Goal: Task Accomplishment & Management: Use online tool/utility

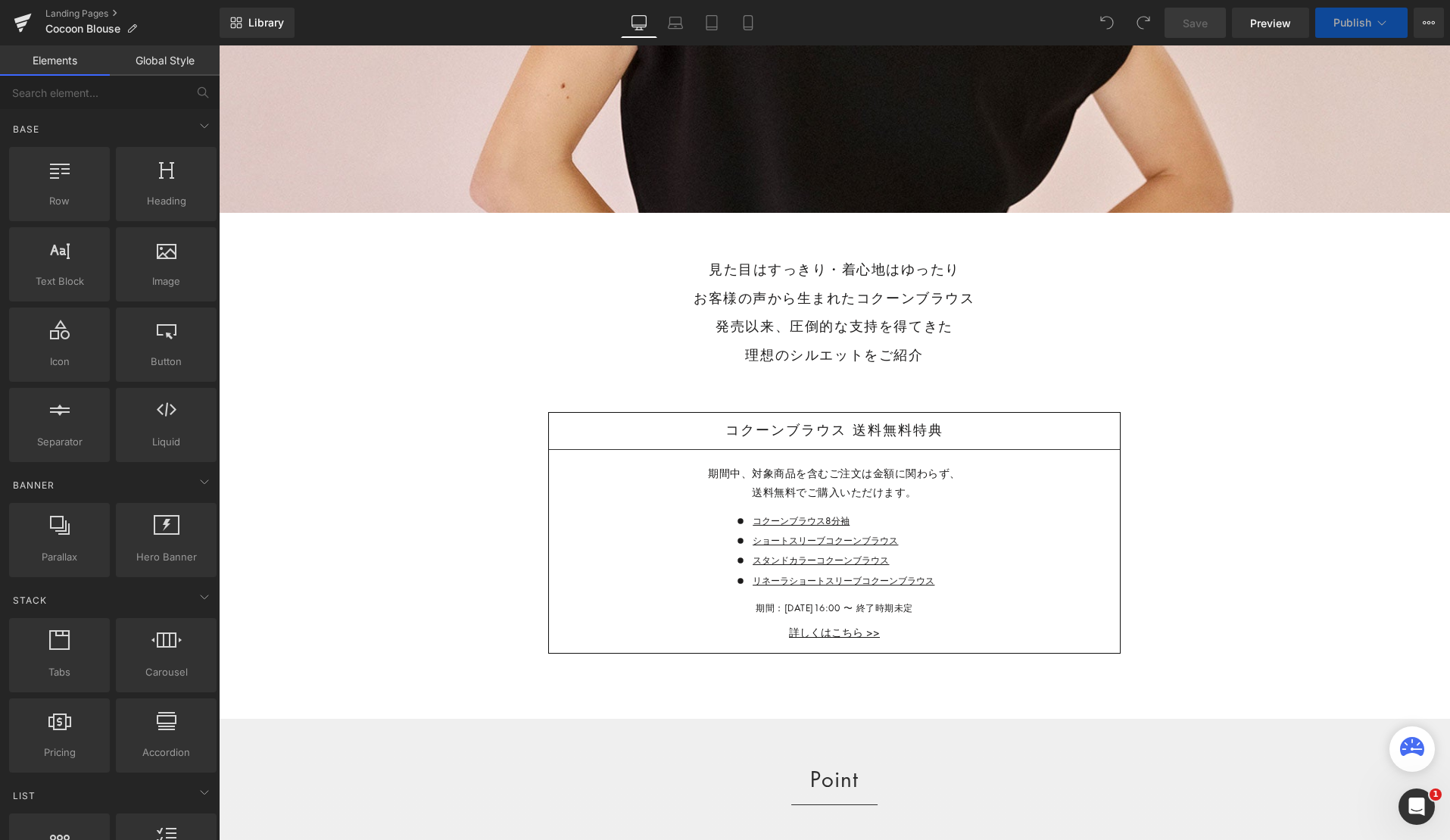
scroll to position [487, 0]
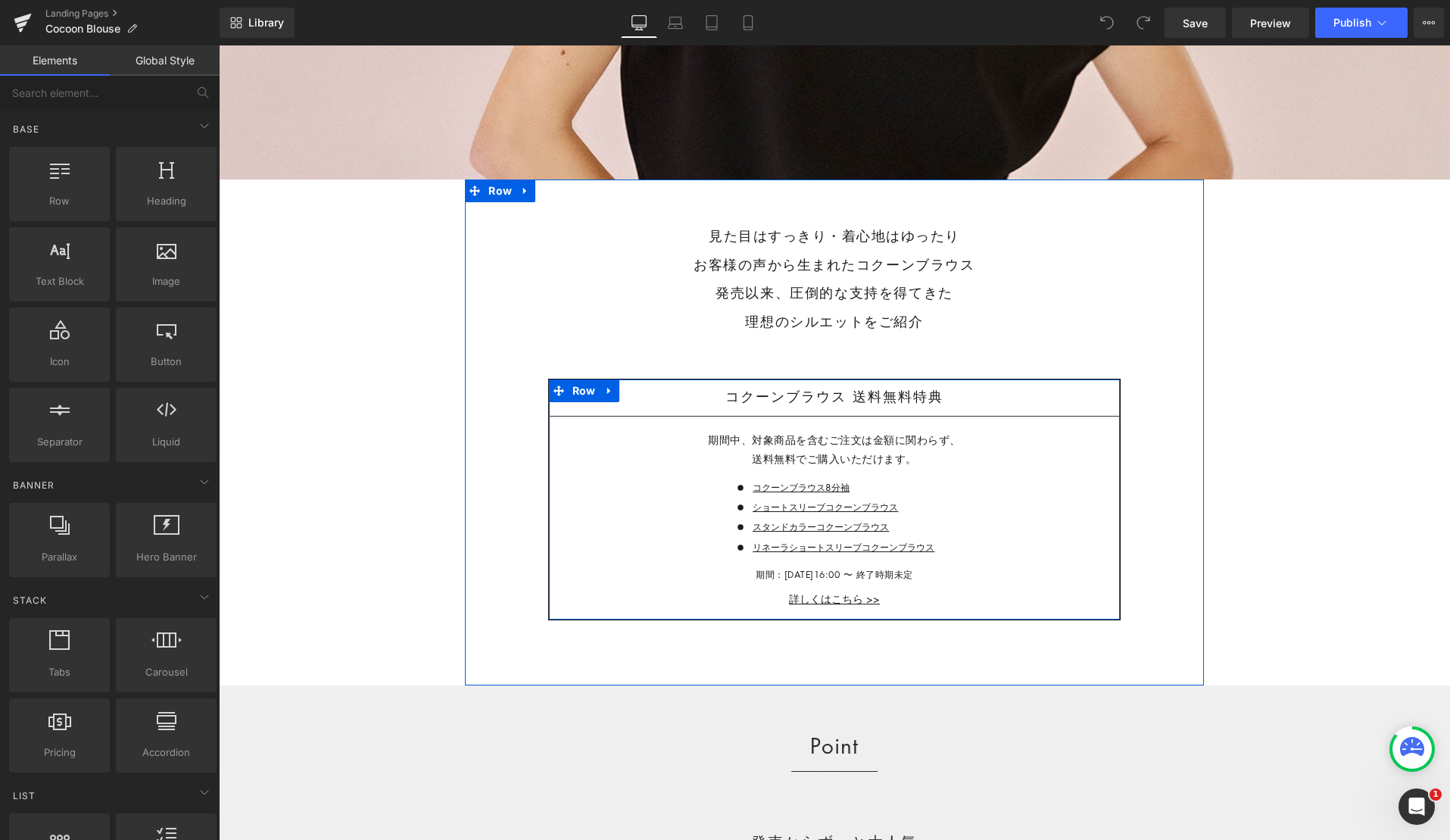
click at [612, 389] on icon at bounding box center [610, 390] width 11 height 11
click at [645, 389] on icon at bounding box center [649, 391] width 11 height 11
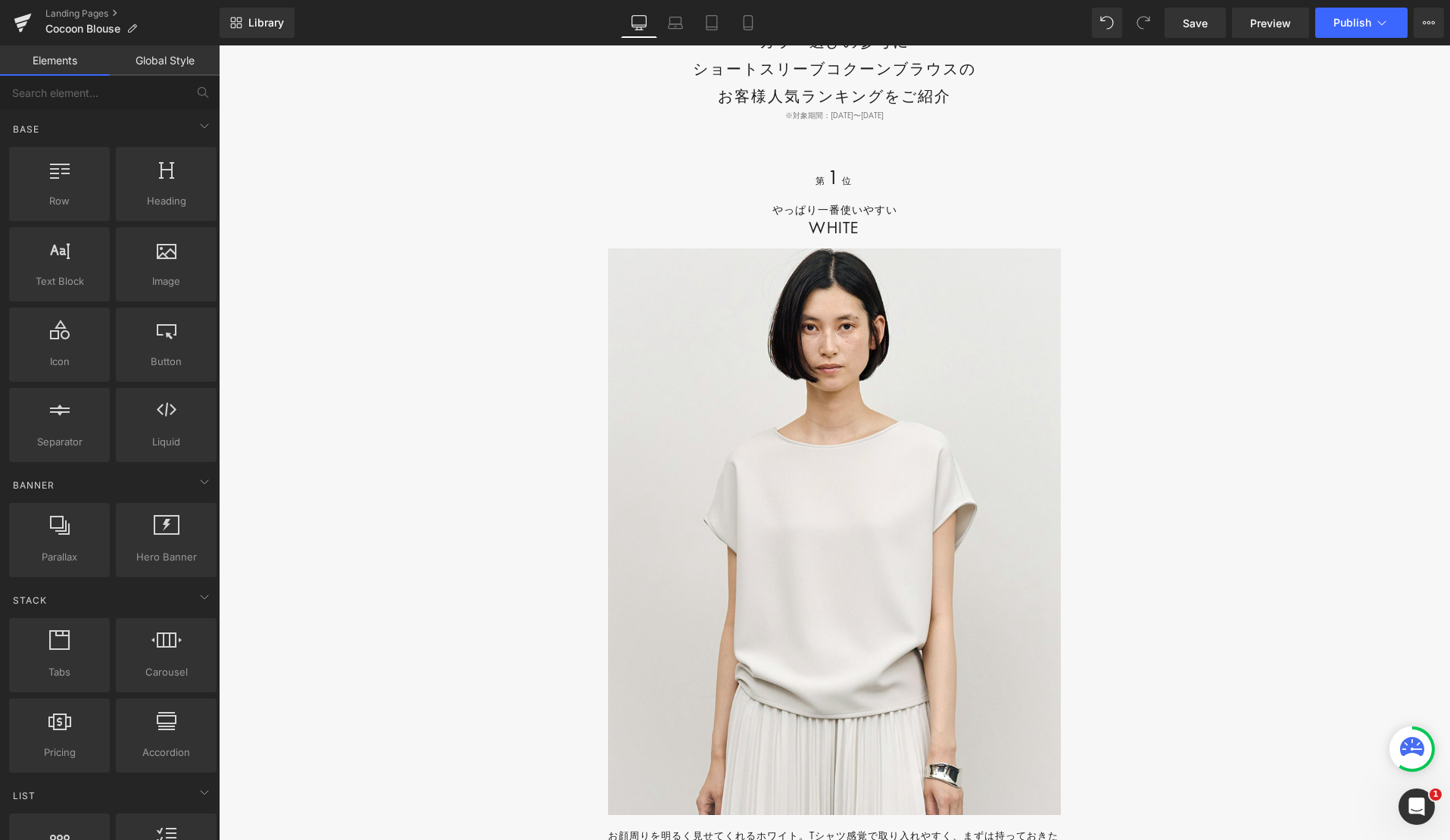
scroll to position [16248, 0]
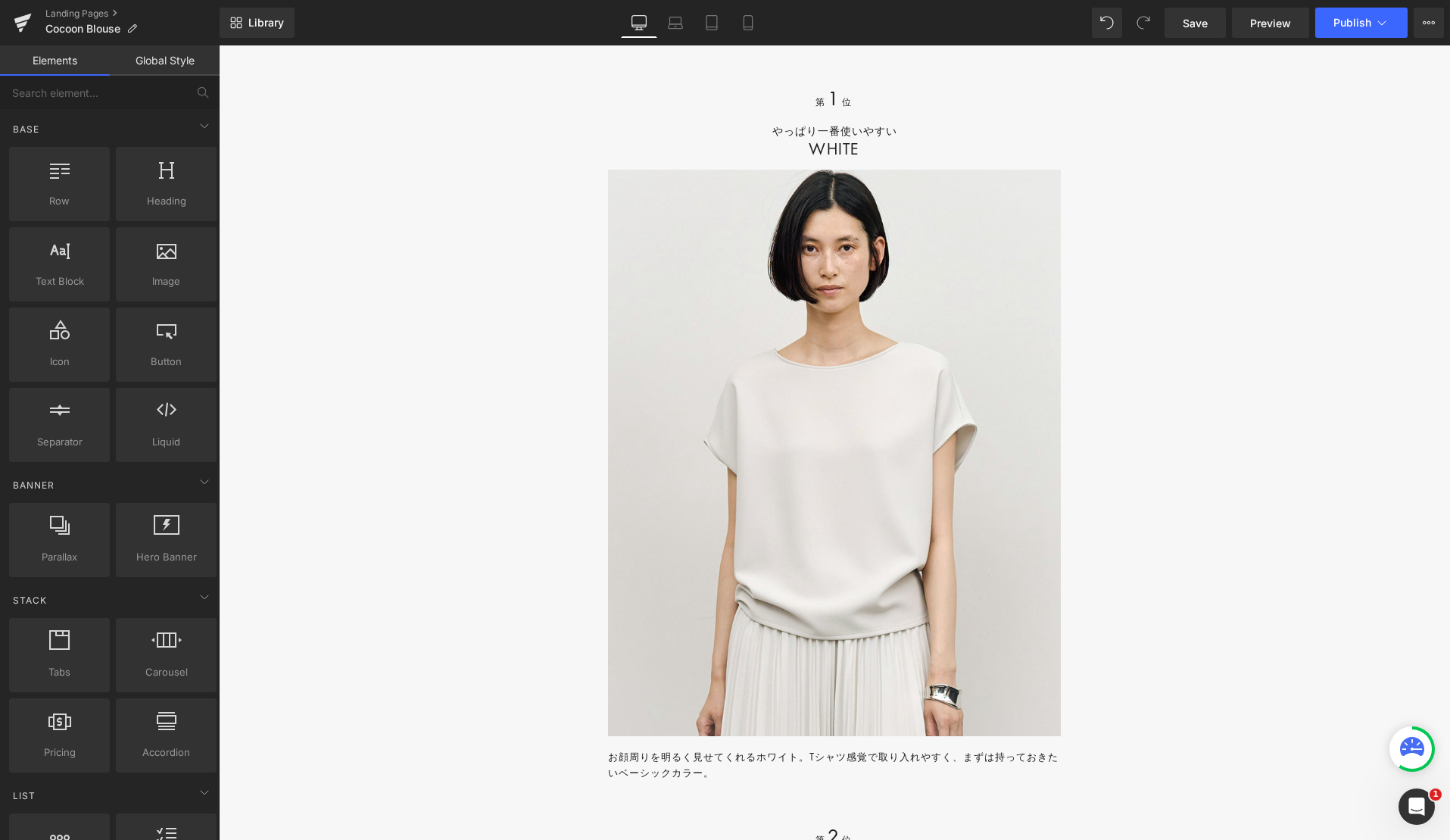
click at [828, 407] on img at bounding box center [834, 452] width 453 height 566
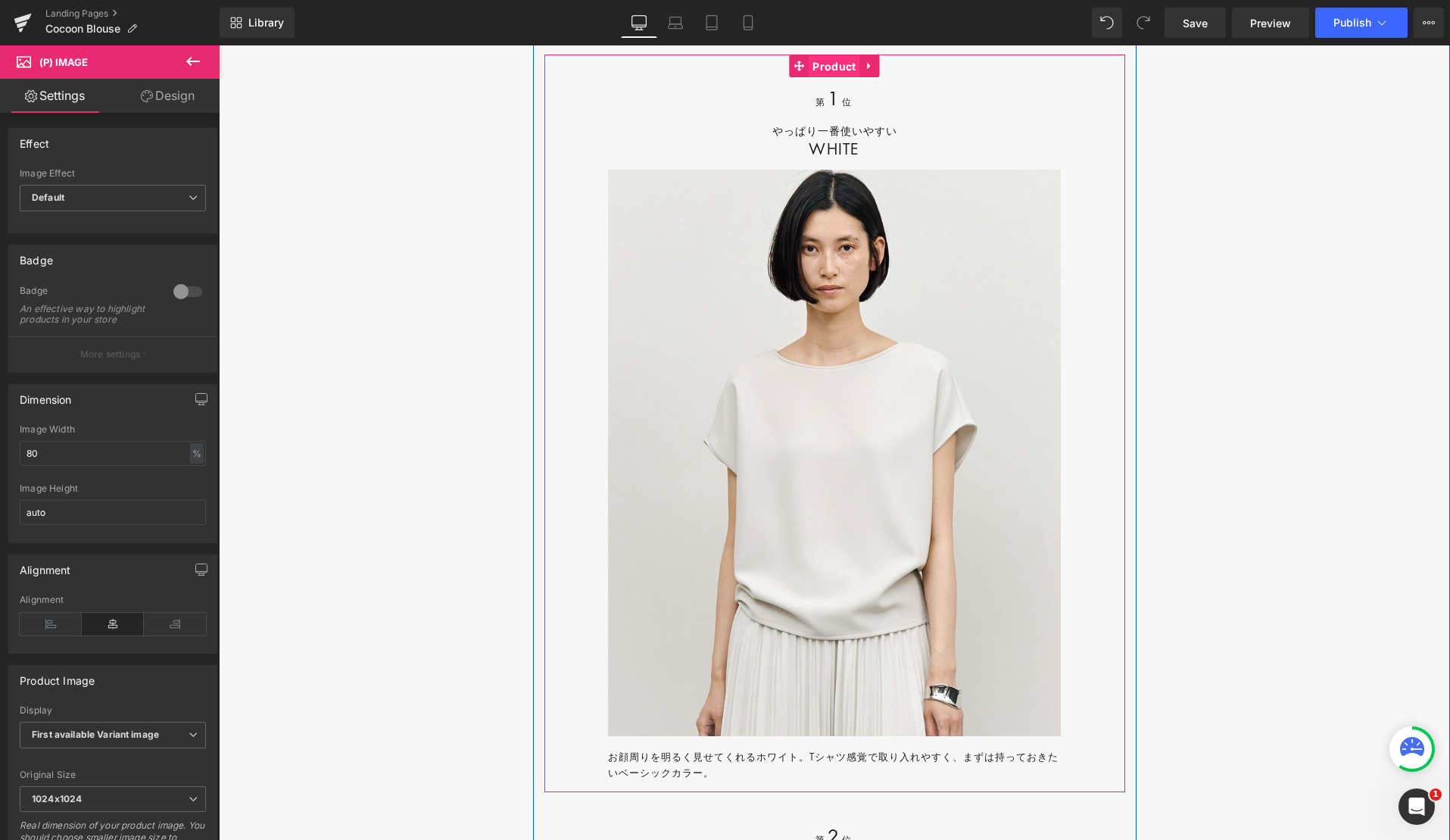
click at [835, 78] on span "Product" at bounding box center [834, 67] width 51 height 23
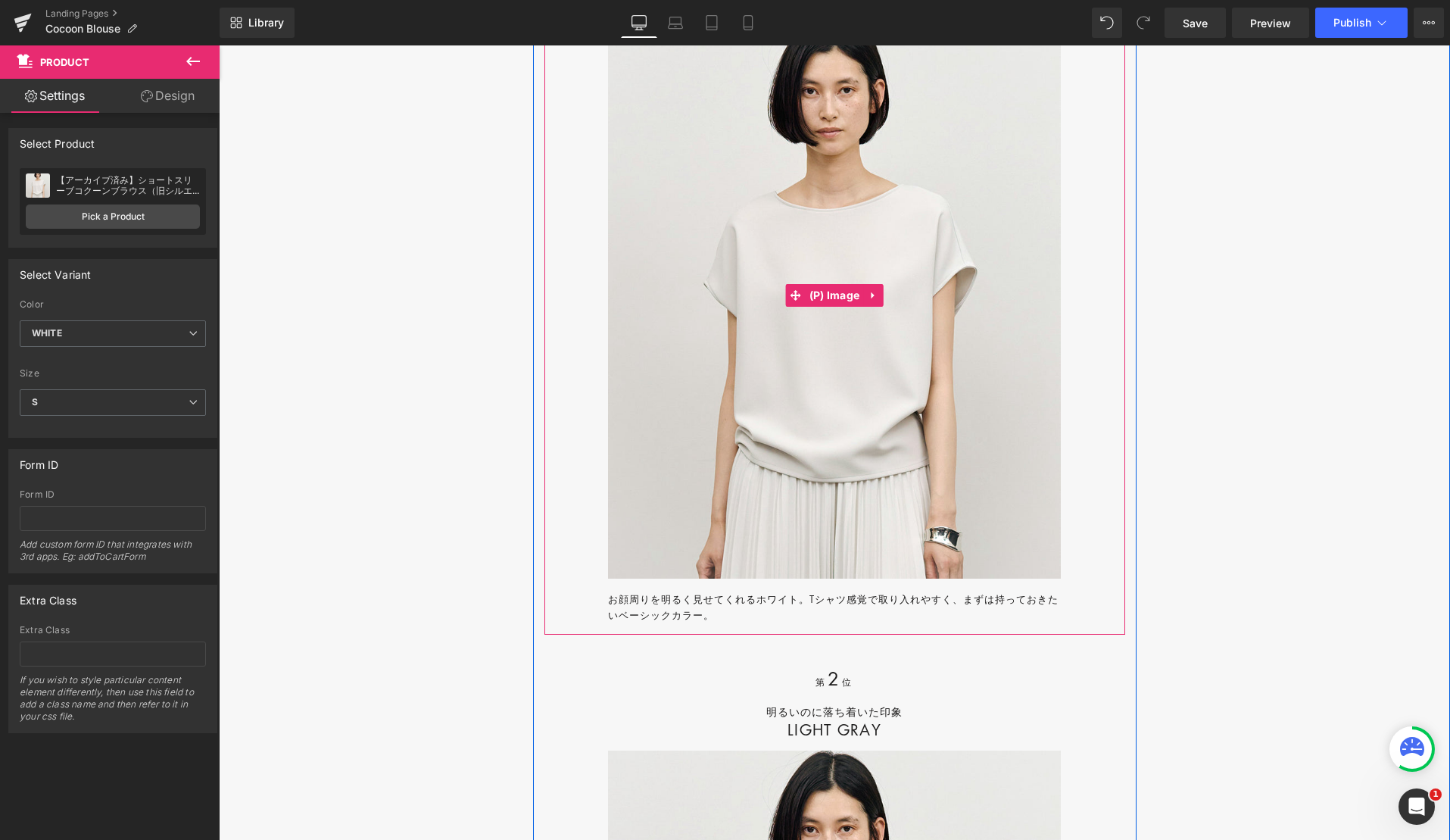
scroll to position [16375, 0]
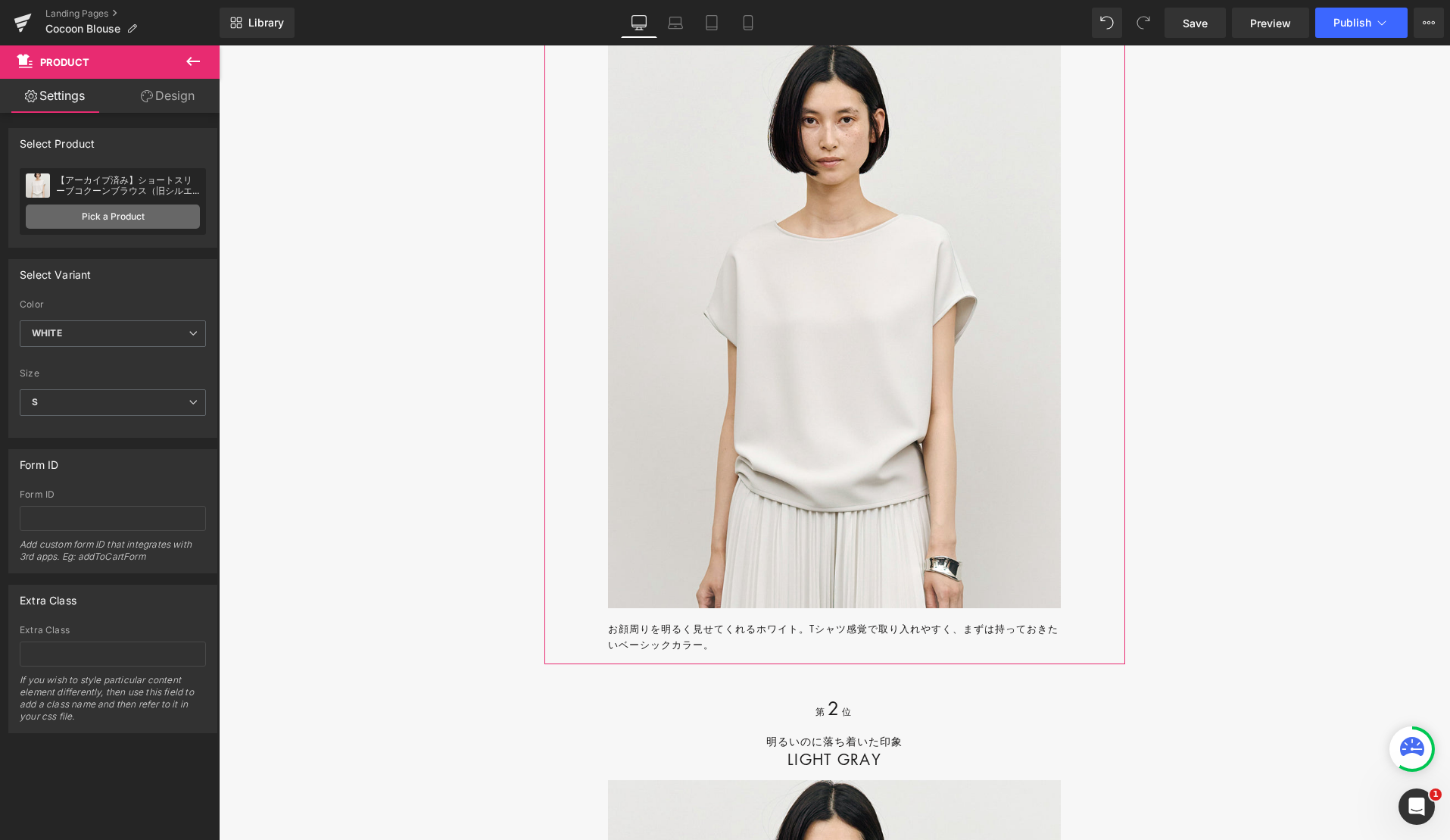
click at [137, 217] on link "Pick a Product" at bounding box center [113, 216] width 174 height 25
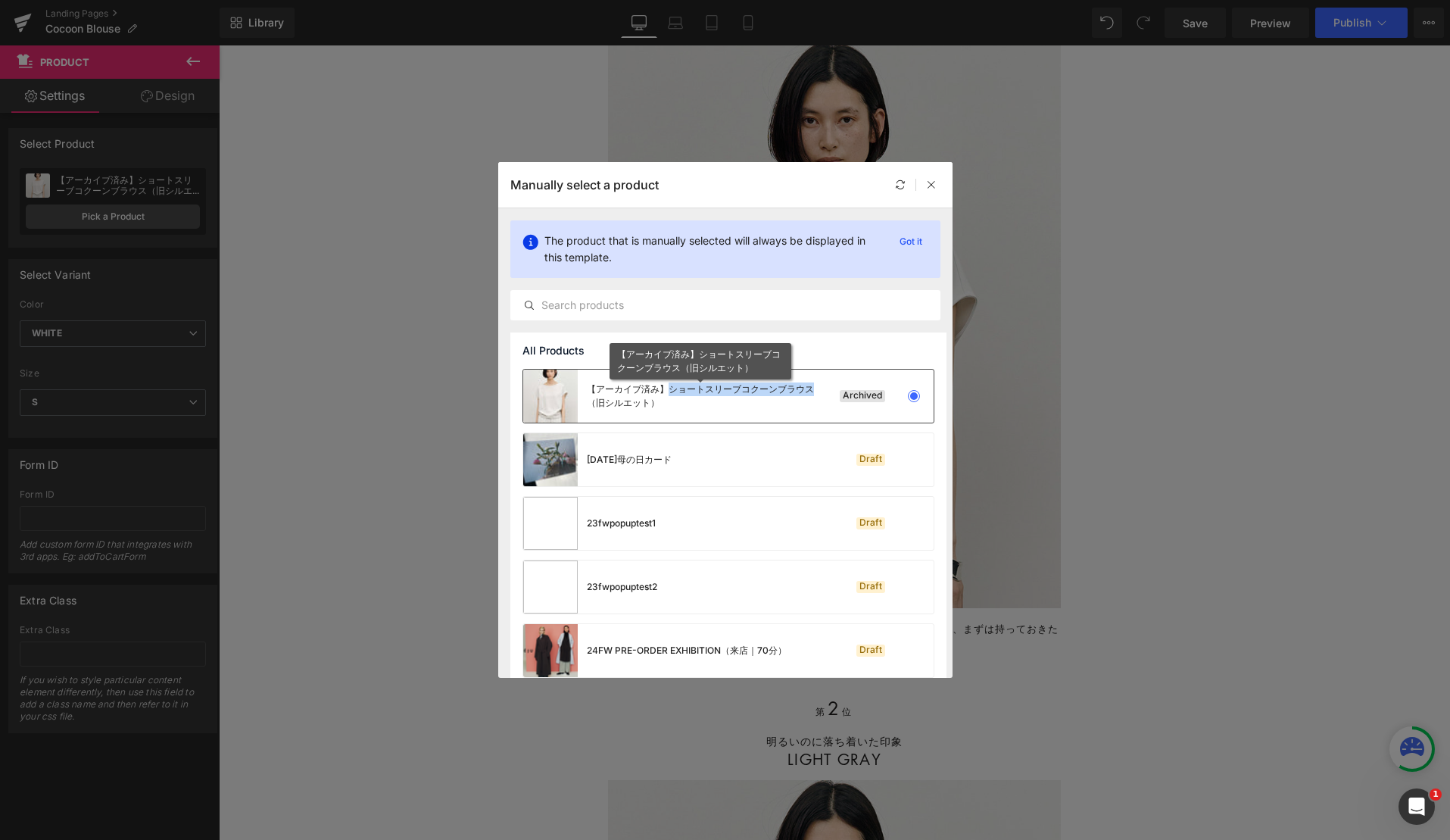
drag, startPoint x: 667, startPoint y: 388, endPoint x: 811, endPoint y: 388, distance: 144.0
click at [811, 388] on div "【アーカイブ済み】ショートスリーブコクーンブラウス（旧シルエット）" at bounding box center [700, 396] width 227 height 27
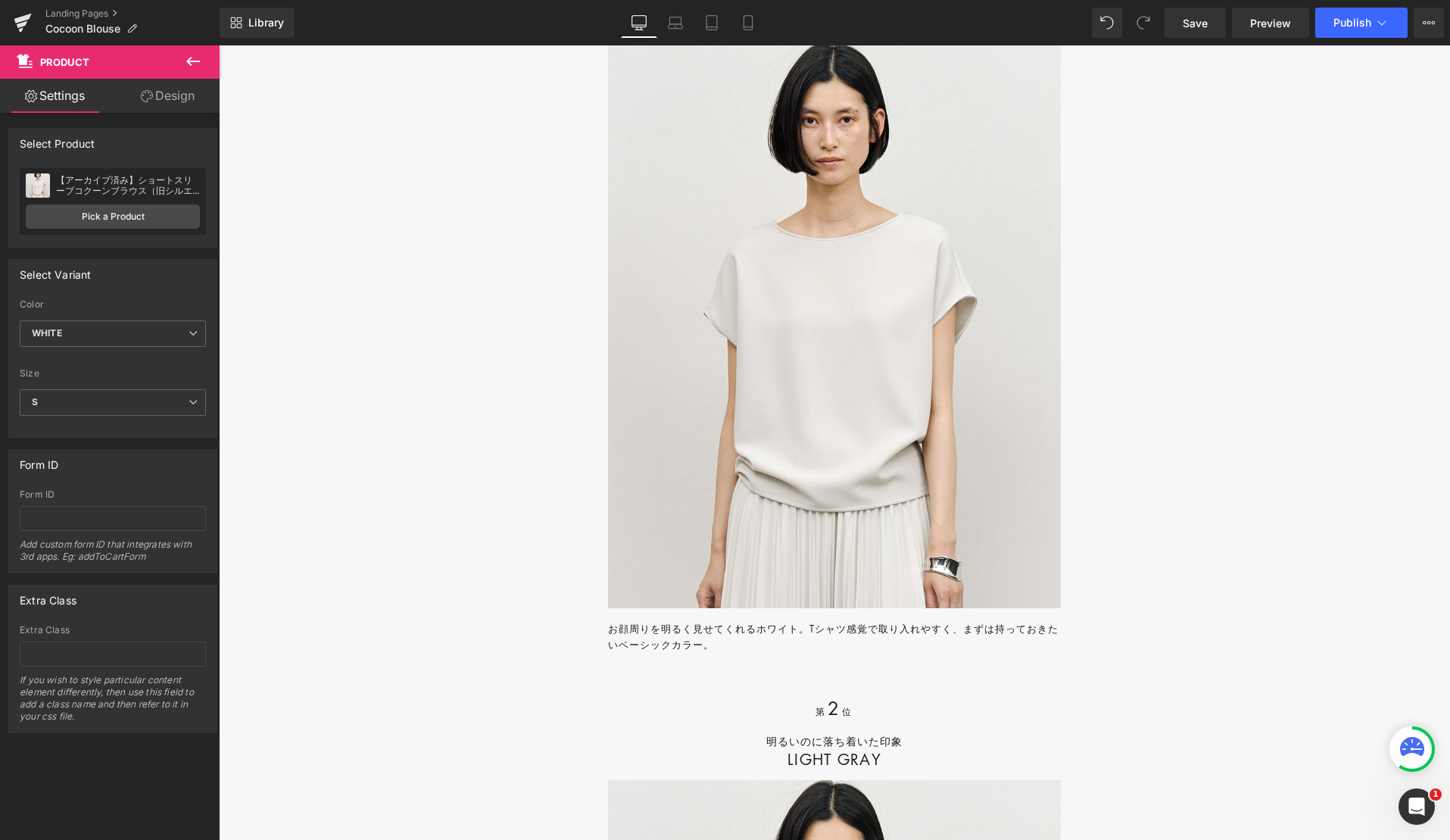
copy div "ショートスリーブコクーンブラウス"
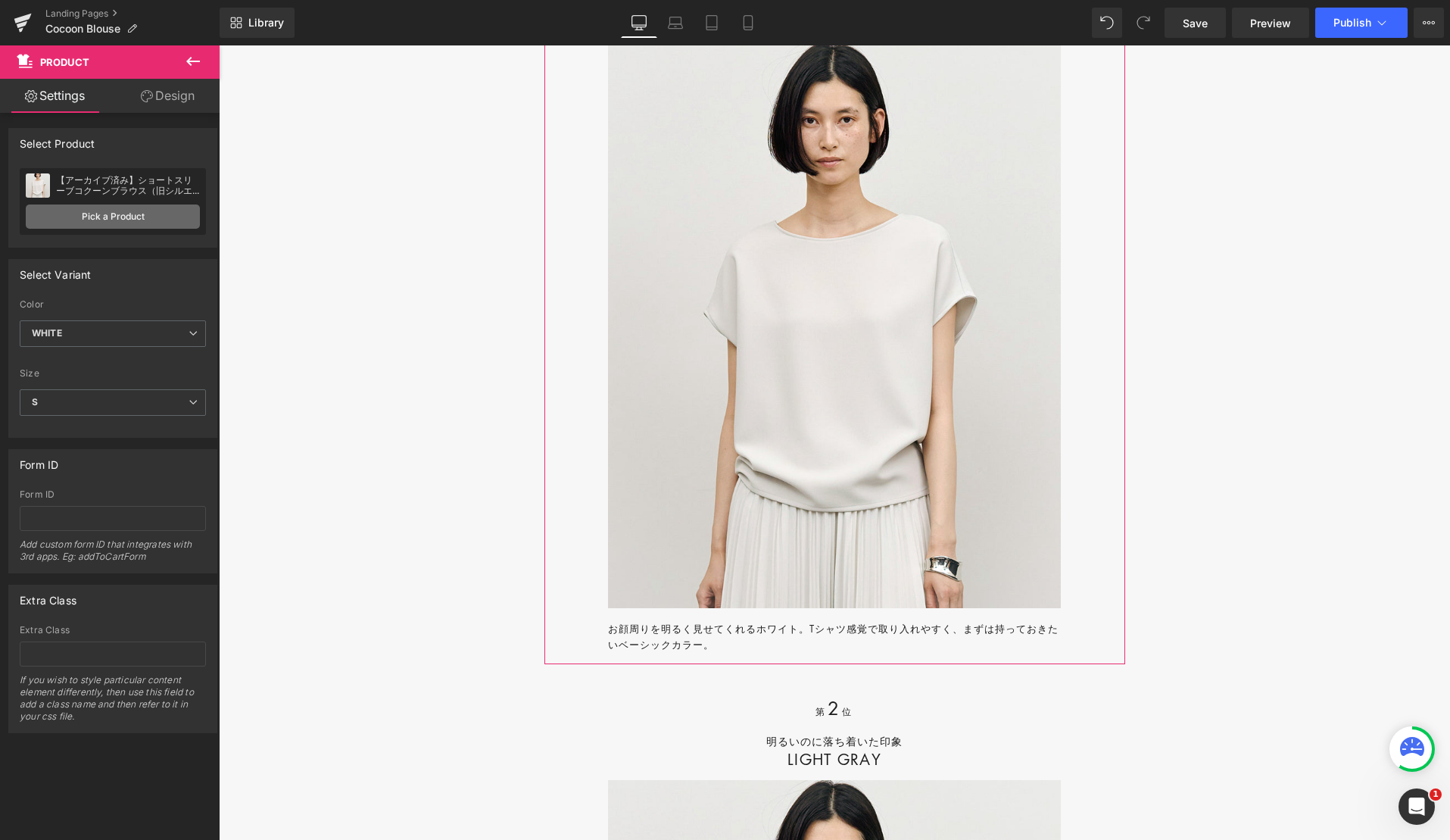
click at [112, 213] on link "Pick a Product" at bounding box center [113, 216] width 174 height 25
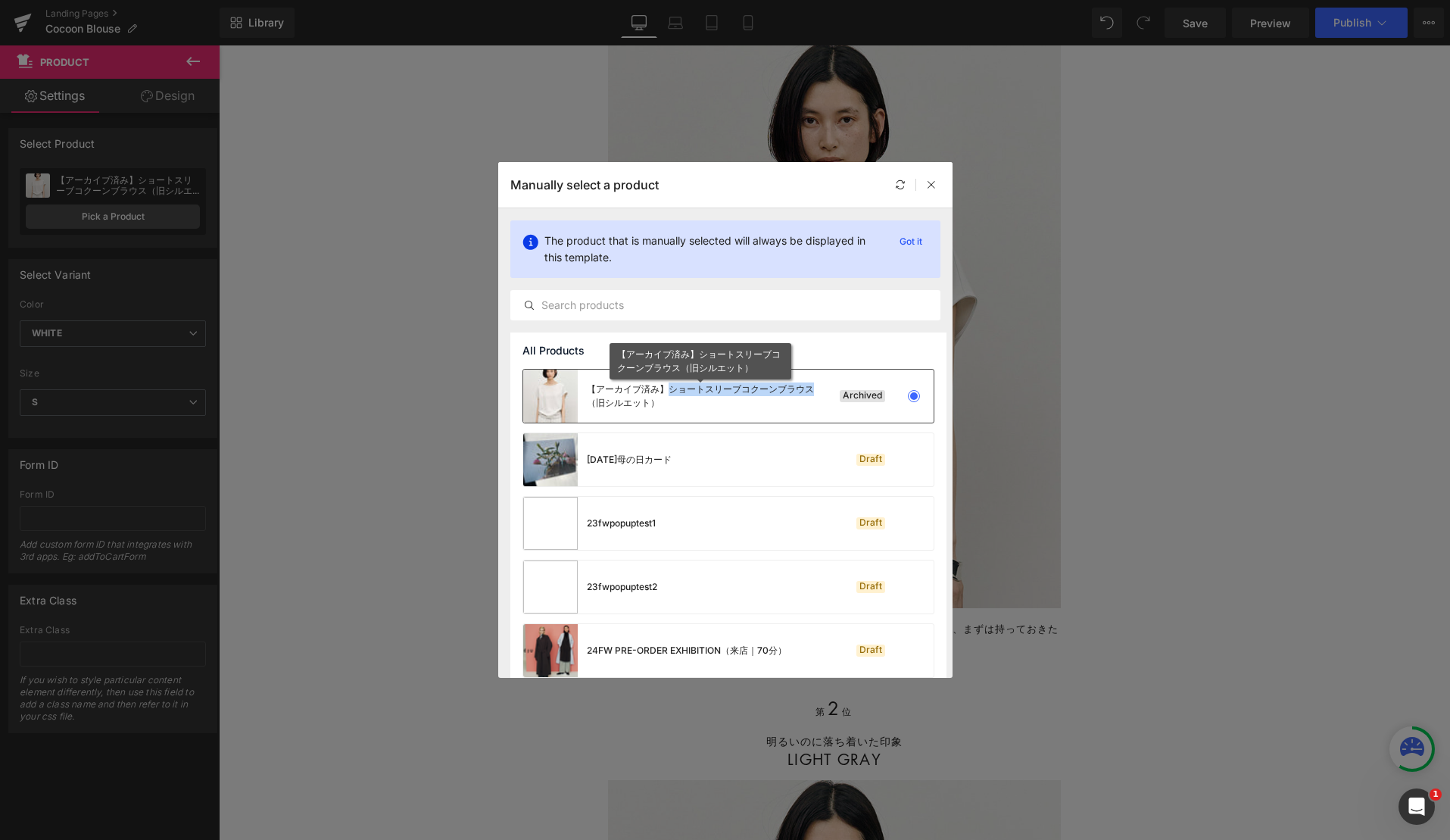
copy div "ショートスリーブコクーンブラウス"
drag, startPoint x: 670, startPoint y: 389, endPoint x: 797, endPoint y: 376, distance: 127.7
click at [797, 376] on div "【アーカイブ済み】ショートスリーブコクーンブラウス（旧シルエット）" at bounding box center [669, 396] width 291 height 53
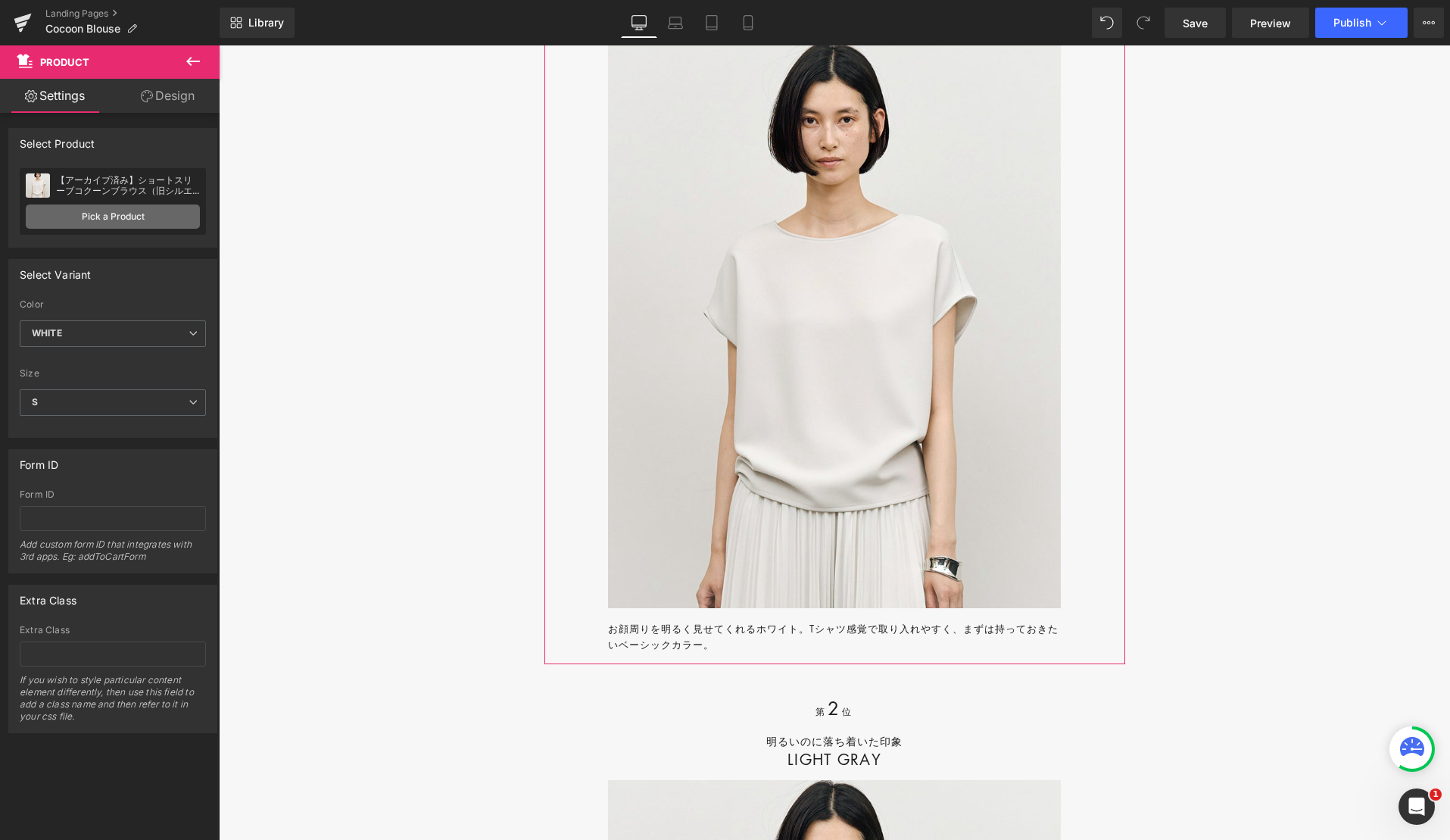
click at [133, 211] on link "Pick a Product" at bounding box center [113, 216] width 174 height 25
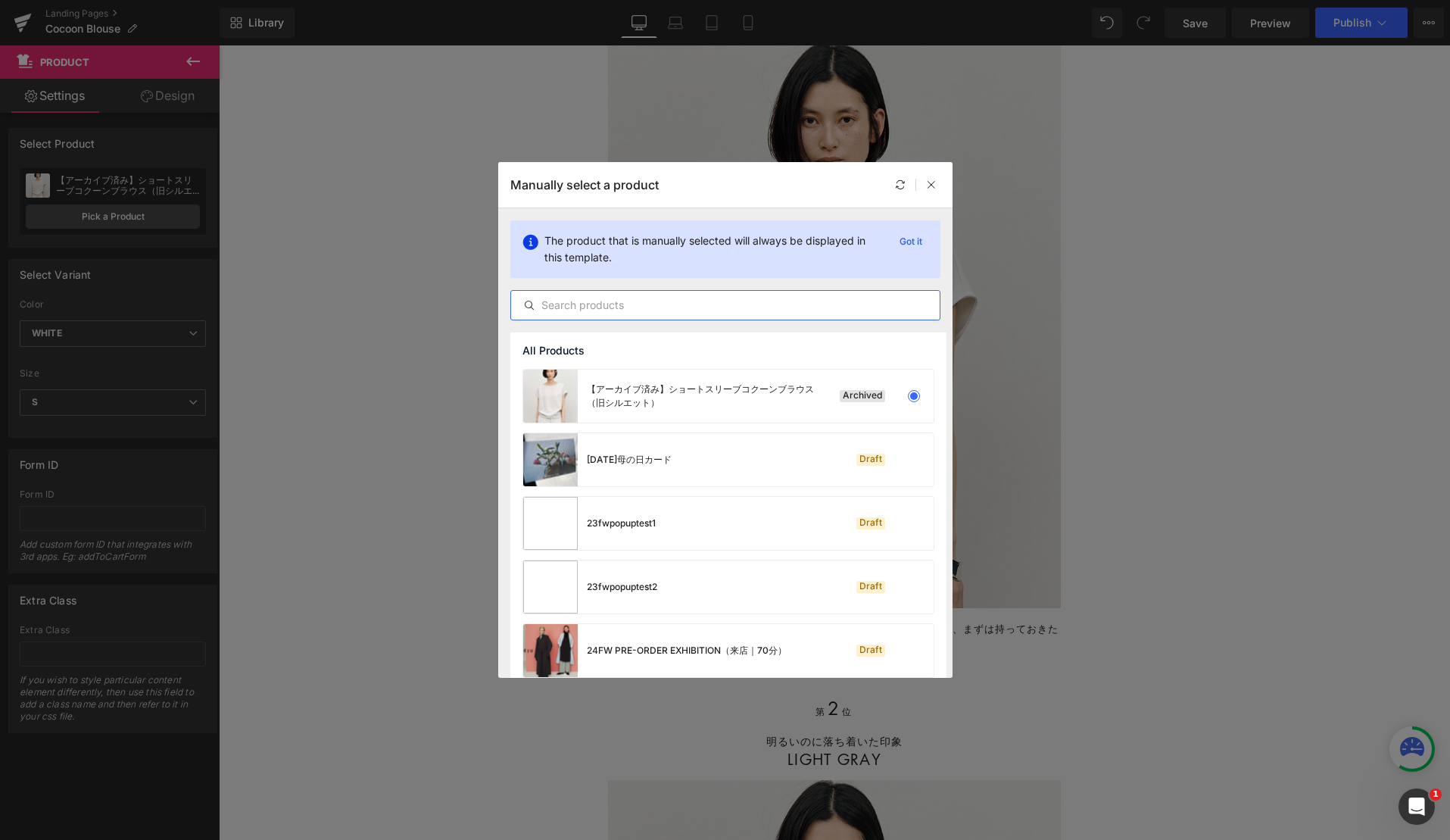
click at [629, 305] on input "text" at bounding box center [725, 305] width 428 height 18
paste input "ショートスリーブコクーンブラウス"
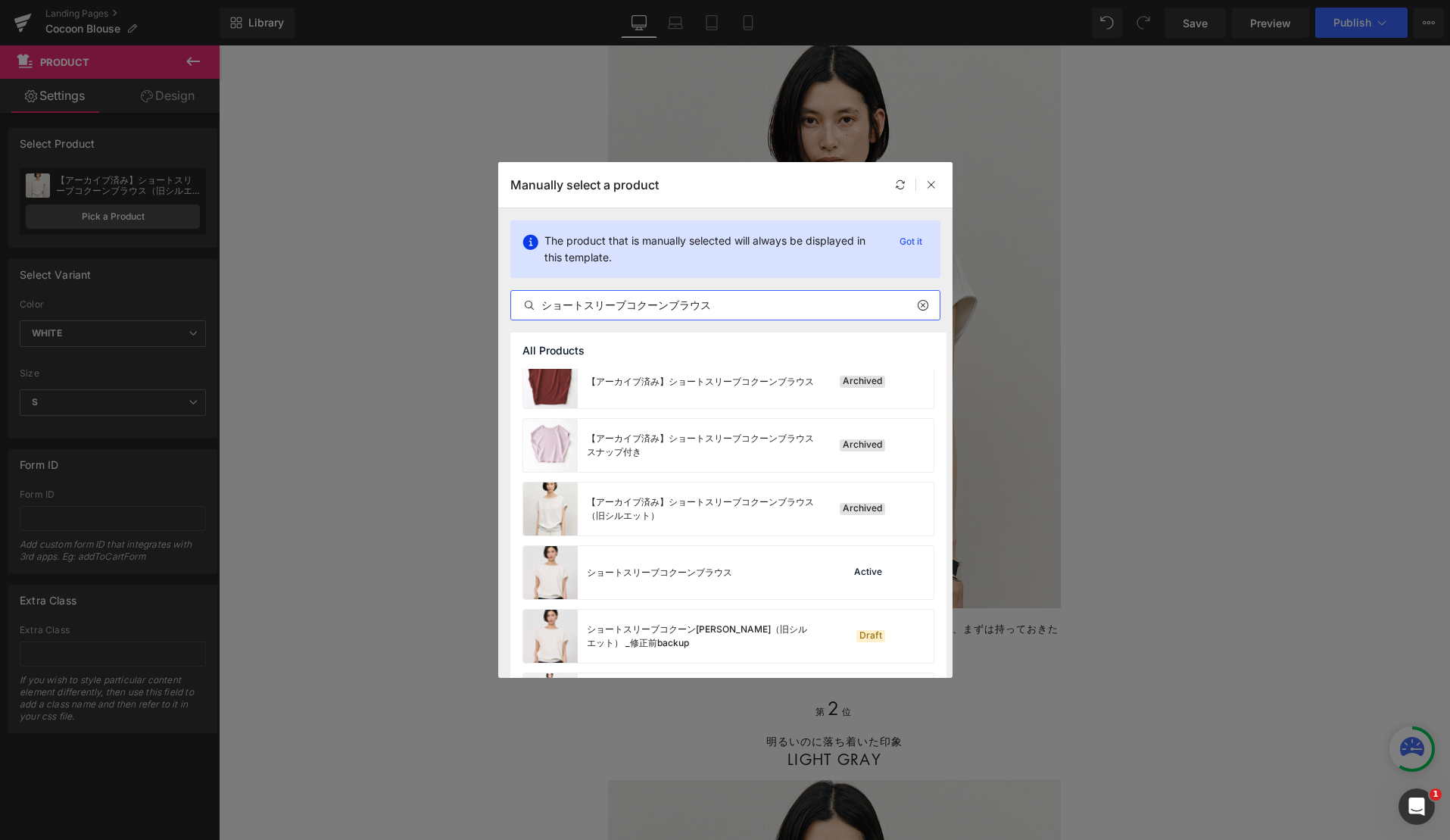
scroll to position [203, 0]
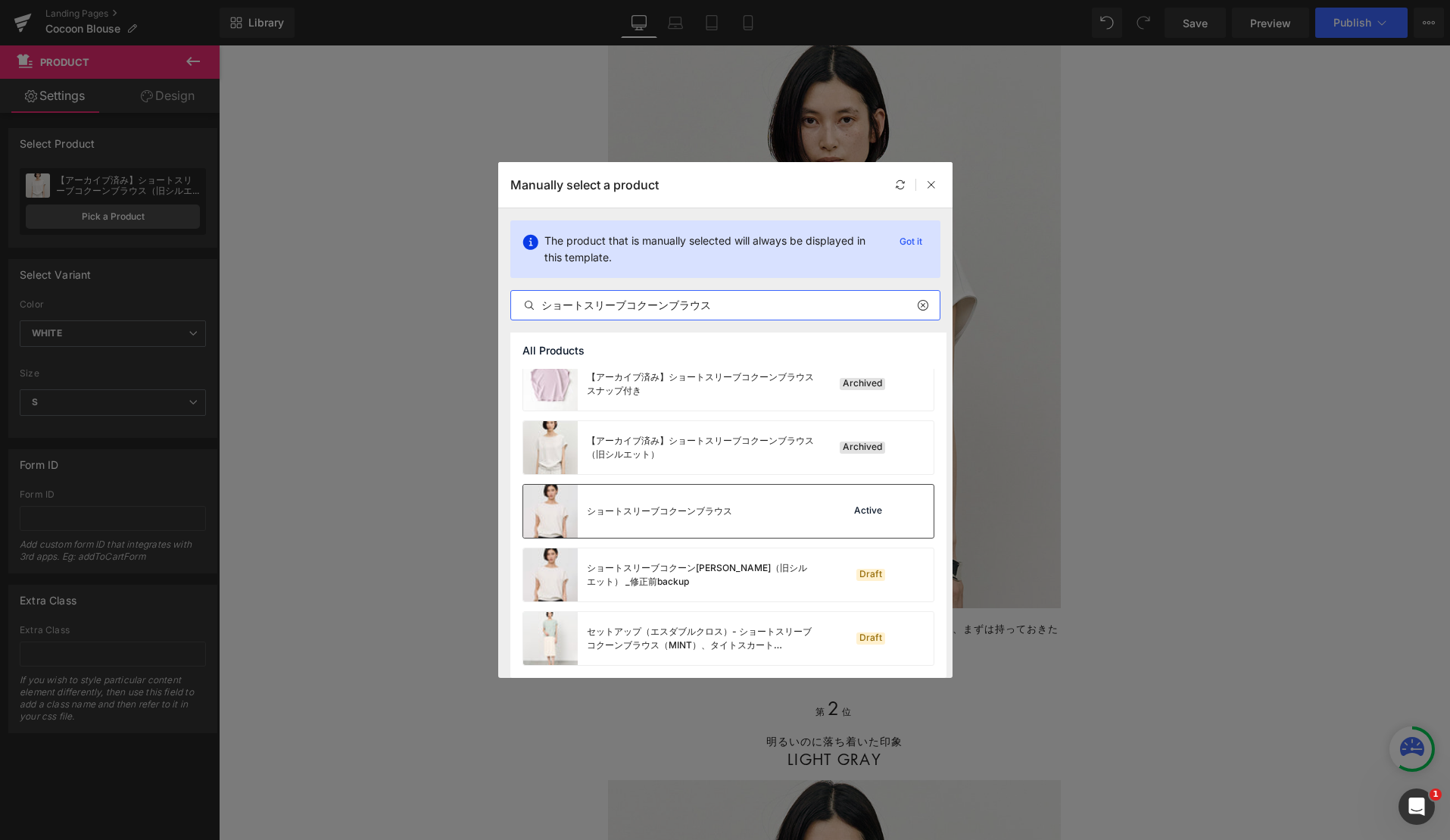
type input "ショートスリーブコクーンブラウス"
click at [692, 508] on div "ショートスリーブコクーンブラウス" at bounding box center [659, 510] width 145 height 13
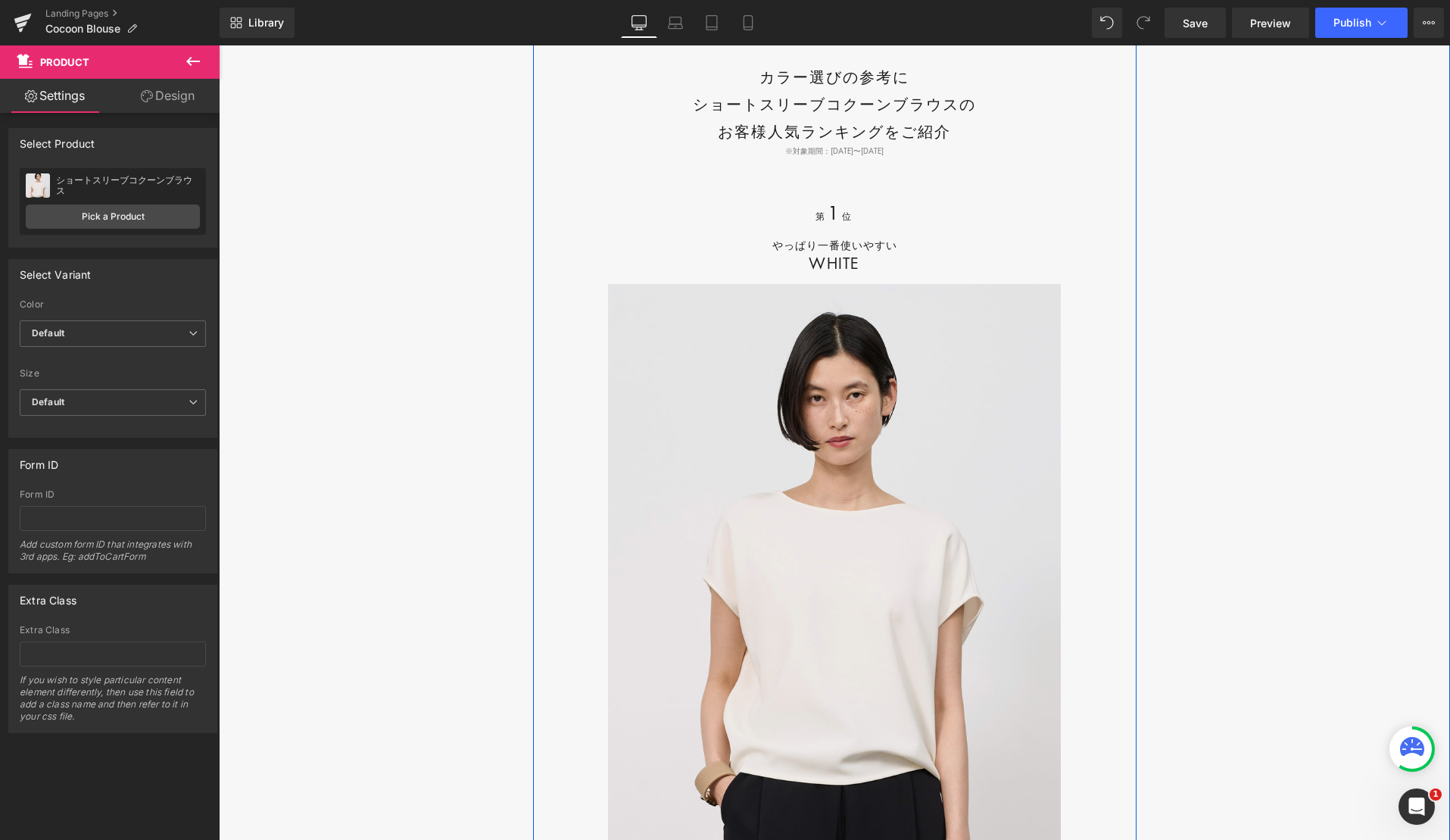
scroll to position [16137, 0]
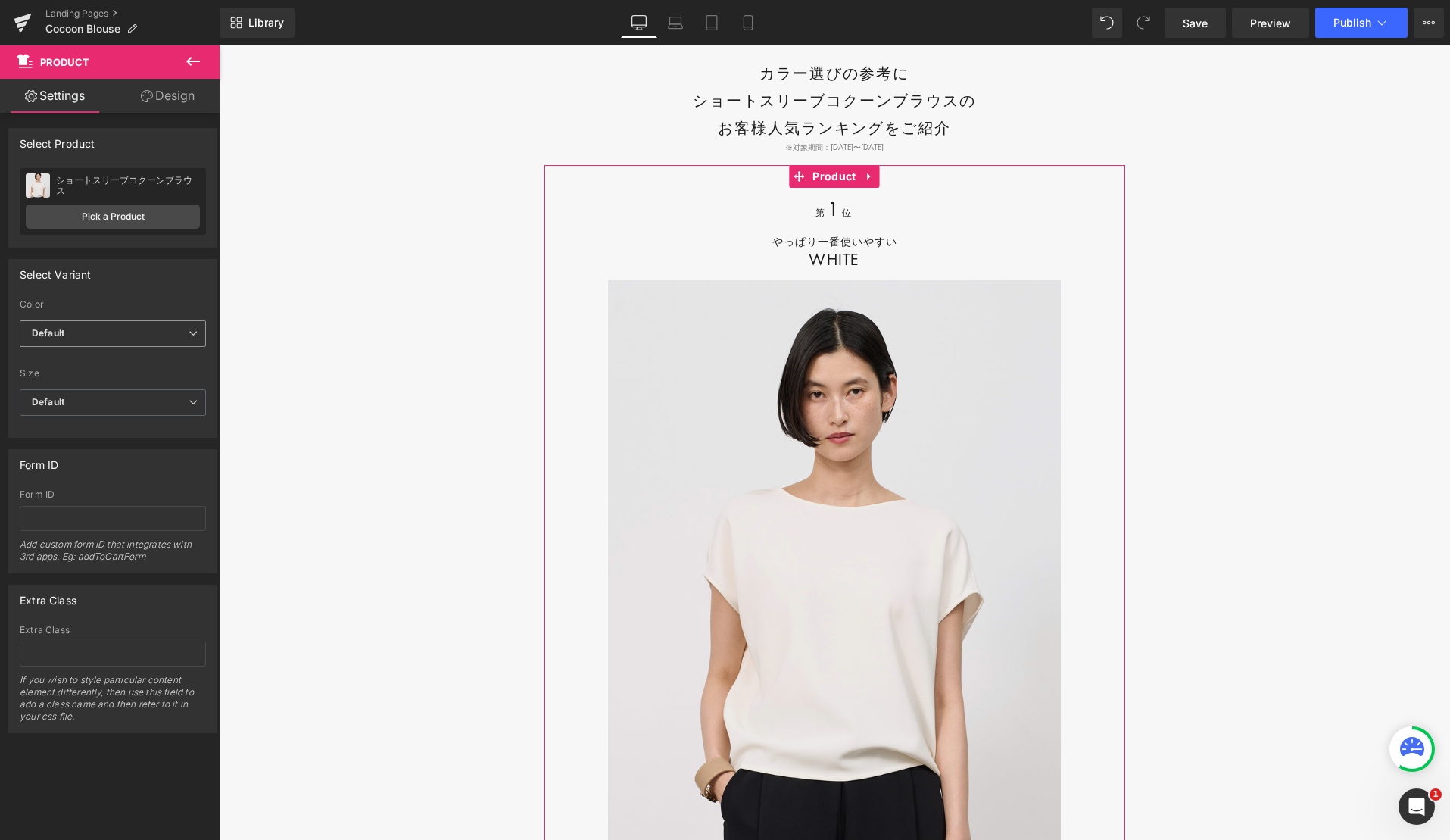
click at [121, 334] on span "Default" at bounding box center [113, 333] width 187 height 26
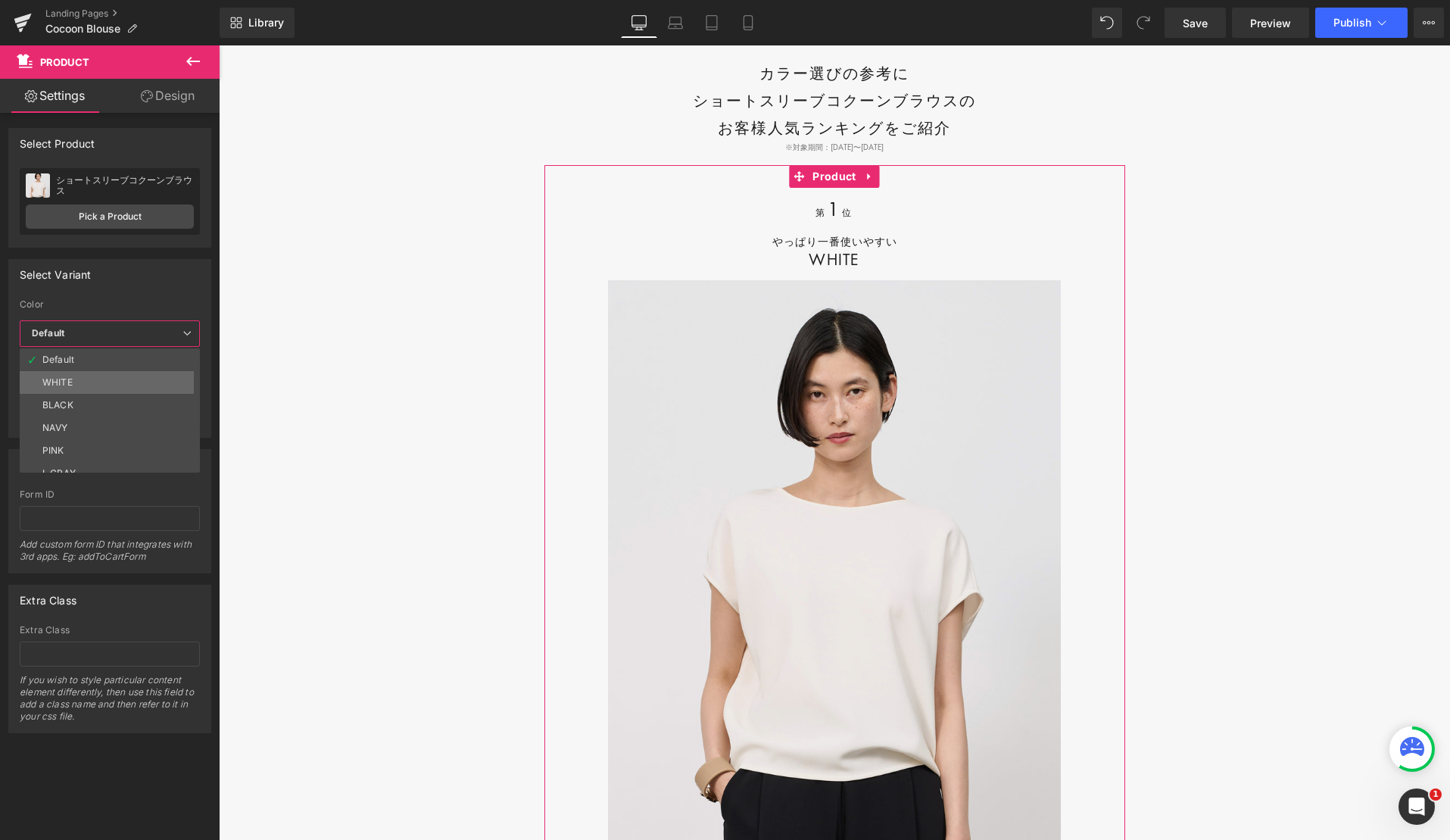
click at [109, 390] on li "WHITE" at bounding box center [113, 383] width 187 height 23
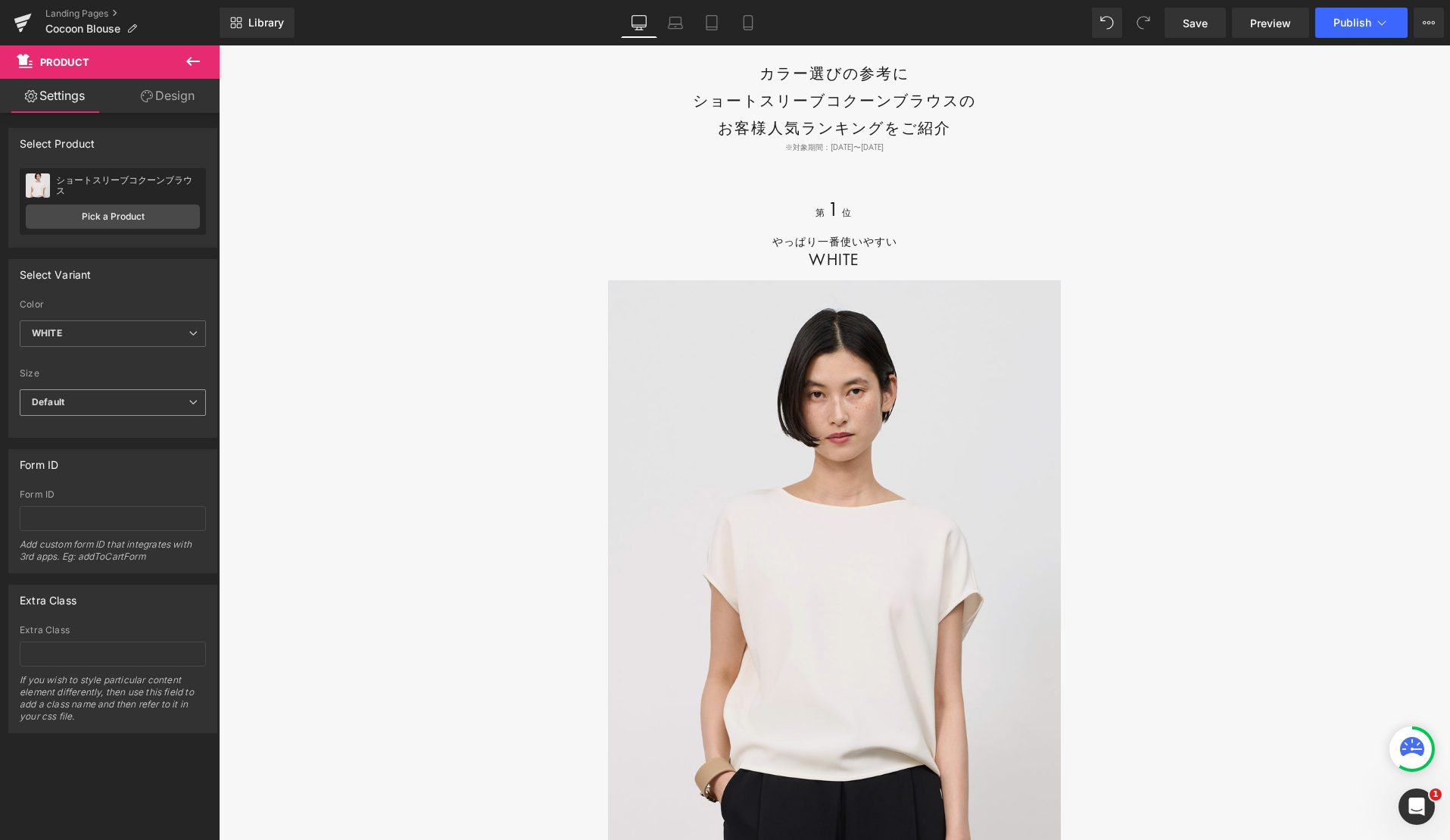
click at [112, 404] on span "Default" at bounding box center [113, 402] width 187 height 26
click at [112, 442] on li "S" at bounding box center [109, 452] width 180 height 23
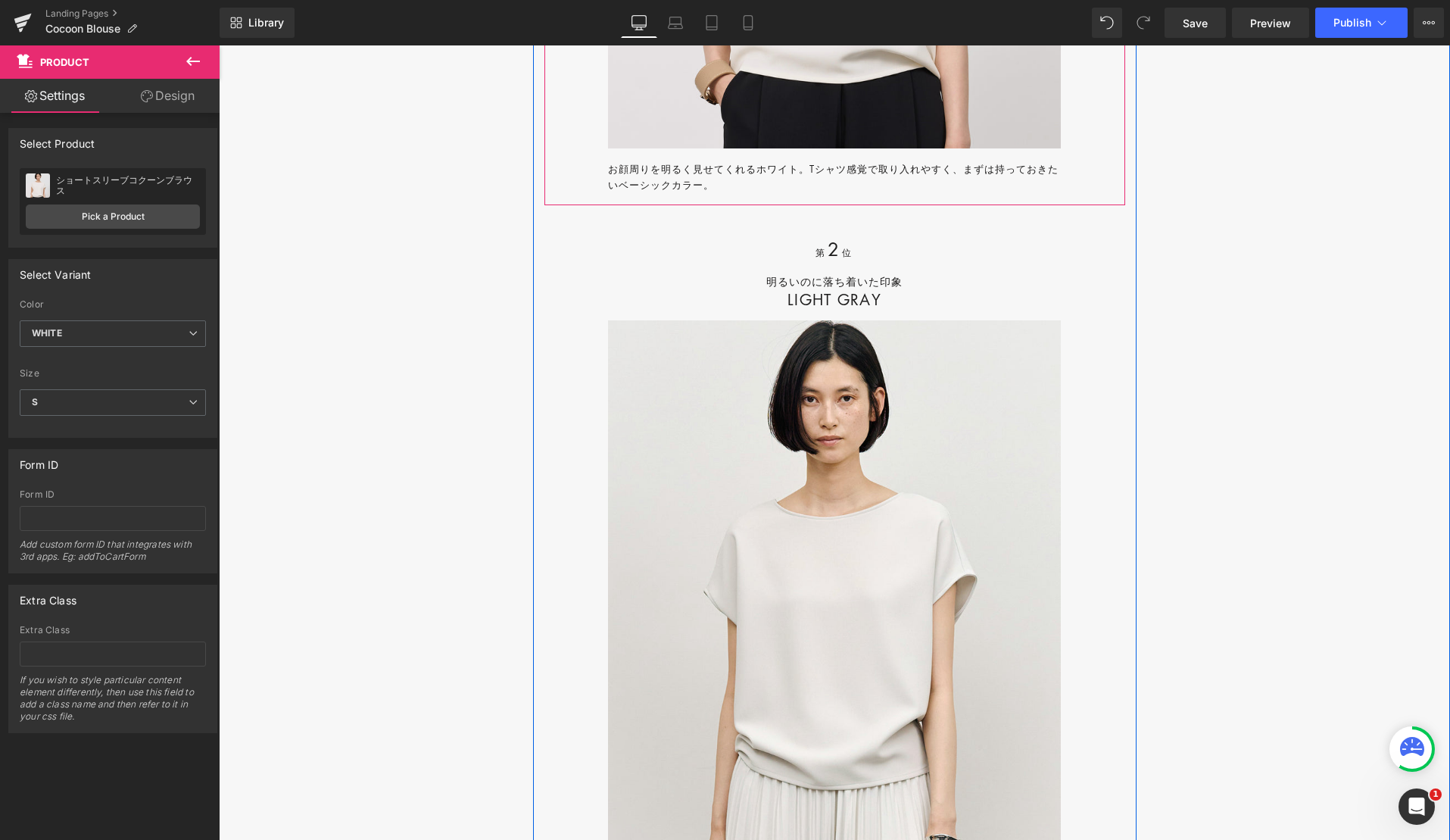
scroll to position [16847, 0]
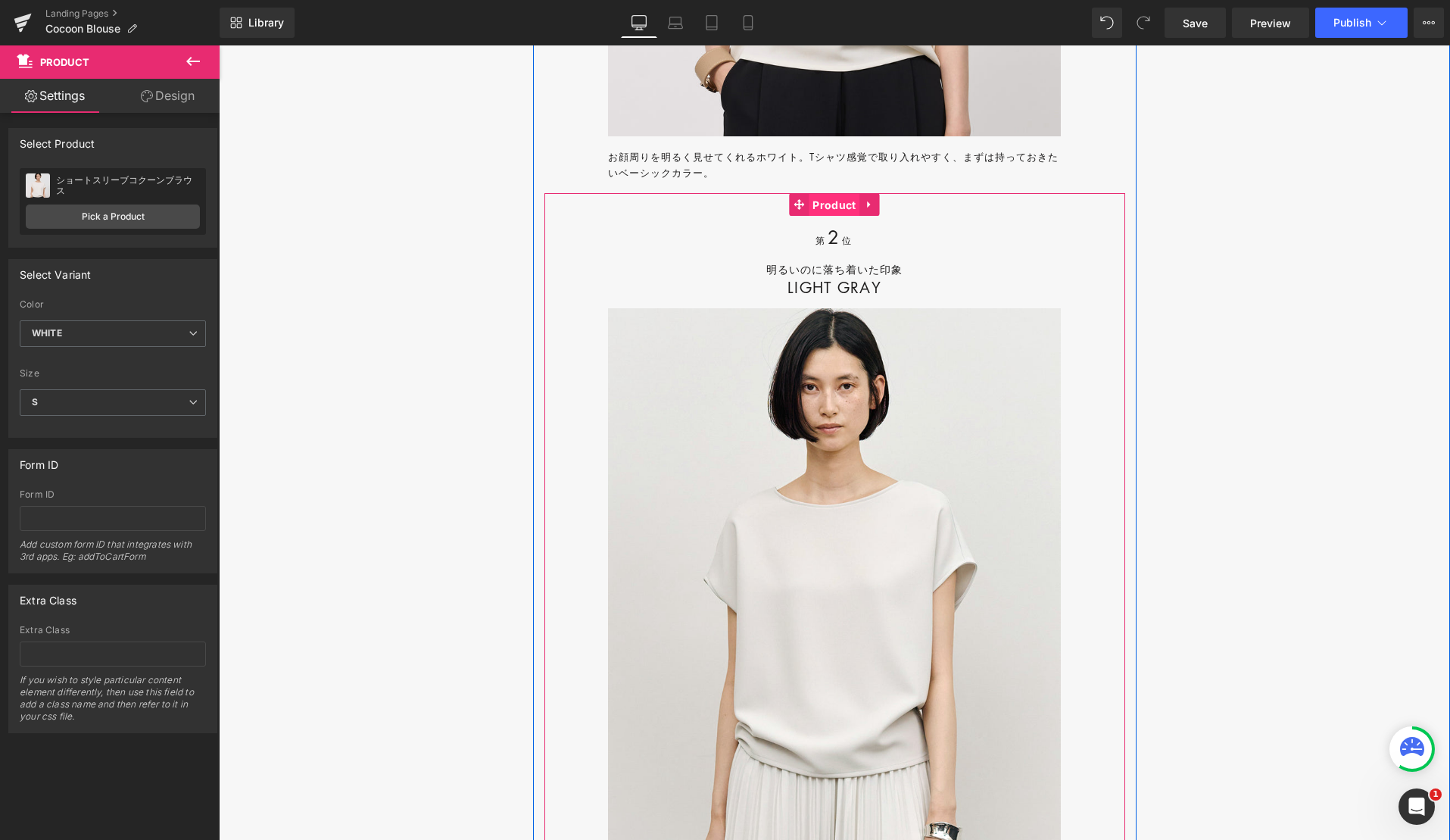
click at [833, 216] on span "Product" at bounding box center [834, 205] width 51 height 23
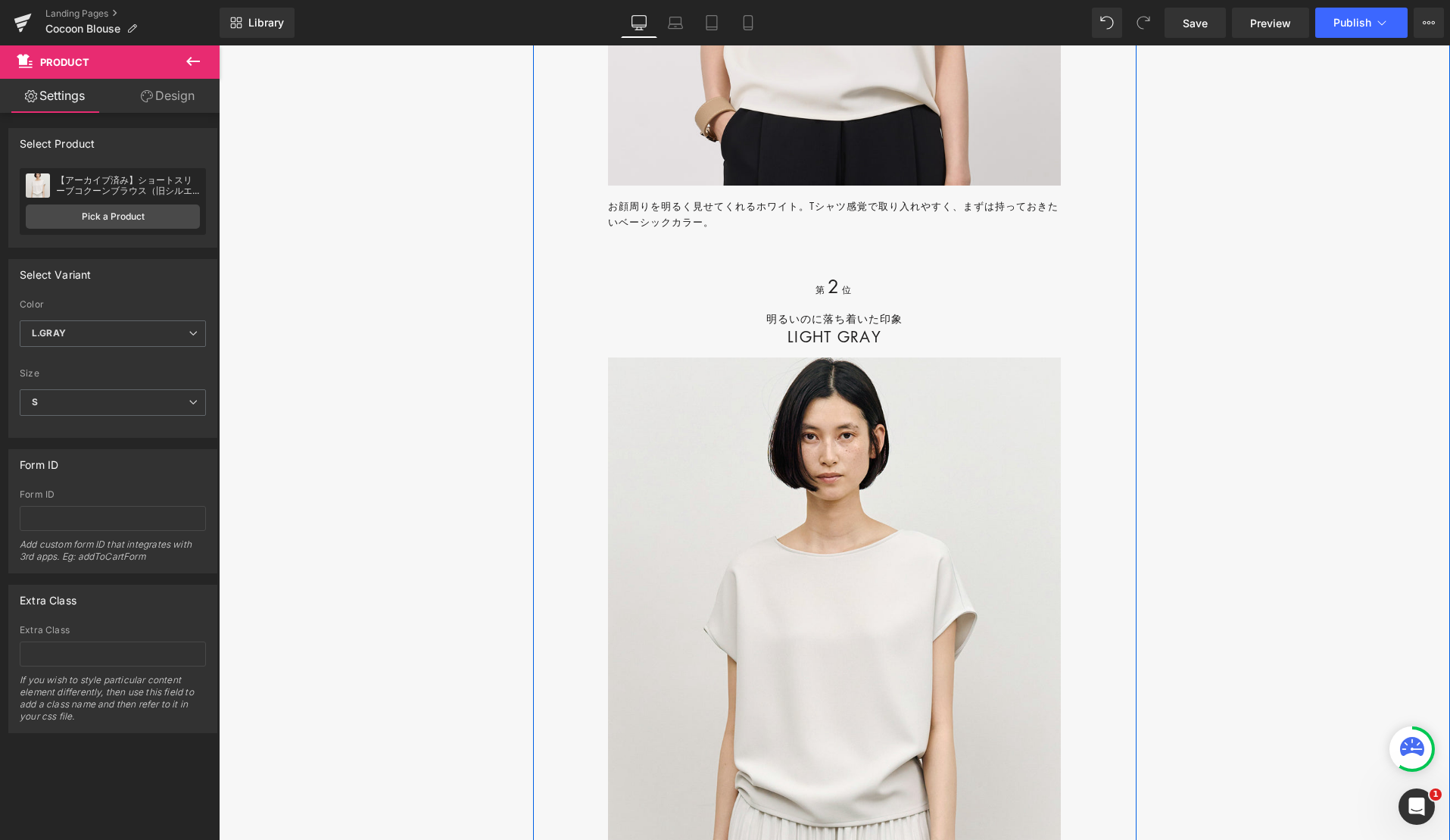
scroll to position [16799, 0]
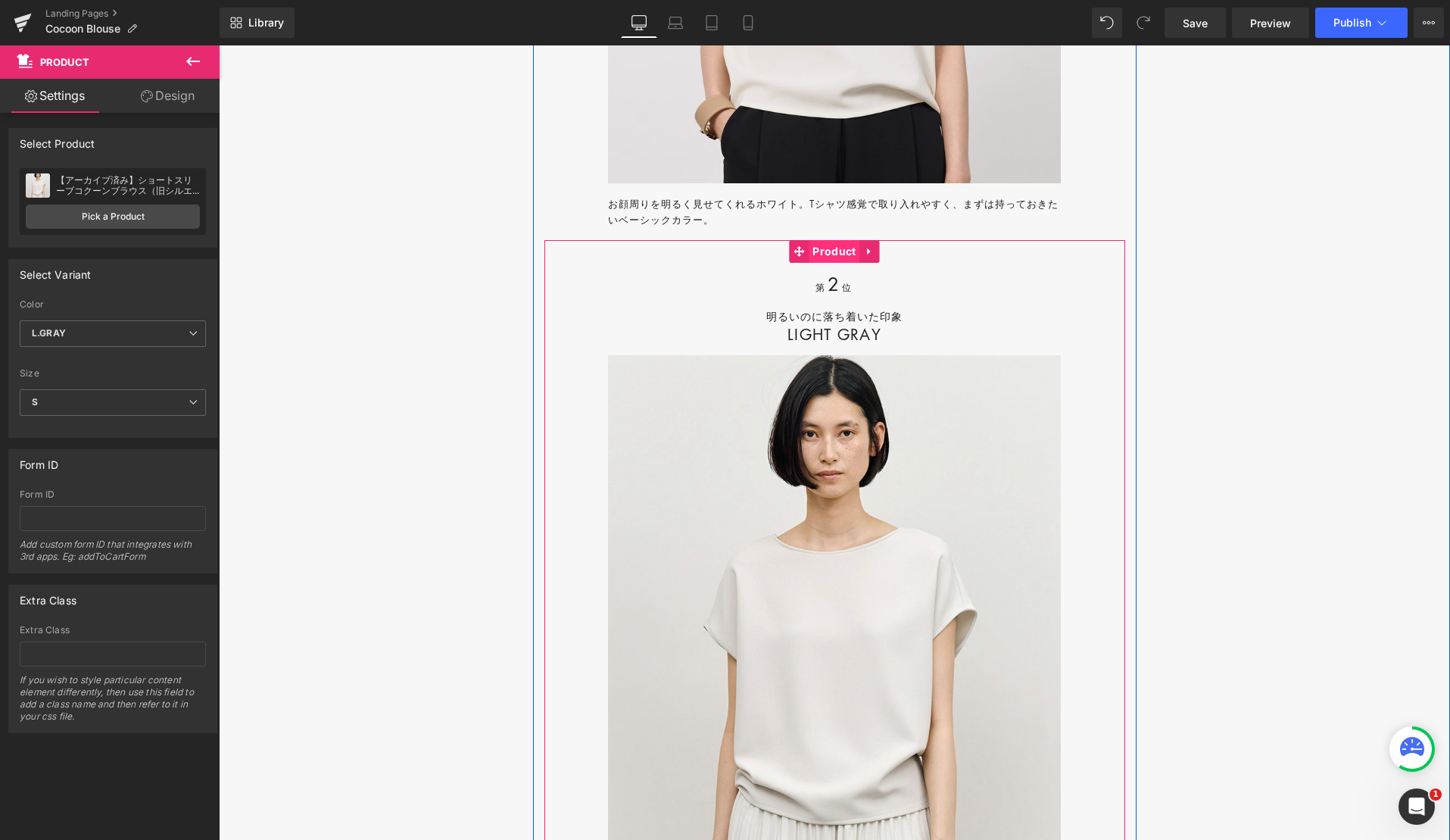
click at [827, 263] on span "Product" at bounding box center [834, 252] width 51 height 23
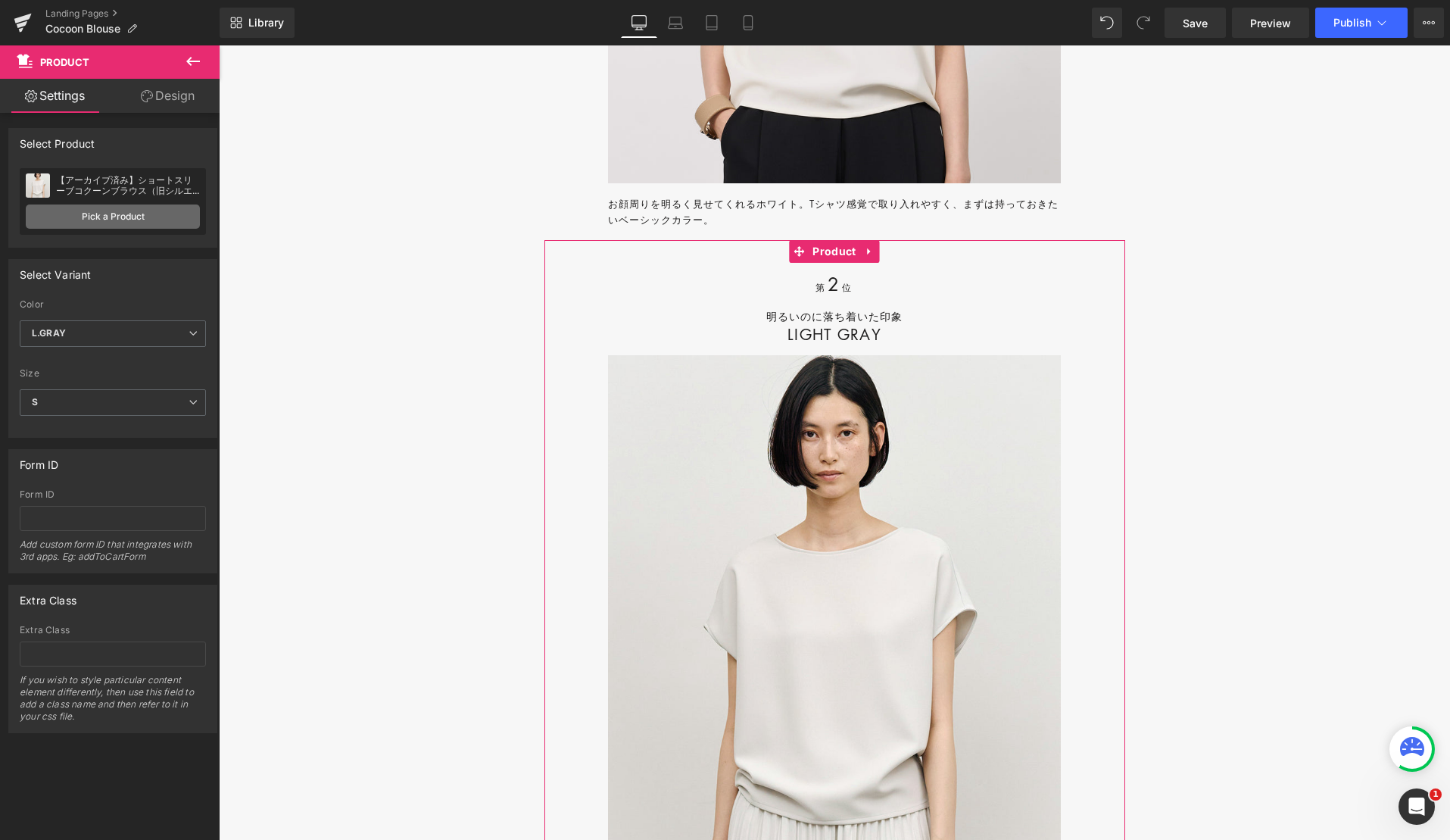
click at [141, 213] on link "Pick a Product" at bounding box center [113, 216] width 174 height 25
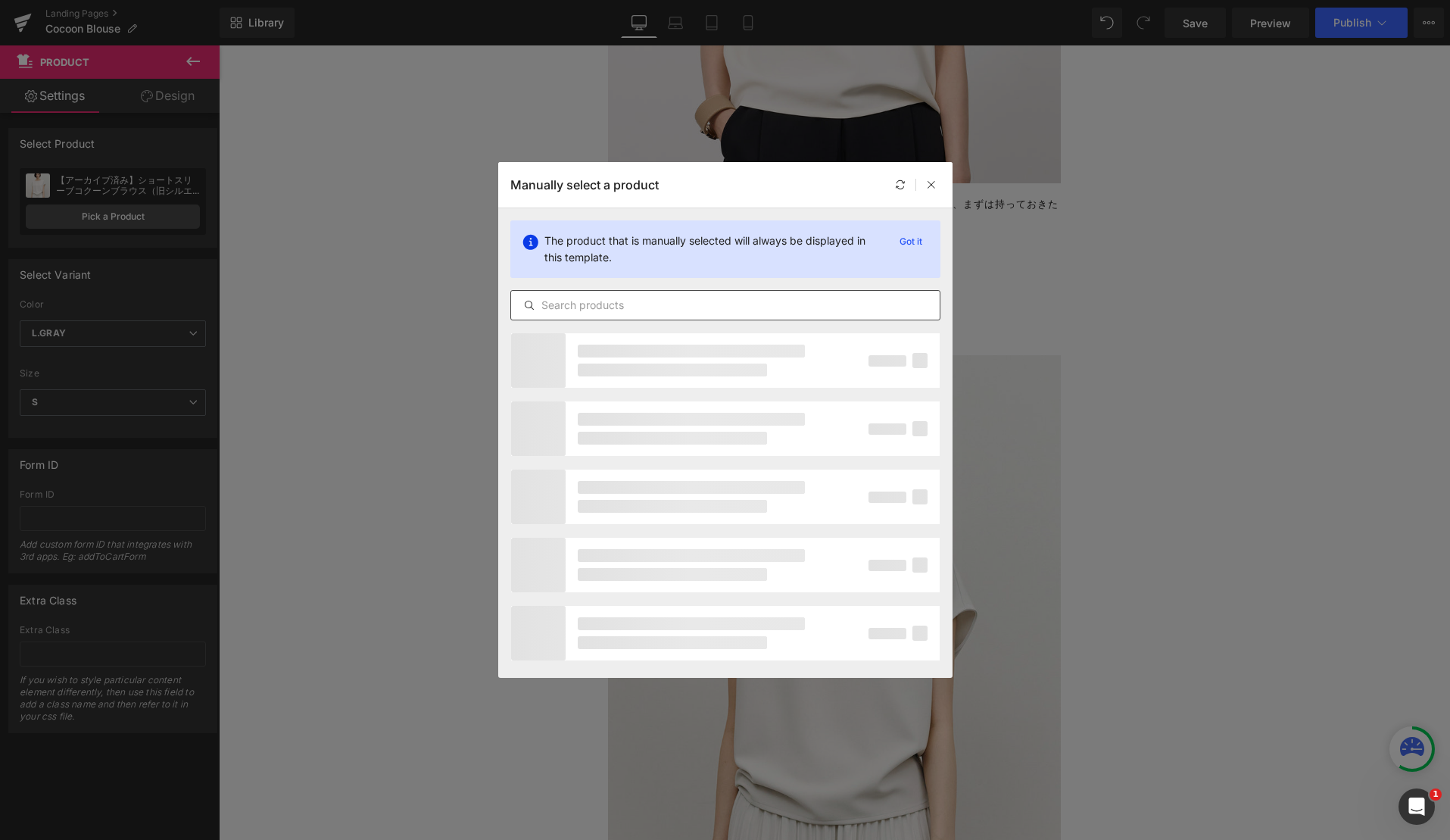
click at [568, 310] on input "text" at bounding box center [725, 305] width 428 height 18
paste input "ショートスリーブコクーンブラウス"
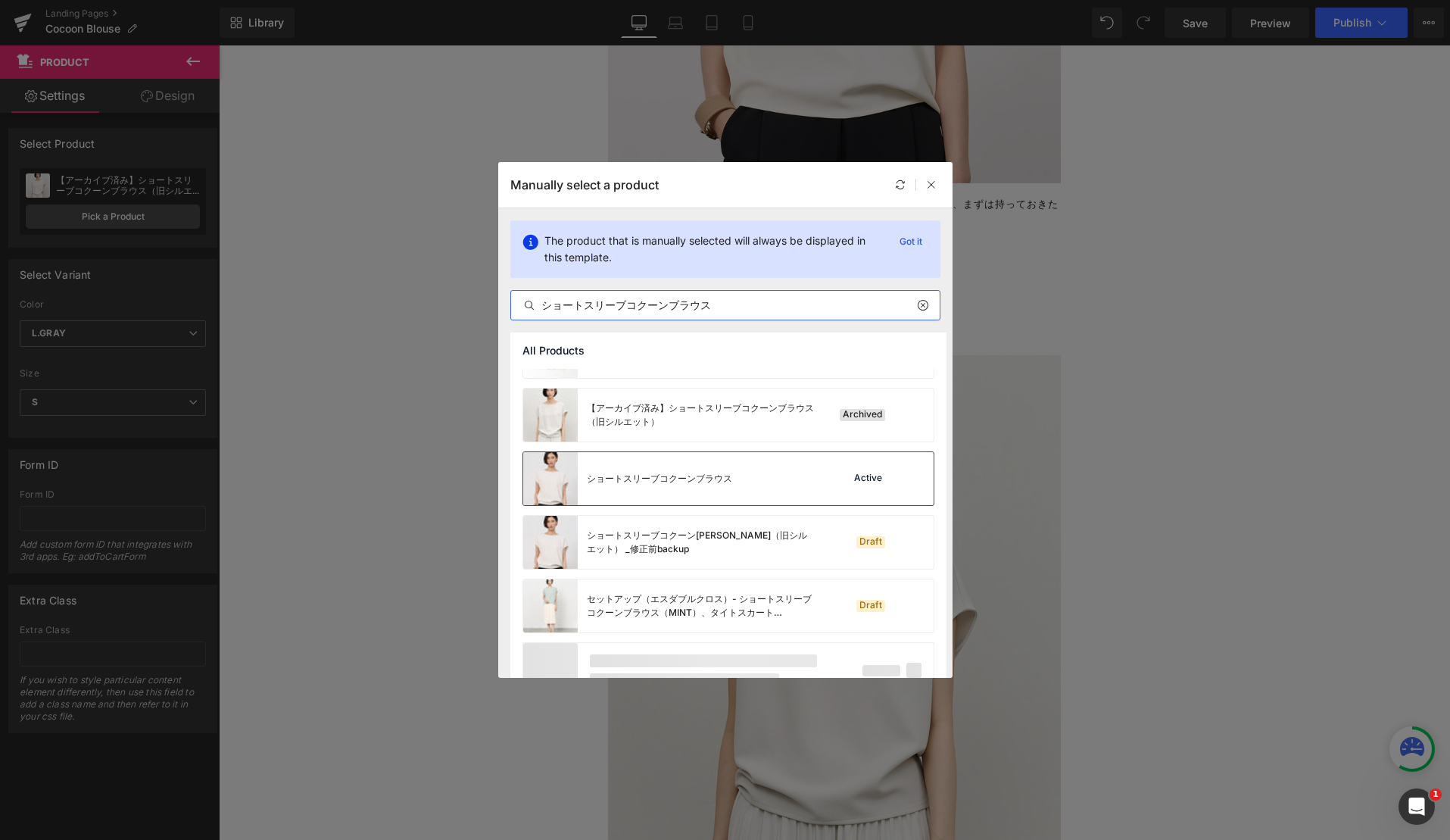
scroll to position [203, 0]
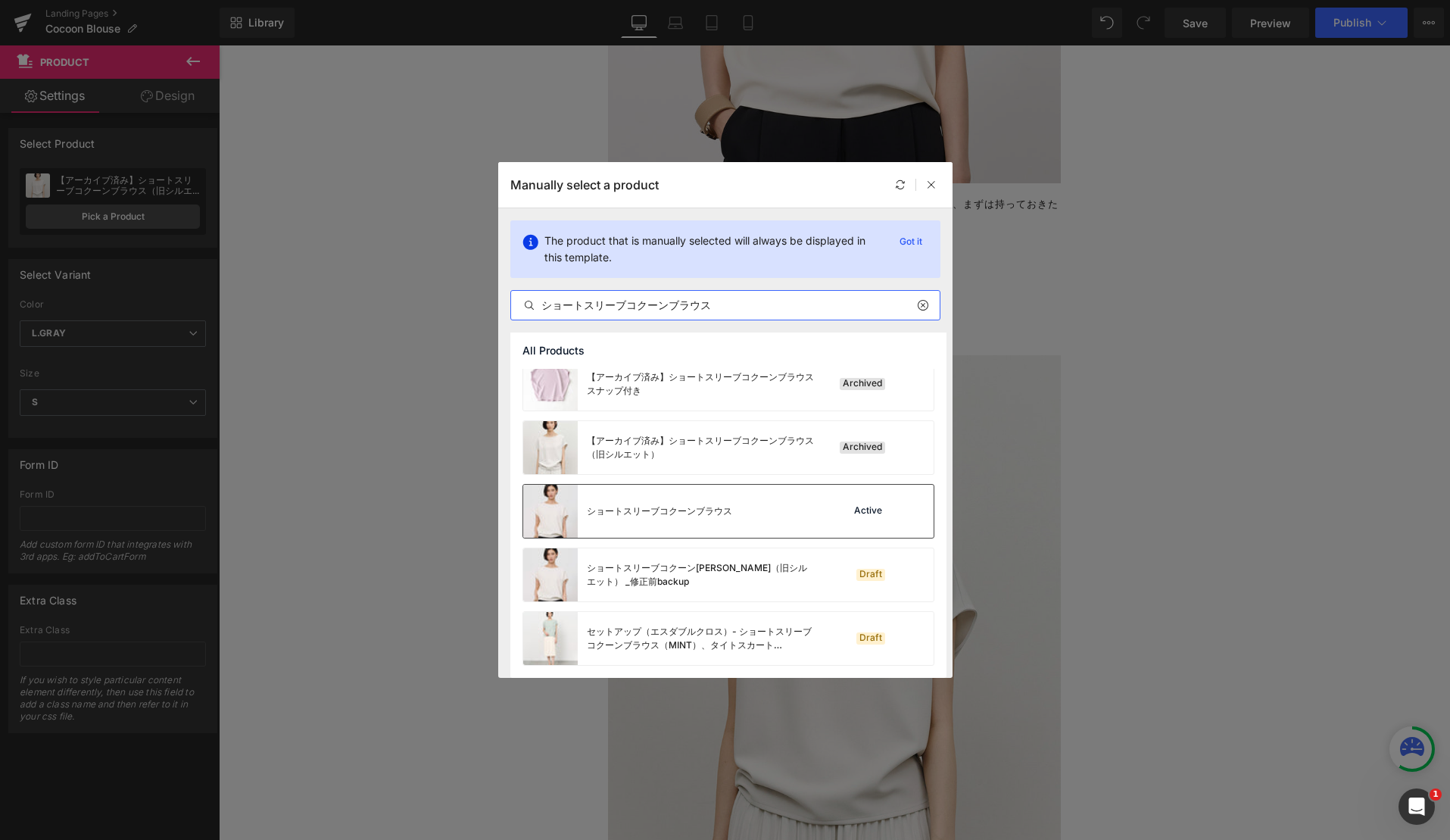
type input "ショートスリーブコクーンブラウス"
click at [736, 510] on div "ショートスリーブコクーンブラウス Active" at bounding box center [729, 511] width 411 height 53
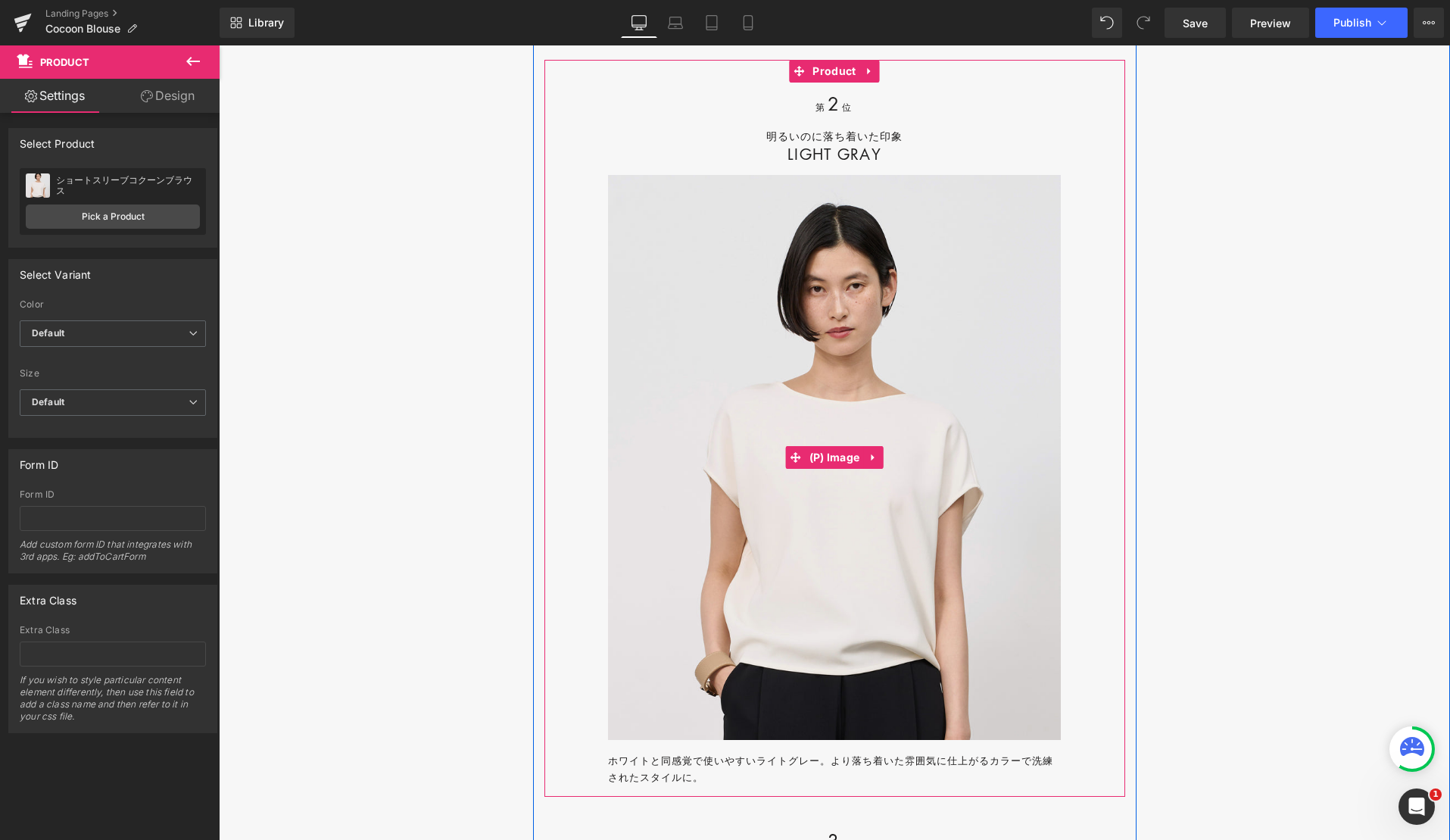
scroll to position [16992, 0]
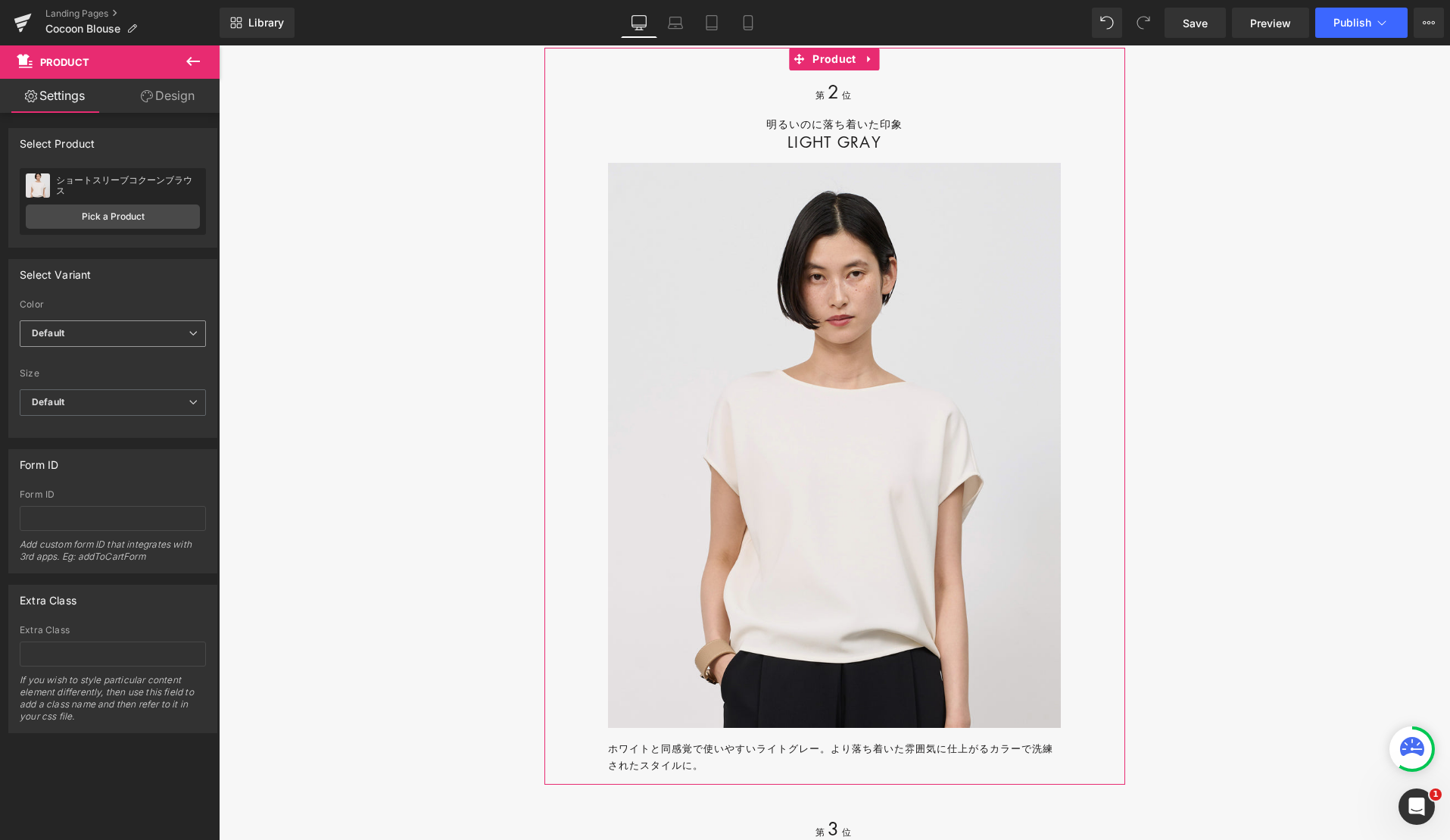
click at [165, 334] on span "Default" at bounding box center [113, 333] width 187 height 26
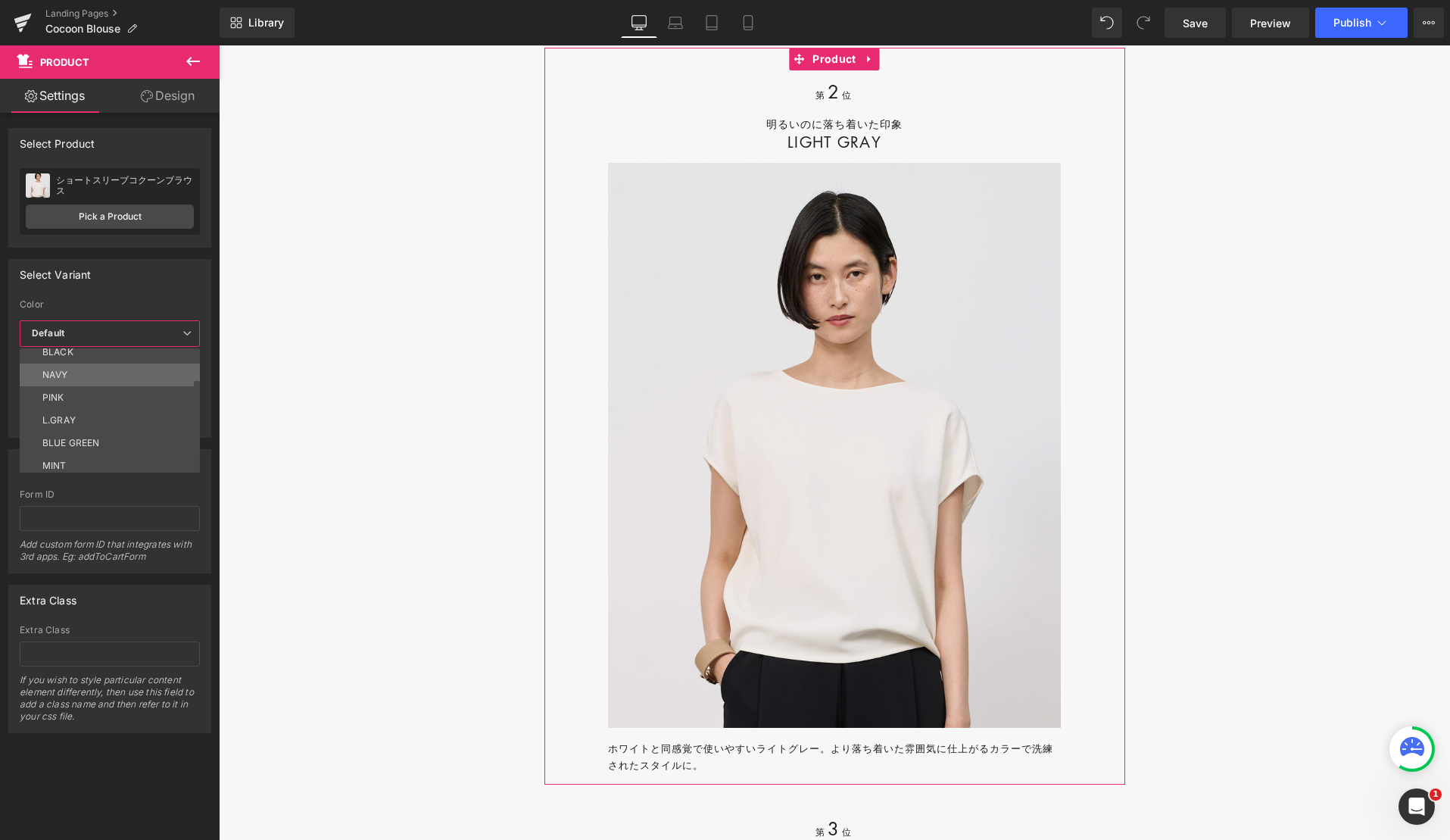
scroll to position [54, 0]
click at [139, 419] on li "L.GRAY" at bounding box center [113, 420] width 187 height 23
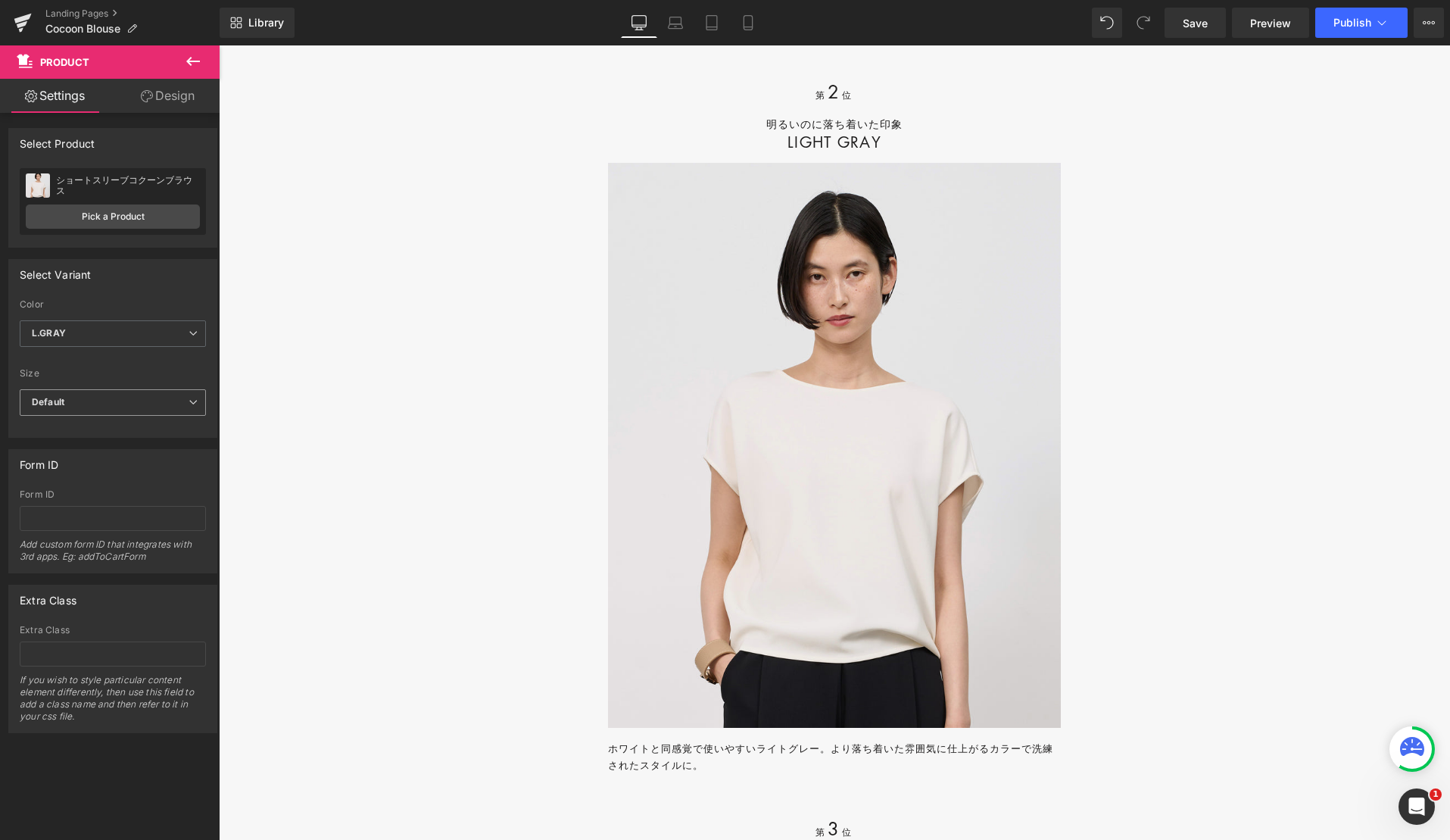
click at [139, 411] on span "Default" at bounding box center [113, 402] width 187 height 26
click at [134, 443] on li "S" at bounding box center [109, 452] width 180 height 23
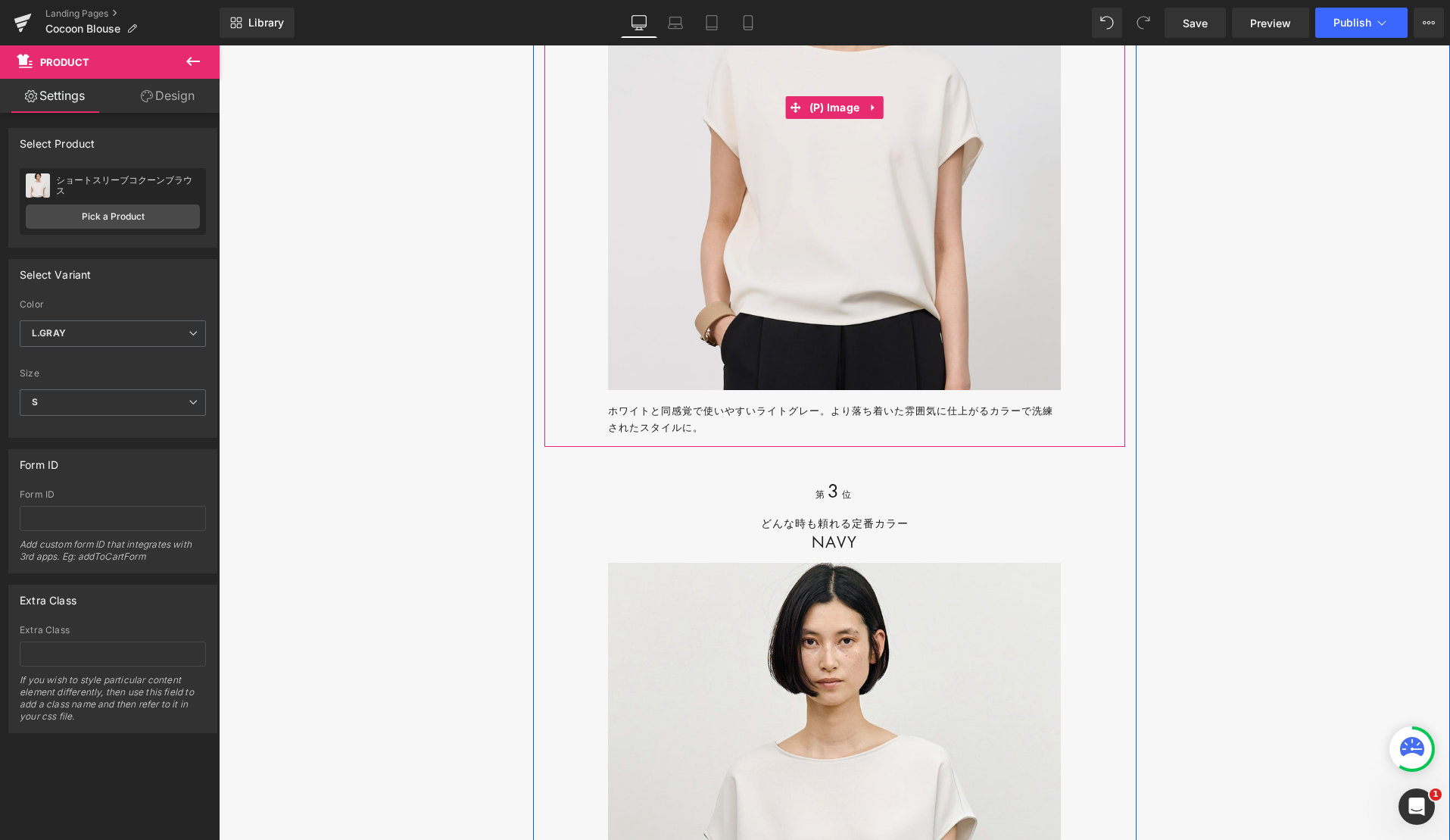
scroll to position [17636, 0]
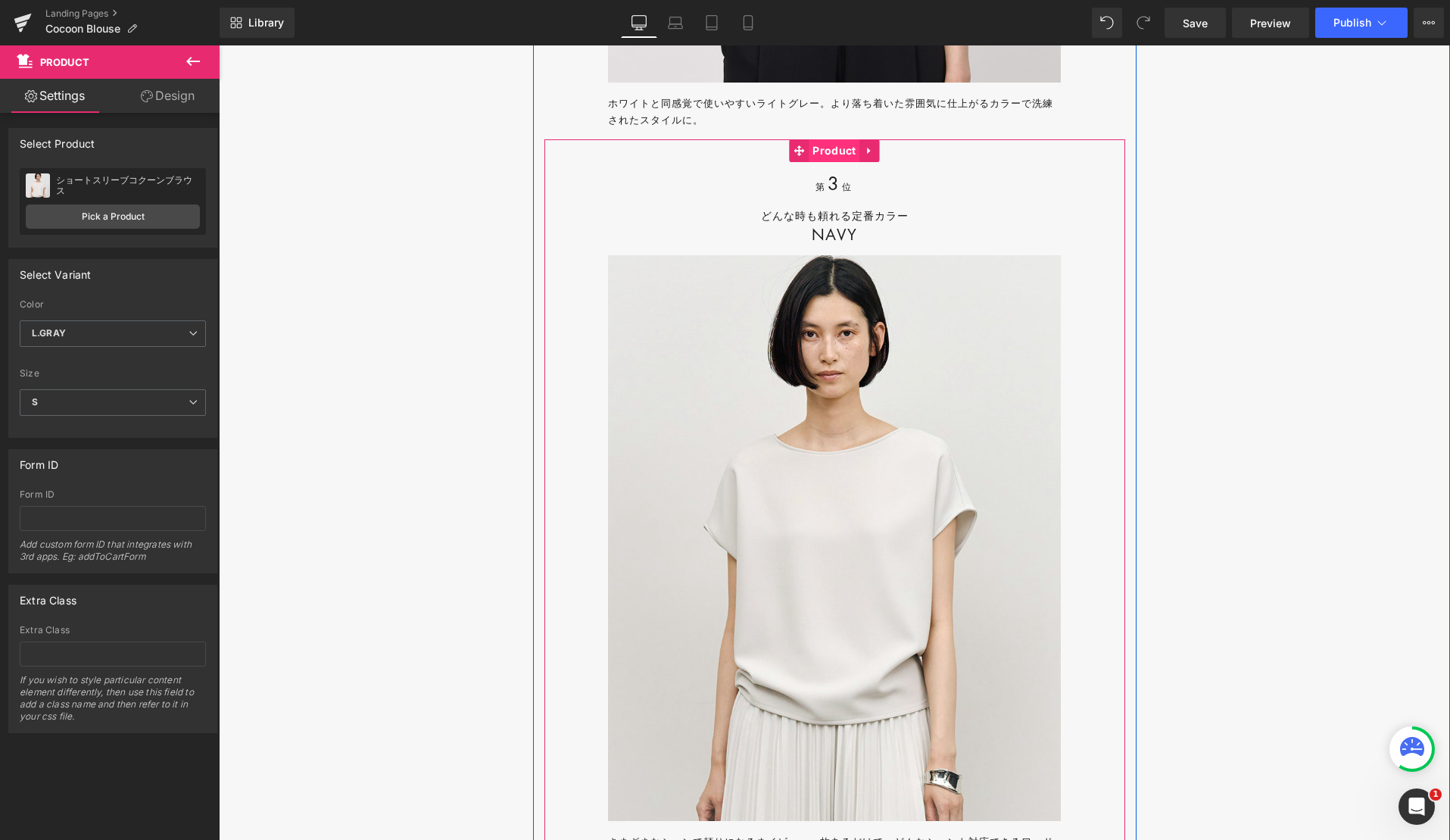
click at [827, 162] on span "Product" at bounding box center [834, 150] width 51 height 23
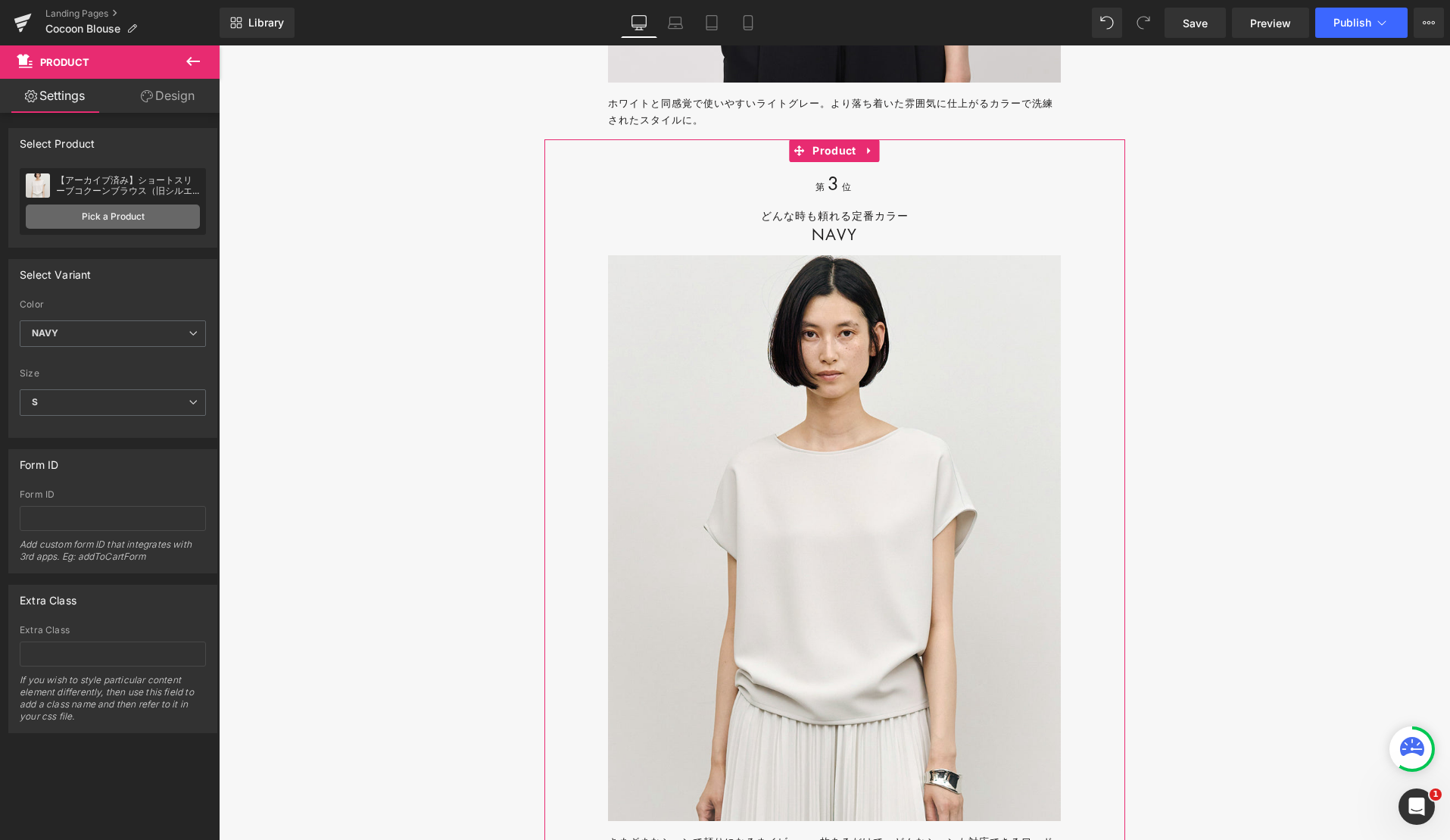
click at [153, 214] on link "Pick a Product" at bounding box center [113, 216] width 174 height 25
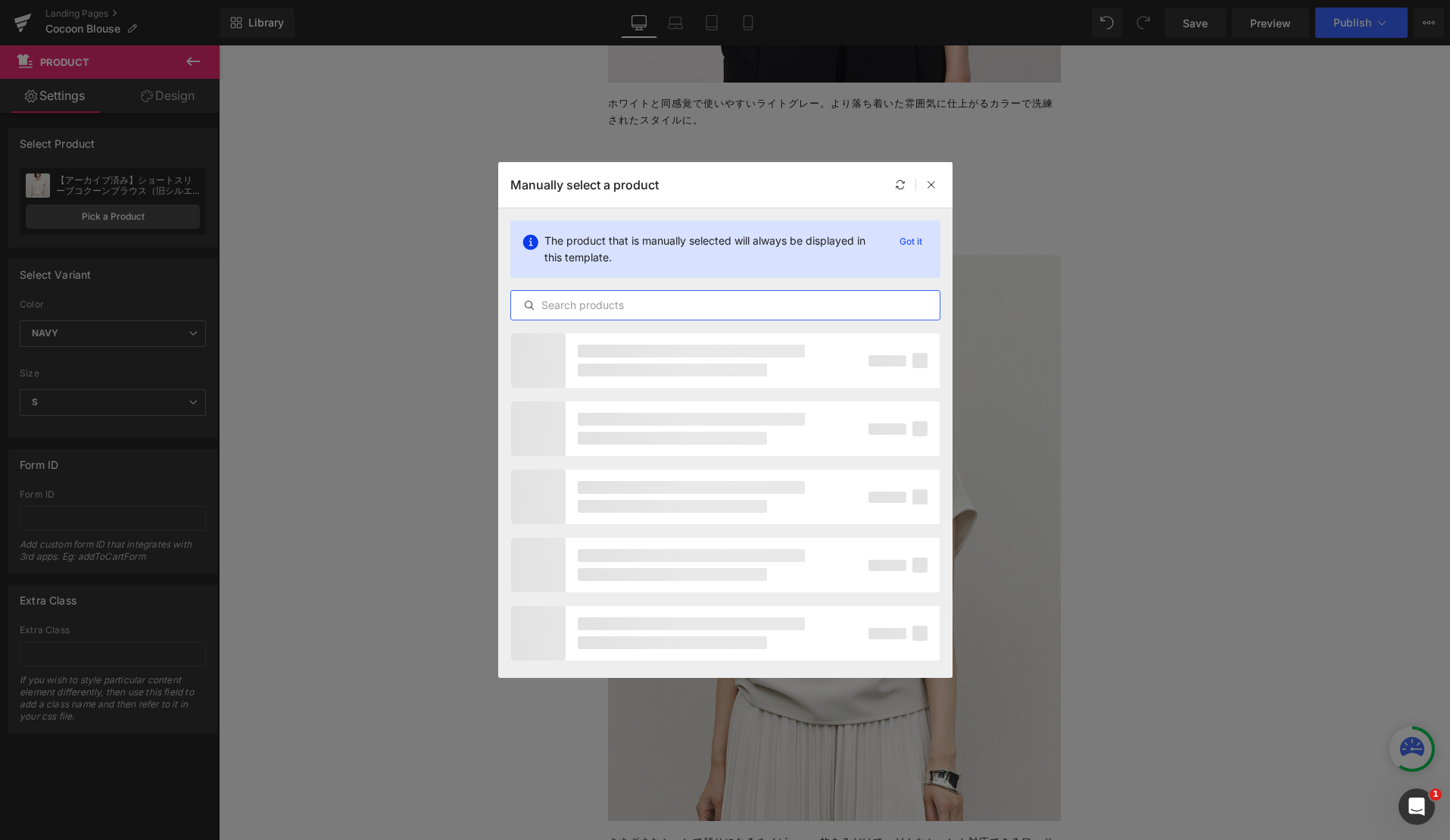
click at [595, 308] on input "text" at bounding box center [725, 305] width 428 height 18
paste input "ショートスリーブコクーンブラウス"
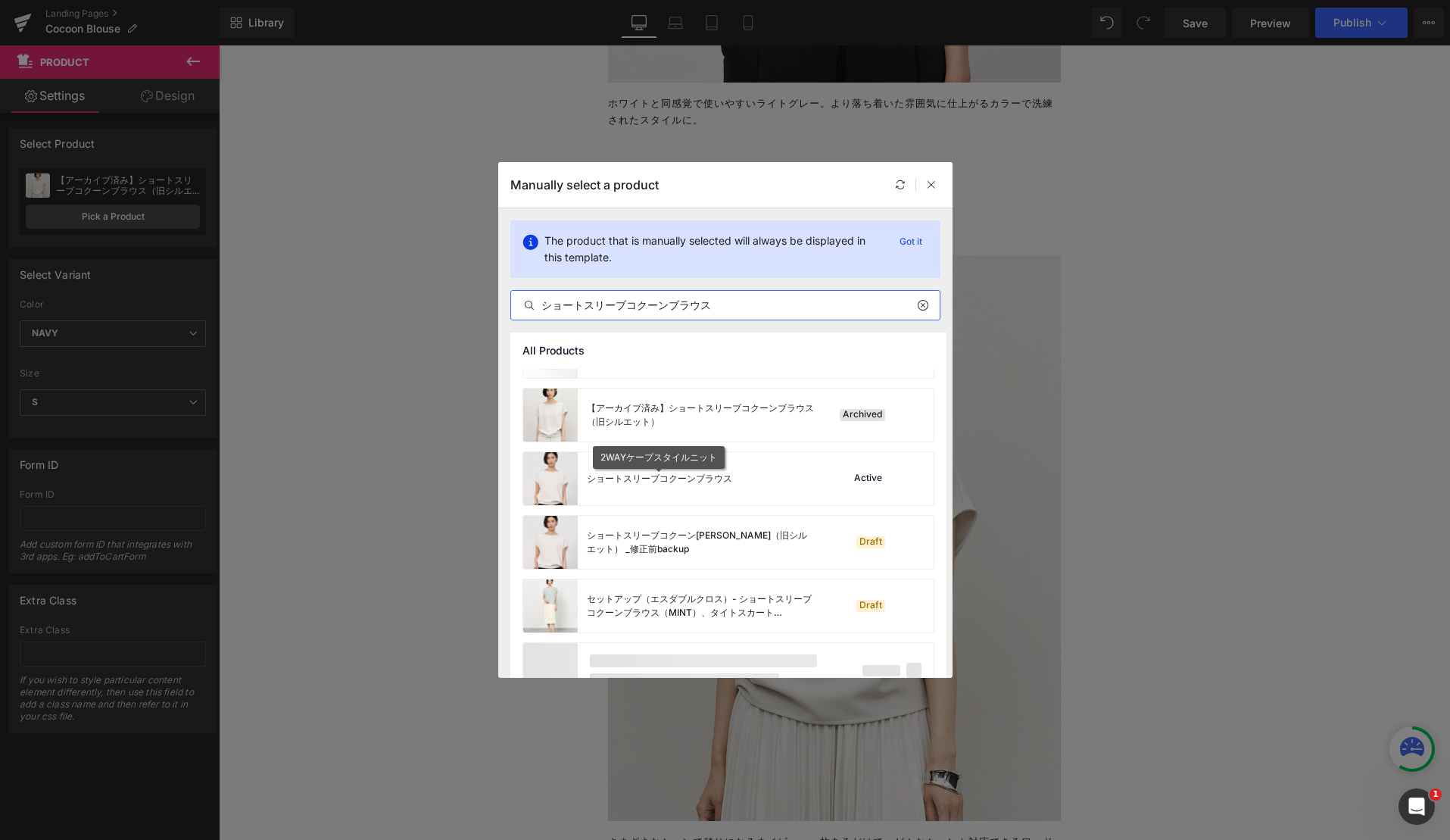
scroll to position [203, 0]
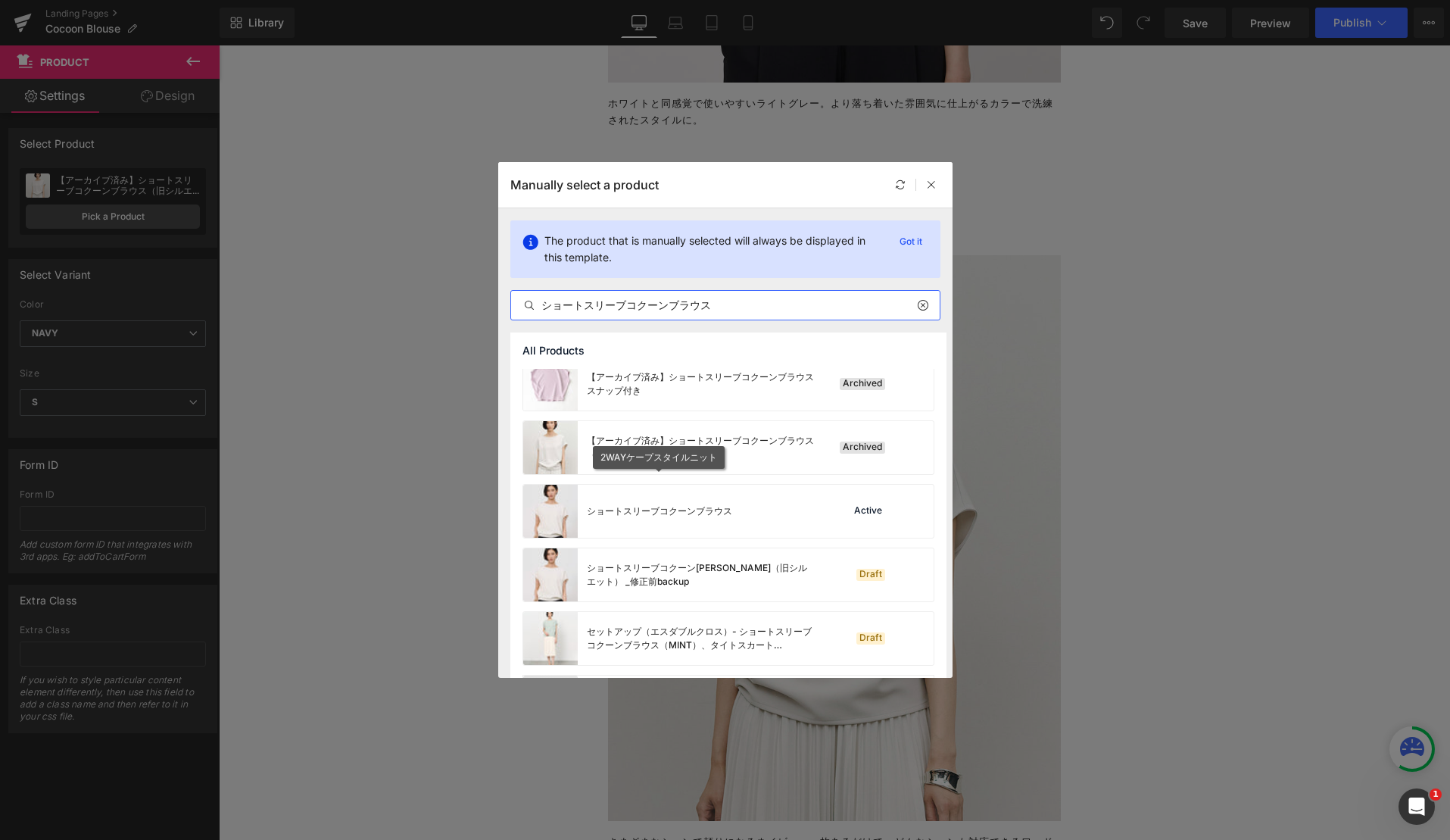
type input "ショートスリーブコクーンブラウス"
click at [685, 476] on div "【250217変更前backup】ショートスリーブコクーンブラウス（ススポ） Draft 【アーカイブ済み】【USED】ショートスリーブコクーンブラウス Ar…" at bounding box center [729, 422] width 436 height 512
click at [691, 498] on div "ショートスリーブコクーンブラウス" at bounding box center [628, 511] width 209 height 53
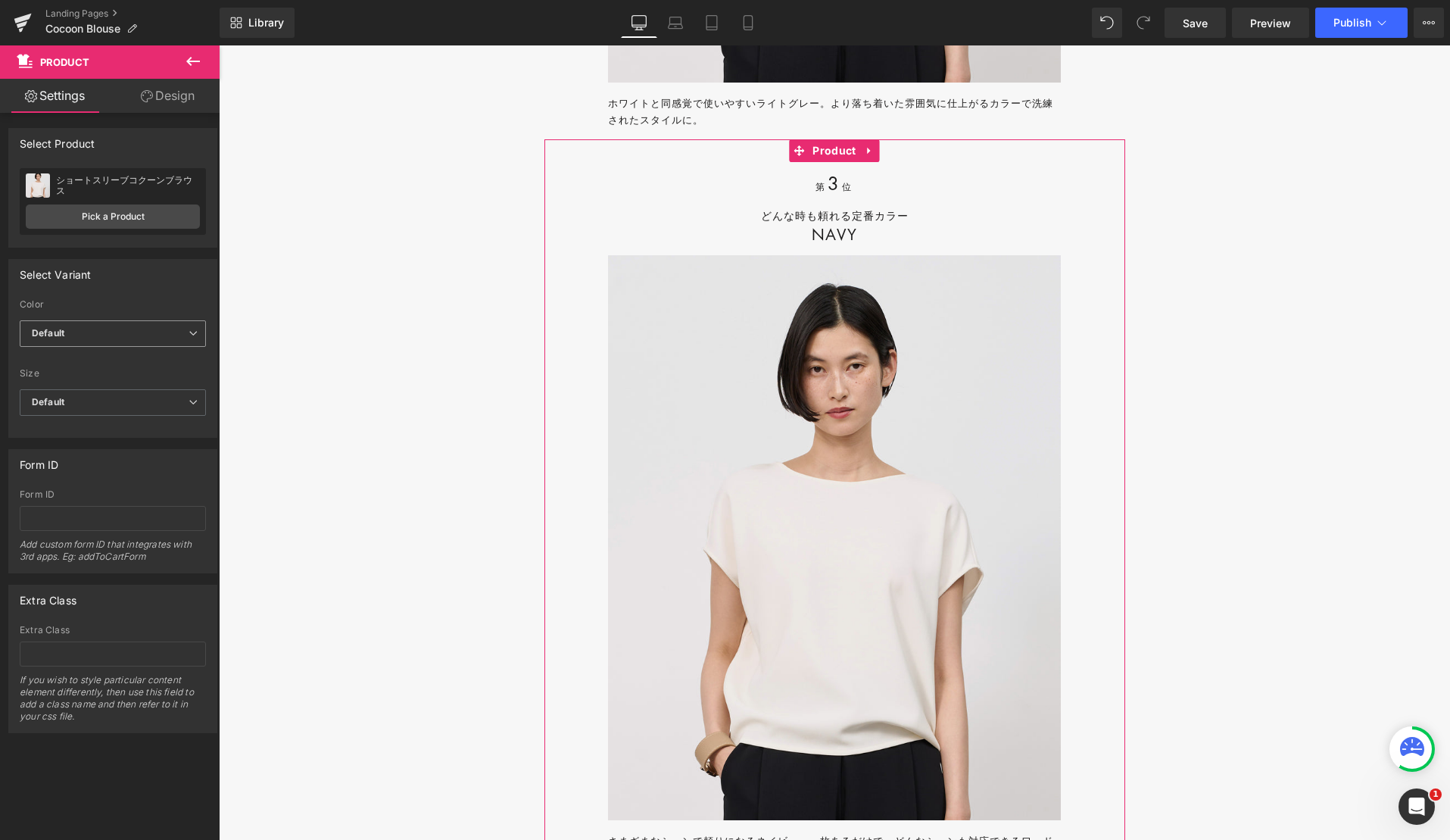
click at [99, 332] on span "Default" at bounding box center [113, 333] width 187 height 26
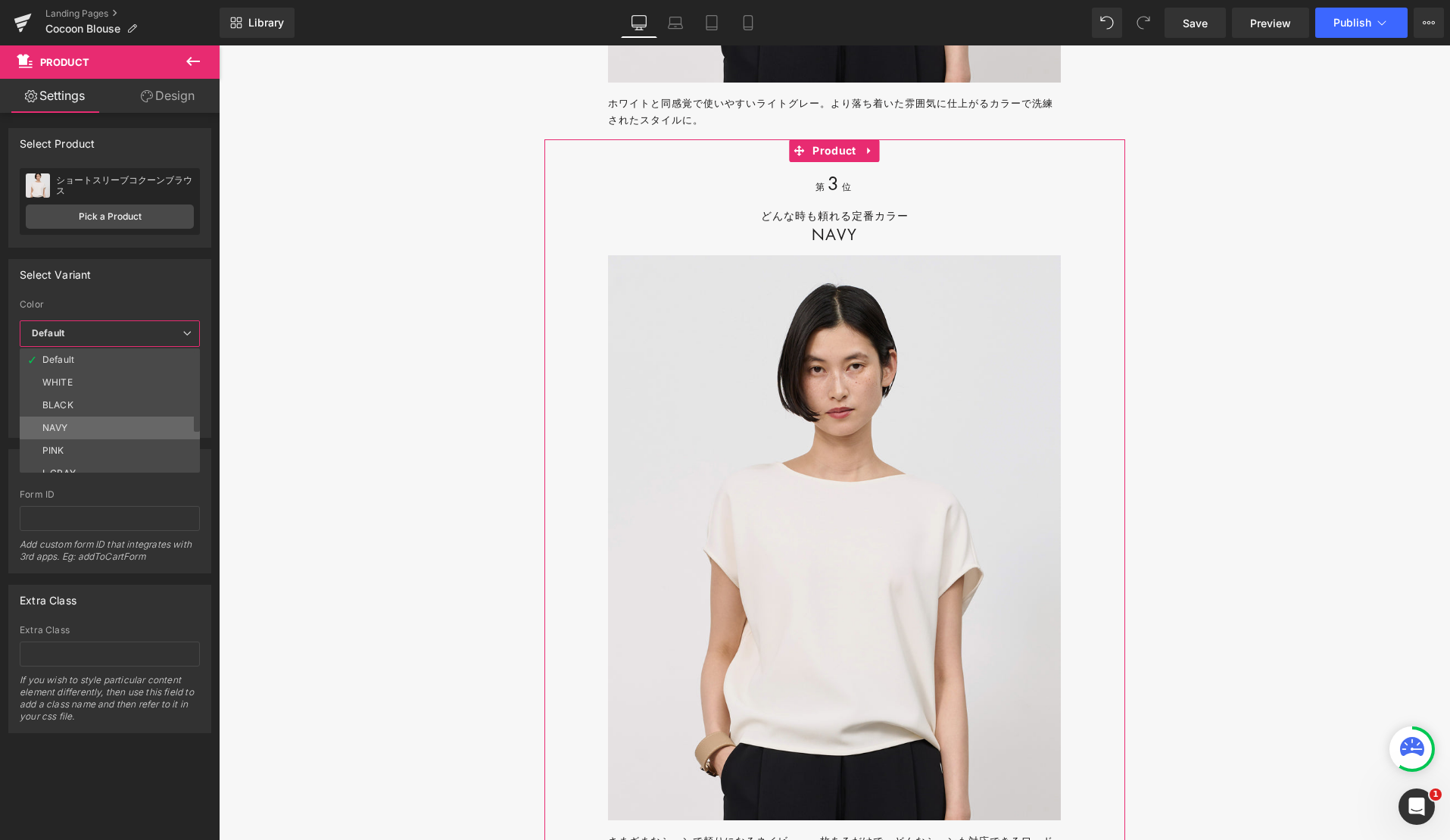
click at [92, 427] on li "NAVY" at bounding box center [113, 427] width 187 height 23
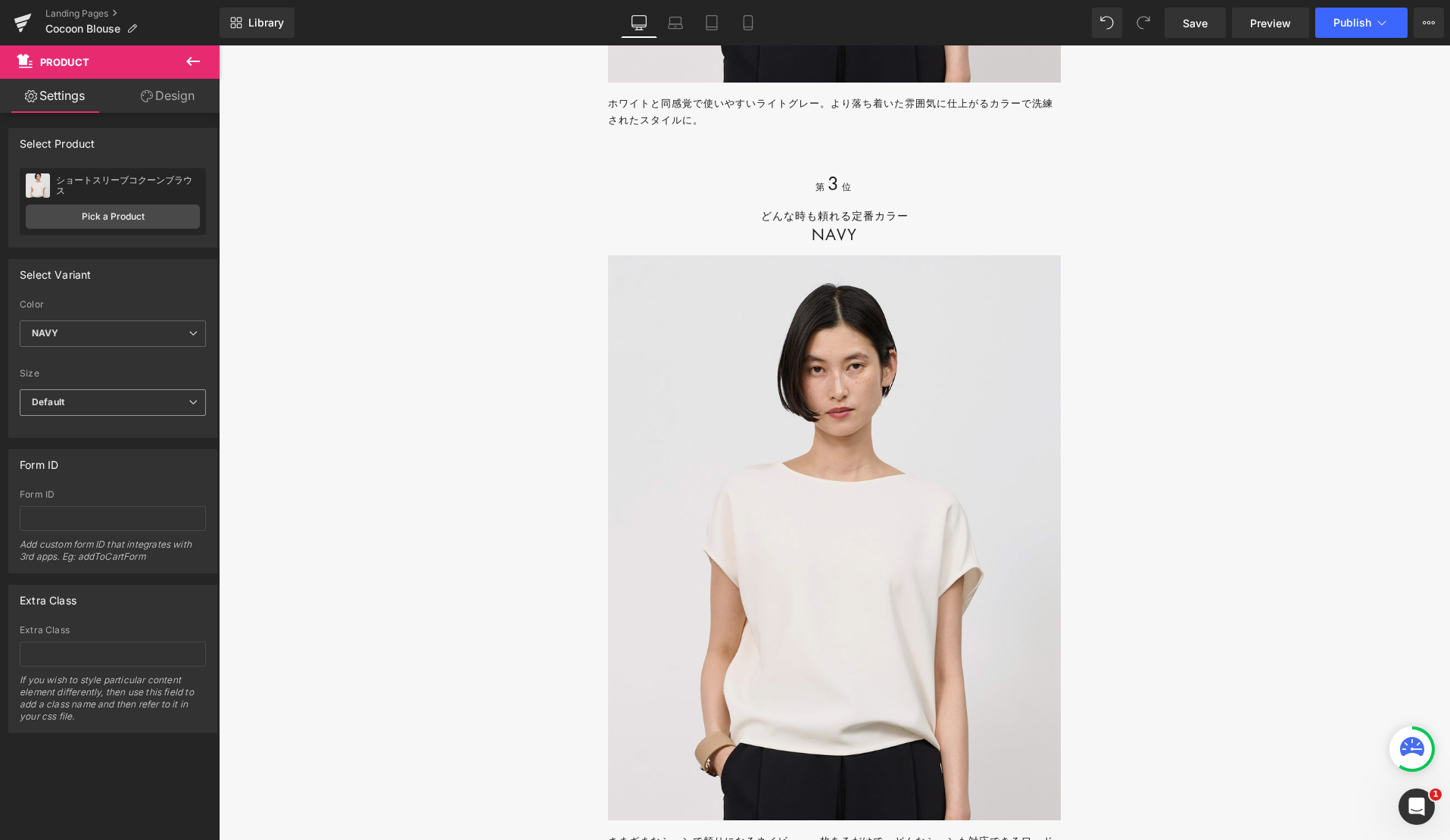
click at [90, 399] on span "Default" at bounding box center [113, 402] width 187 height 26
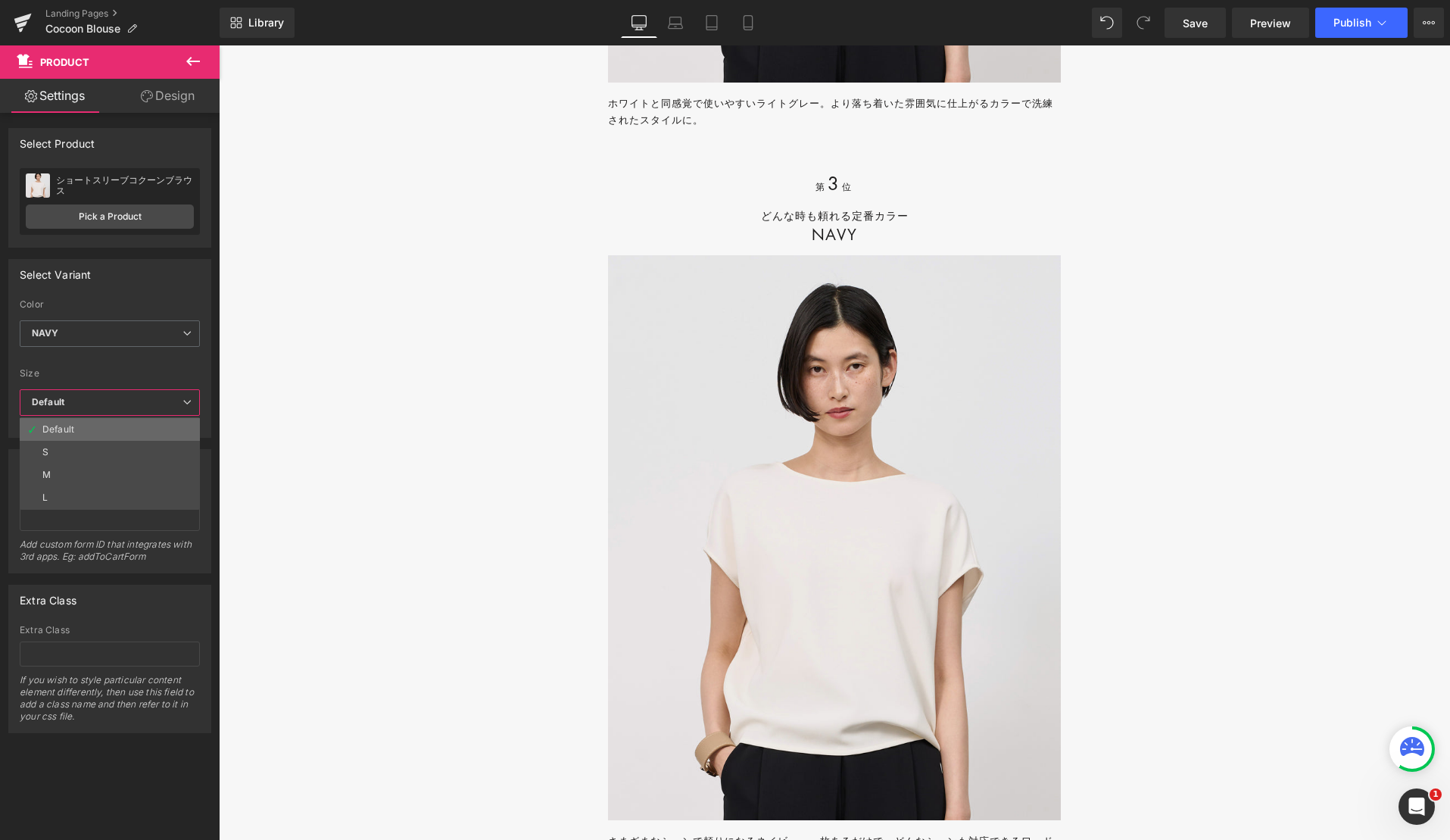
click at [91, 440] on li "Default" at bounding box center [109, 429] width 180 height 23
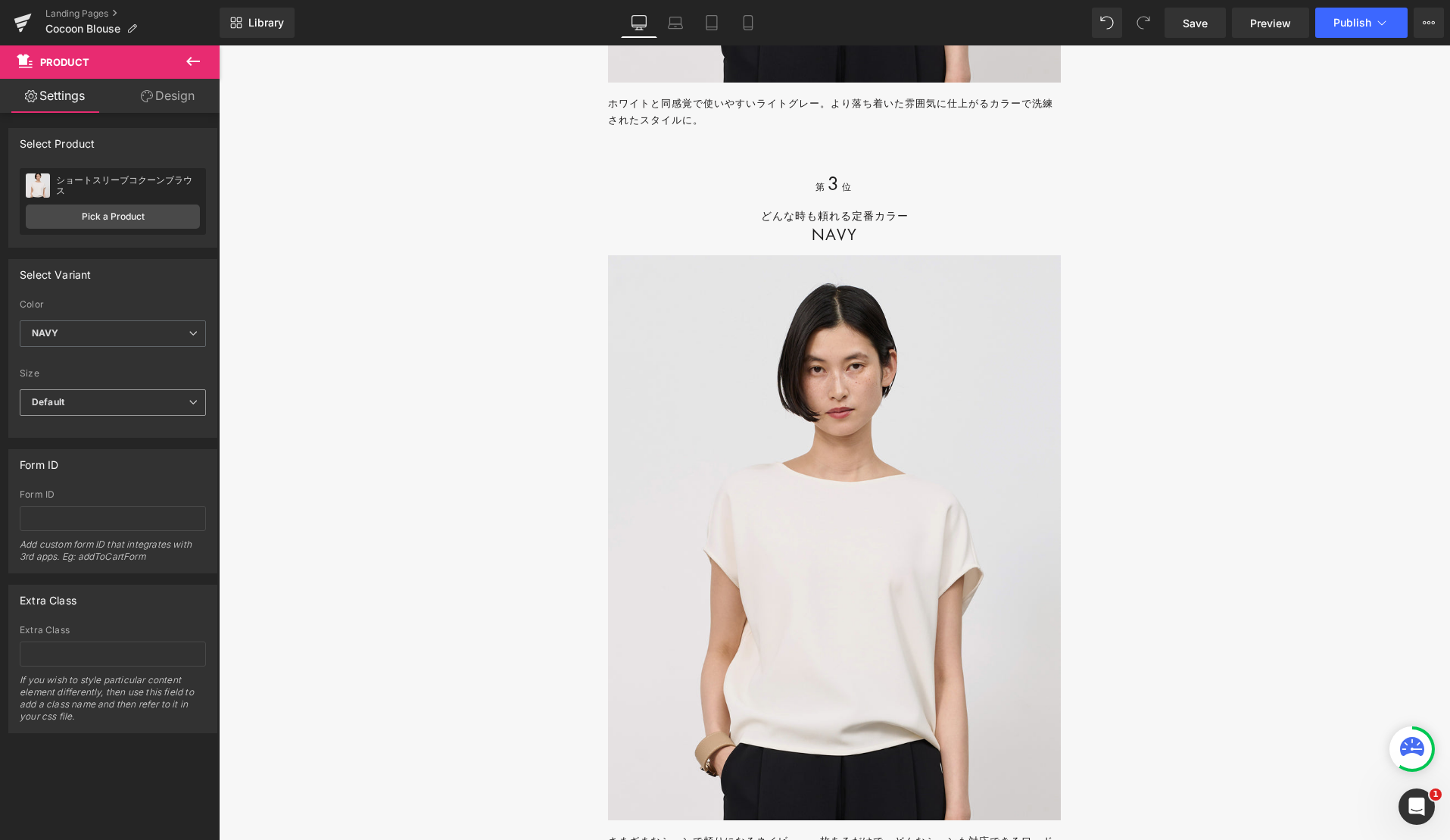
click at [90, 407] on span "Default" at bounding box center [113, 402] width 187 height 26
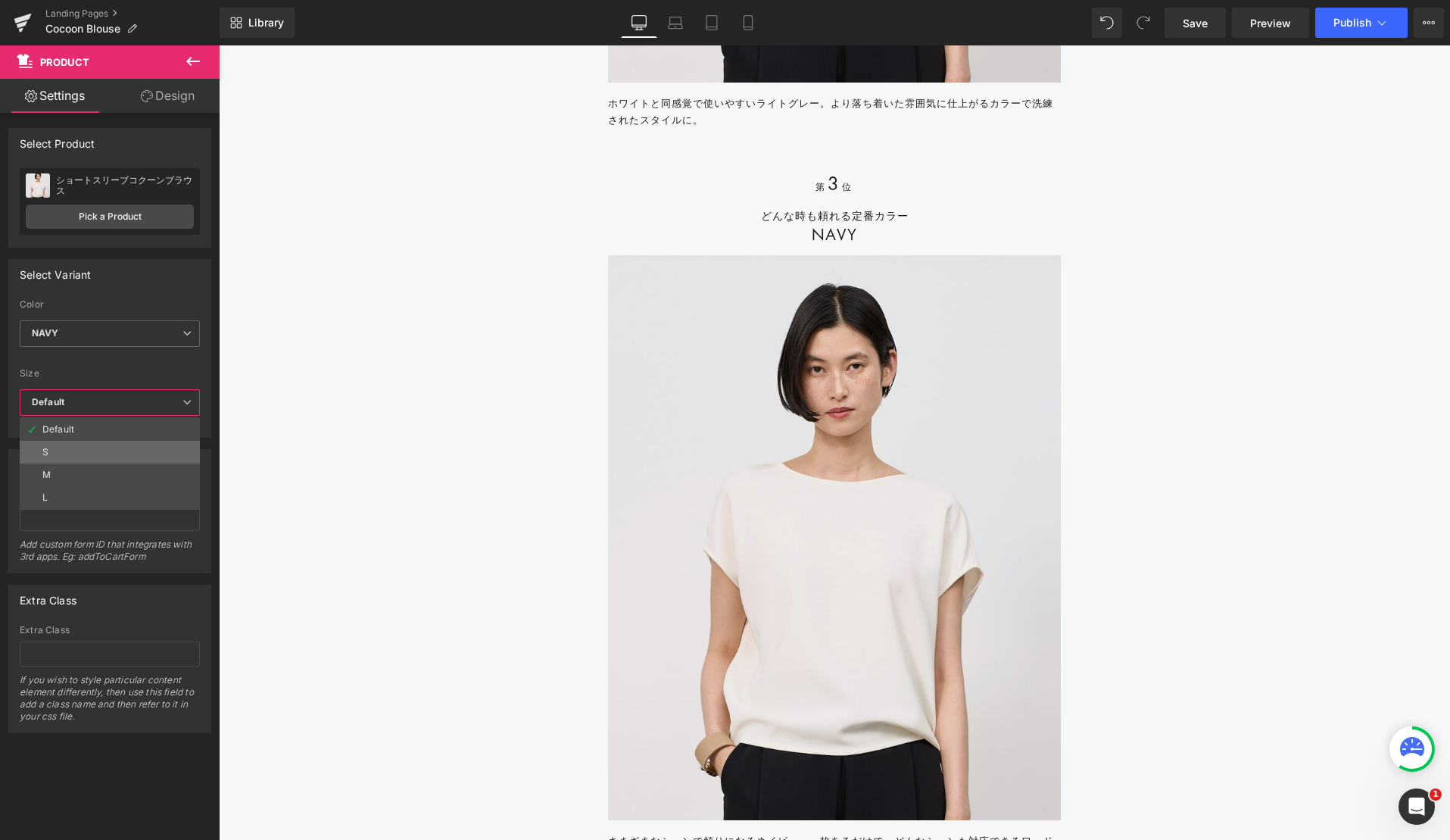
click at [90, 449] on li "S" at bounding box center [109, 452] width 180 height 23
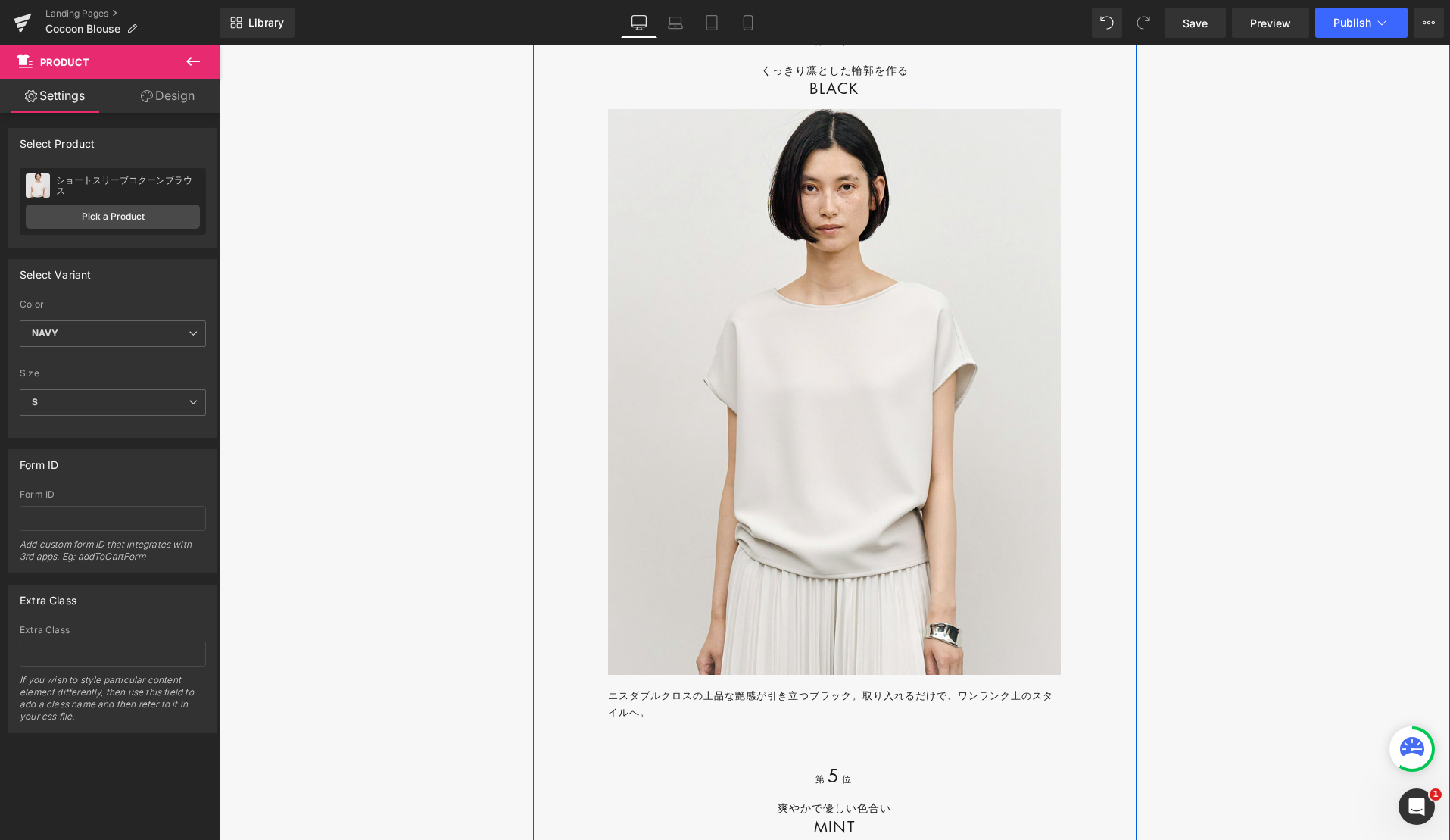
scroll to position [18506, 0]
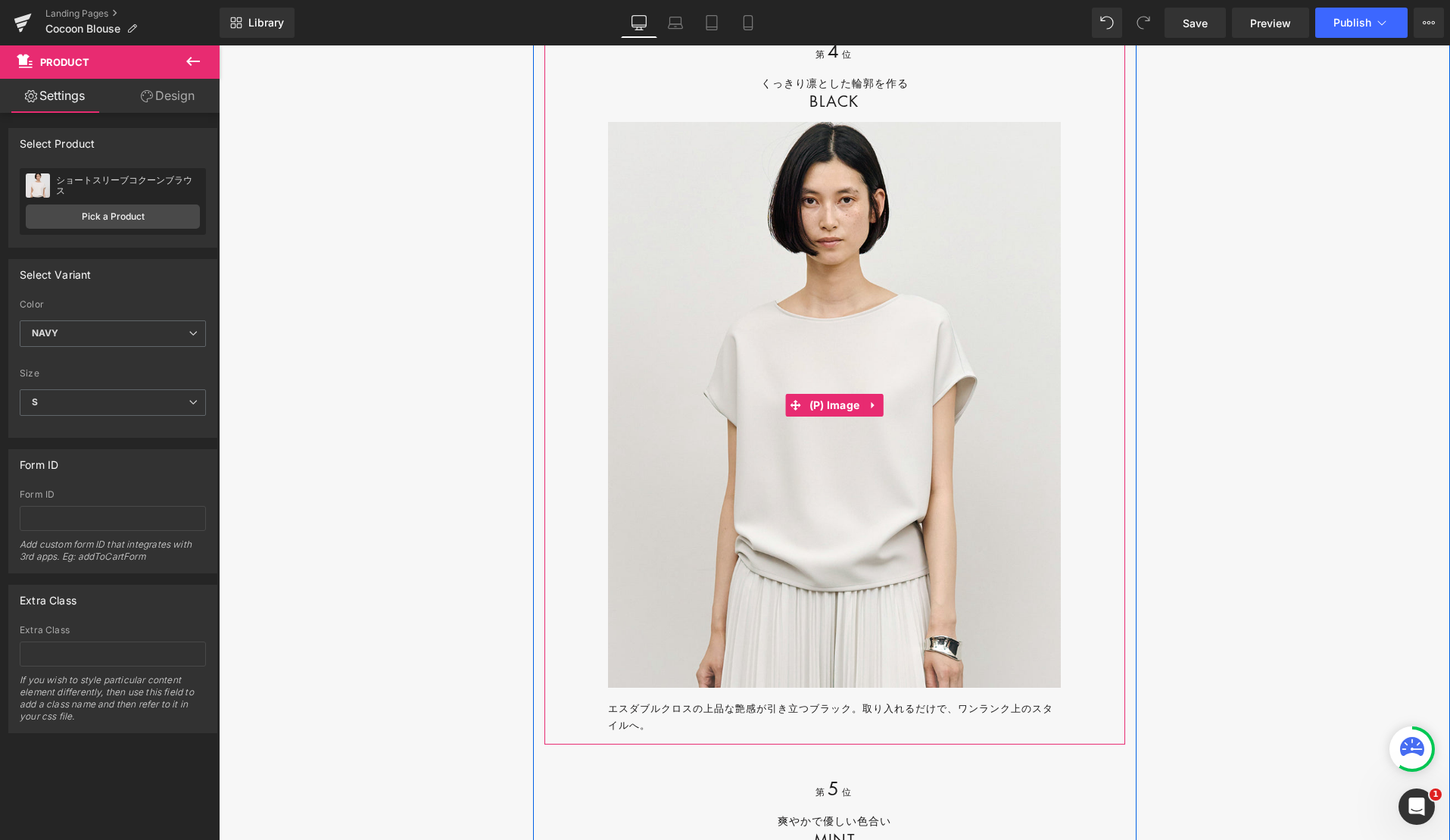
click at [710, 305] on img at bounding box center [834, 405] width 453 height 566
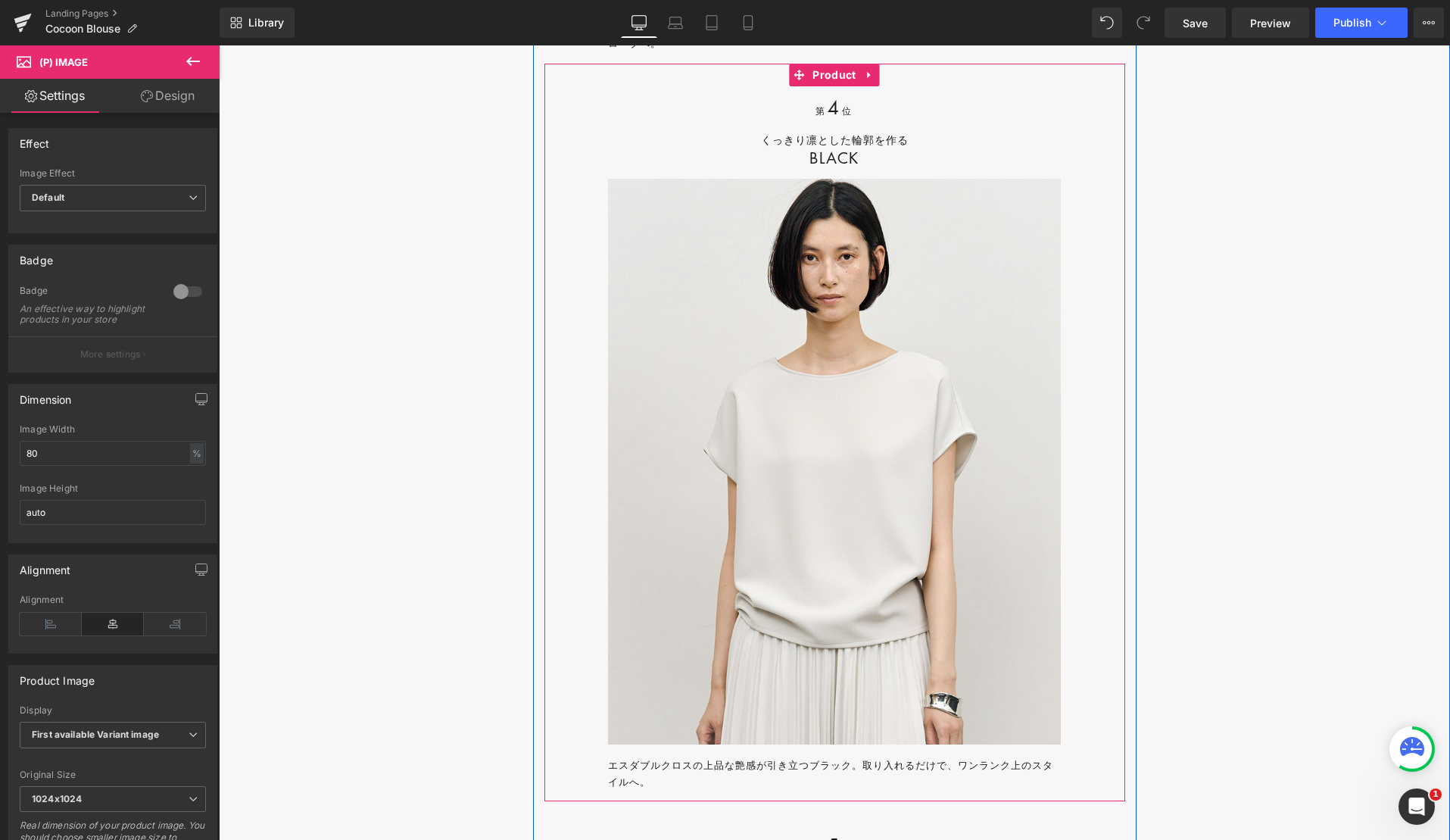
scroll to position [18449, 0]
click at [826, 87] on span "Product" at bounding box center [834, 76] width 51 height 23
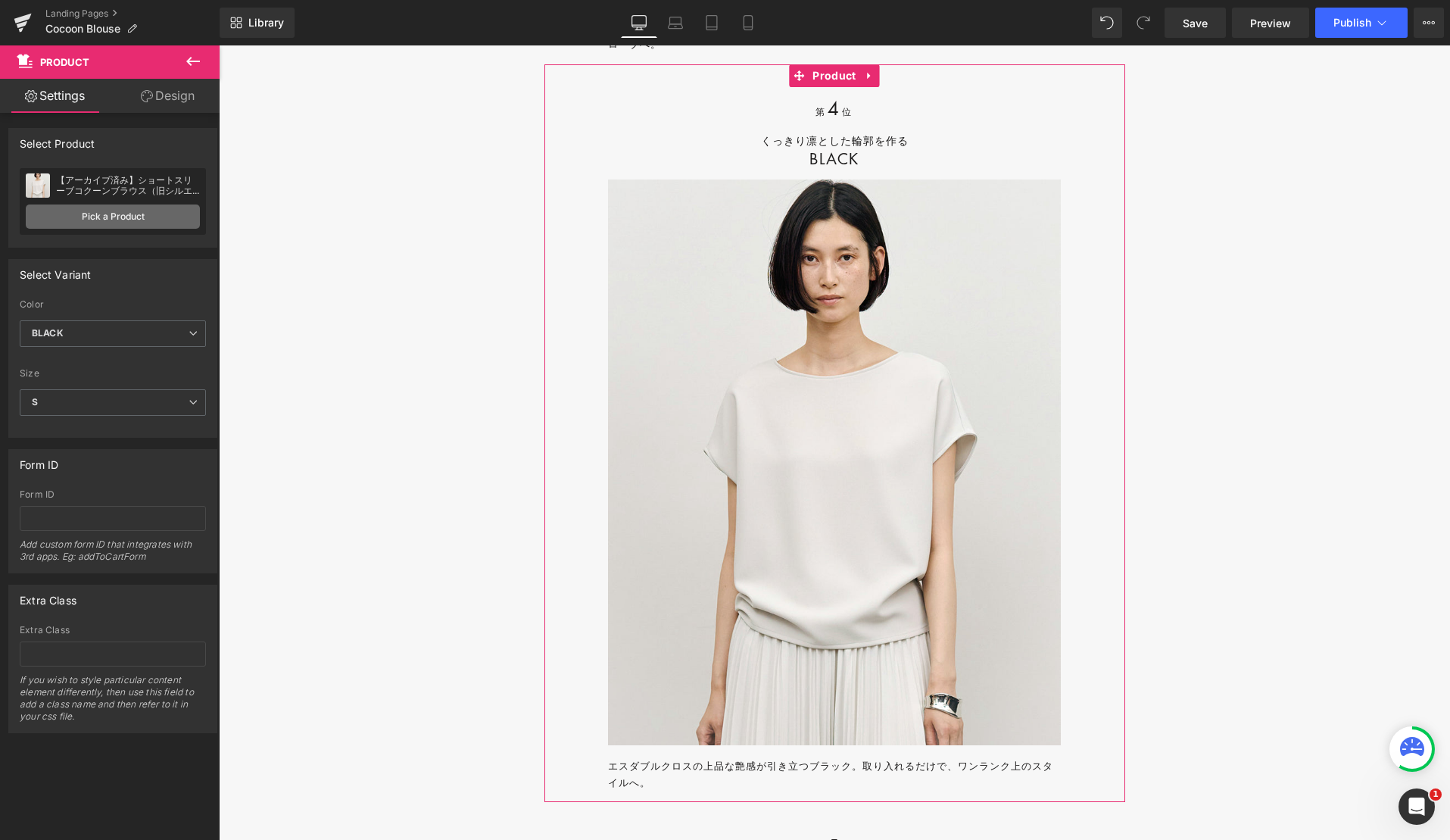
click at [157, 215] on link "Pick a Product" at bounding box center [113, 216] width 174 height 25
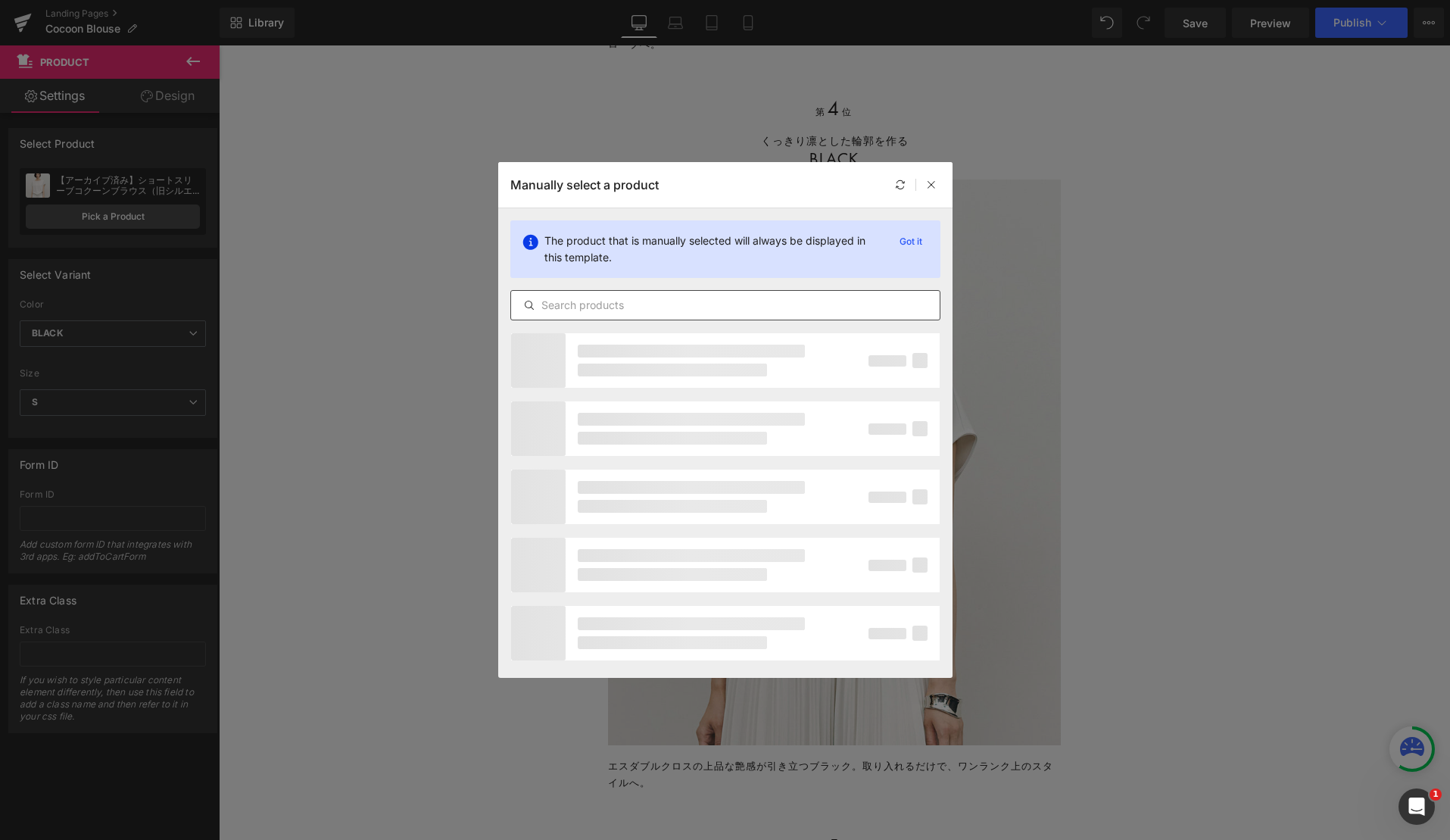
click at [754, 304] on input "text" at bounding box center [725, 305] width 428 height 18
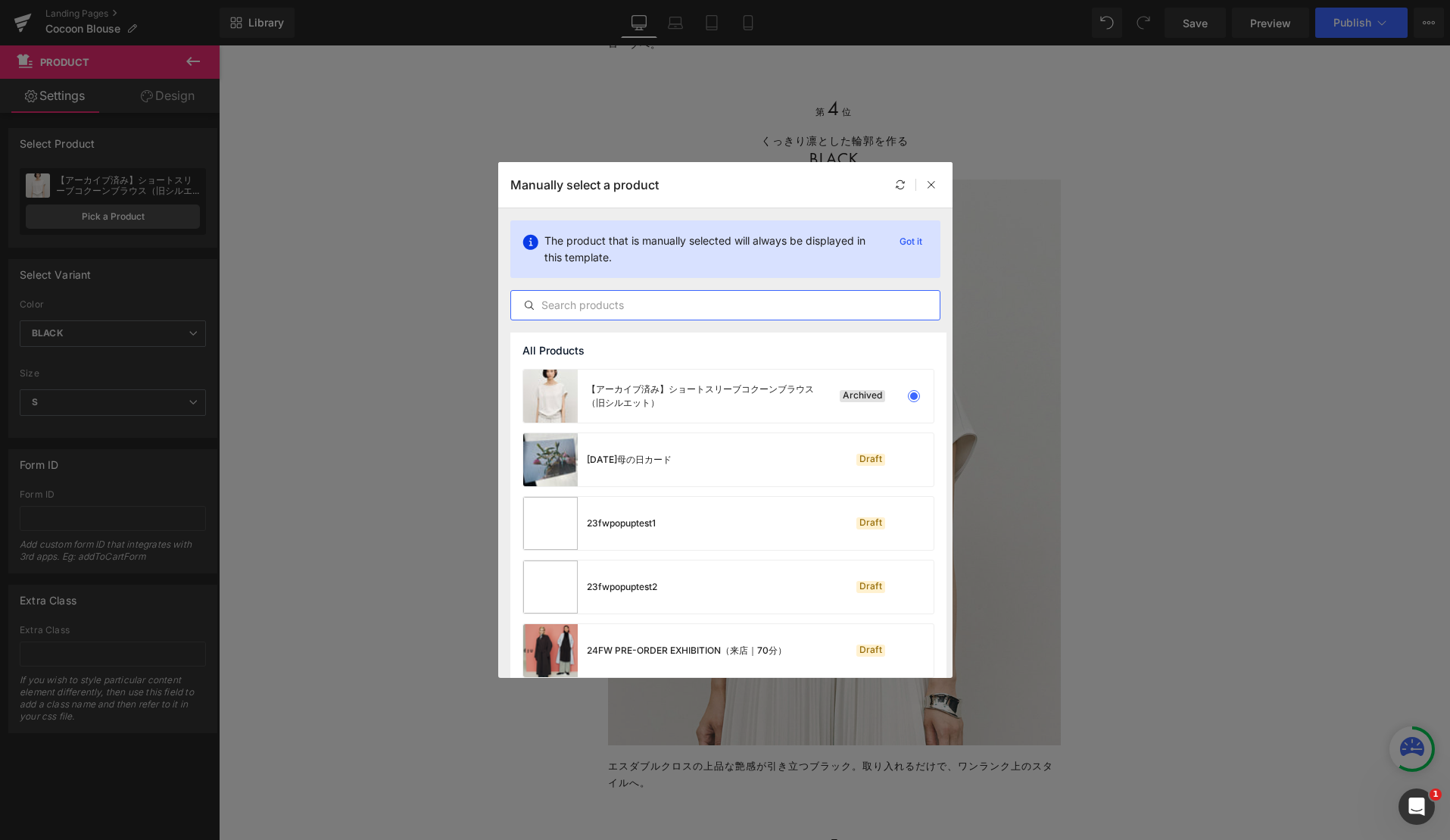
paste input "ショートスリーブコクーンブラウス"
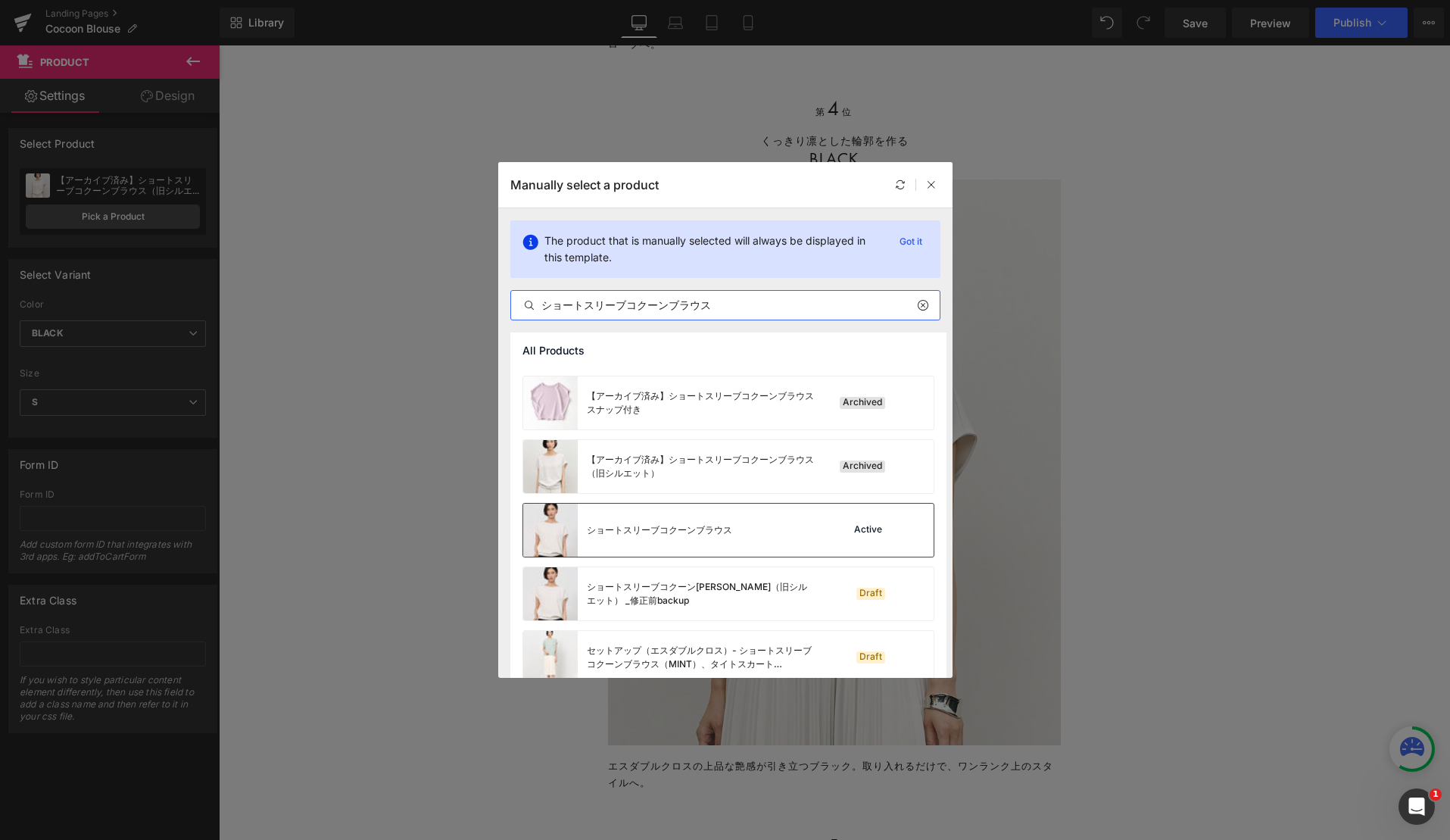
scroll to position [185, 0]
type input "ショートスリーブコクーンブラウス"
click at [694, 528] on div "ショートスリーブコクーンブラウス" at bounding box center [659, 529] width 145 height 13
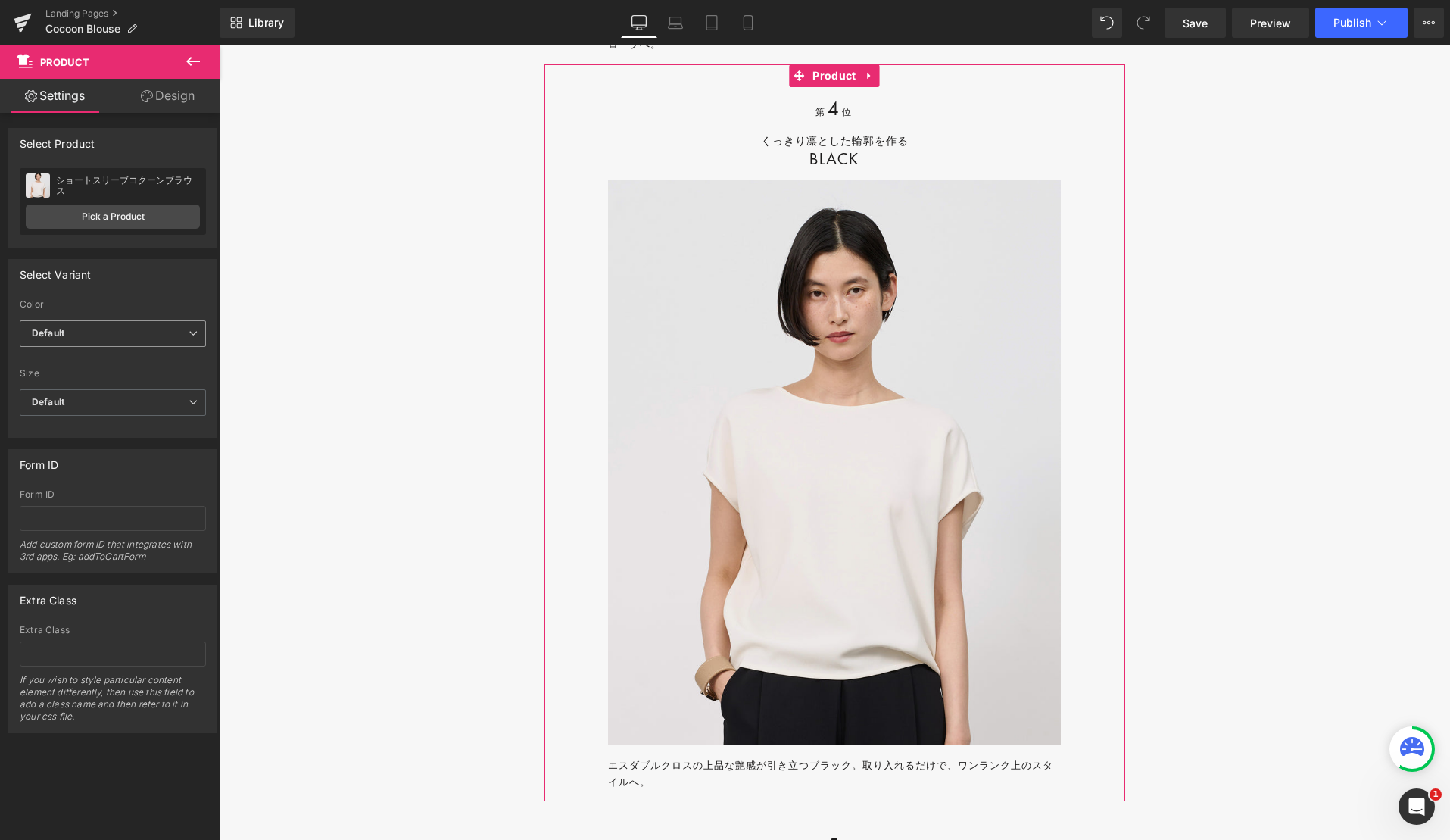
click at [98, 334] on span "Default" at bounding box center [113, 333] width 187 height 26
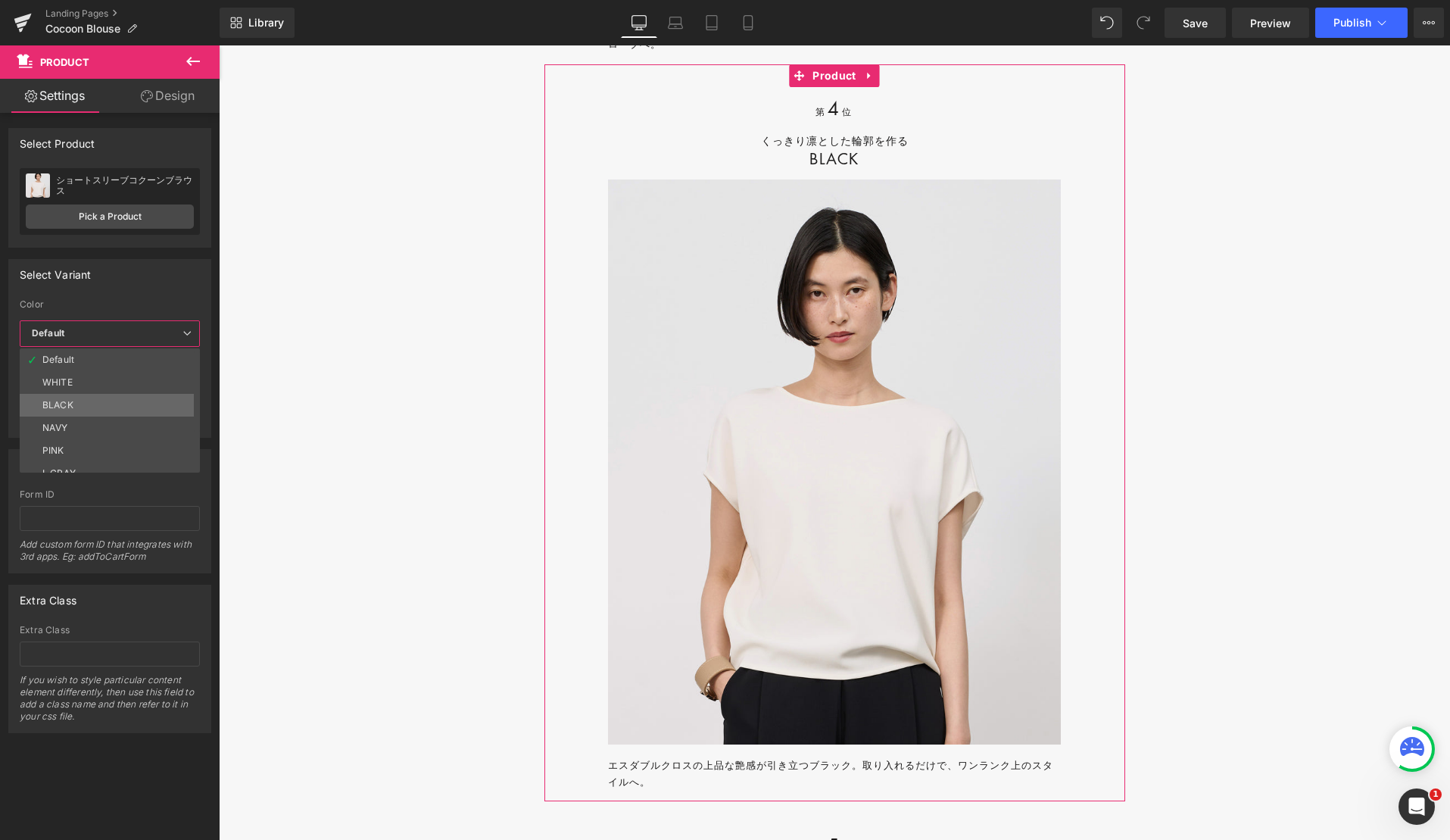
click at [95, 403] on li "BLACK" at bounding box center [113, 405] width 187 height 23
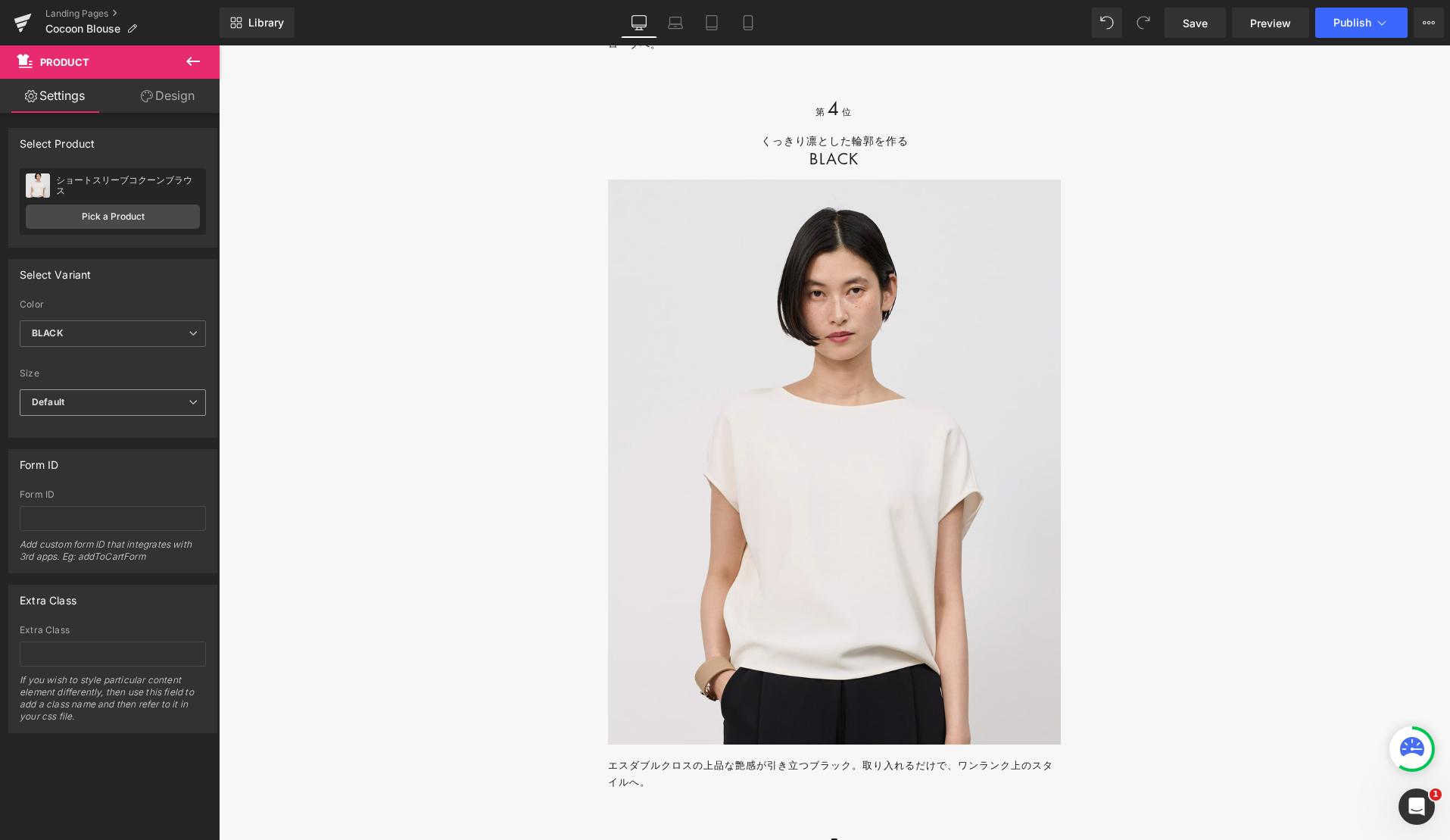
click at [96, 405] on span "Default" at bounding box center [113, 402] width 187 height 26
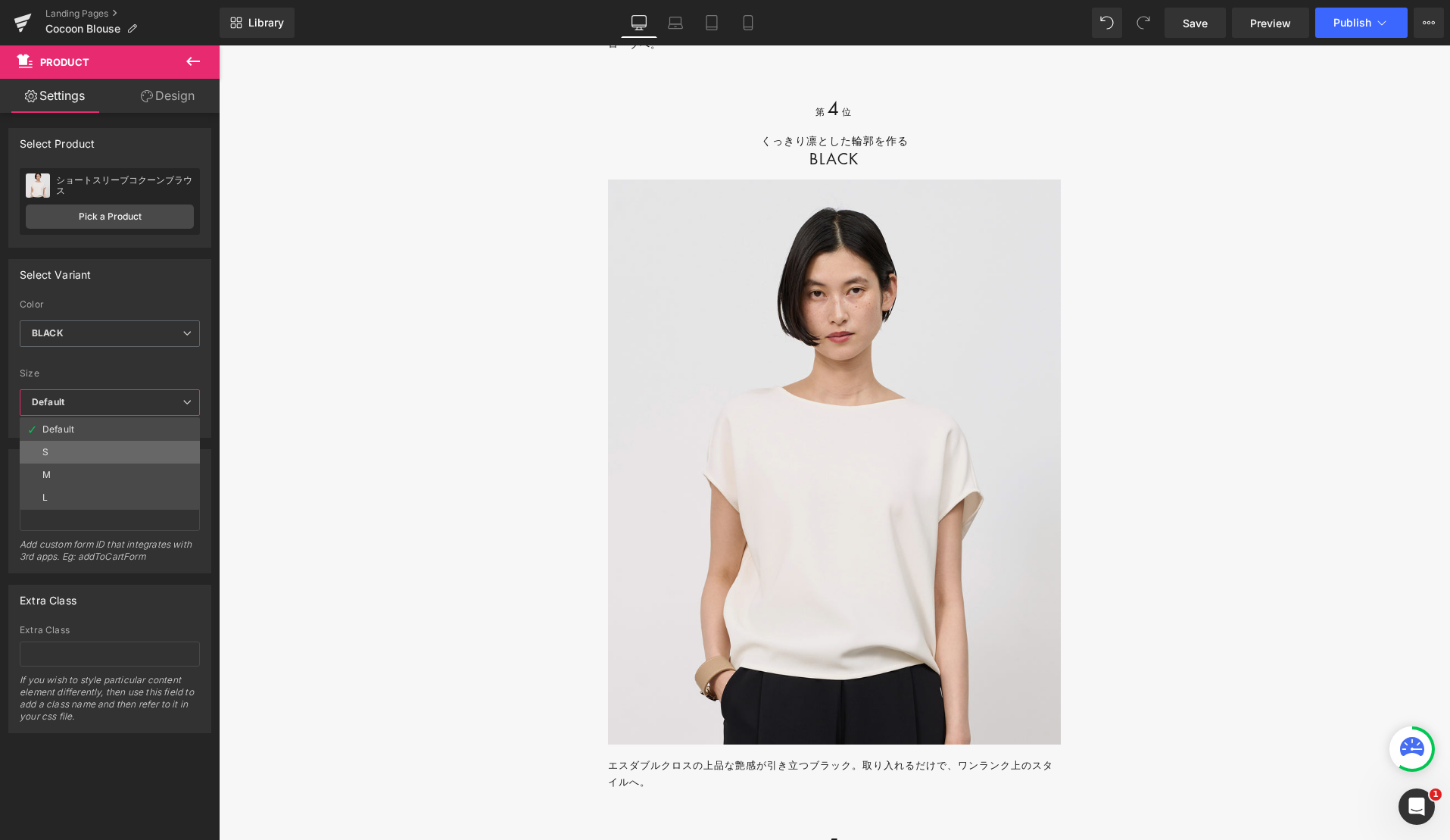
click at [98, 449] on li "S" at bounding box center [109, 452] width 180 height 23
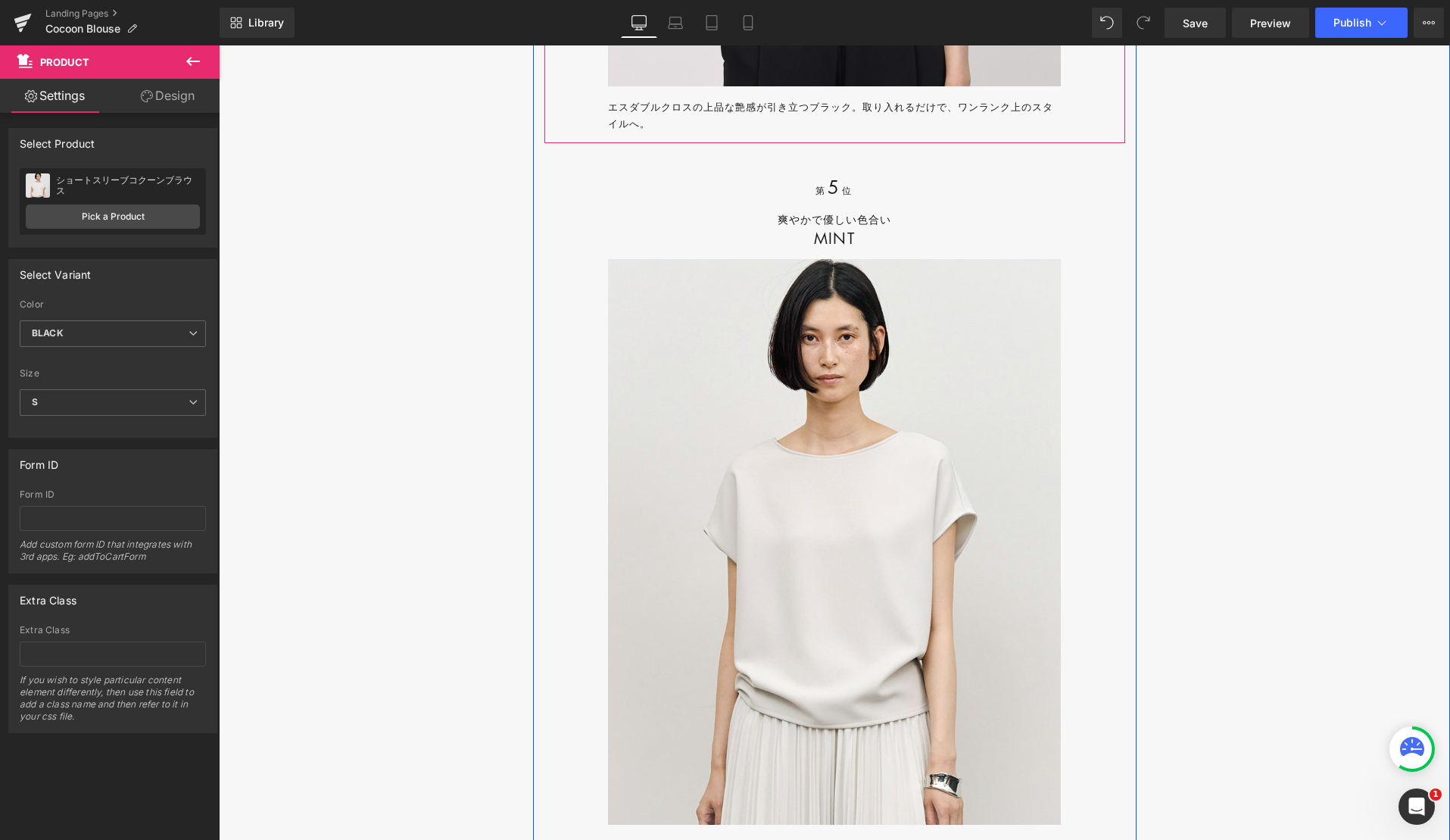
scroll to position [19168, 0]
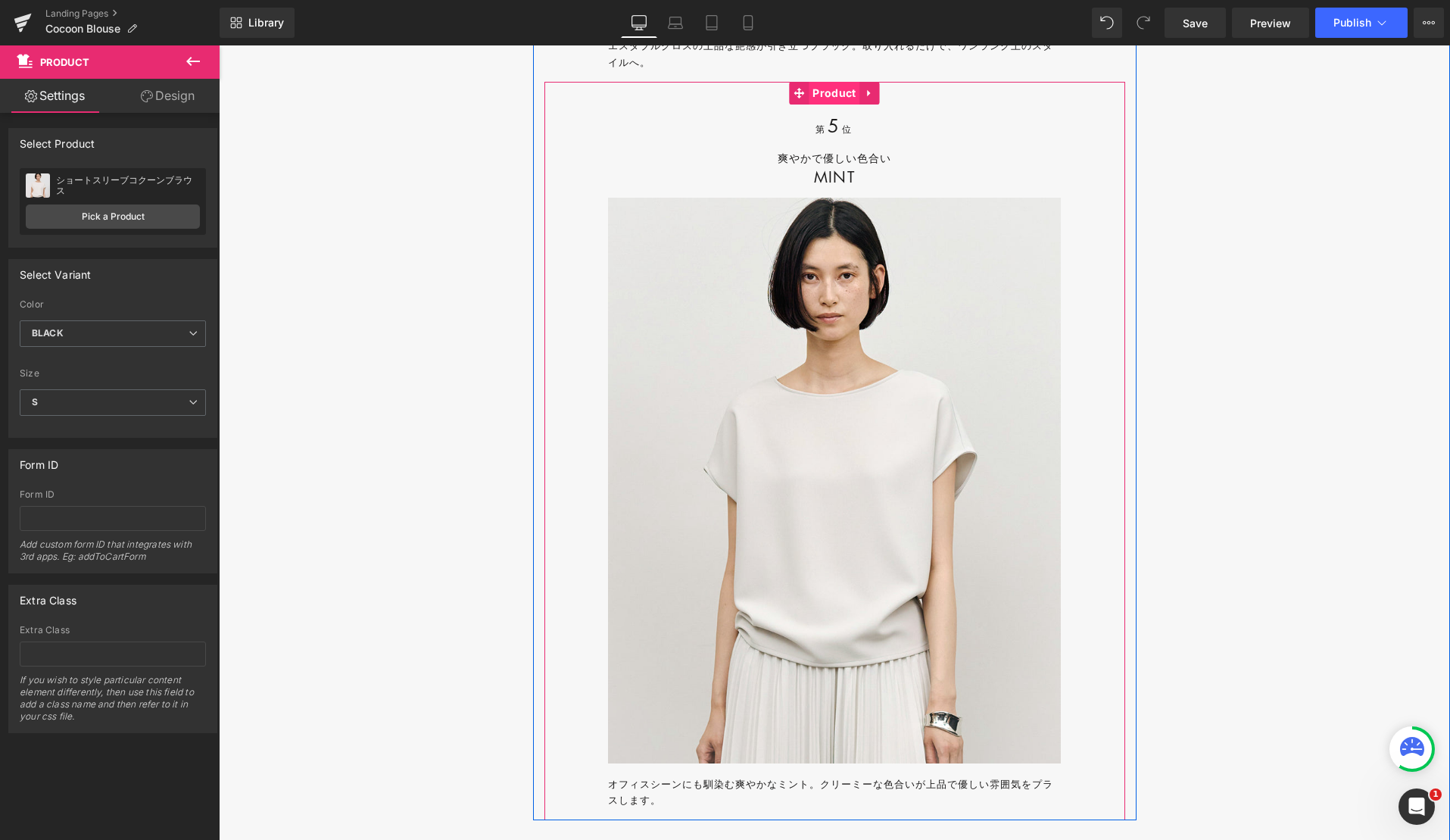
click at [821, 105] on span "Product" at bounding box center [834, 93] width 51 height 23
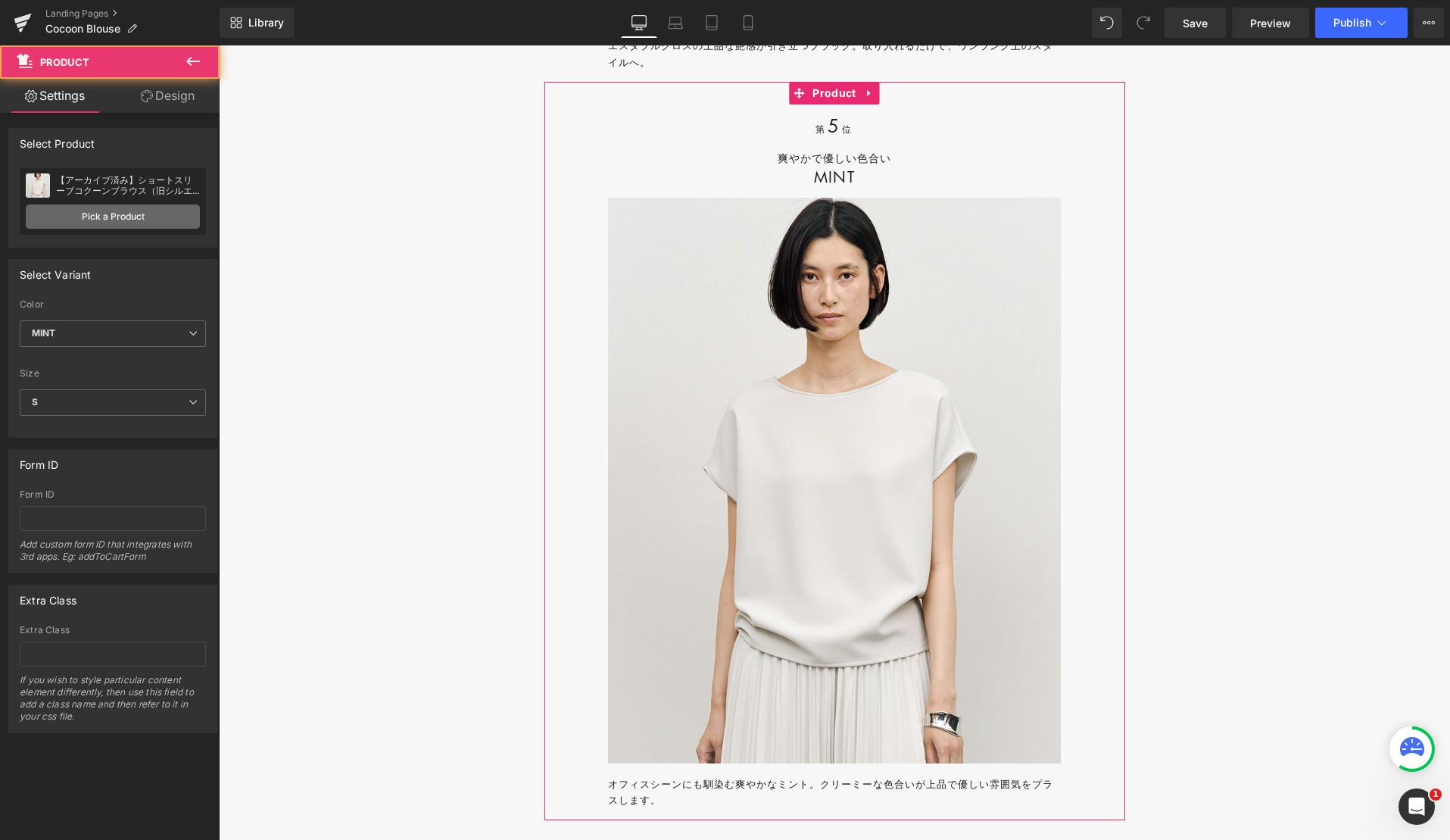
click at [138, 213] on link "Pick a Product" at bounding box center [113, 216] width 174 height 25
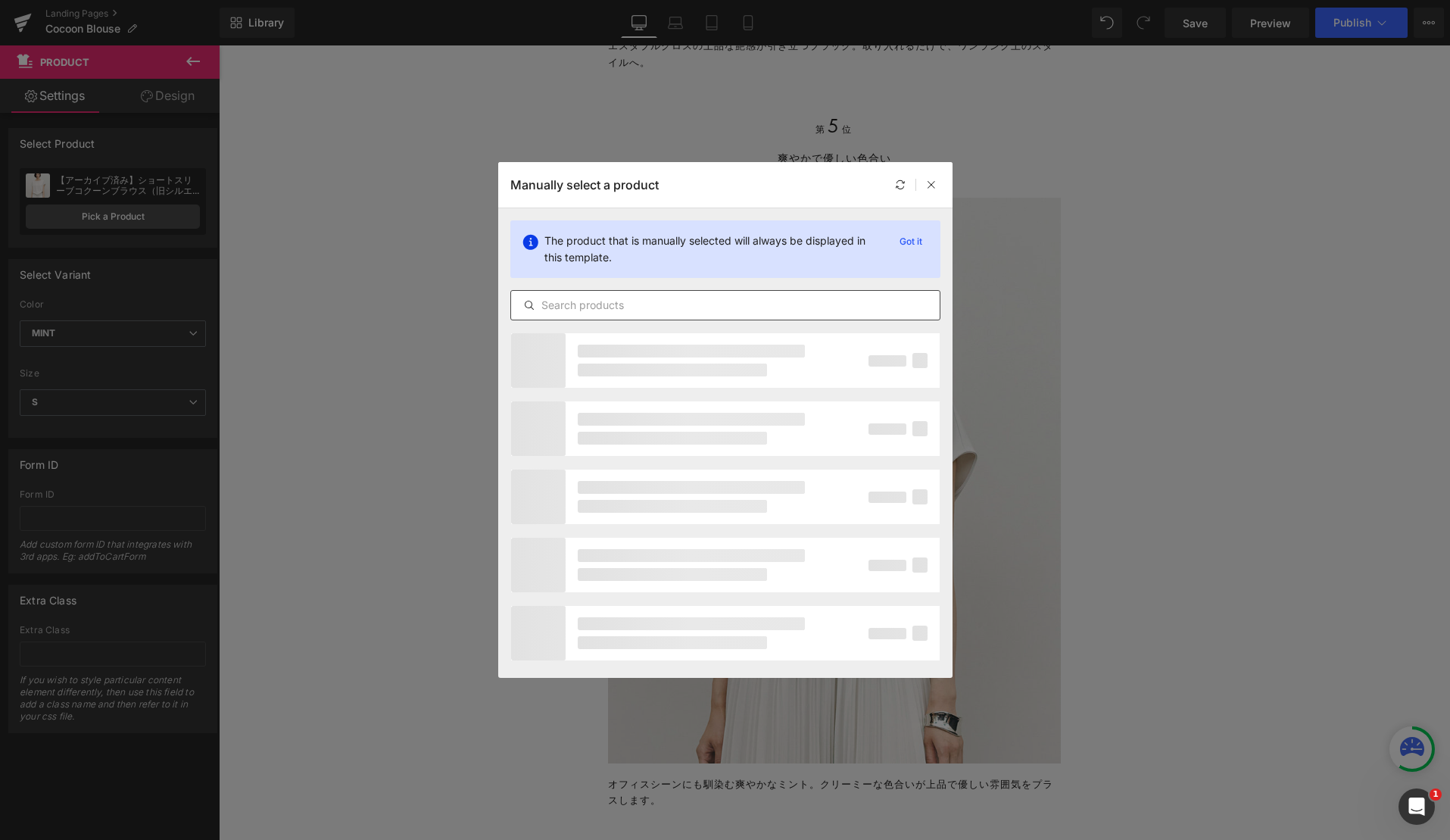
click at [590, 300] on input "text" at bounding box center [725, 305] width 428 height 18
paste input "ショートスリーブコクーンブラウス"
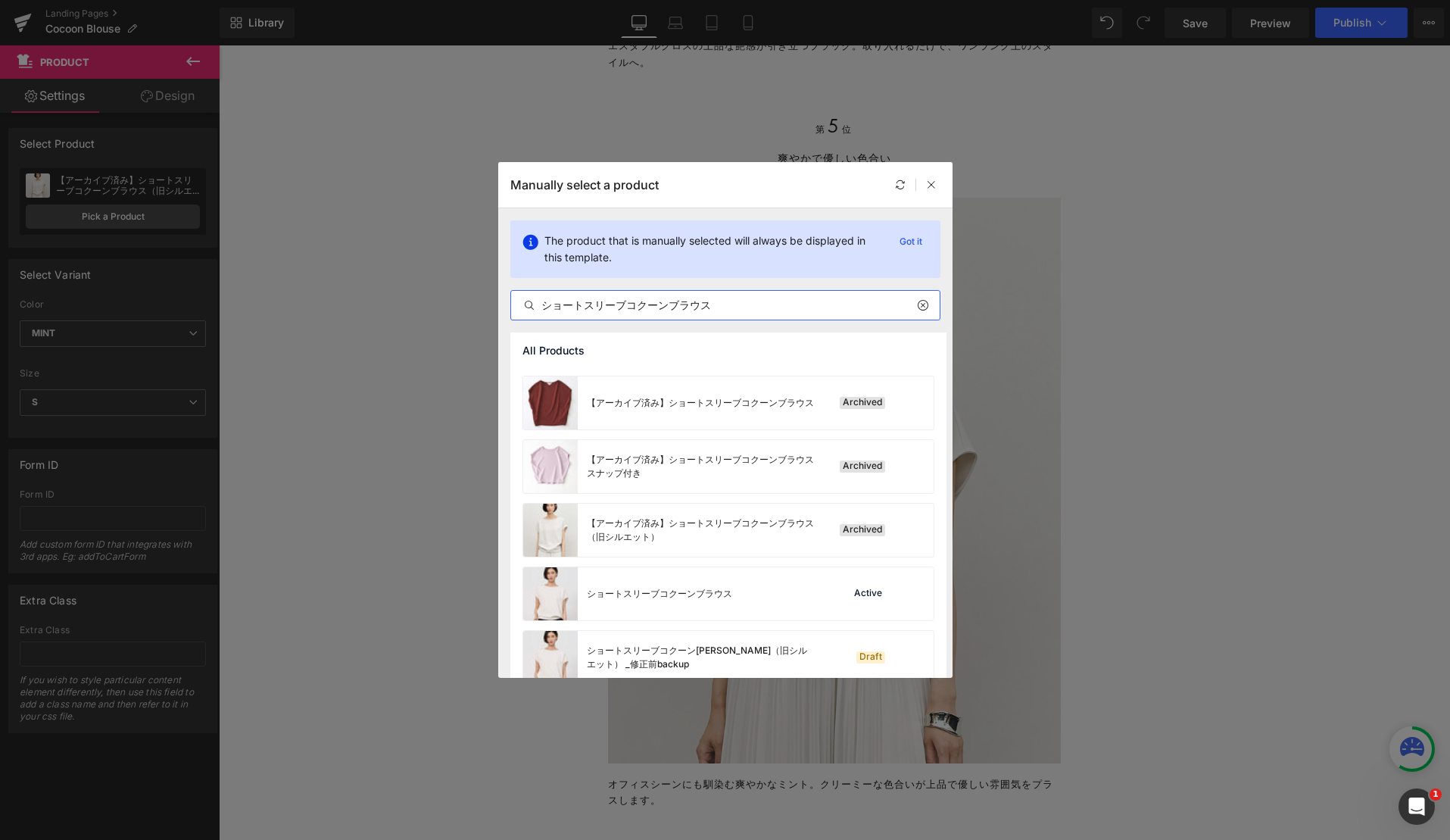
scroll to position [226, 0]
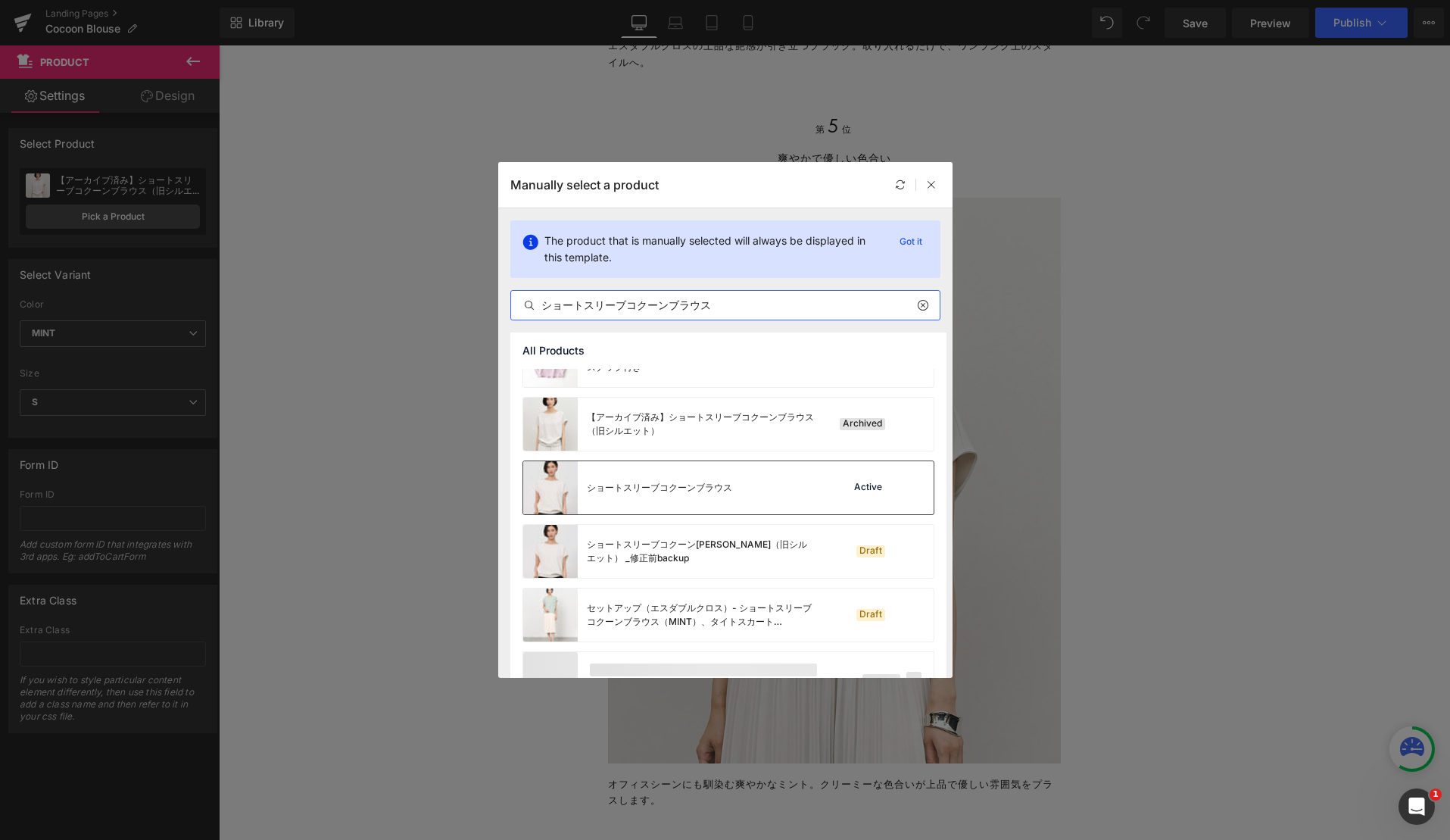
type input "ショートスリーブコクーンブラウス"
drag, startPoint x: 677, startPoint y: 464, endPoint x: 458, endPoint y: 419, distance: 223.6
click at [677, 464] on div "ショートスリーブコクーンブラウス" at bounding box center [628, 487] width 209 height 53
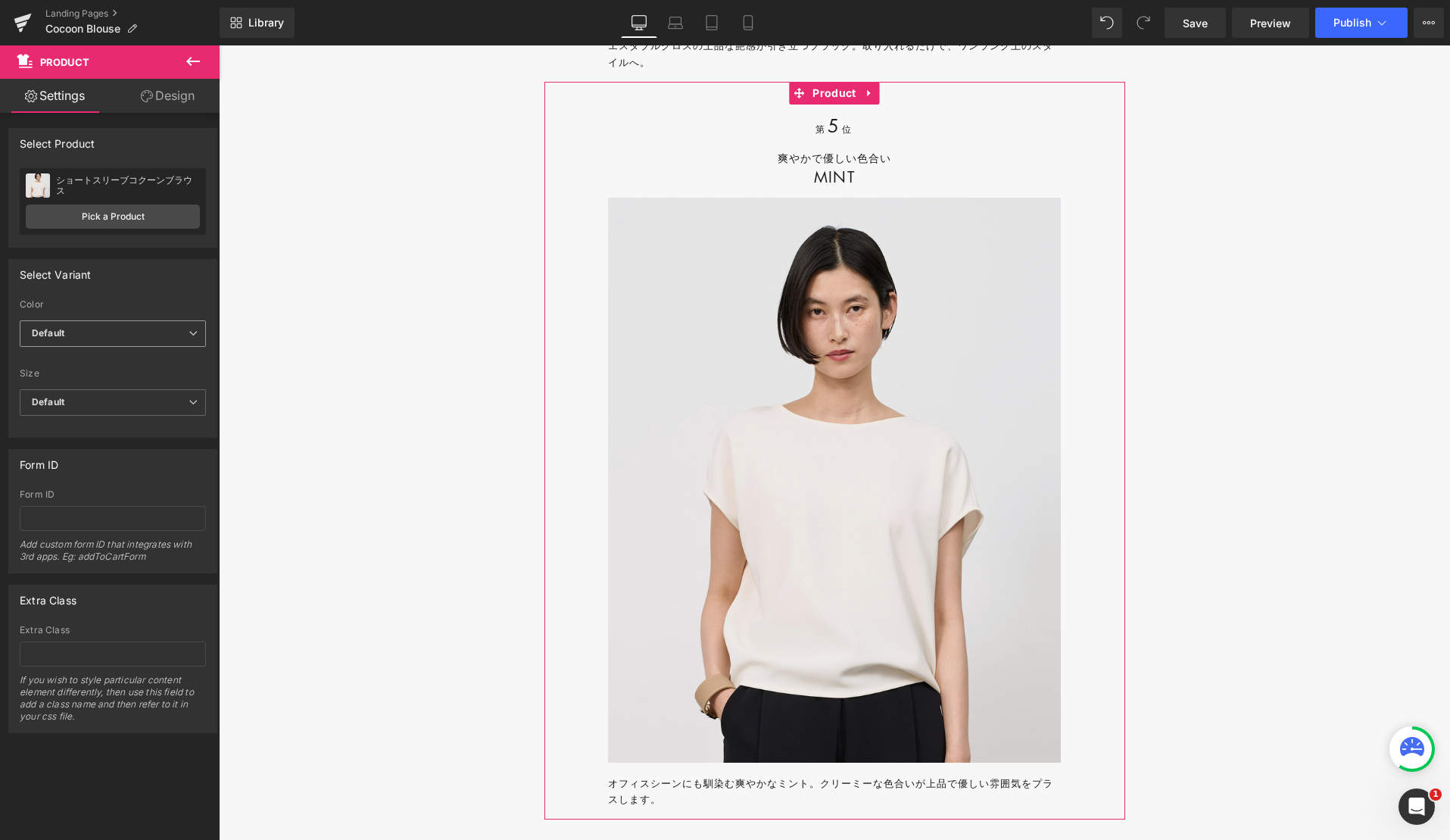
click at [129, 332] on span "Default" at bounding box center [113, 333] width 187 height 26
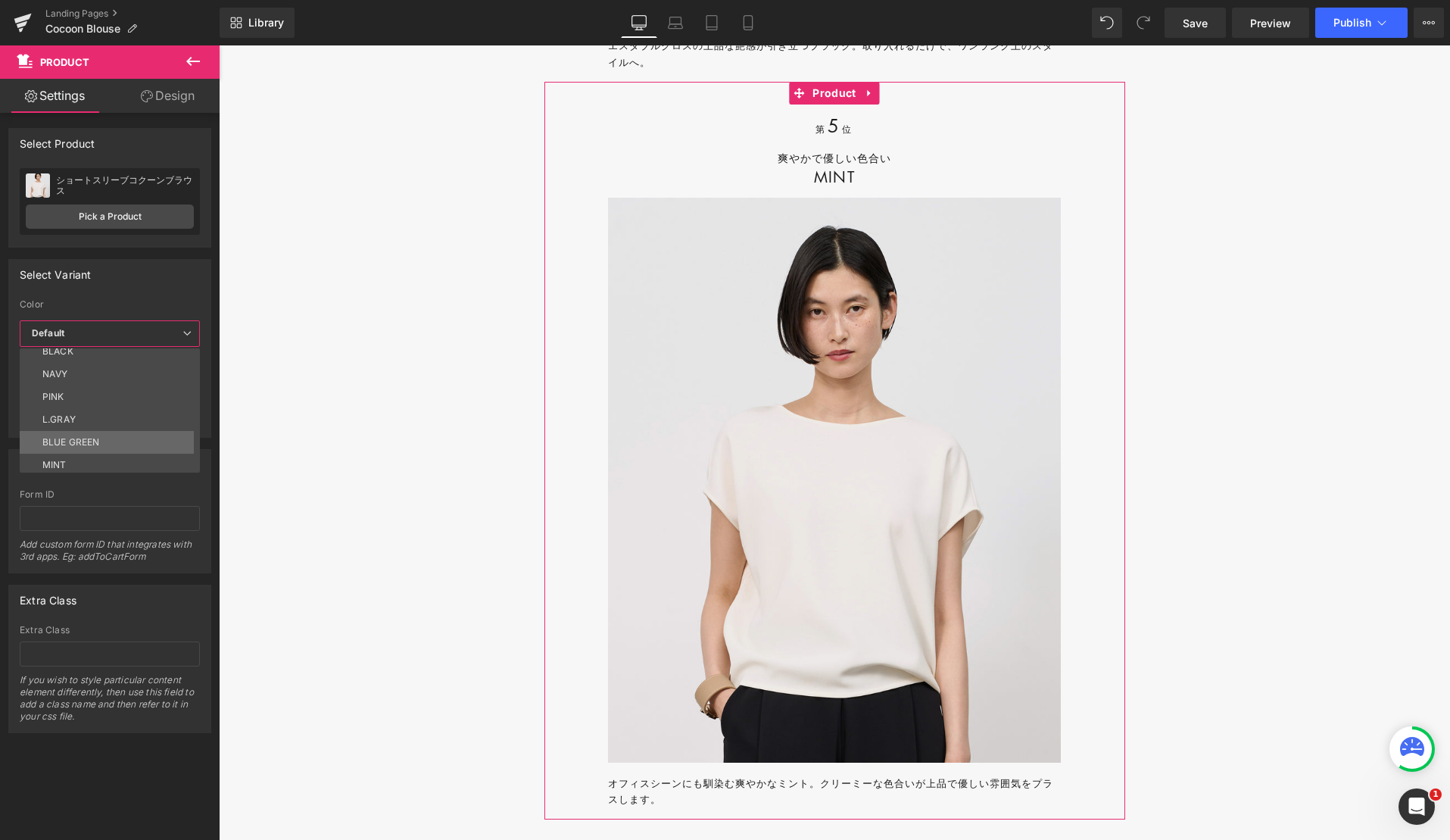
scroll to position [57, 0]
click at [129, 460] on li "MINT" at bounding box center [113, 461] width 187 height 23
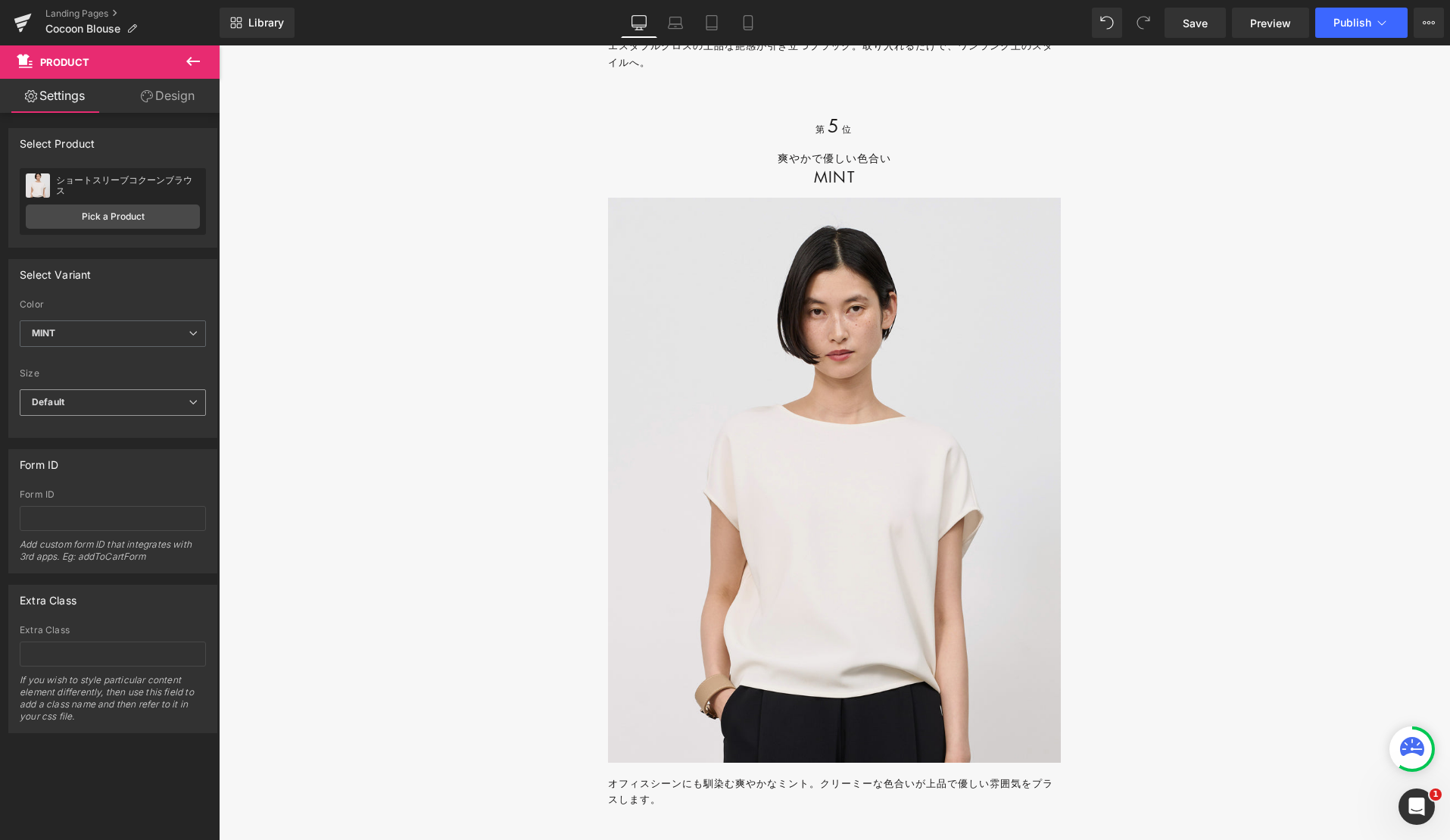
click at [98, 401] on span "Default" at bounding box center [113, 402] width 187 height 26
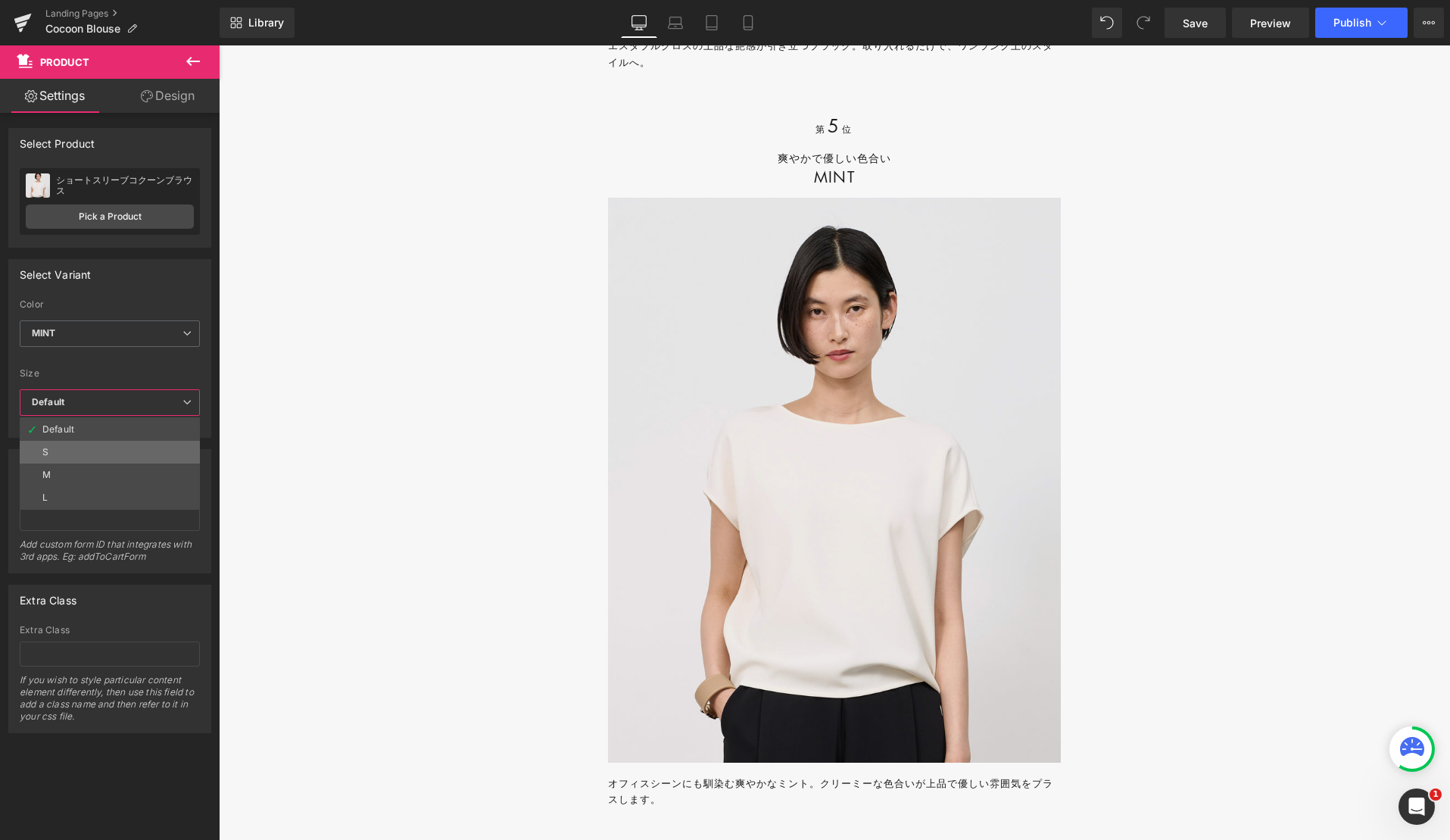
click at [96, 446] on li "S" at bounding box center [109, 452] width 180 height 23
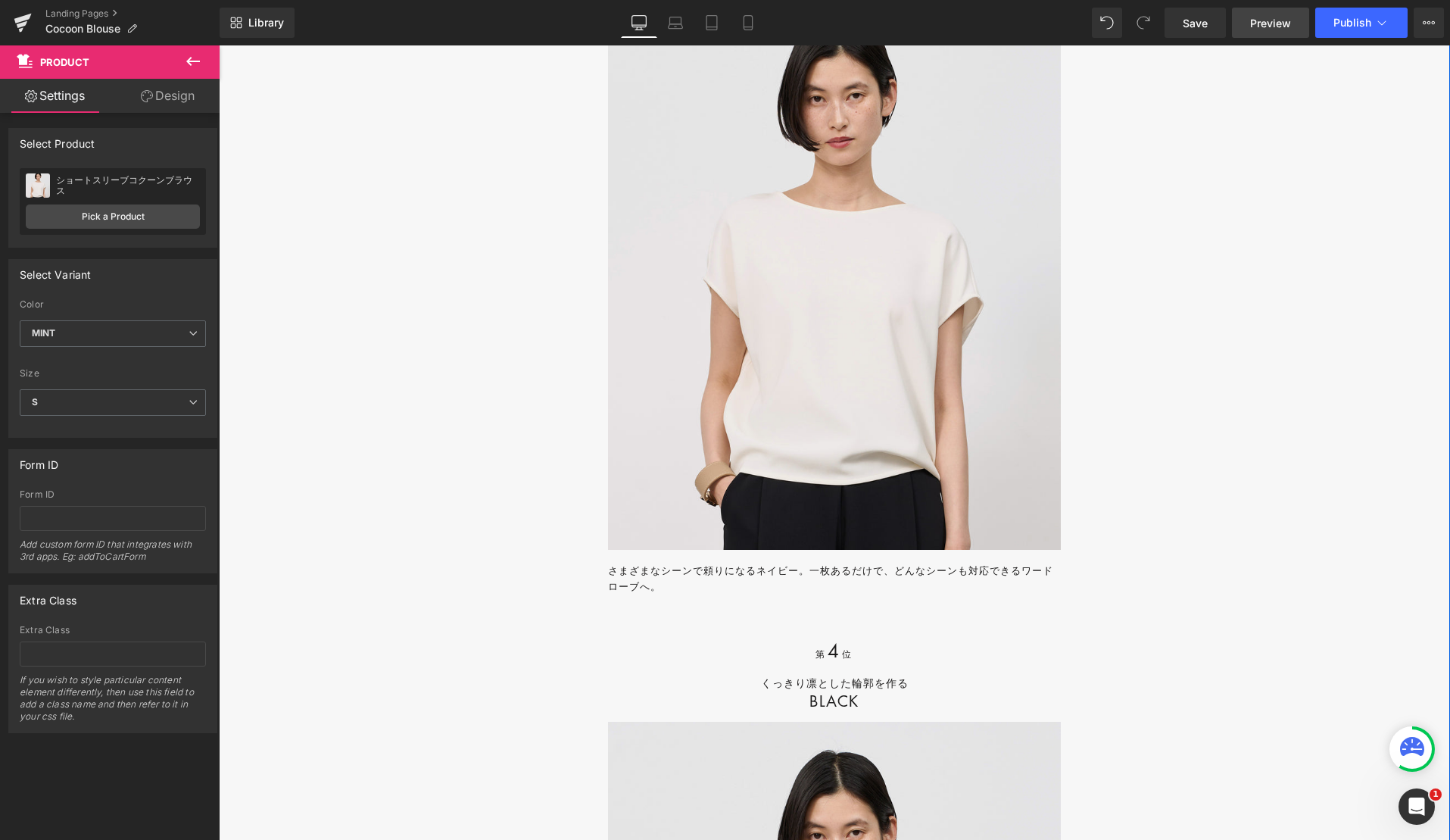
scroll to position [17902, 0]
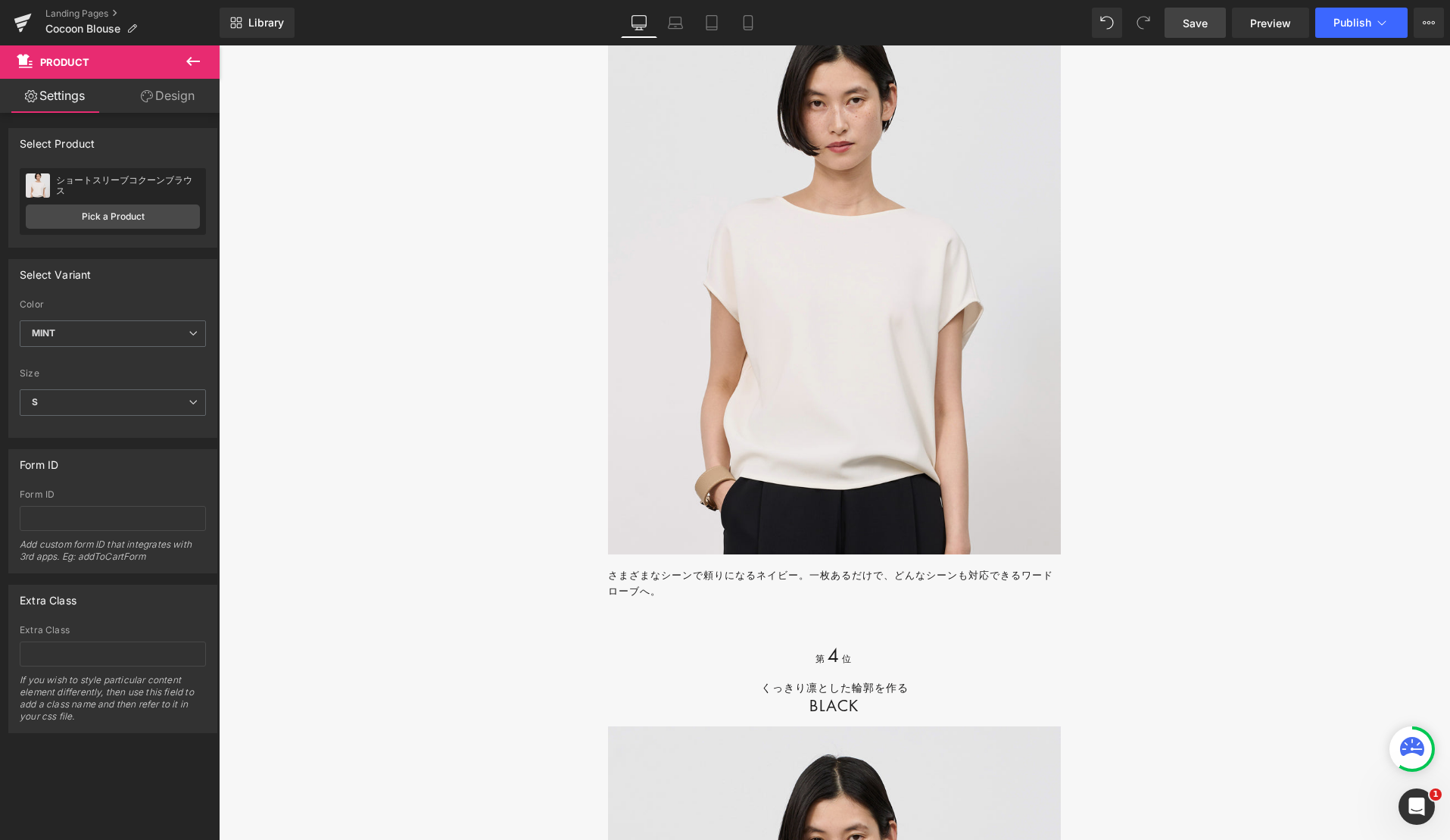
click at [1187, 25] on span "Save" at bounding box center [1195, 23] width 25 height 16
click at [1264, 22] on span "Preview" at bounding box center [1271, 23] width 40 height 16
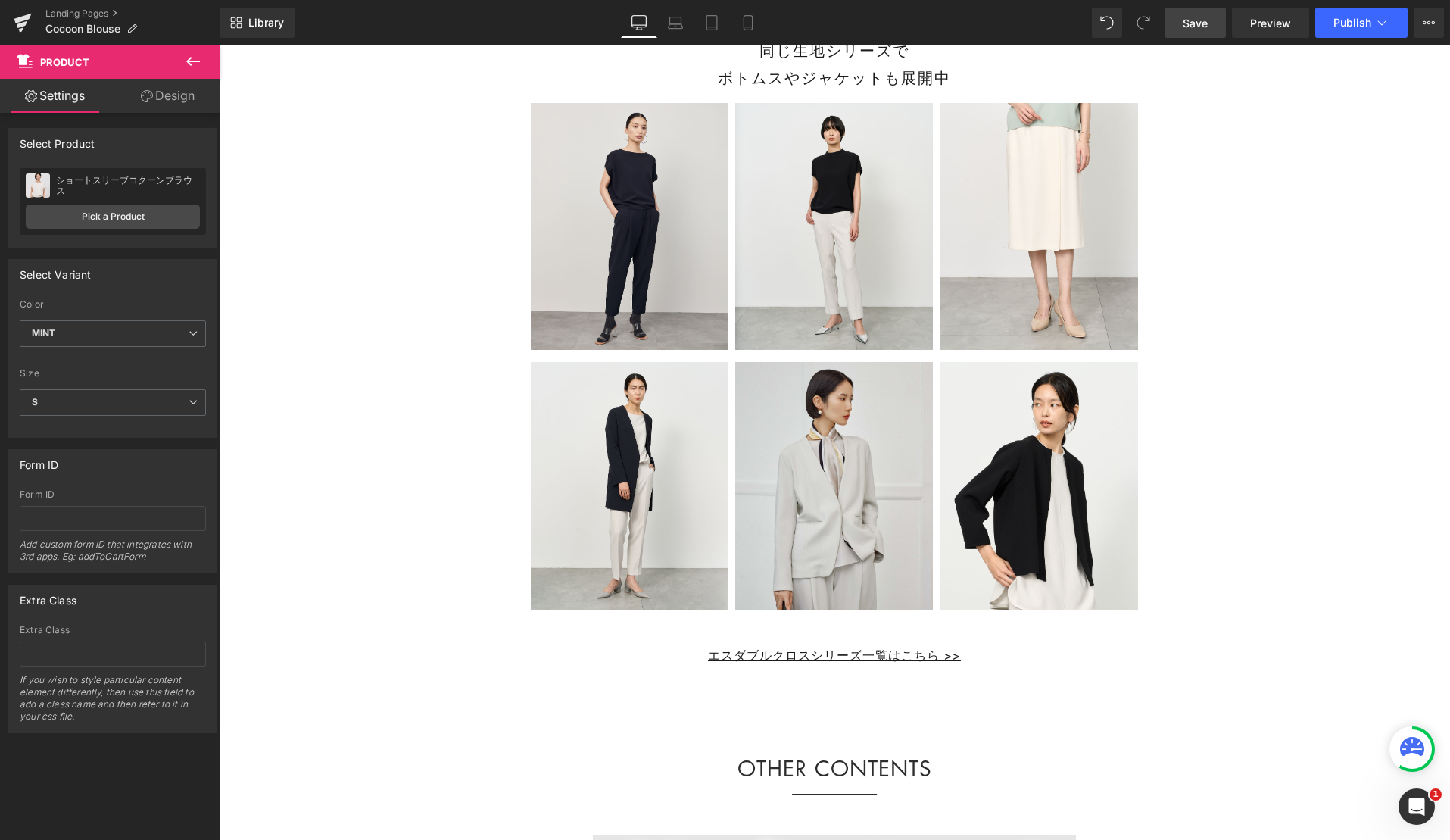
scroll to position [20099, 0]
click at [650, 239] on div "Sale Off (P) Image" at bounding box center [629, 224] width 198 height 247
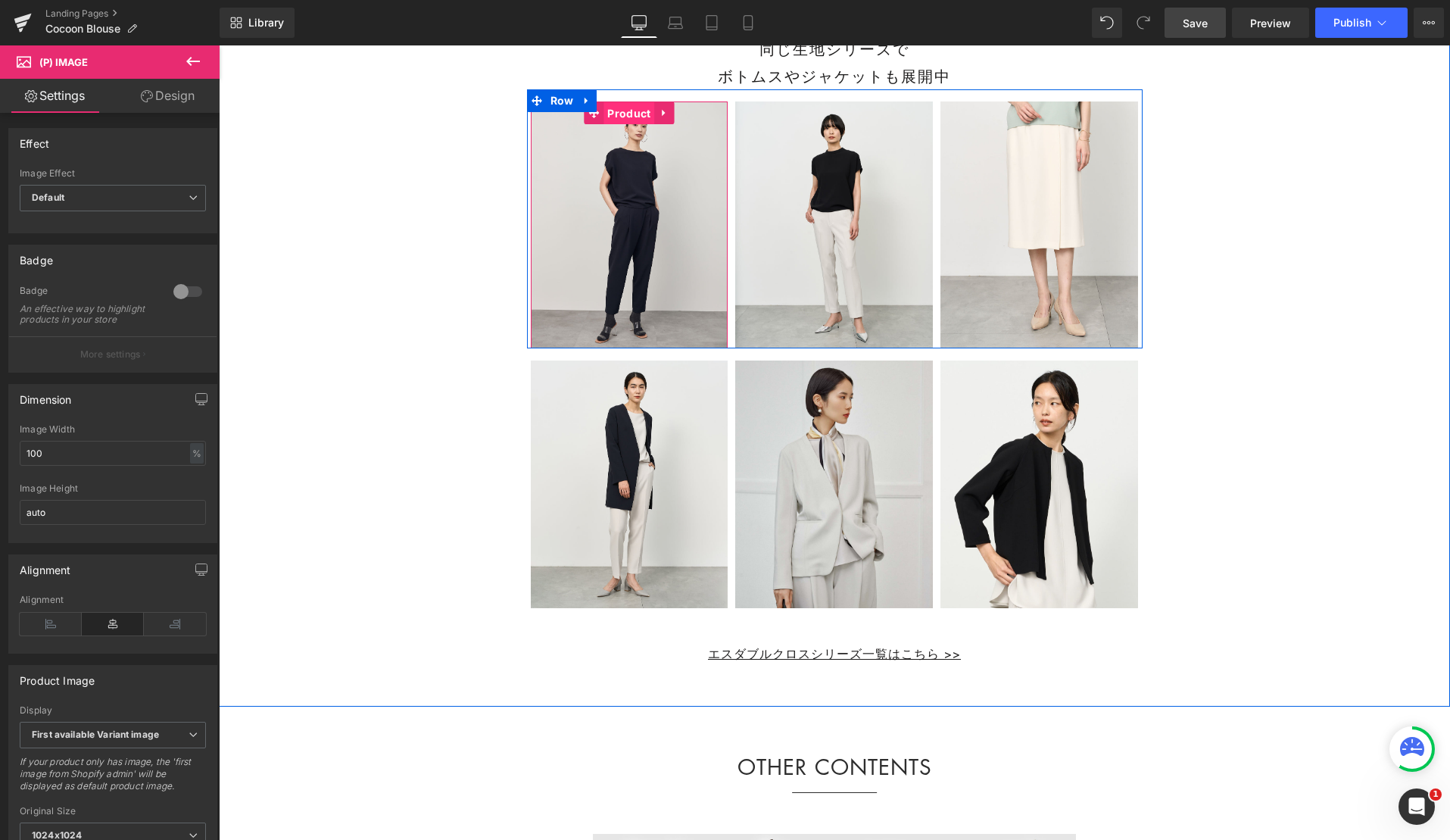
click at [632, 125] on span "Product" at bounding box center [629, 113] width 51 height 23
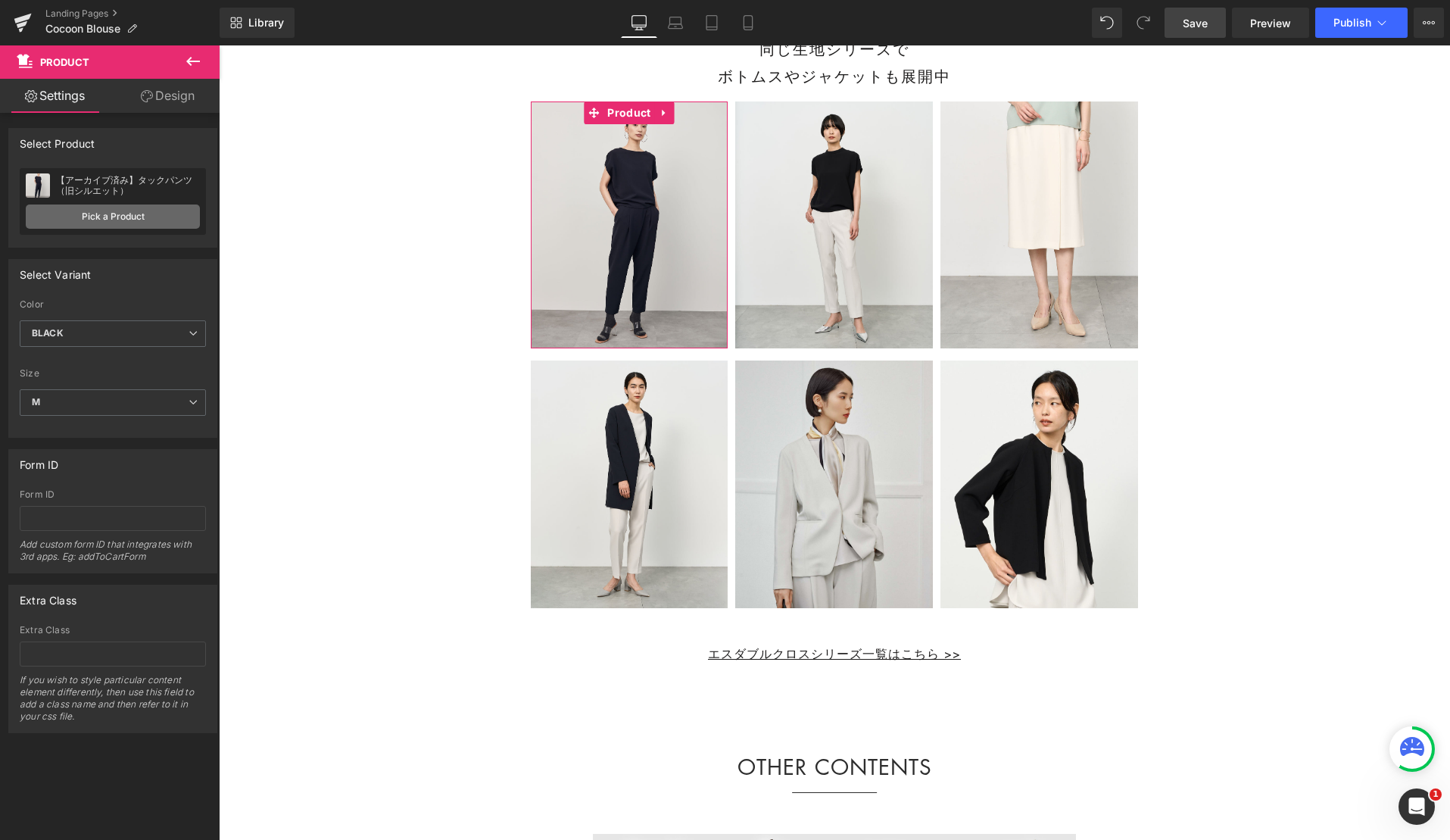
click at [152, 213] on link "Pick a Product" at bounding box center [113, 216] width 174 height 25
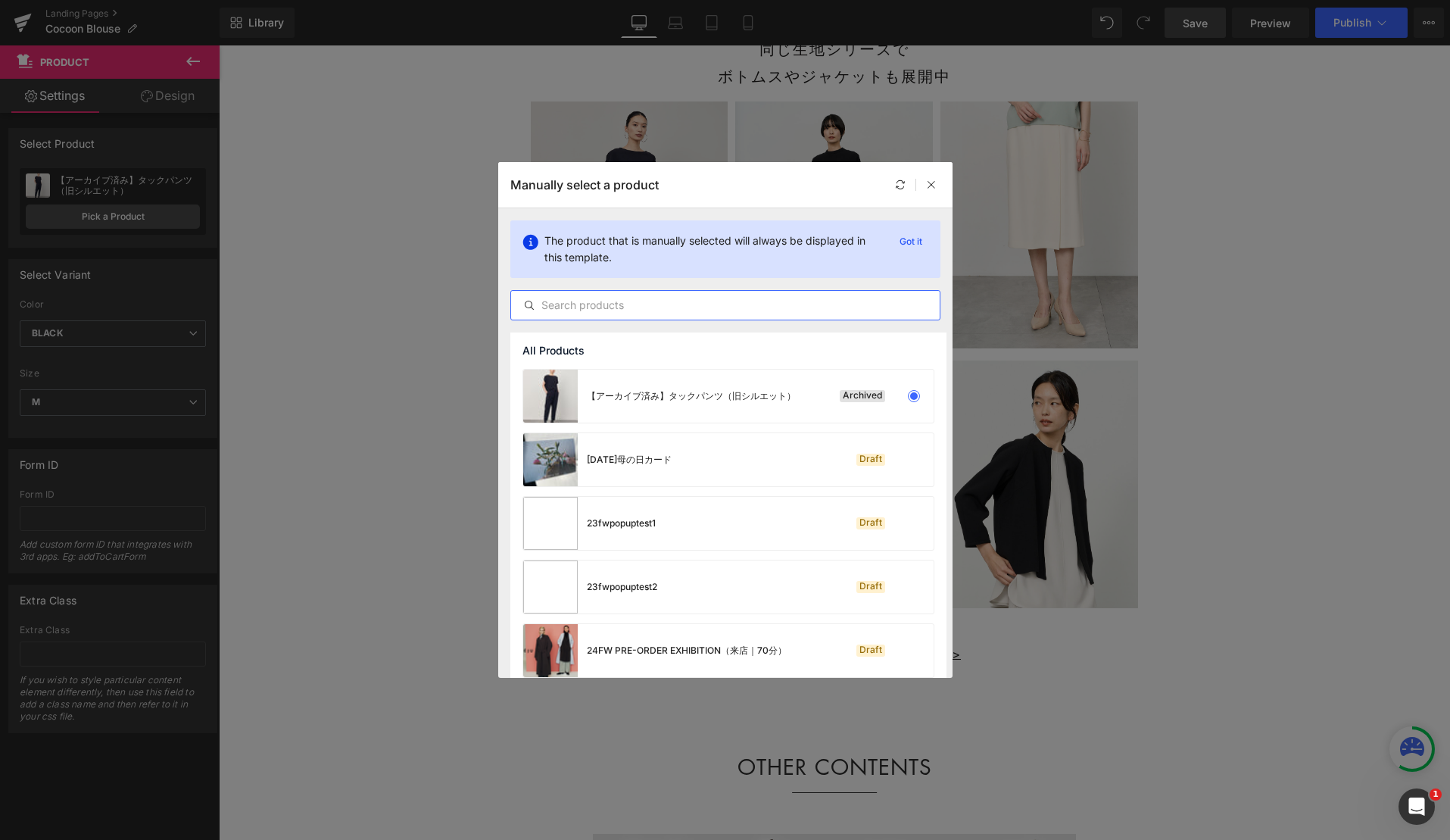
click at [553, 302] on input "text" at bounding box center [725, 305] width 428 height 18
type input "タックパンツ"
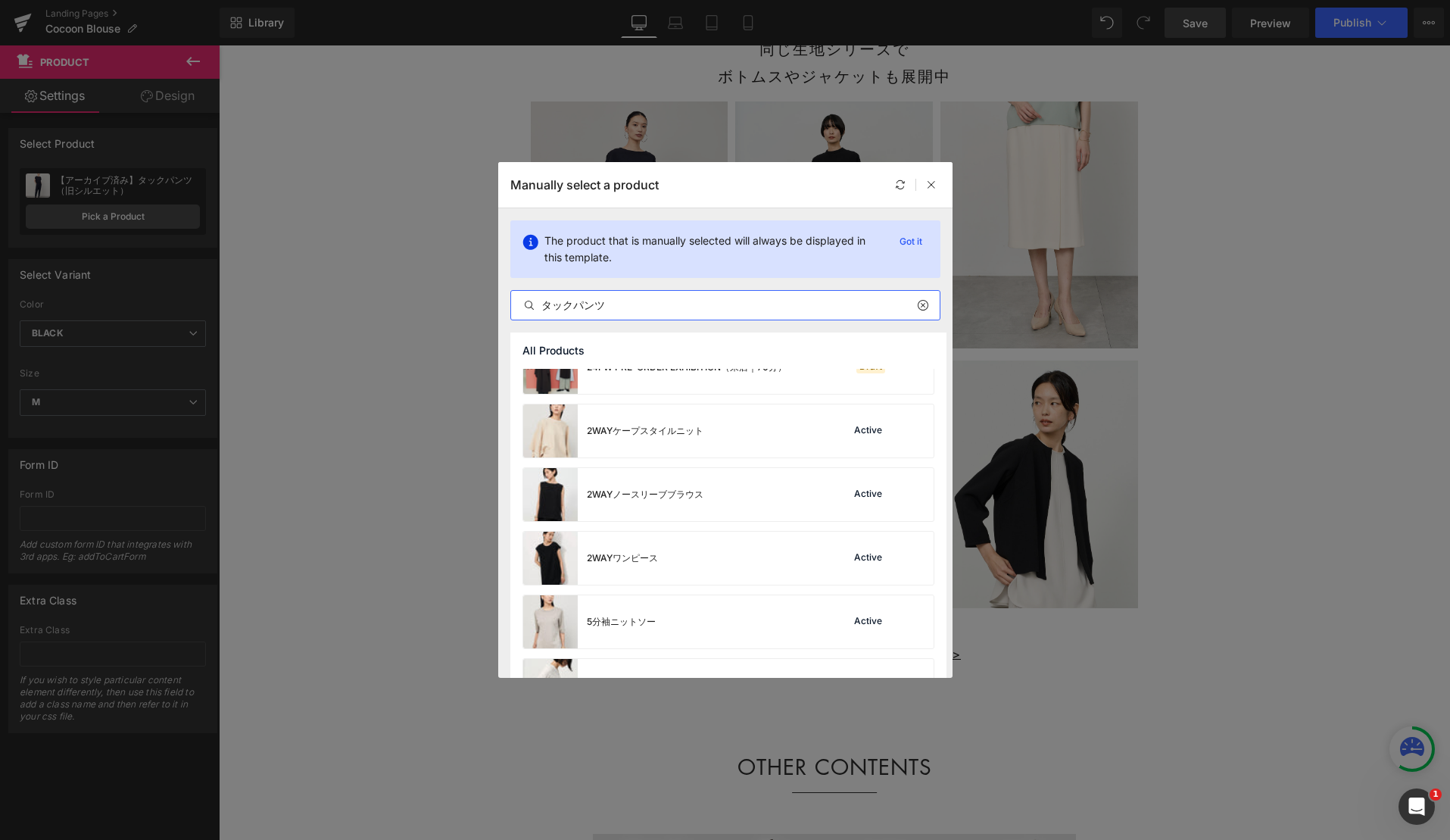
scroll to position [285, 0]
click at [618, 306] on input "タックパンツ" at bounding box center [725, 305] width 428 height 18
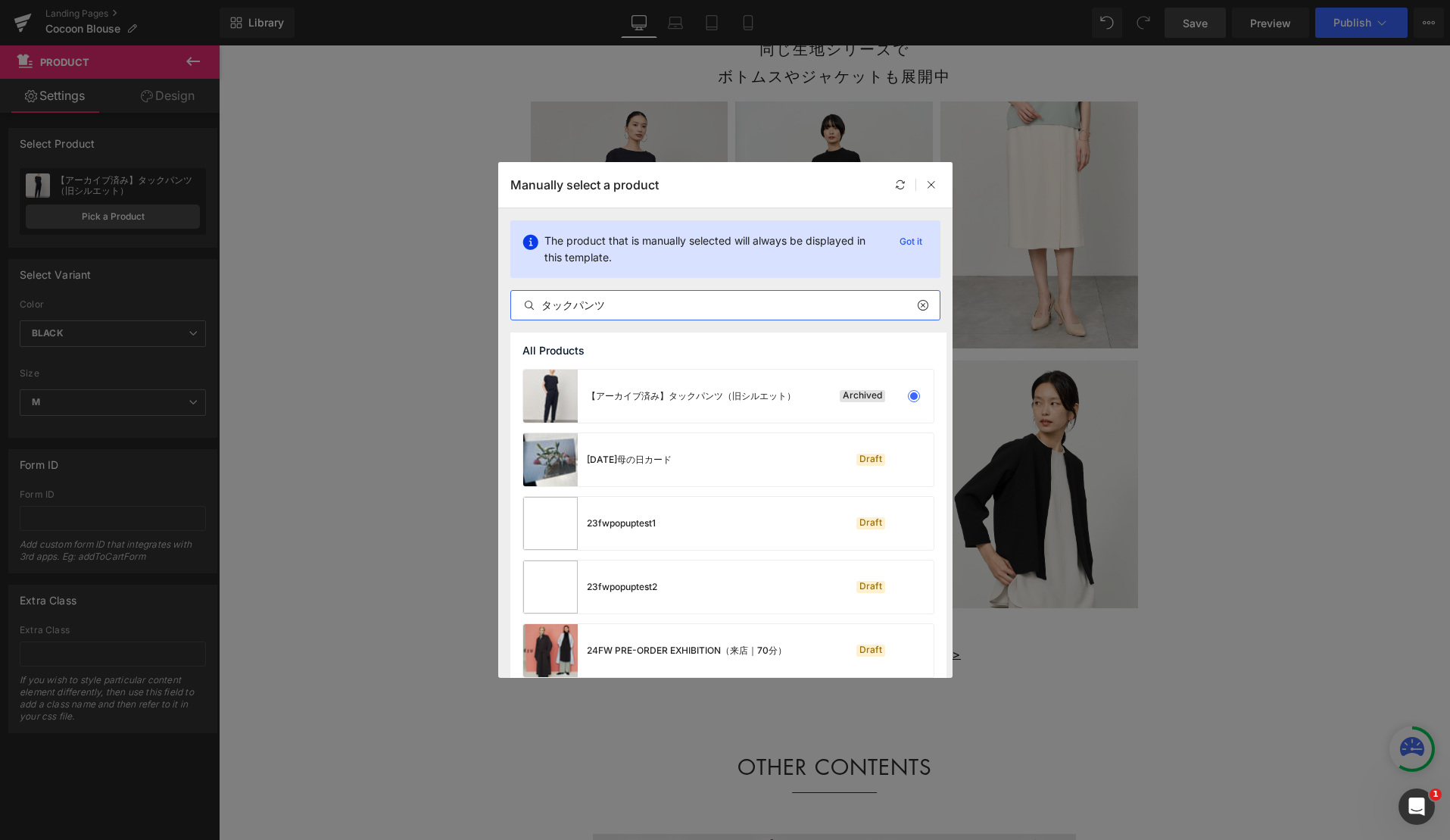
click at [921, 307] on icon at bounding box center [922, 305] width 11 height 12
click at [741, 303] on input "タックパンツ" at bounding box center [725, 305] width 428 height 18
type input "タックパンツ"
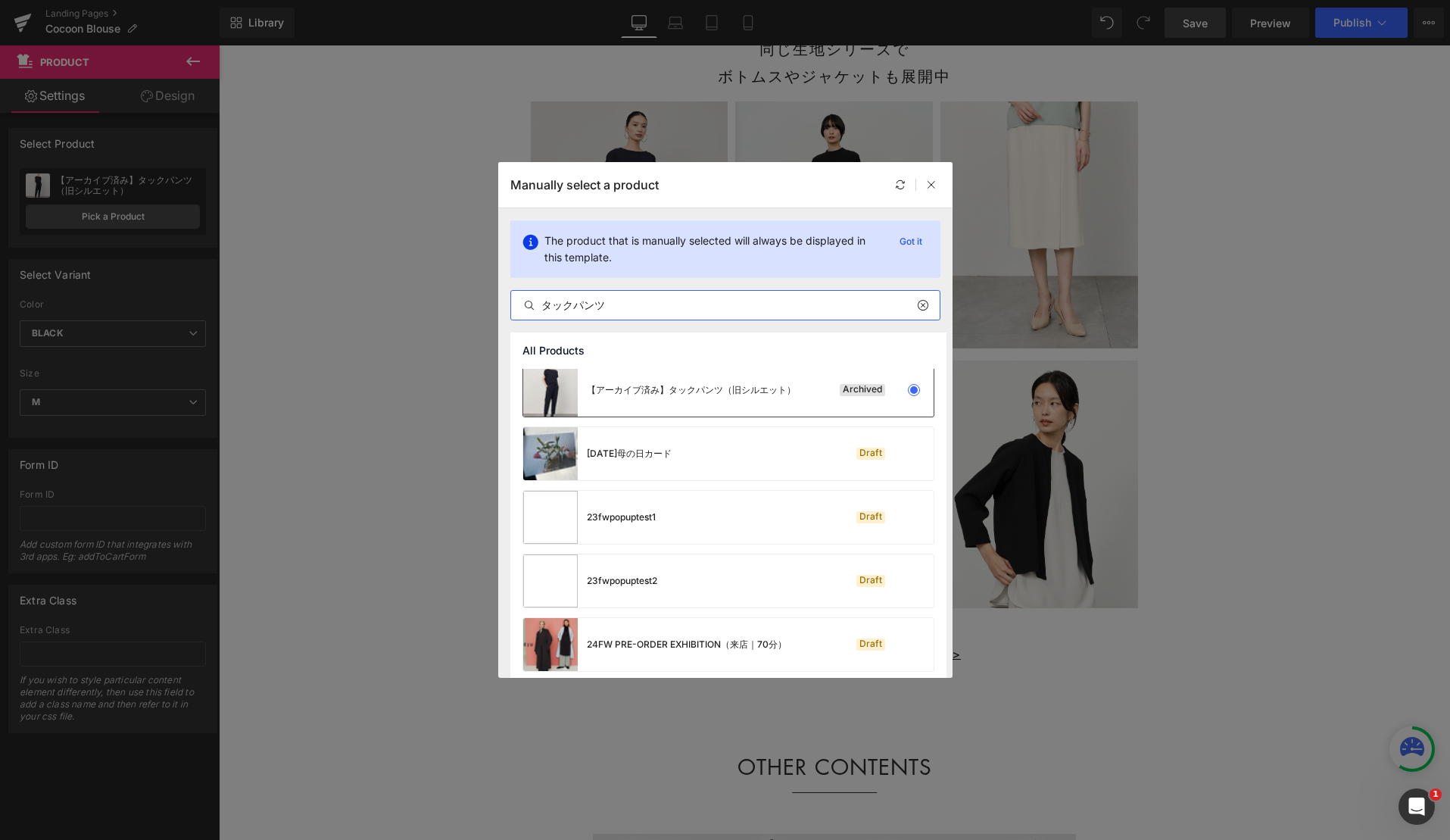
click at [914, 394] on div at bounding box center [914, 390] width 21 height 21
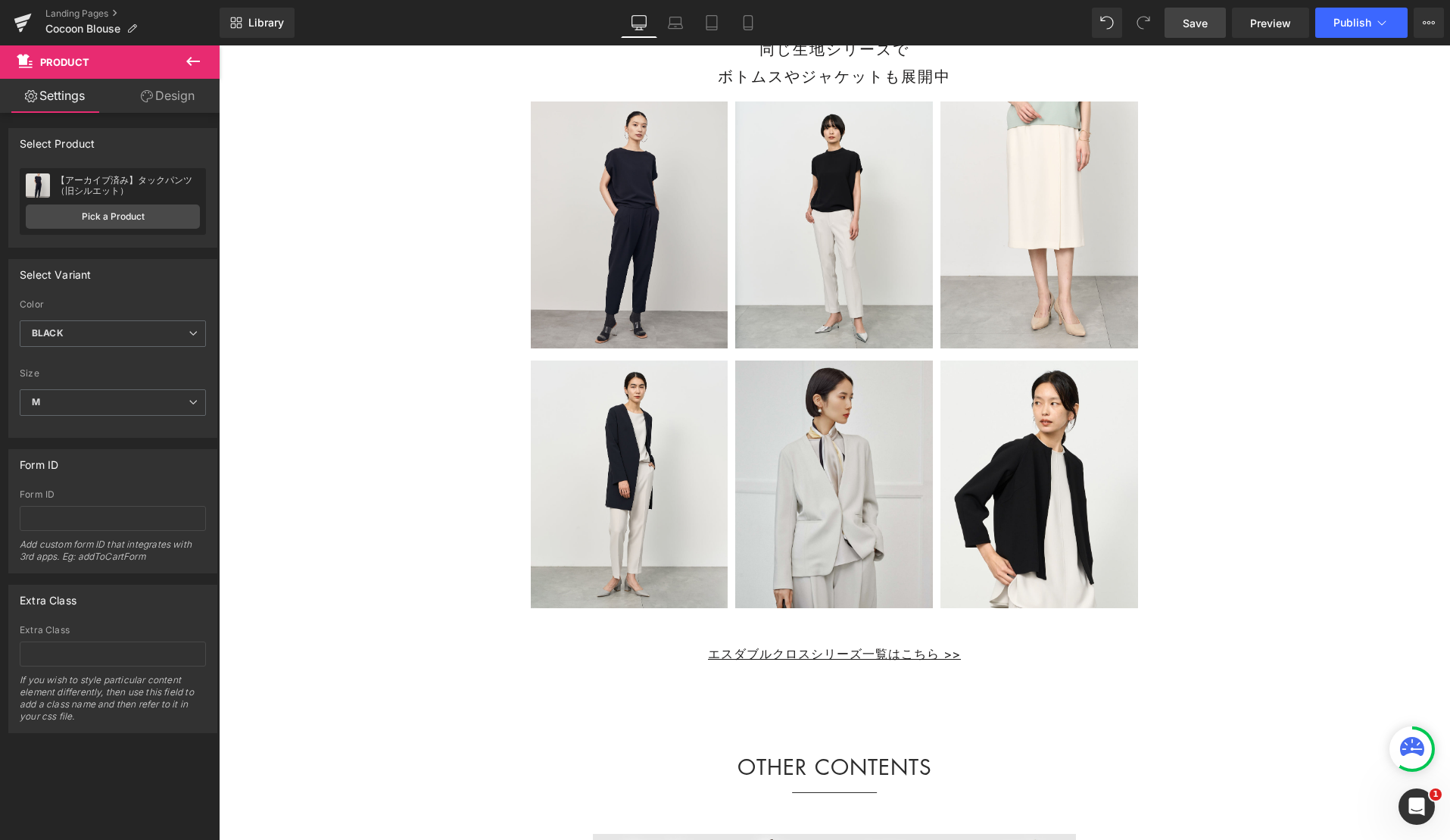
scroll to position [20100, 0]
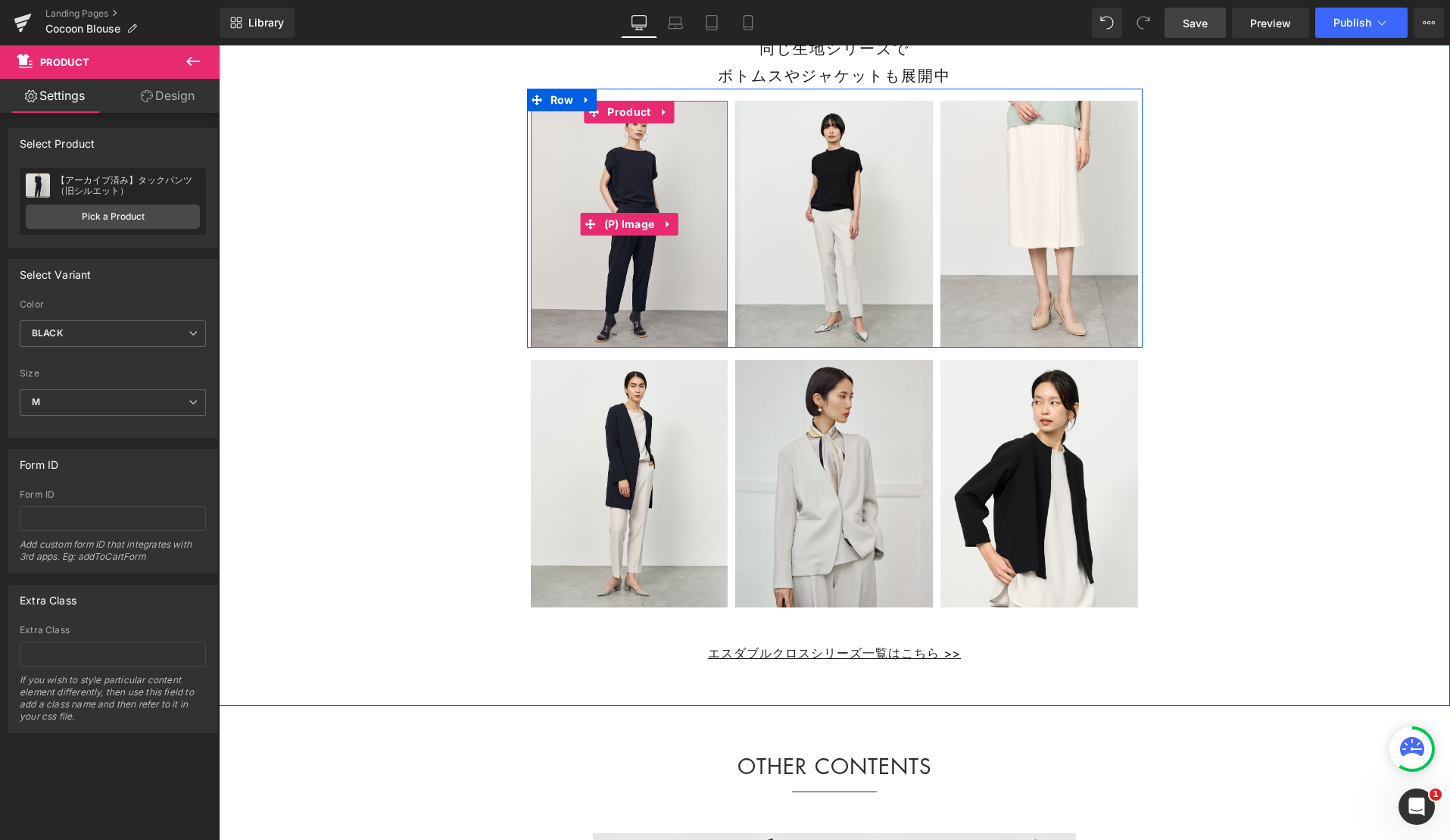
click at [697, 242] on img at bounding box center [629, 223] width 198 height 247
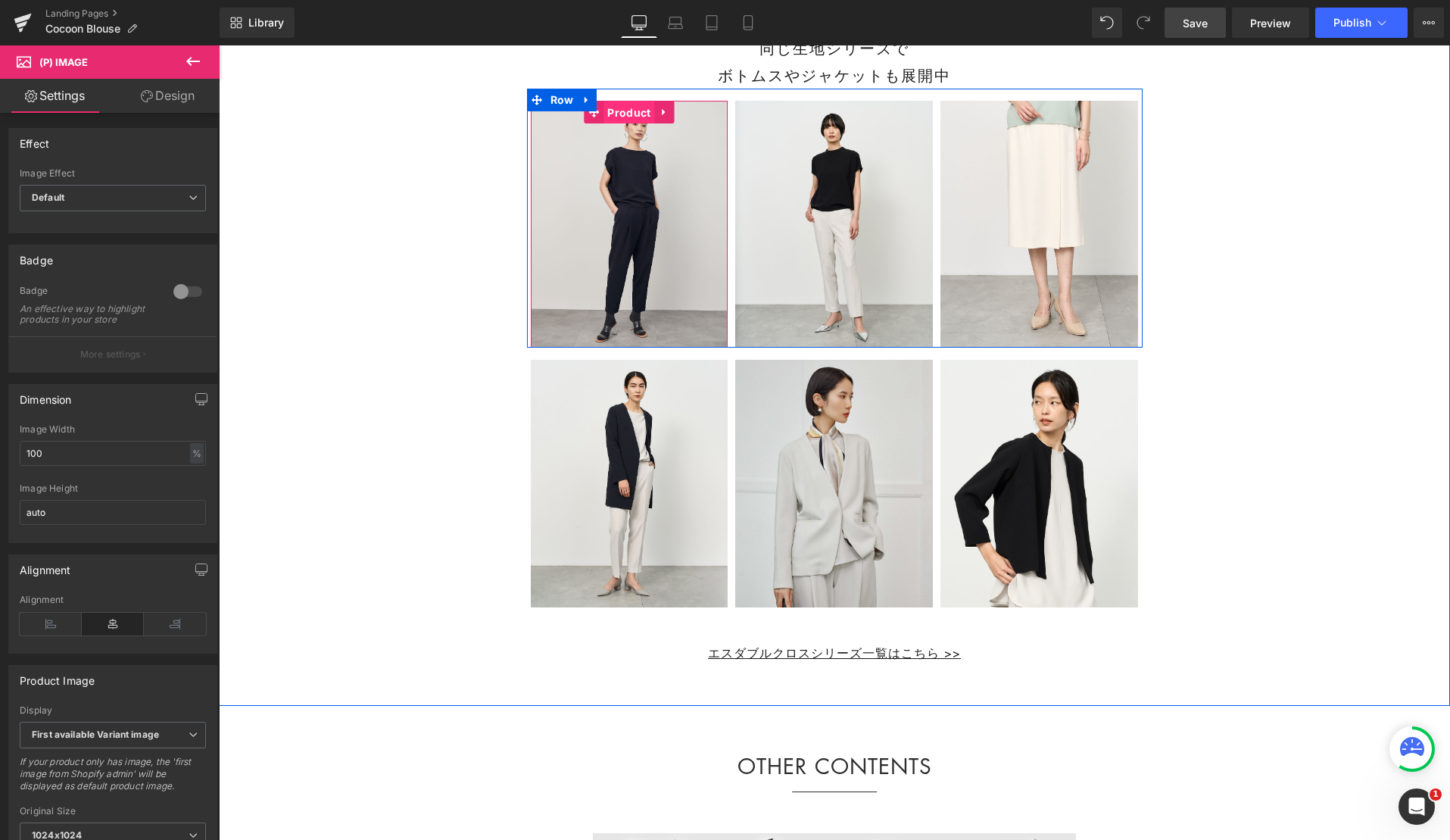
click at [625, 124] on span "Product" at bounding box center [629, 113] width 51 height 23
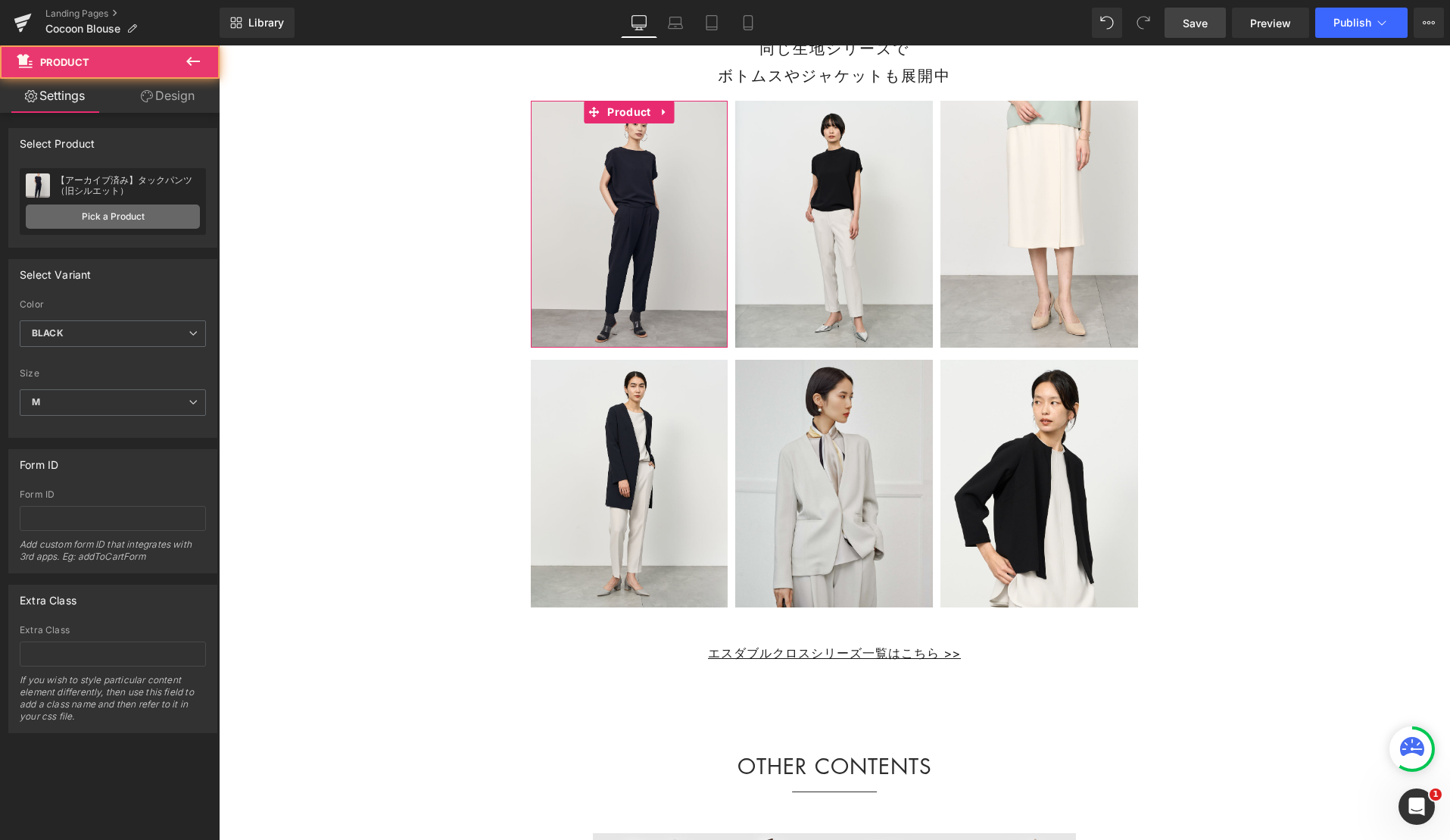
click at [122, 215] on link "Pick a Product" at bounding box center [113, 216] width 174 height 25
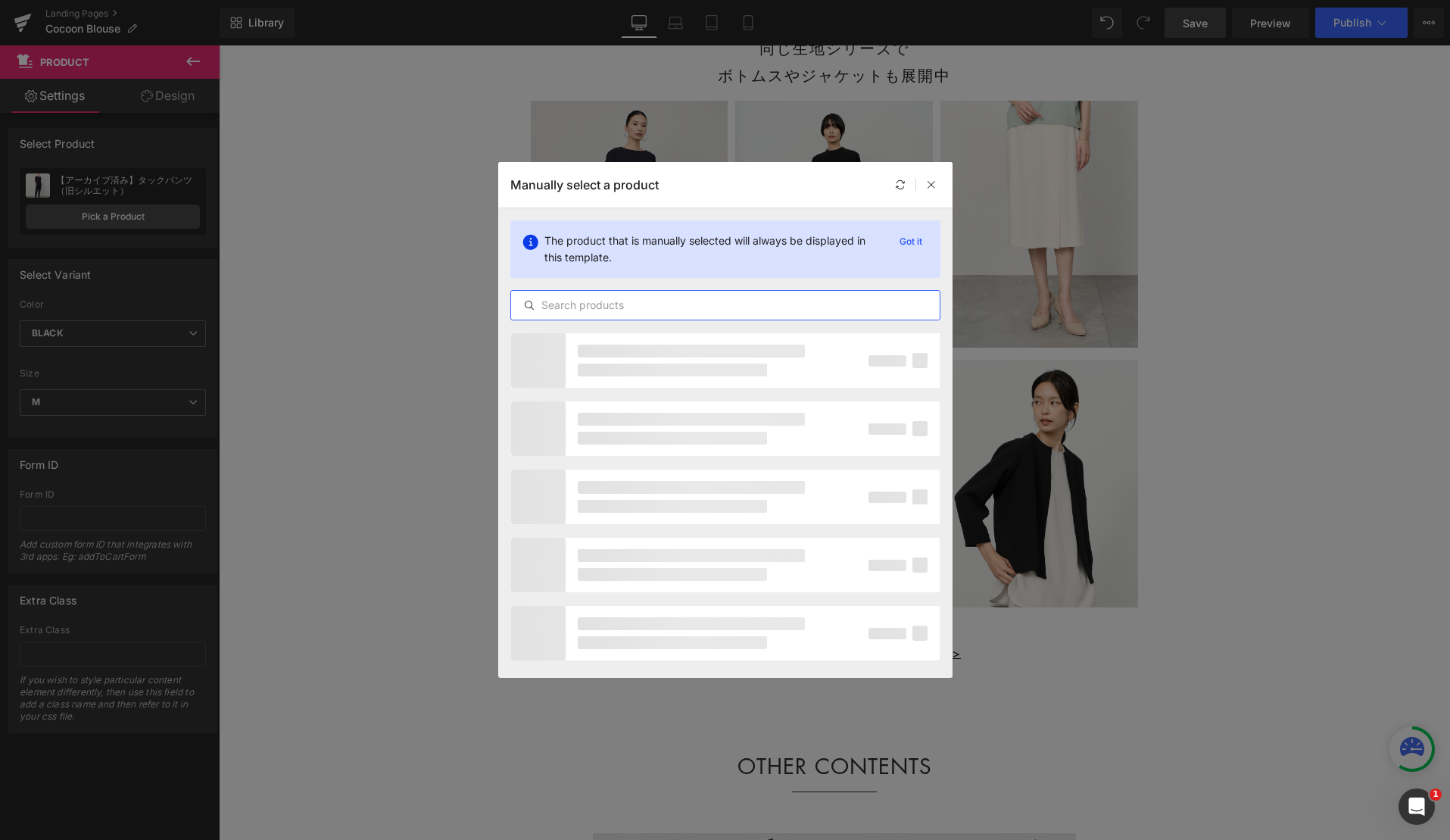
click at [554, 303] on input "text" at bounding box center [725, 305] width 428 height 18
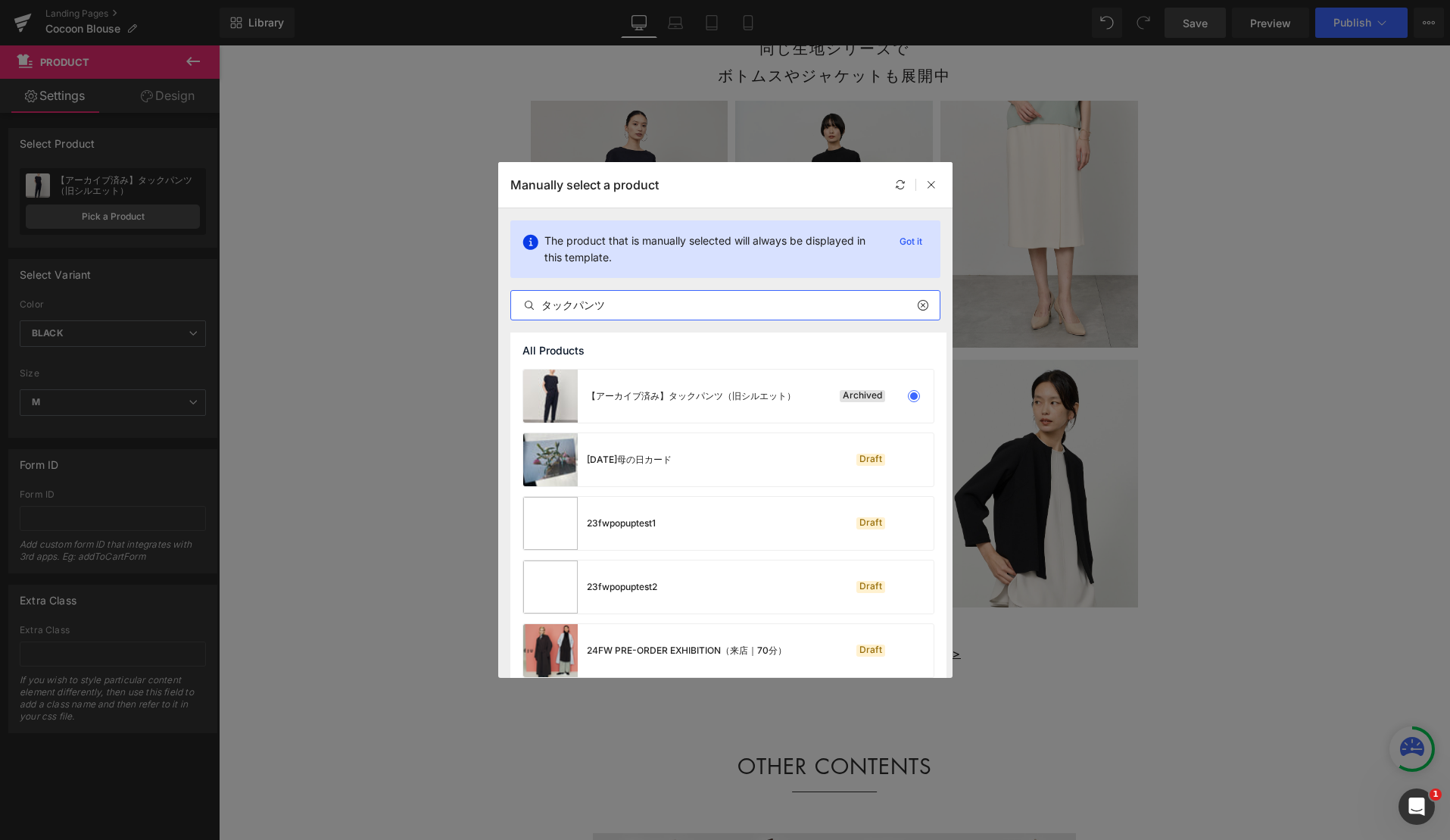
type input "タックパンツ"
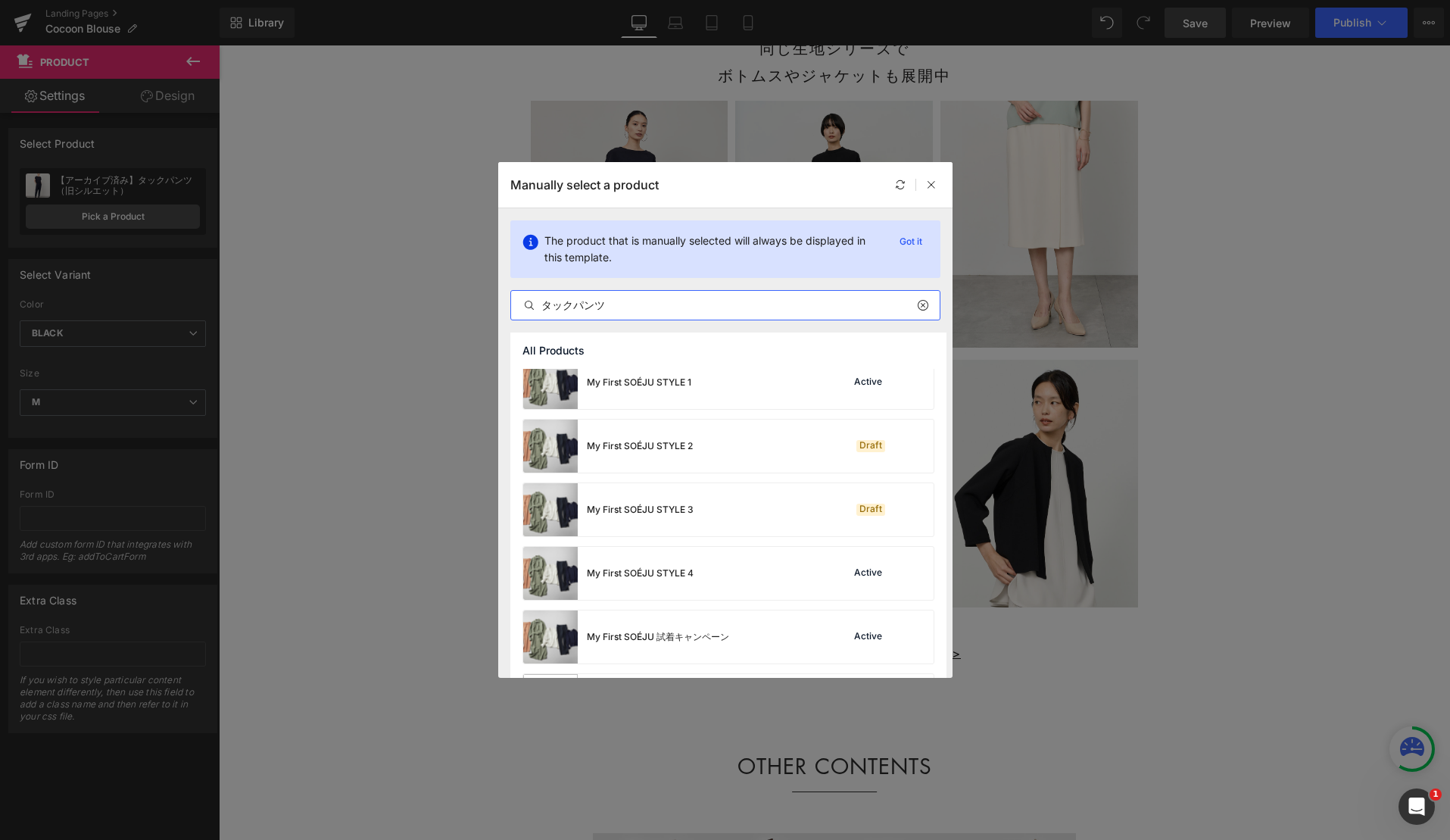
scroll to position [4787, 0]
click at [639, 307] on input "タックパンツ" at bounding box center [725, 305] width 428 height 18
click at [639, 305] on input "タックパンツ" at bounding box center [725, 305] width 428 height 18
click at [930, 184] on icon at bounding box center [932, 185] width 11 height 11
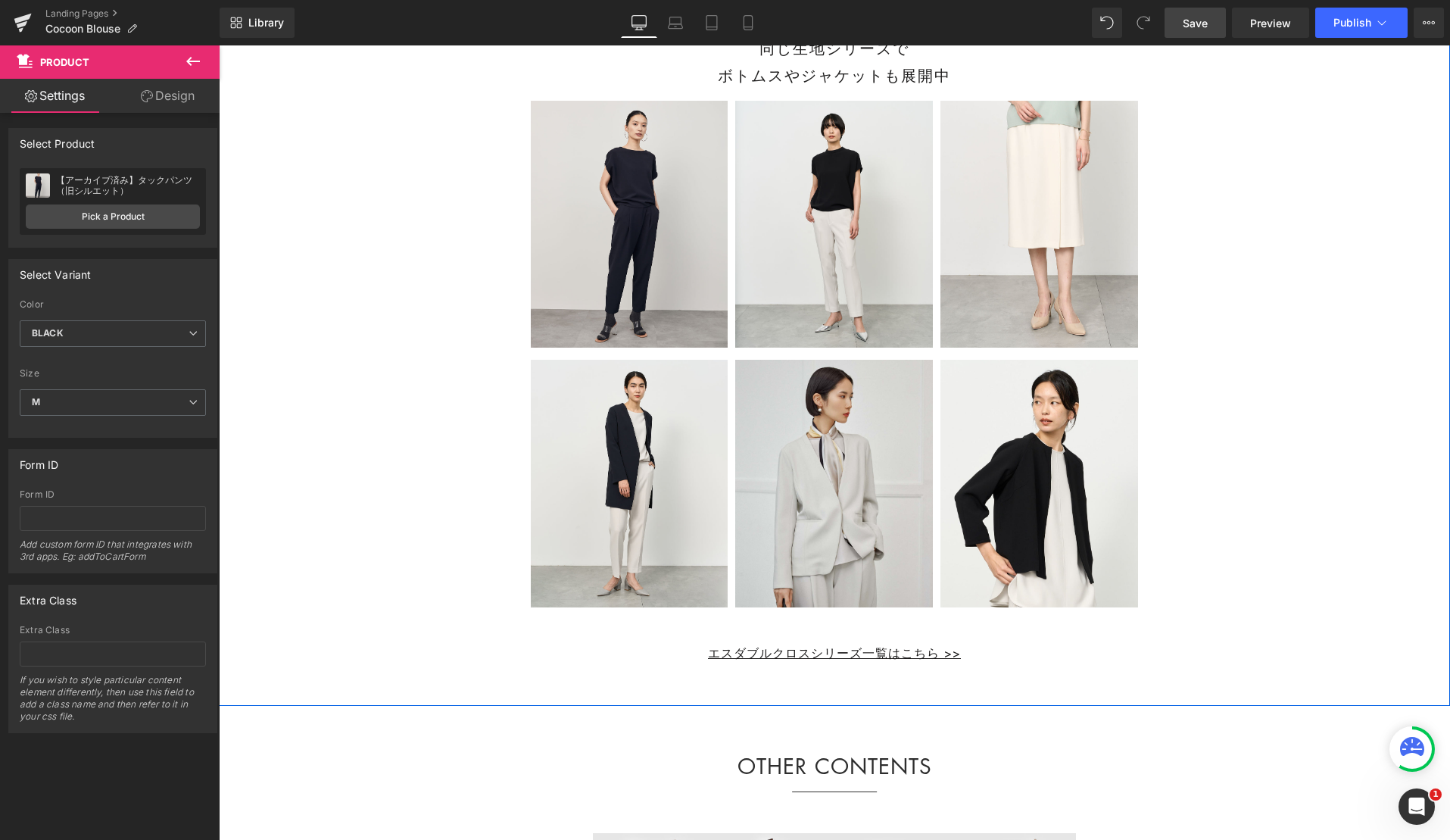
click at [799, 439] on img at bounding box center [834, 483] width 198 height 247
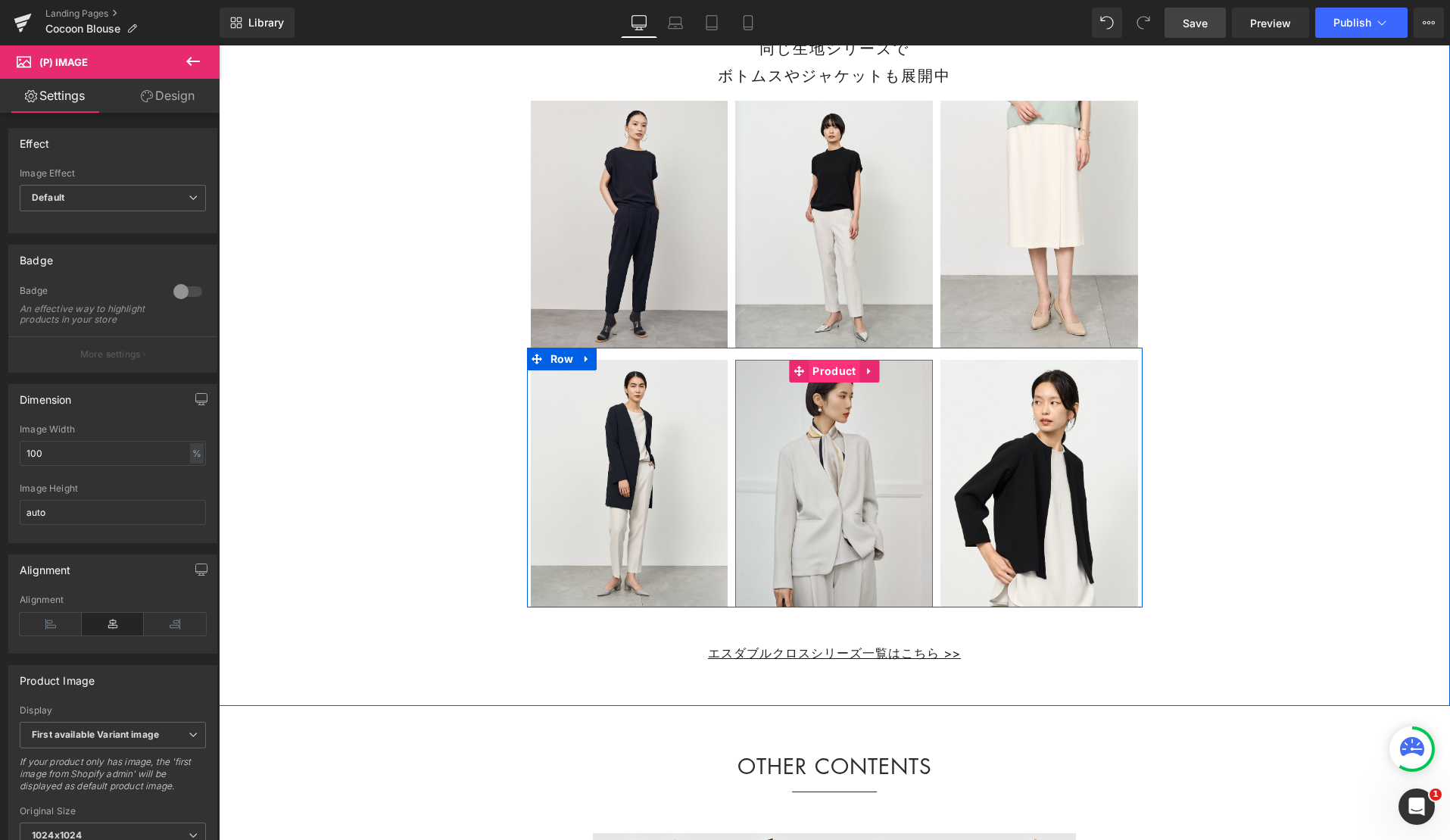
click at [834, 383] on span "Product" at bounding box center [834, 371] width 51 height 23
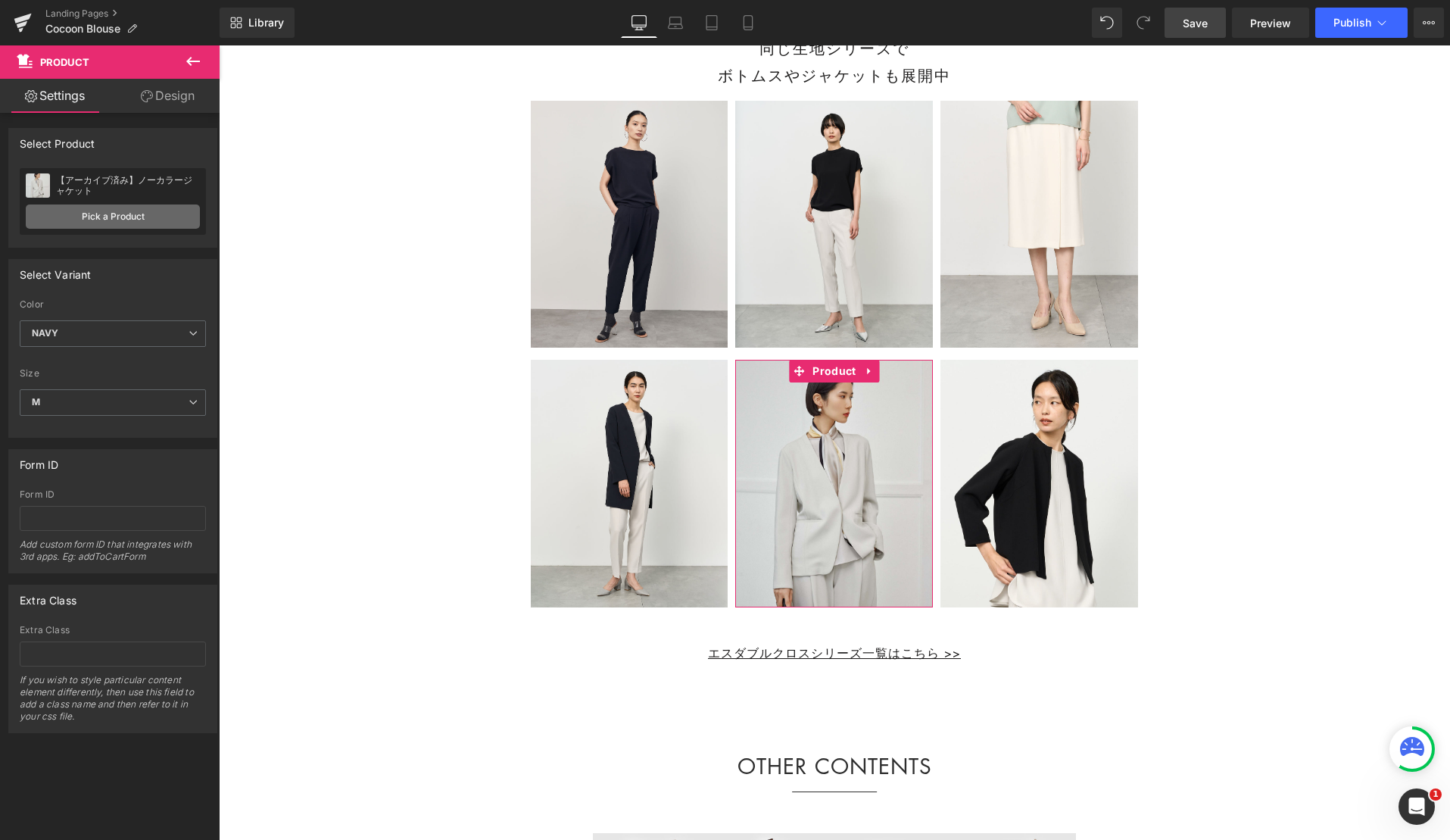
click at [98, 221] on link "Pick a Product" at bounding box center [113, 216] width 174 height 25
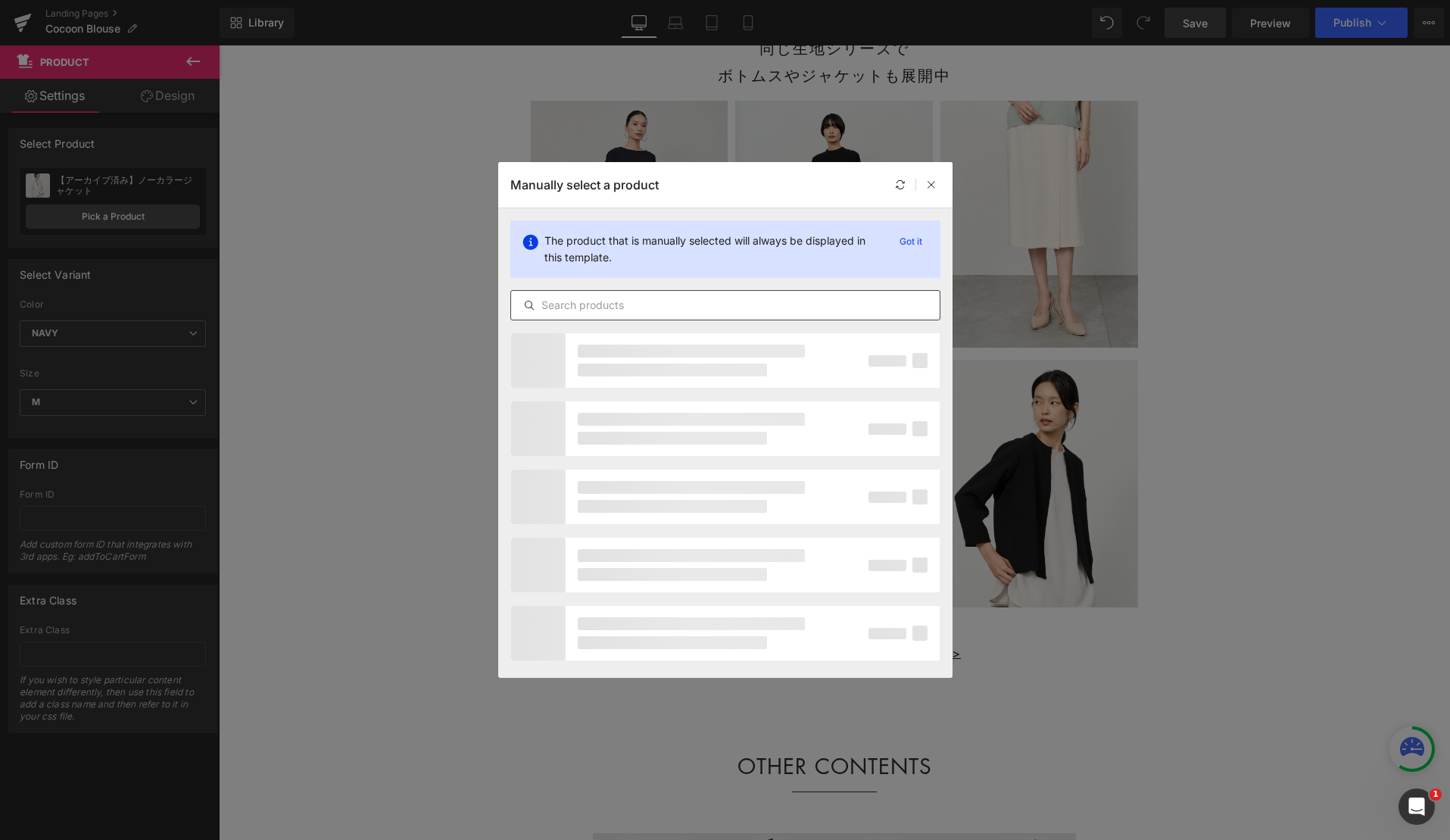
click at [635, 302] on input "text" at bounding box center [725, 305] width 428 height 18
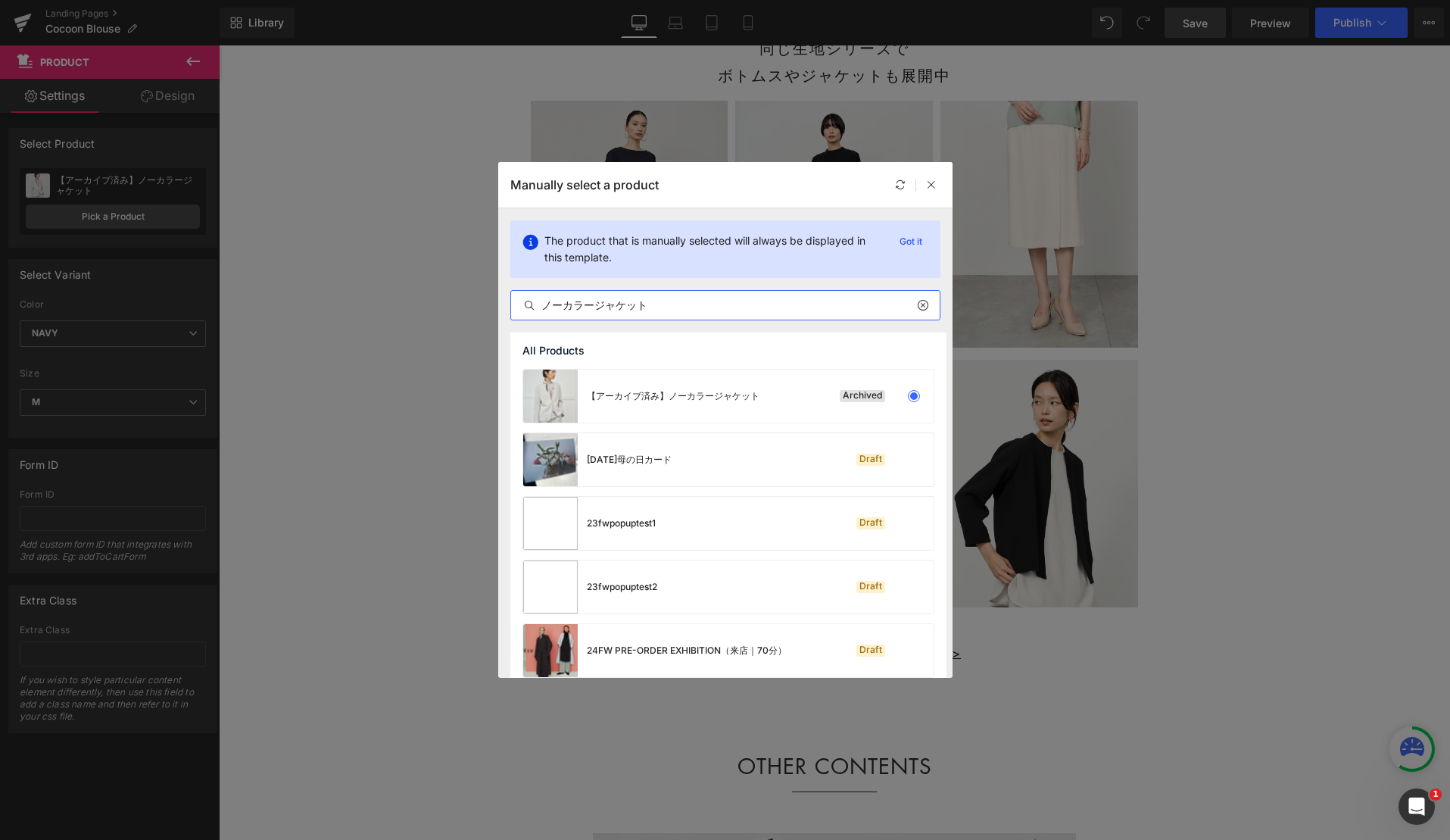
type input "ノーカラージャケット"
click at [851, 391] on div "Archived" at bounding box center [863, 396] width 46 height 12
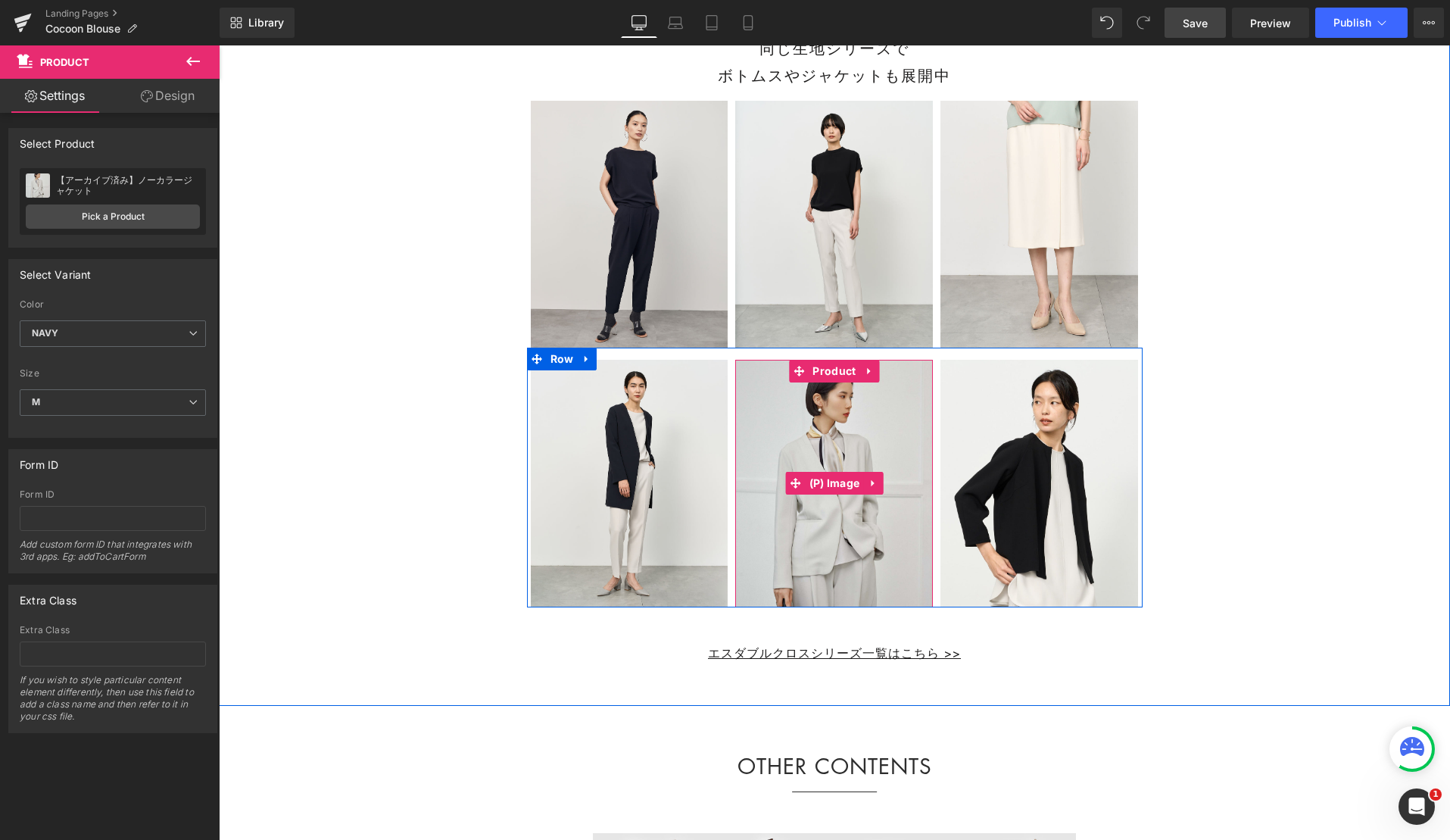
click at [846, 427] on img at bounding box center [834, 483] width 198 height 247
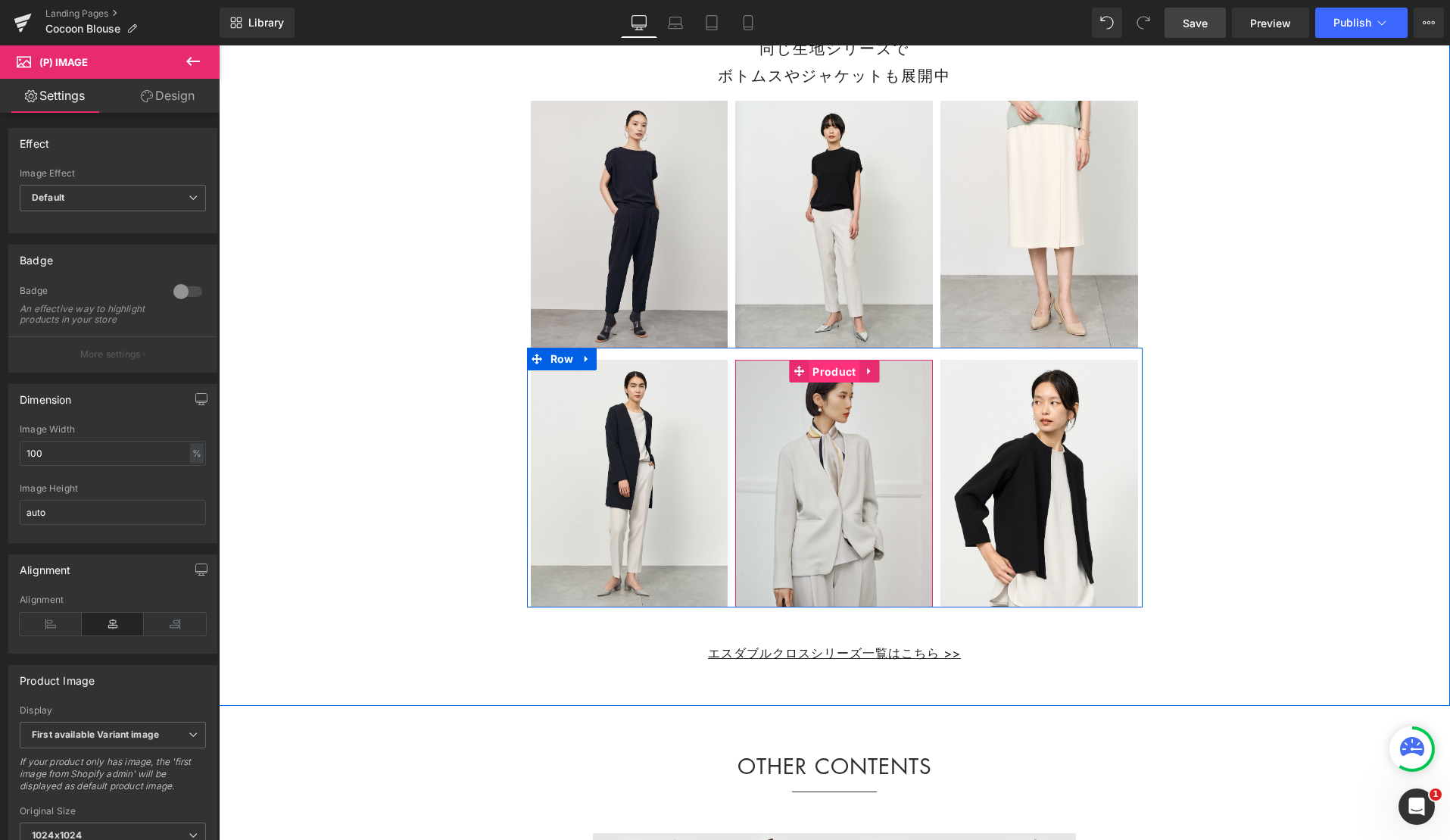
click at [832, 383] on span "Product" at bounding box center [834, 372] width 51 height 23
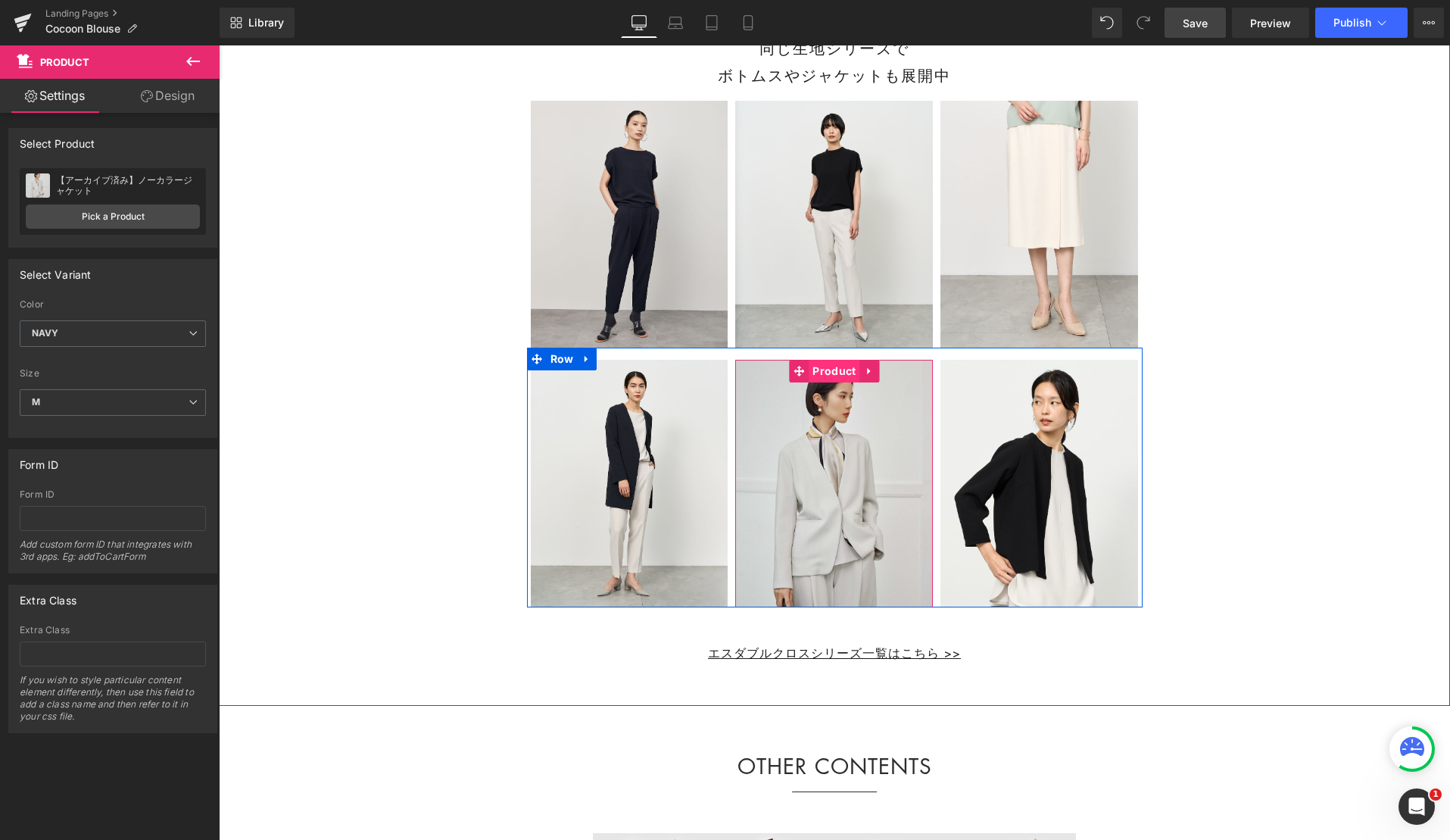
click at [832, 383] on span "Product" at bounding box center [834, 371] width 51 height 23
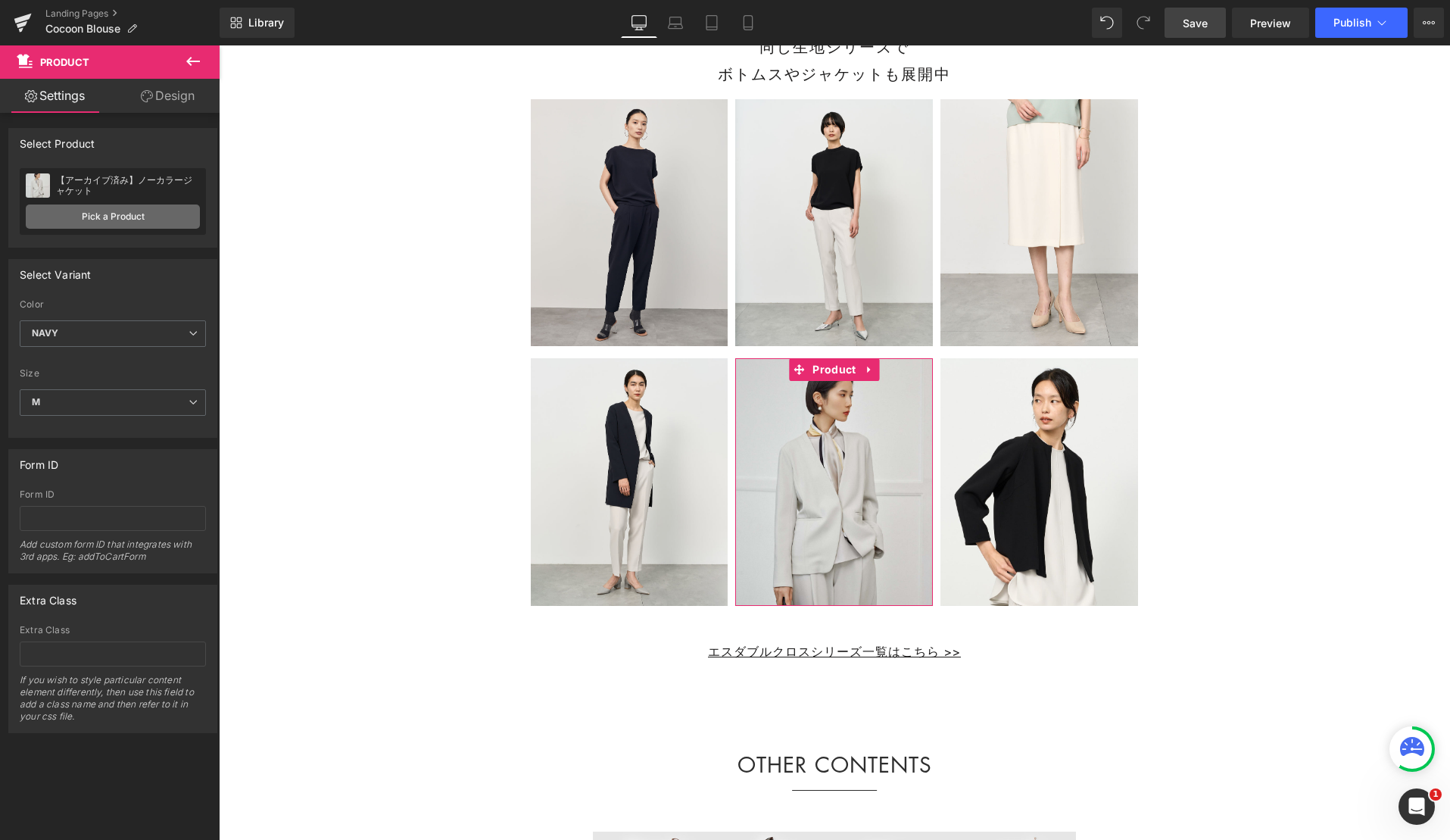
click at [159, 215] on link "Pick a Product" at bounding box center [113, 216] width 174 height 25
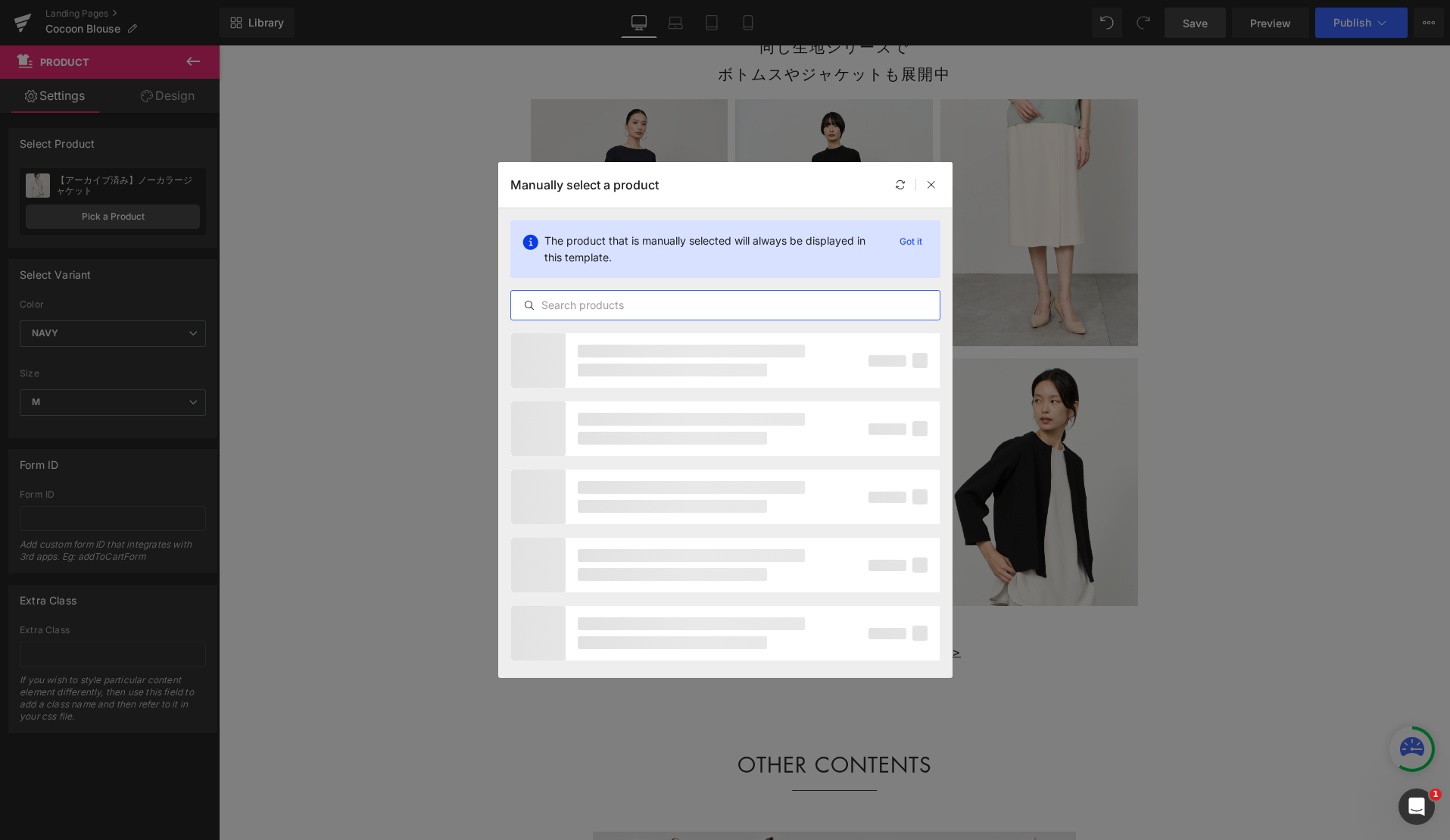
click at [549, 309] on input "text" at bounding box center [725, 305] width 428 height 18
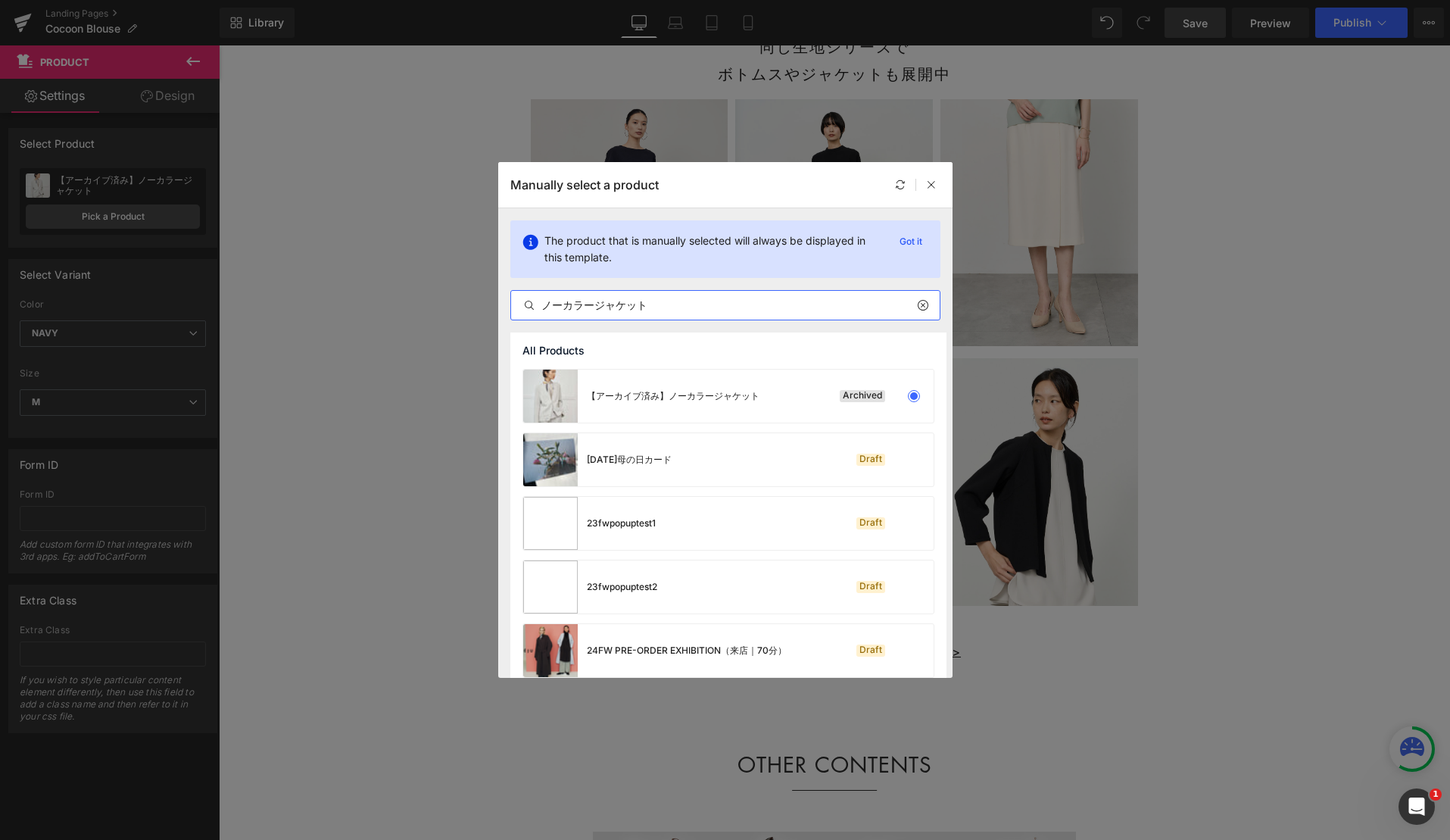
type input "ノーカラージャケット"
click at [663, 449] on div "[DATE]母の日カード" at bounding box center [597, 459] width 149 height 53
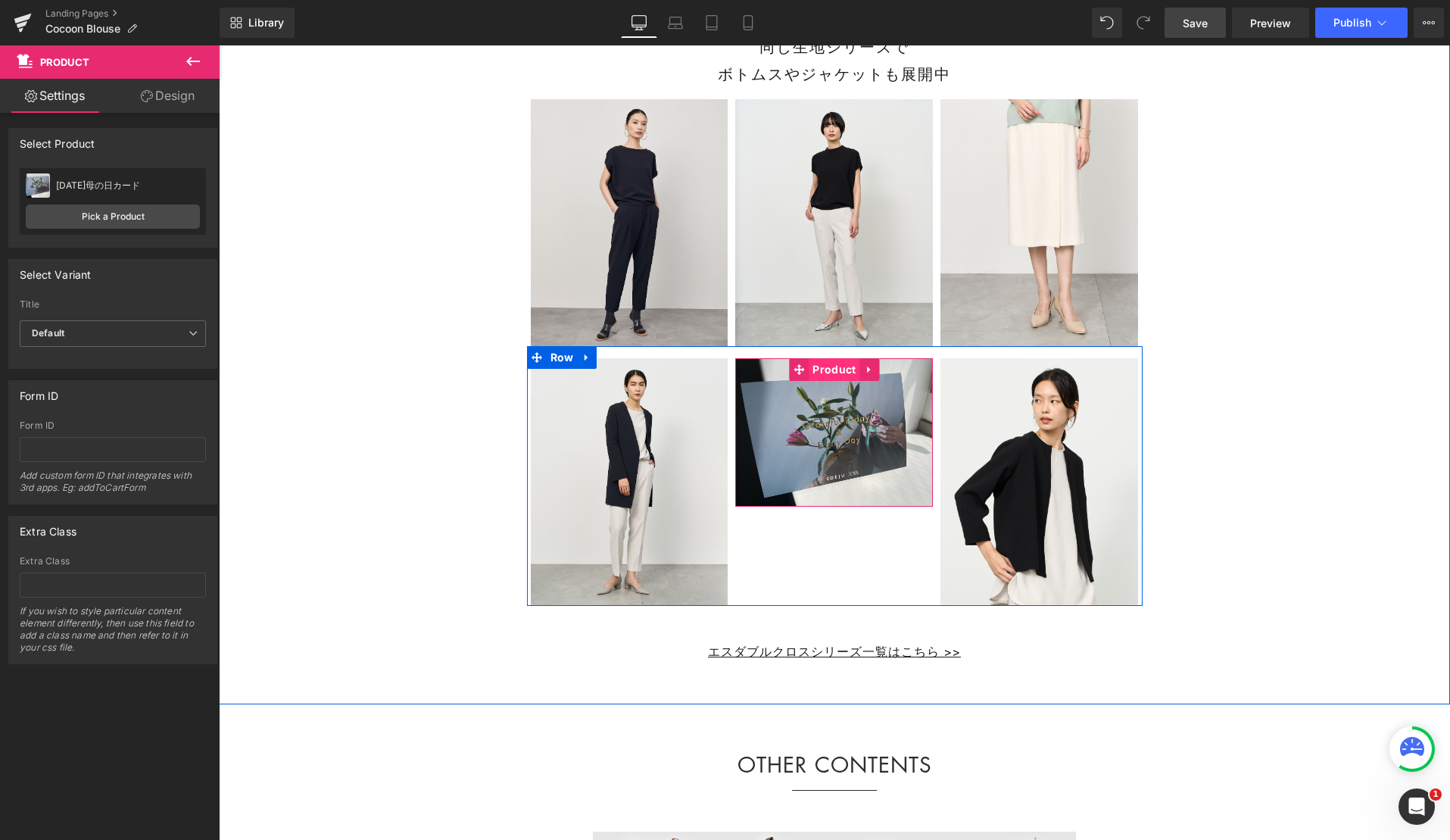
click at [825, 381] on span "Product" at bounding box center [834, 369] width 51 height 23
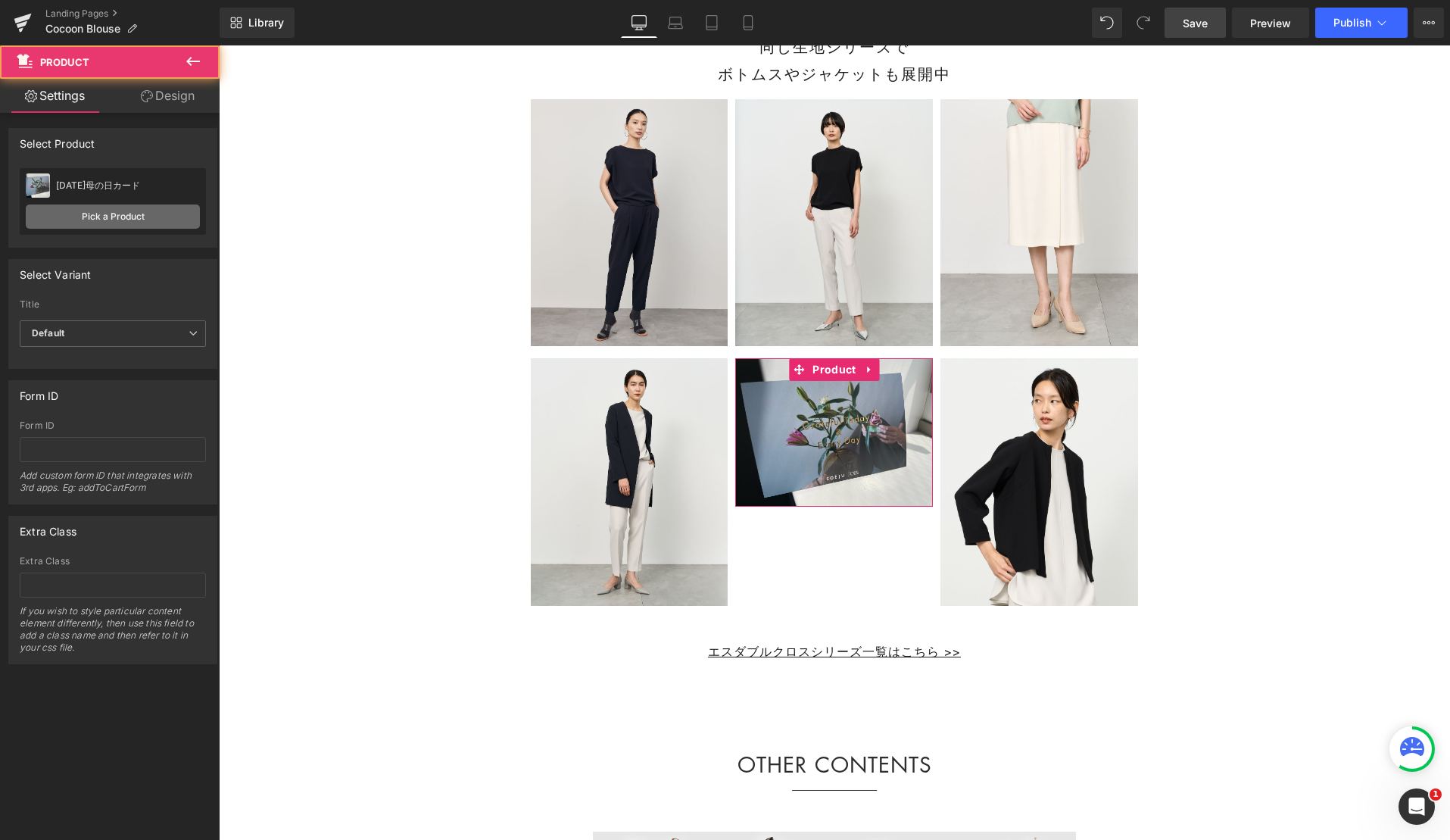
click at [137, 215] on link "Pick a Product" at bounding box center [113, 216] width 174 height 25
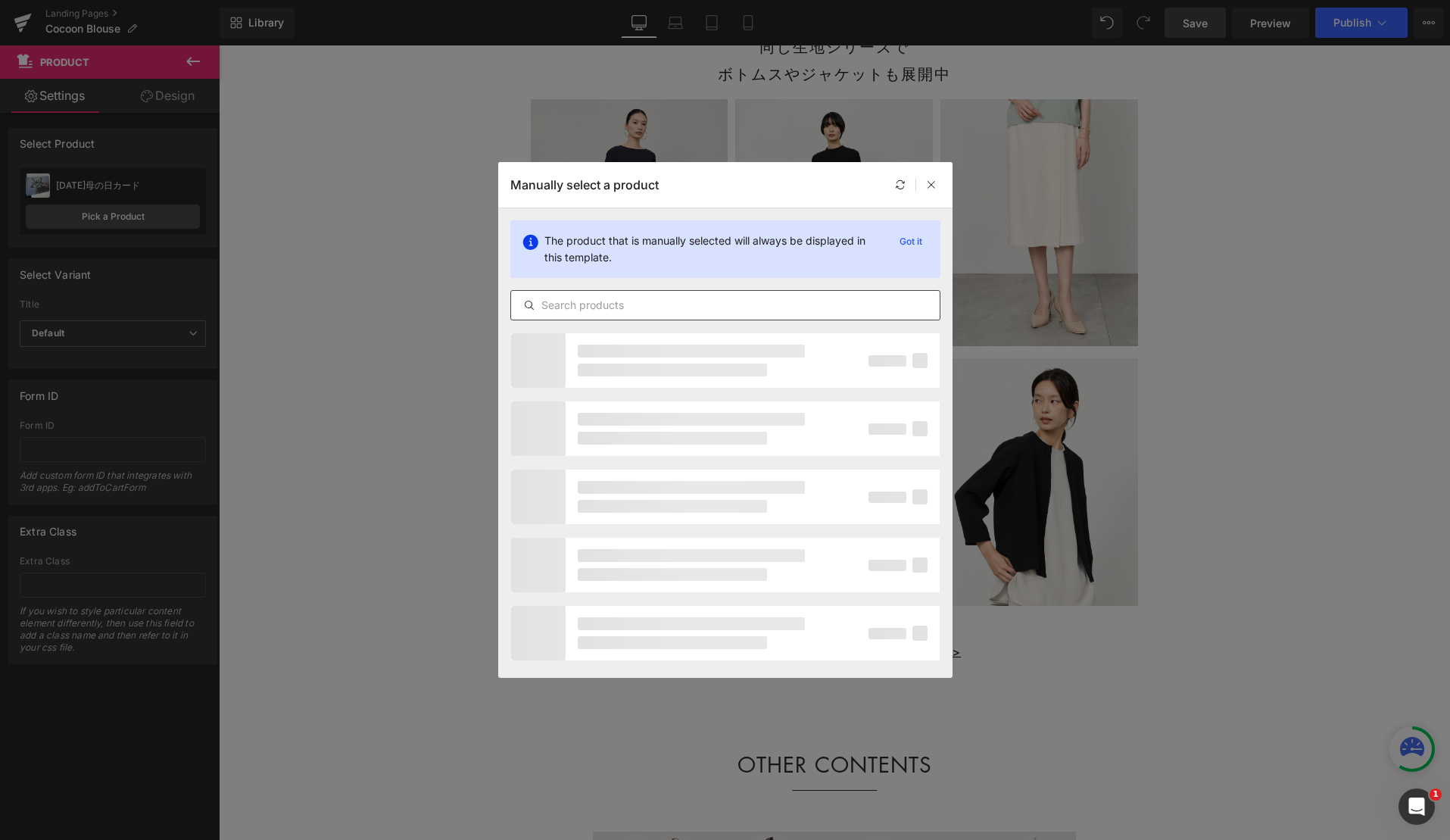
click at [575, 303] on input "text" at bounding box center [725, 305] width 428 height 18
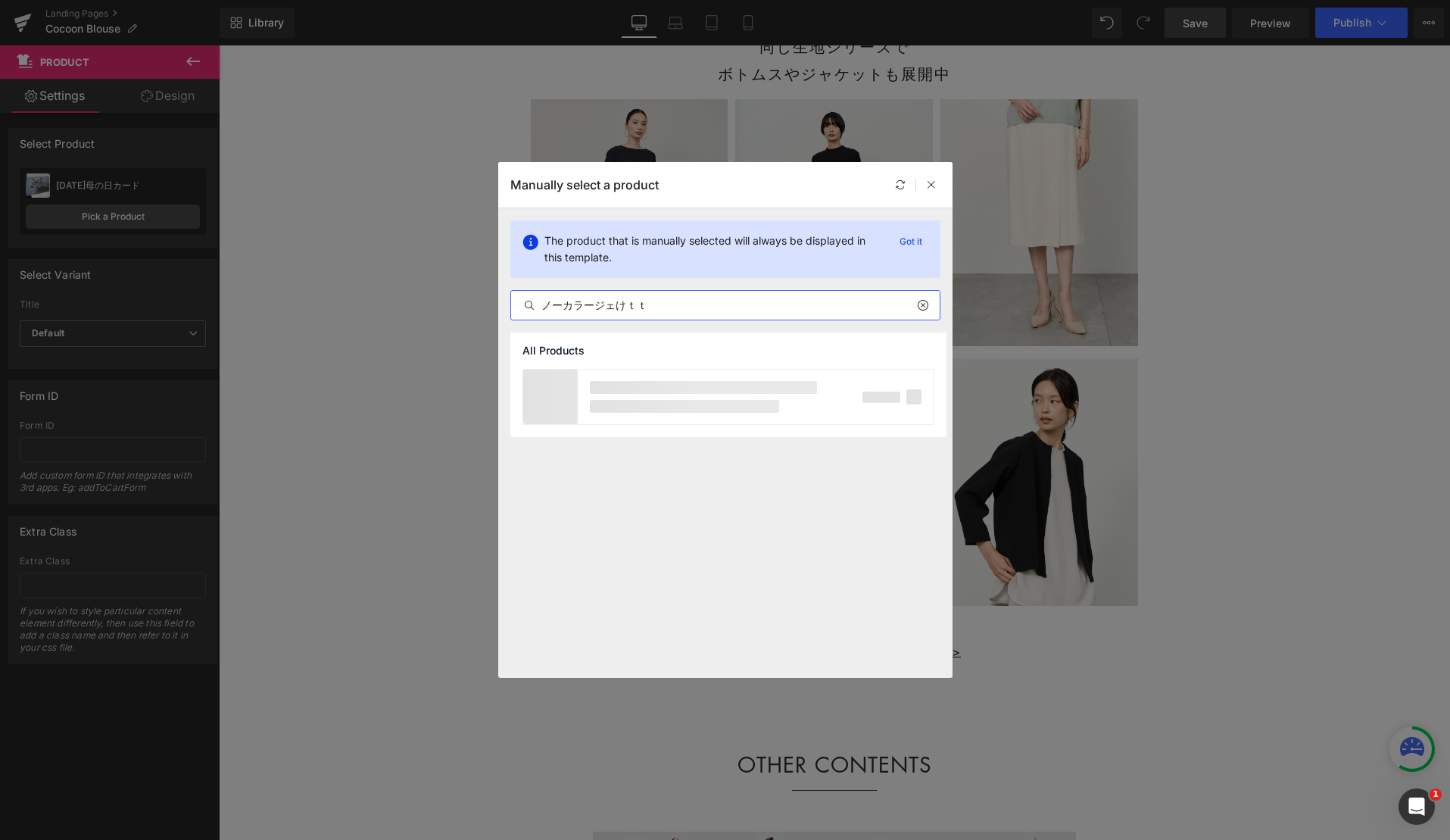
type input "ノーカラージェケット"
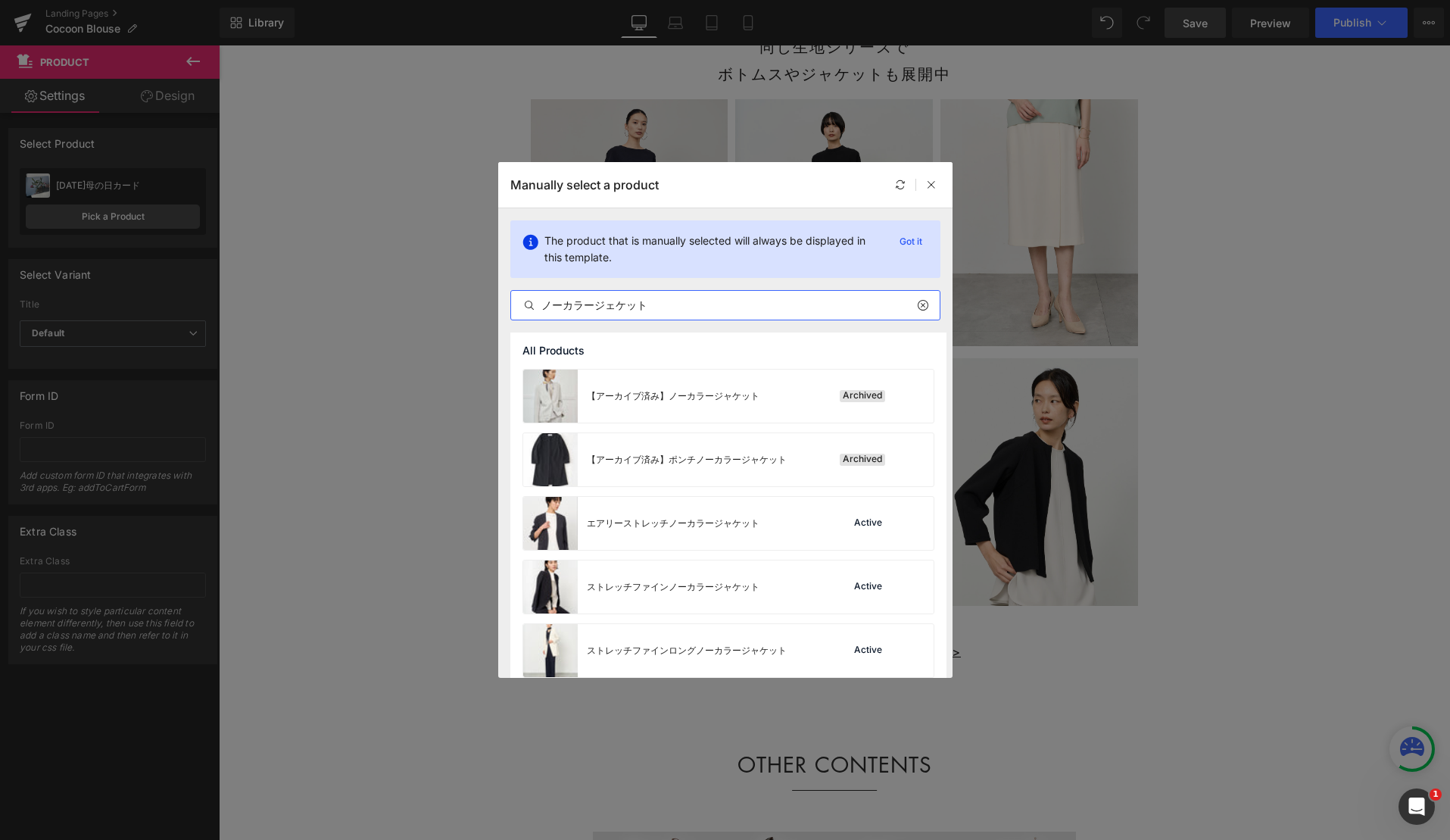
drag, startPoint x: 593, startPoint y: 552, endPoint x: 374, endPoint y: 508, distance: 223.4
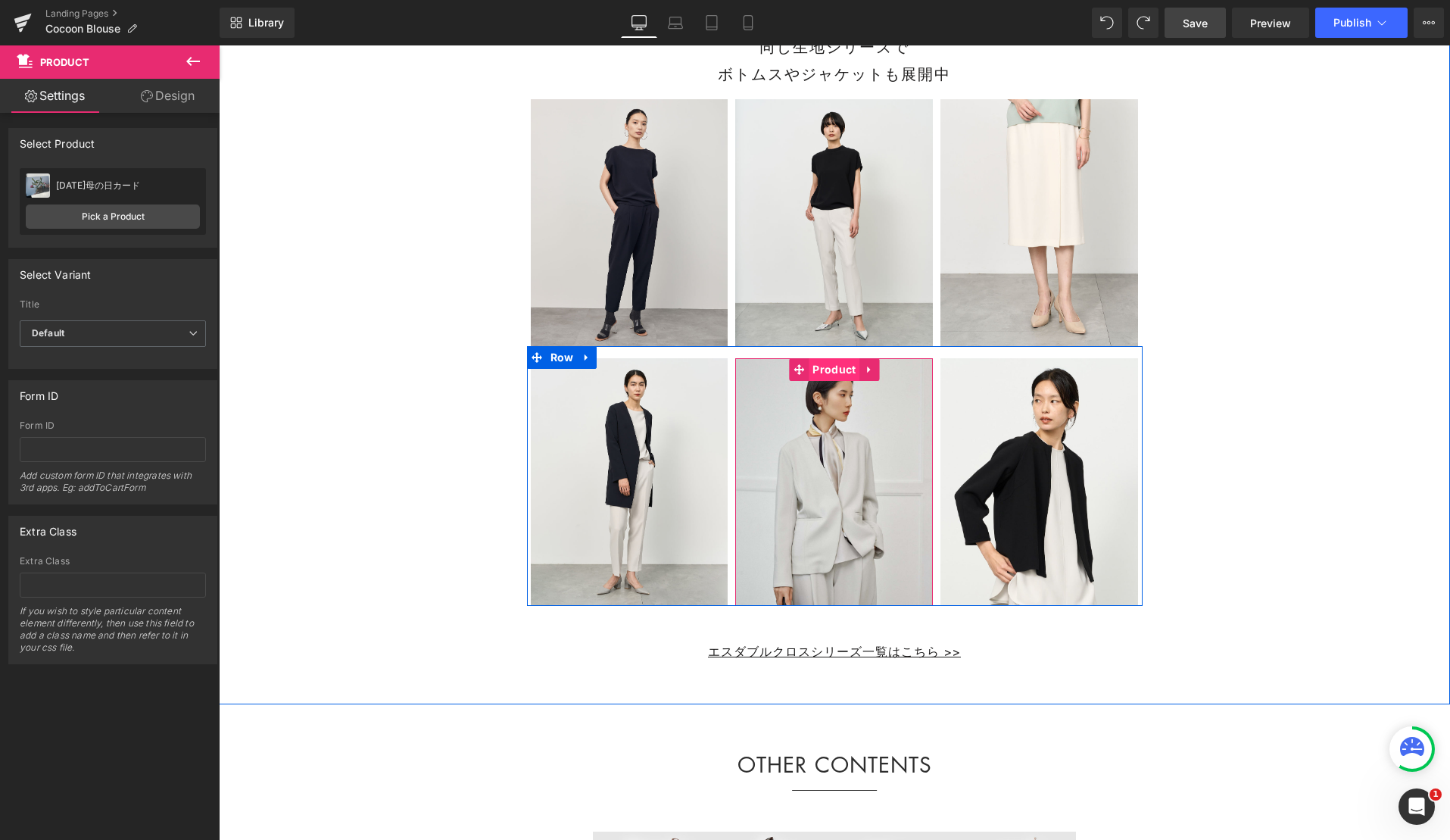
click at [831, 381] on span "Product" at bounding box center [834, 369] width 51 height 23
drag, startPoint x: 419, startPoint y: 402, endPoint x: 618, endPoint y: 403, distance: 199.0
click at [419, 402] on div "S-Double Cloth Series Heading 同じ生地シリーズで ボトムスやジャケットも展開中 Heading Row Sale Off (P)…" at bounding box center [835, 316] width 1232 height 691
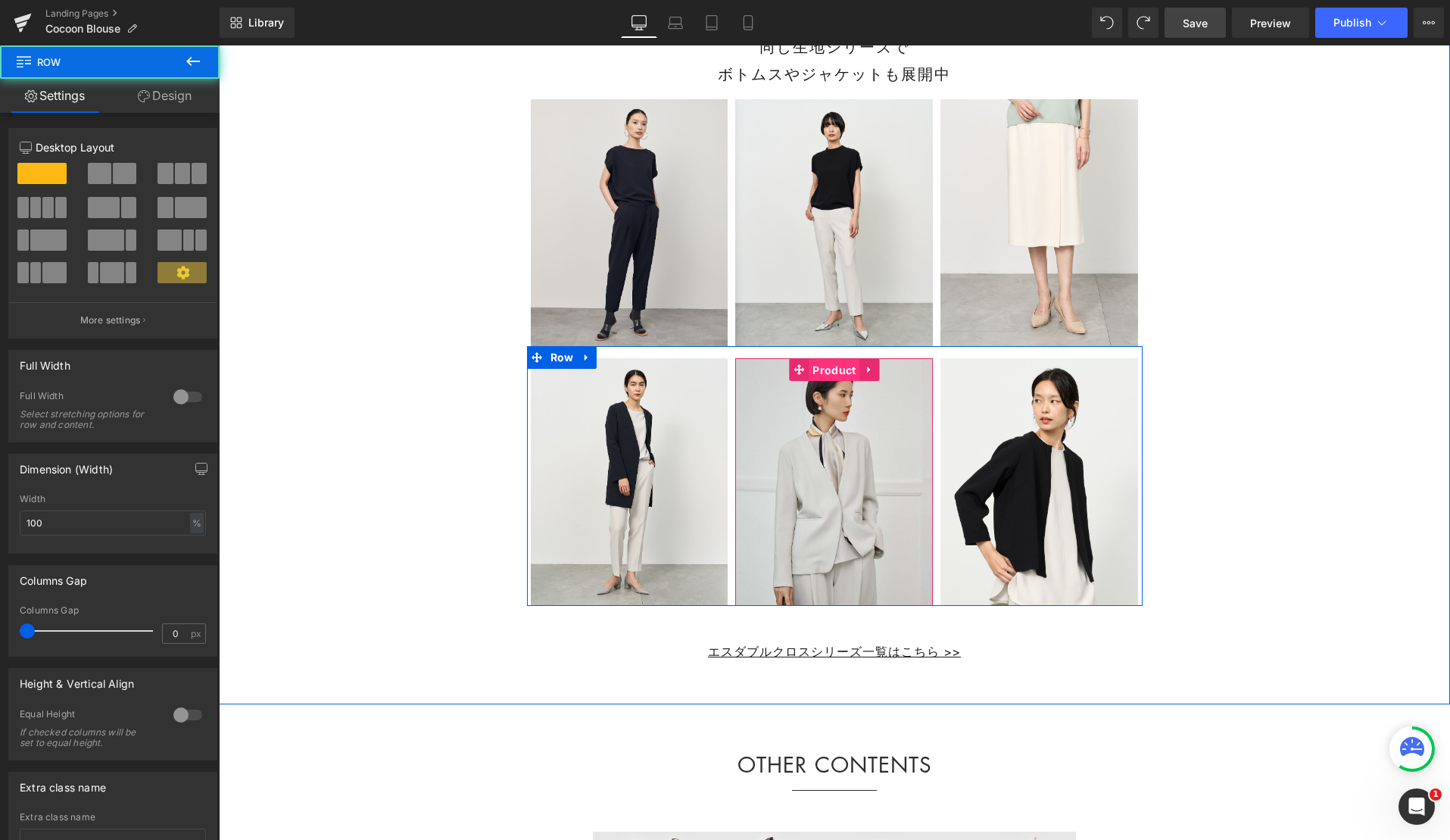
click at [838, 382] on span "Product" at bounding box center [834, 370] width 51 height 23
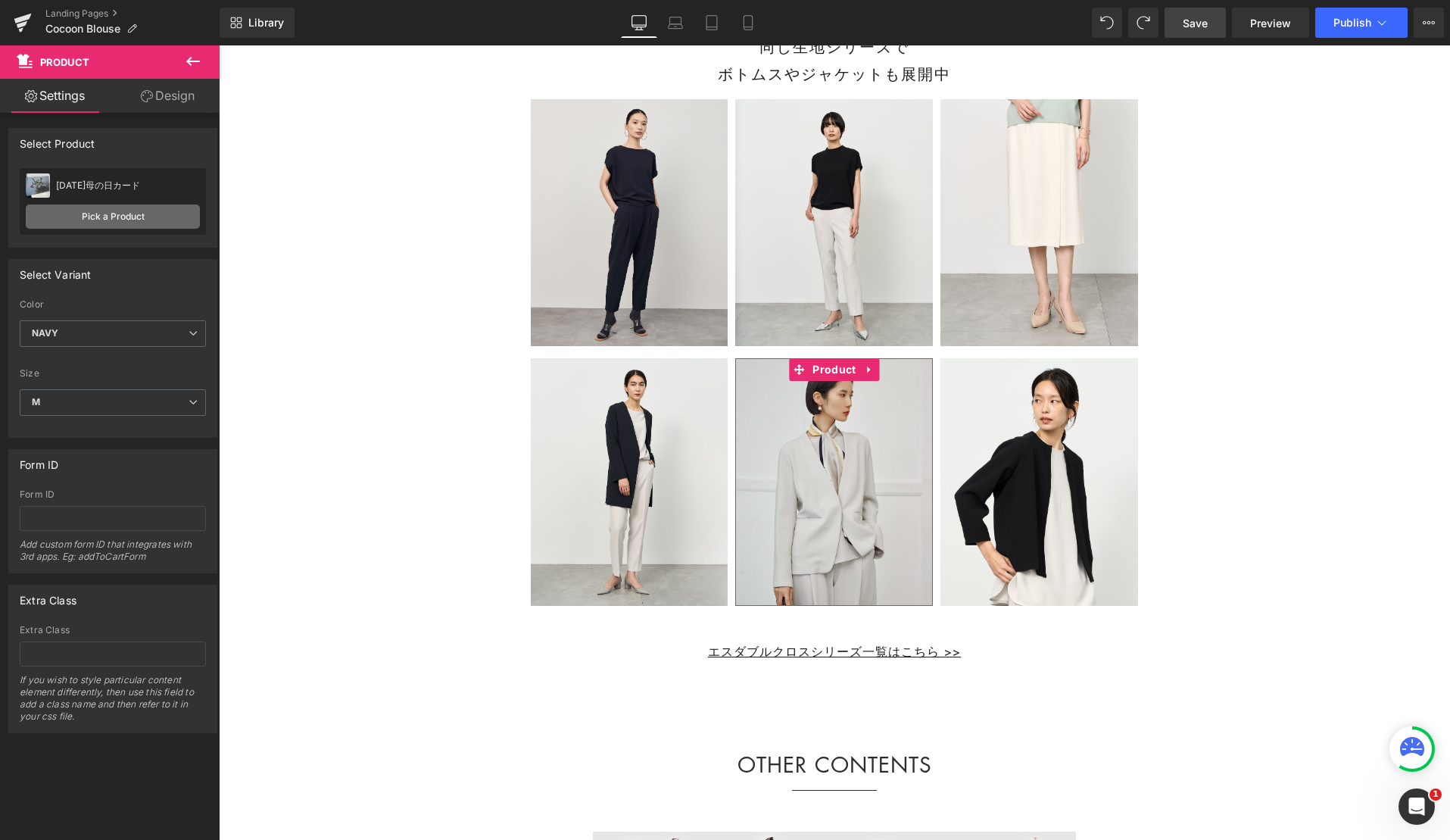
click at [108, 216] on link "Pick a Product" at bounding box center [113, 216] width 174 height 25
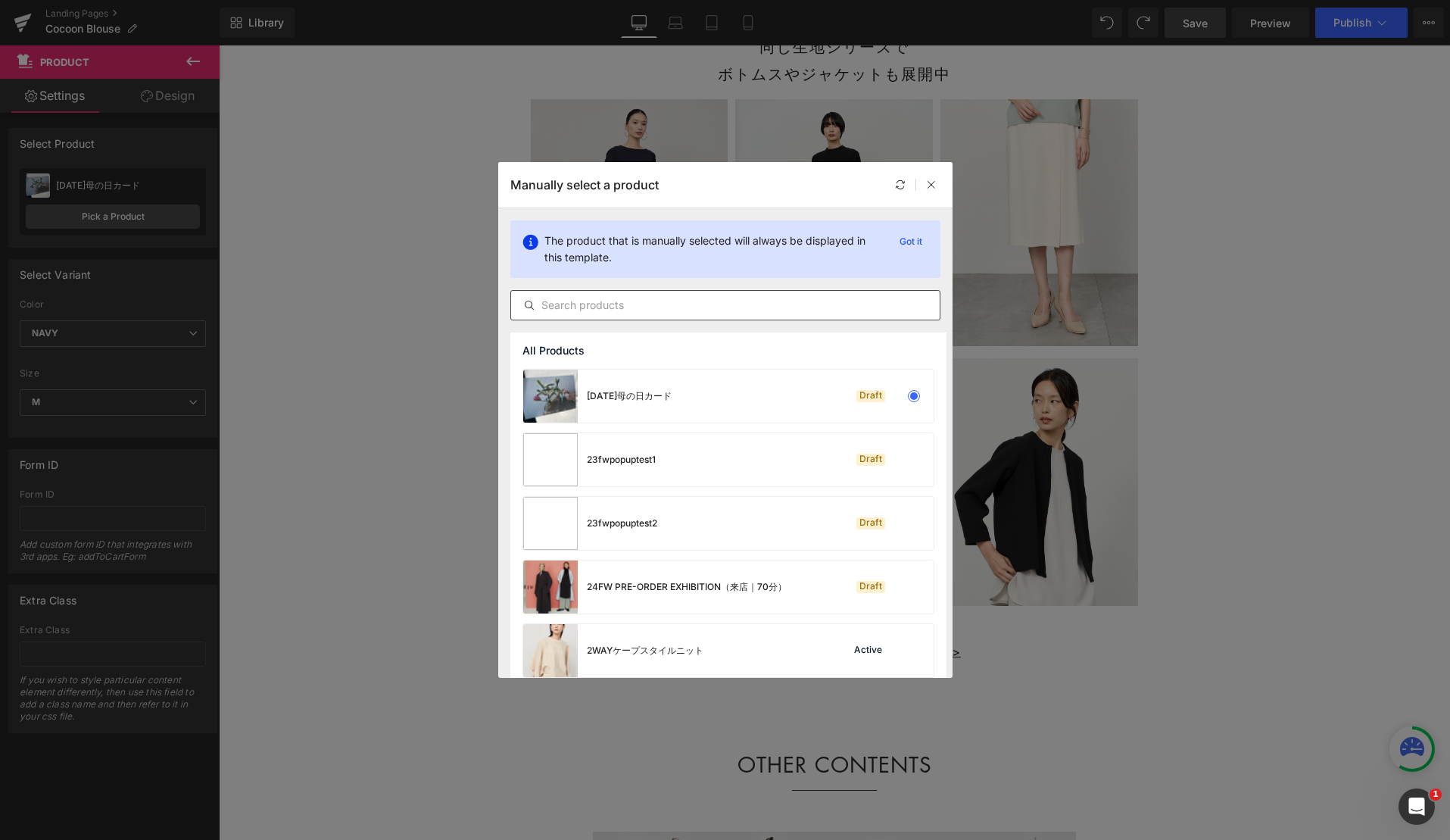
click at [586, 309] on input "text" at bounding box center [725, 305] width 428 height 18
type input "ノーカラージャケット"
drag, startPoint x: 648, startPoint y: 591, endPoint x: 429, endPoint y: 541, distance: 224.6
click at [648, 591] on div "24FW PRE-ORDER EXHIBITION（来店｜70分）" at bounding box center [686, 586] width 200 height 13
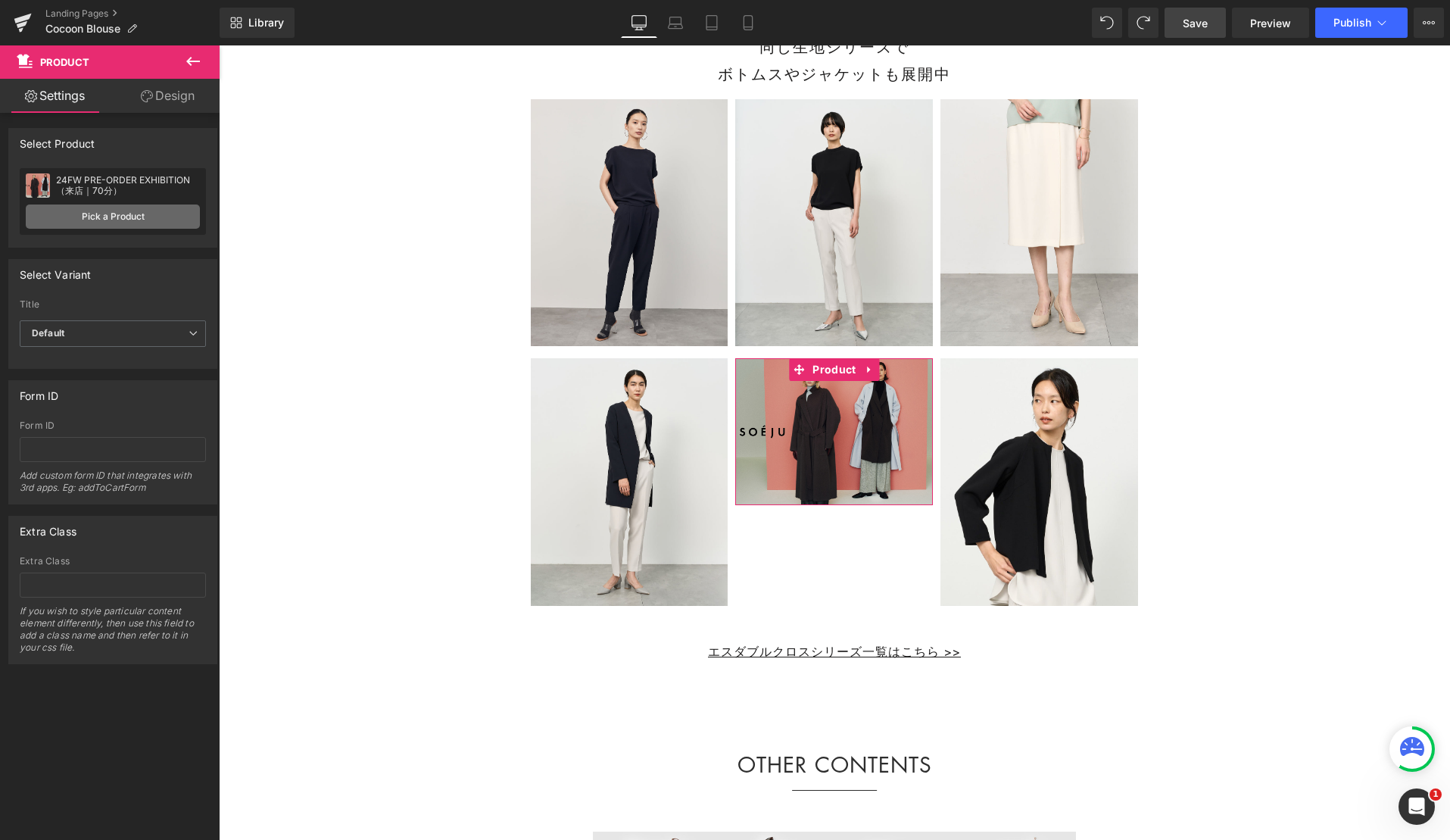
click at [151, 219] on link "Pick a Product" at bounding box center [113, 216] width 174 height 25
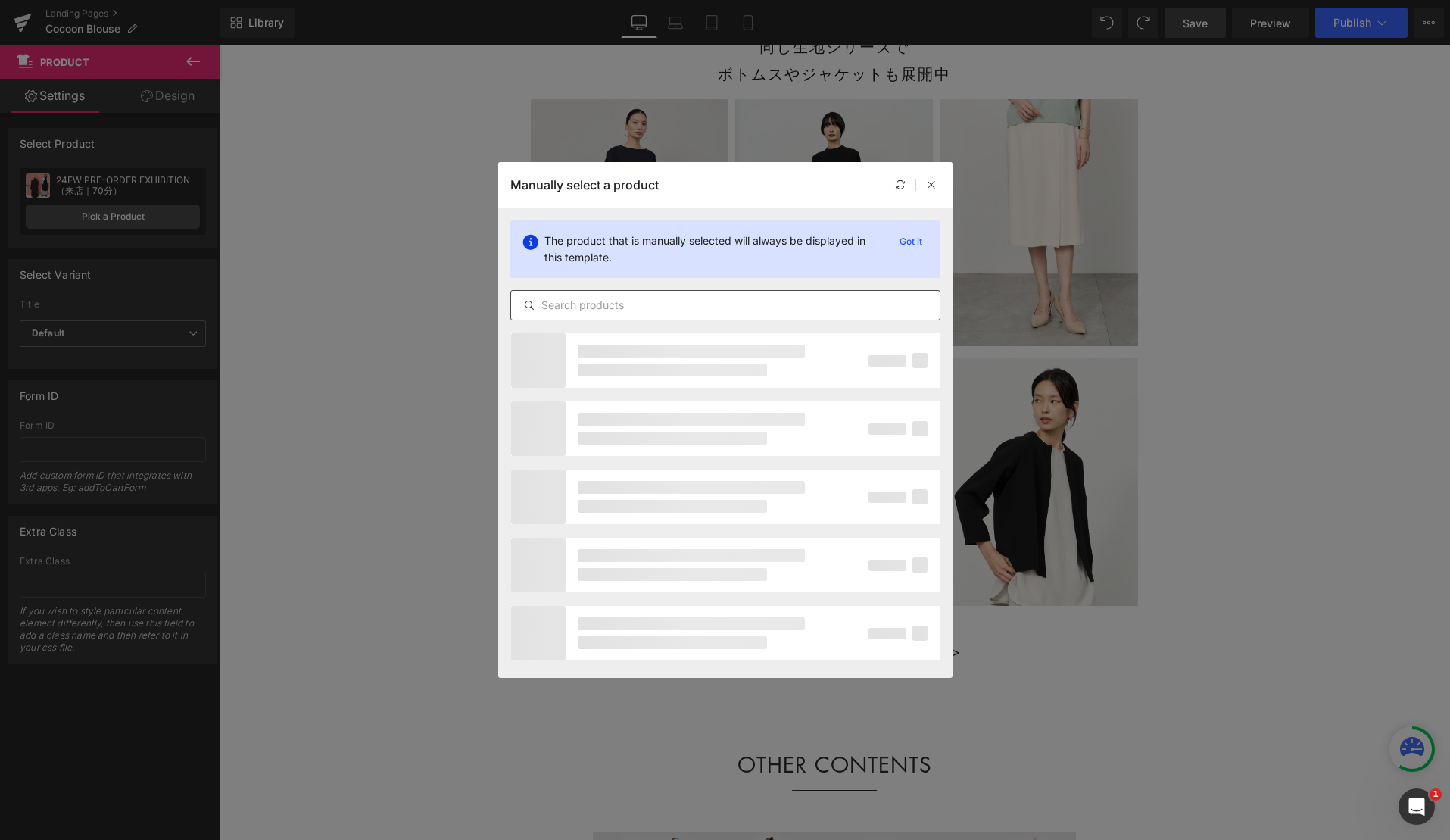
click at [611, 303] on input "text" at bounding box center [725, 305] width 428 height 18
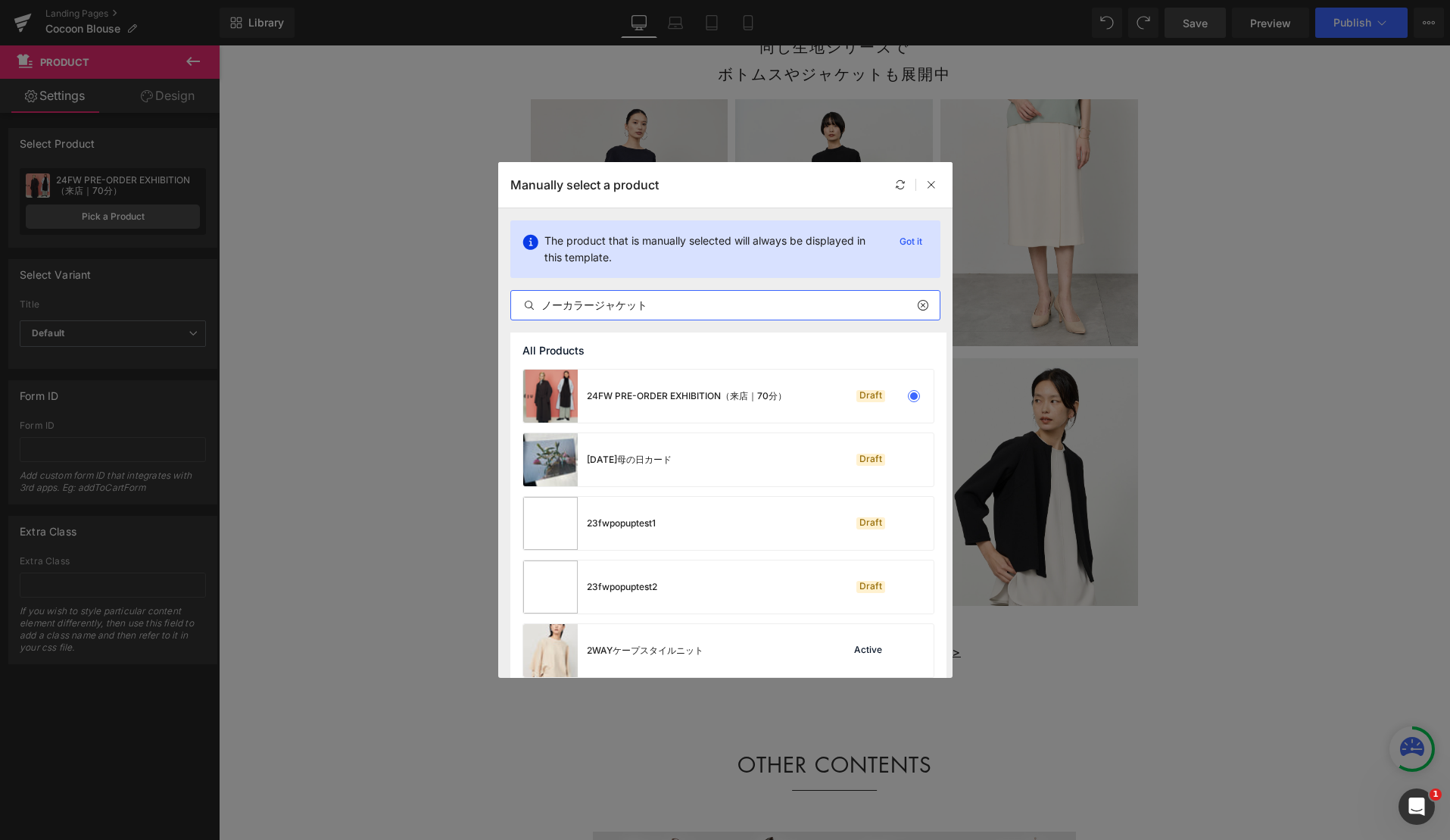
type input "ノーカラージャケット"
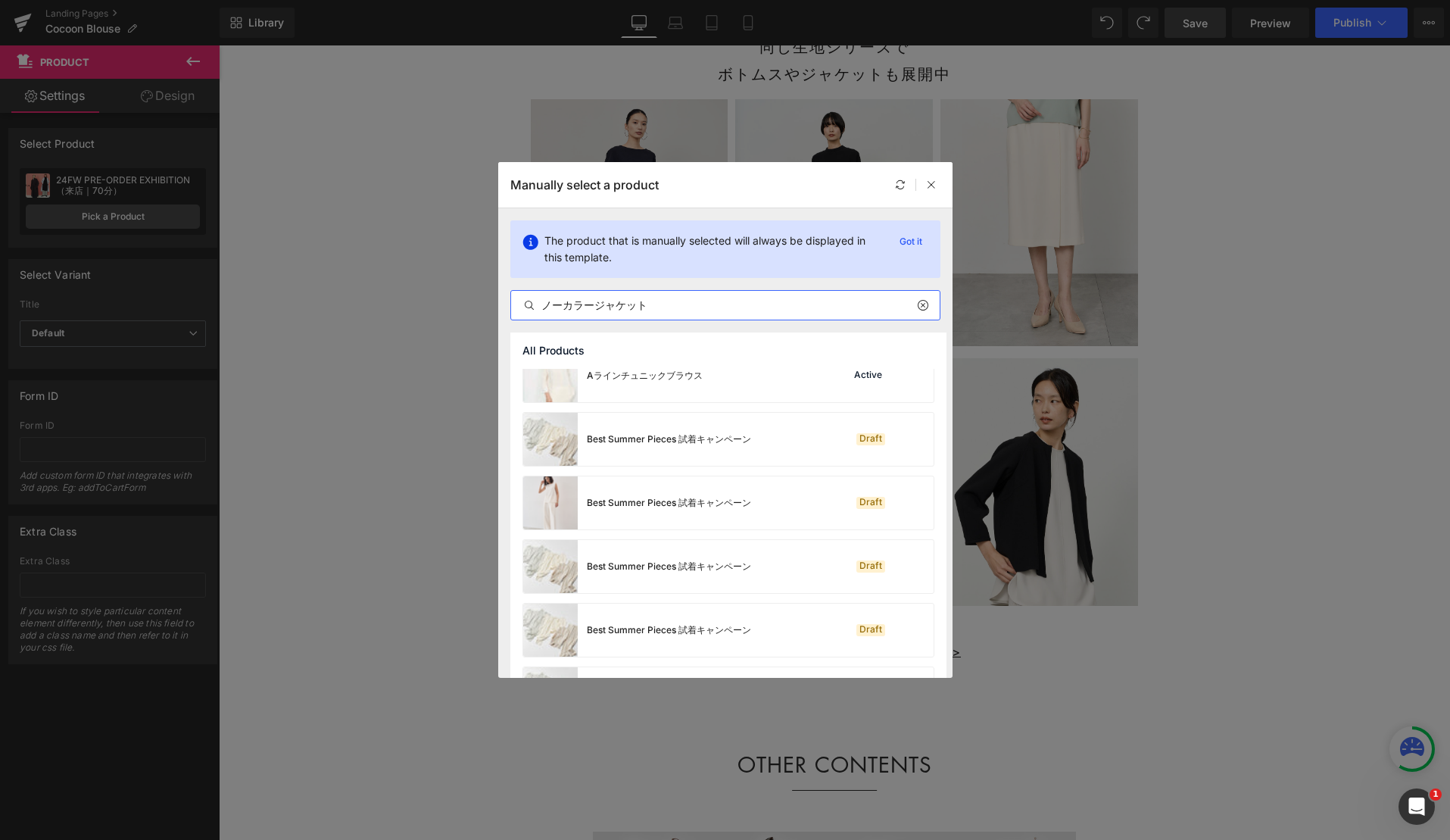
scroll to position [944, 0]
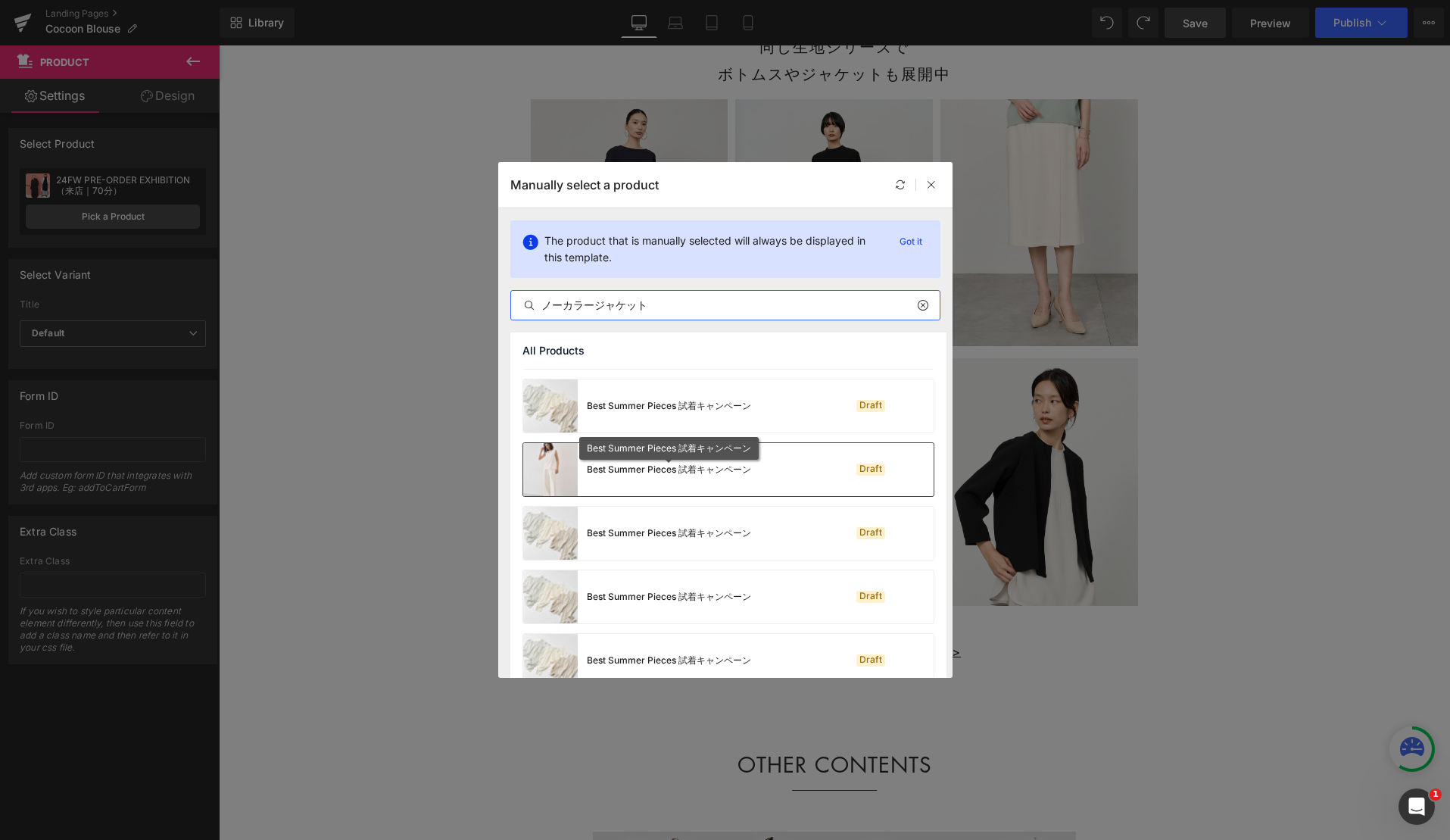
click at [713, 465] on div "Best Summer Pieces 試着キャンペーン" at bounding box center [669, 469] width 165 height 13
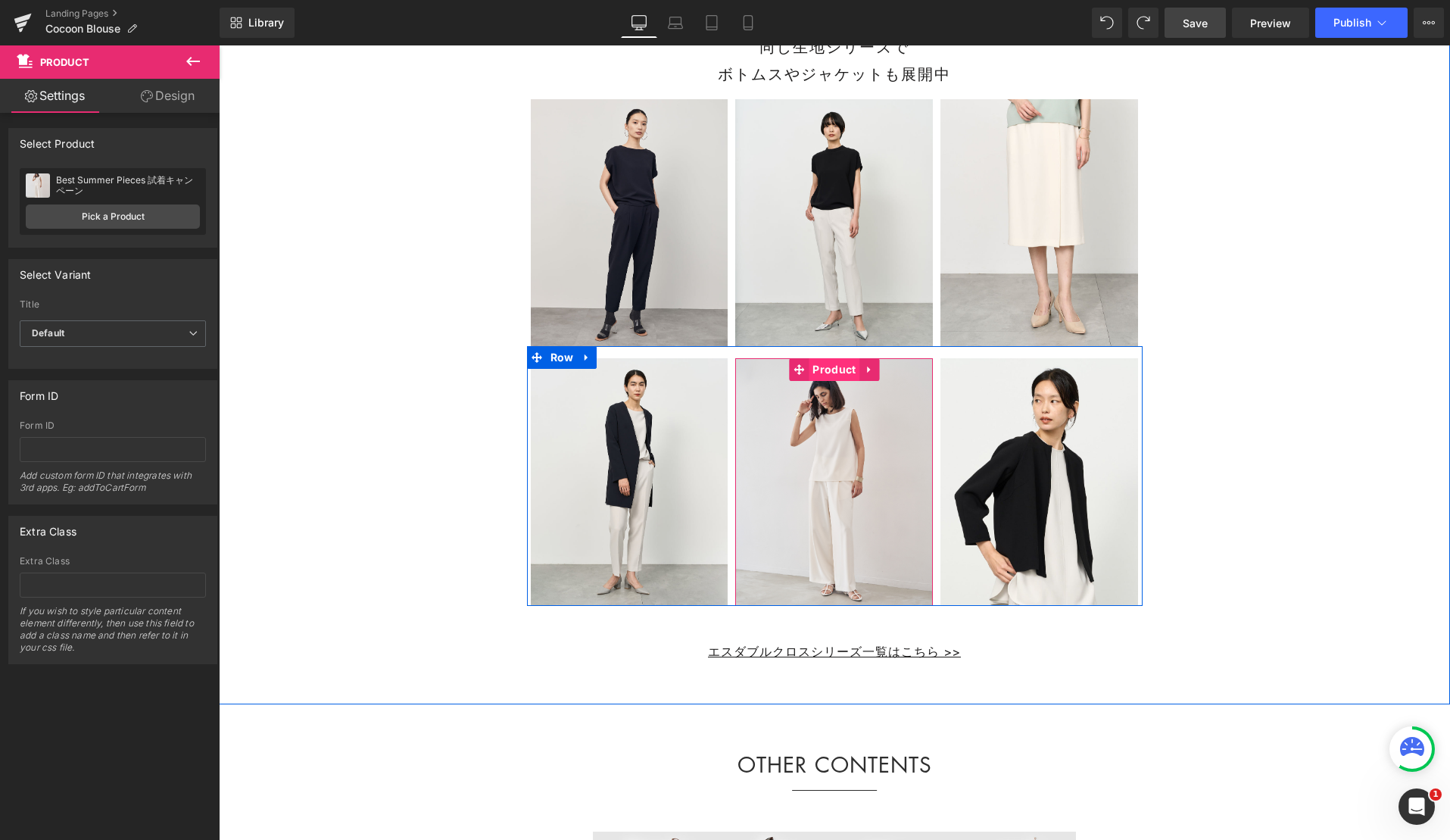
click at [830, 381] on span "Product" at bounding box center [834, 369] width 51 height 23
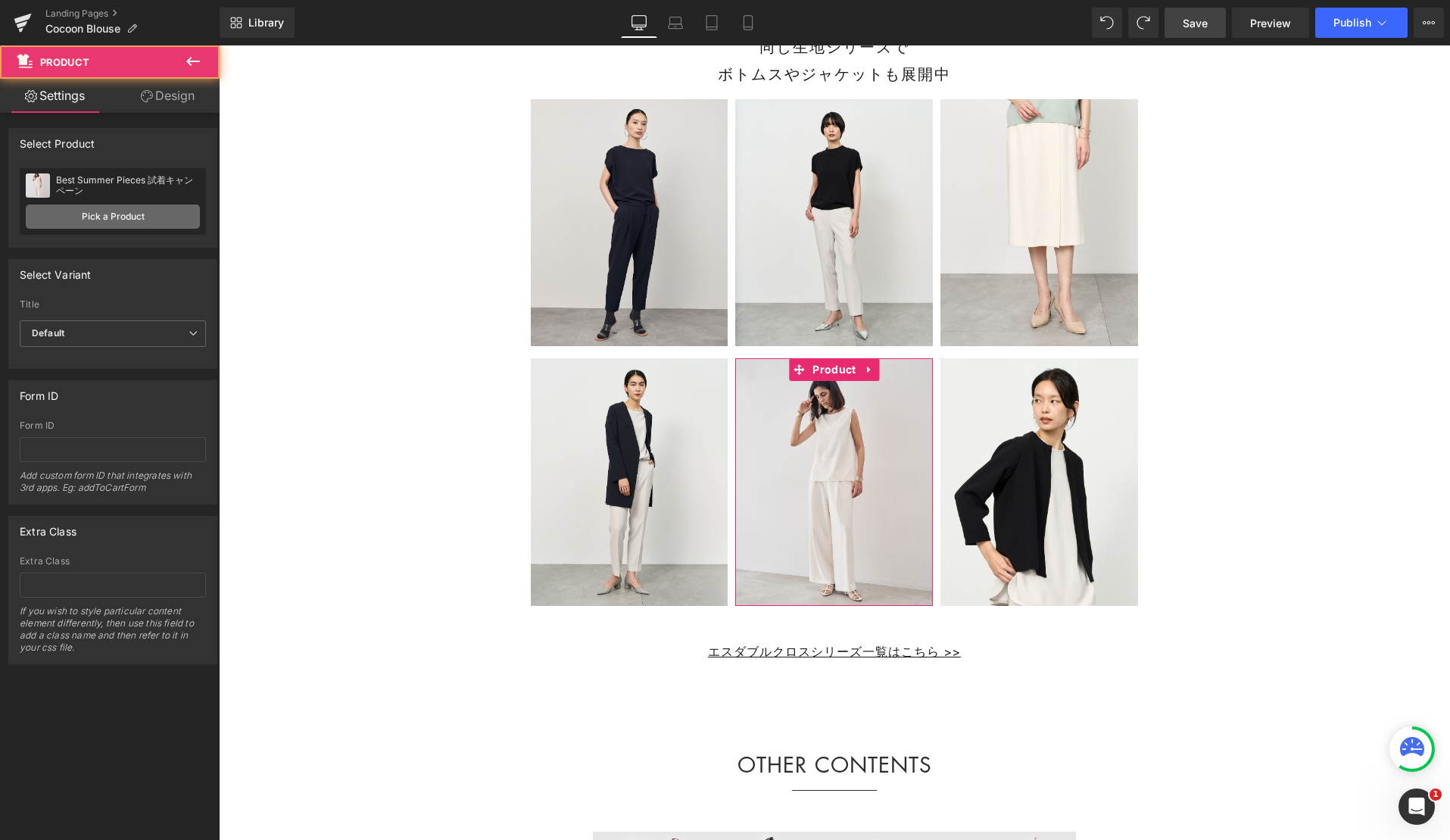
click at [137, 219] on link "Pick a Product" at bounding box center [113, 216] width 174 height 25
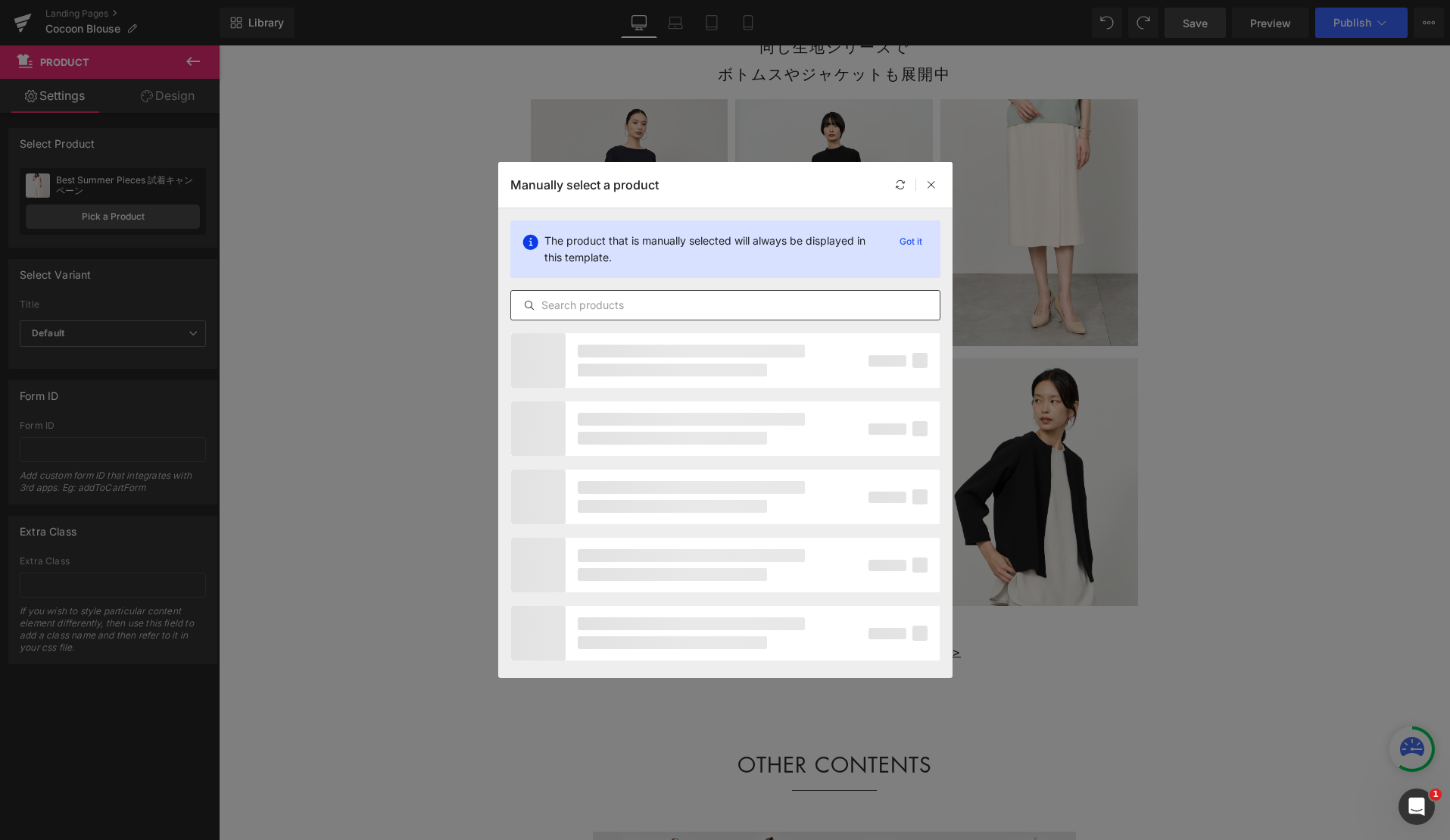
click at [641, 310] on input "text" at bounding box center [725, 305] width 428 height 18
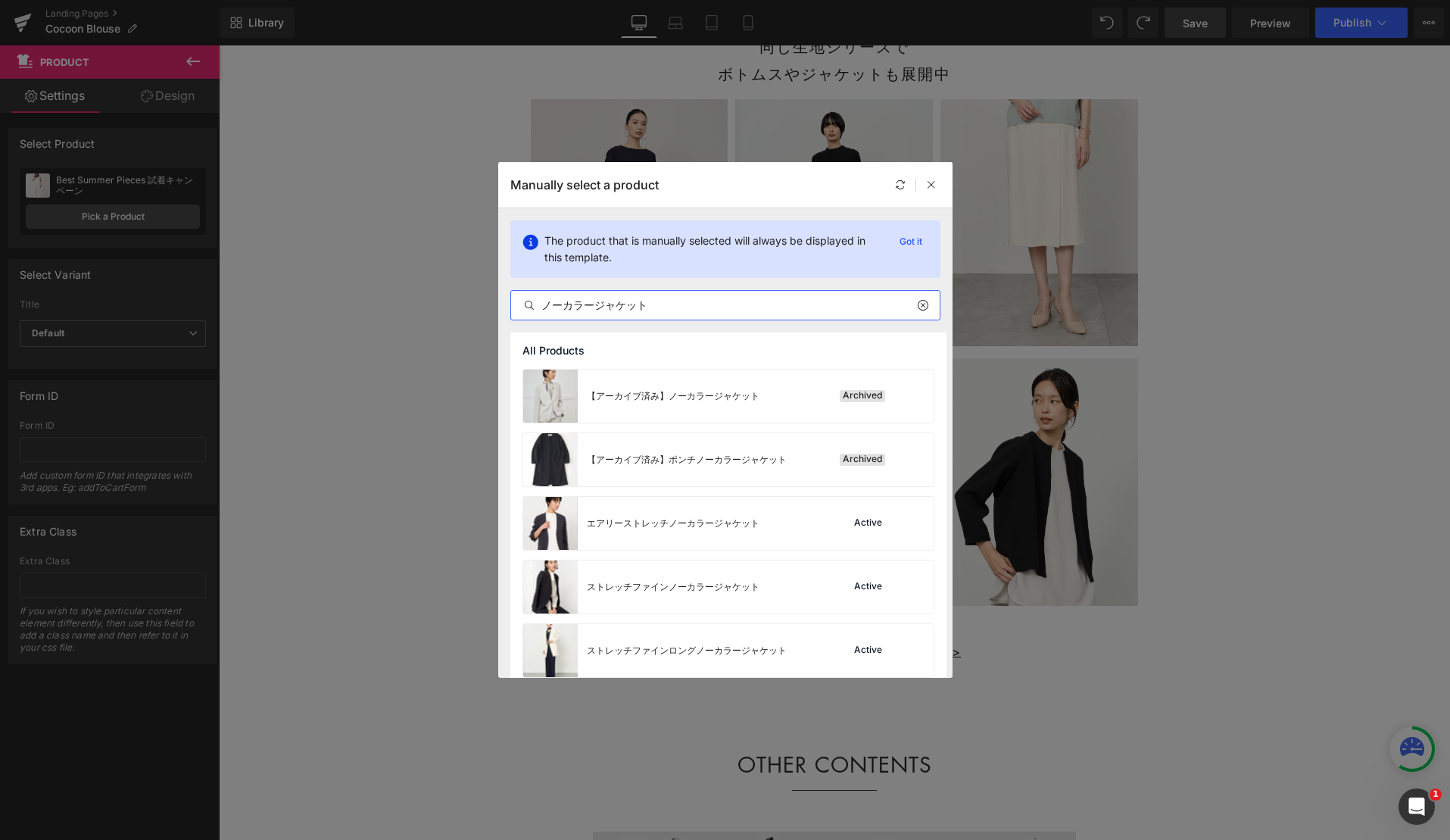
type input "ノーカラージャケット"
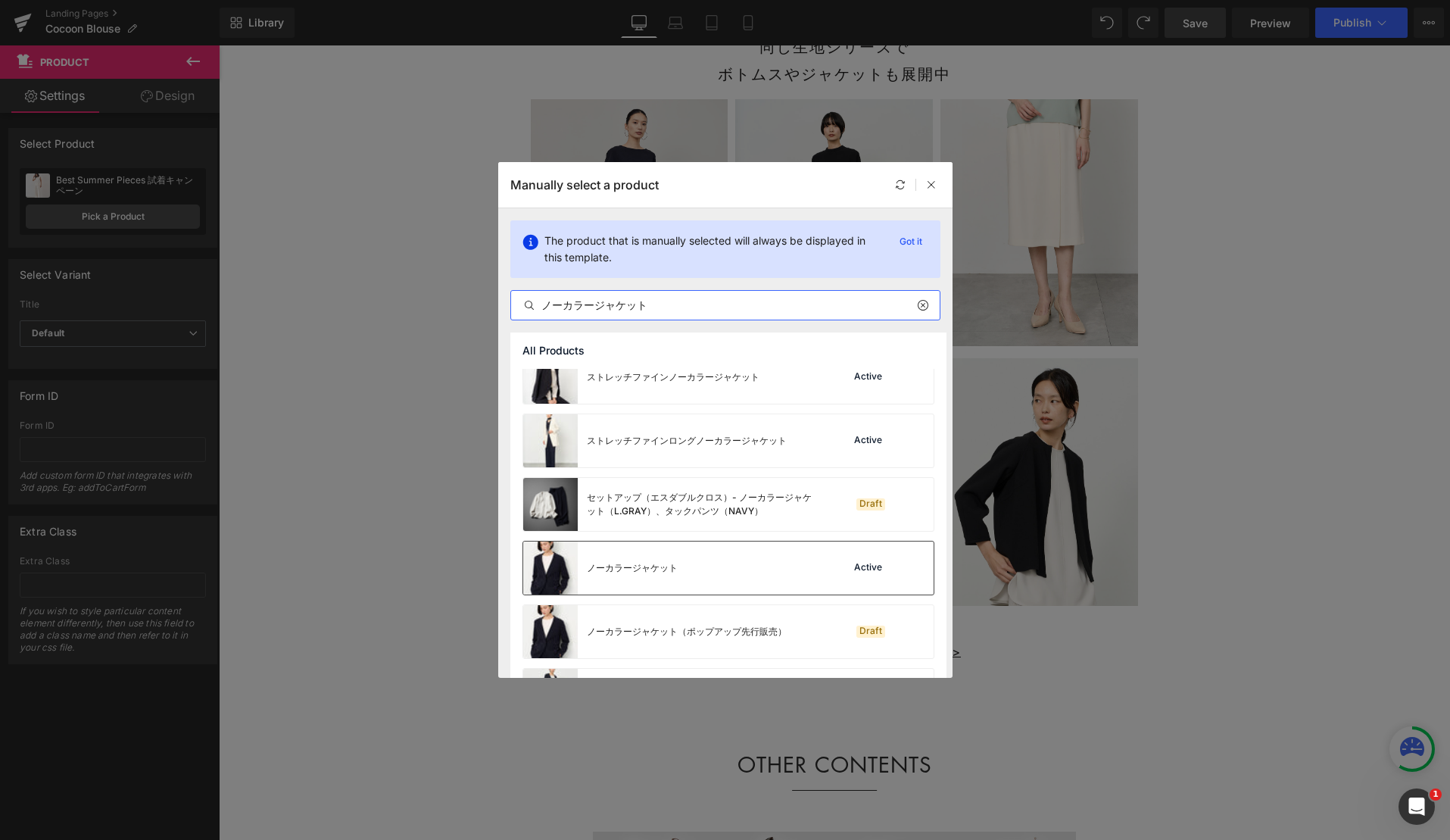
scroll to position [210, 0]
click at [775, 559] on div "ノーカラージャケット Active" at bounding box center [729, 567] width 411 height 53
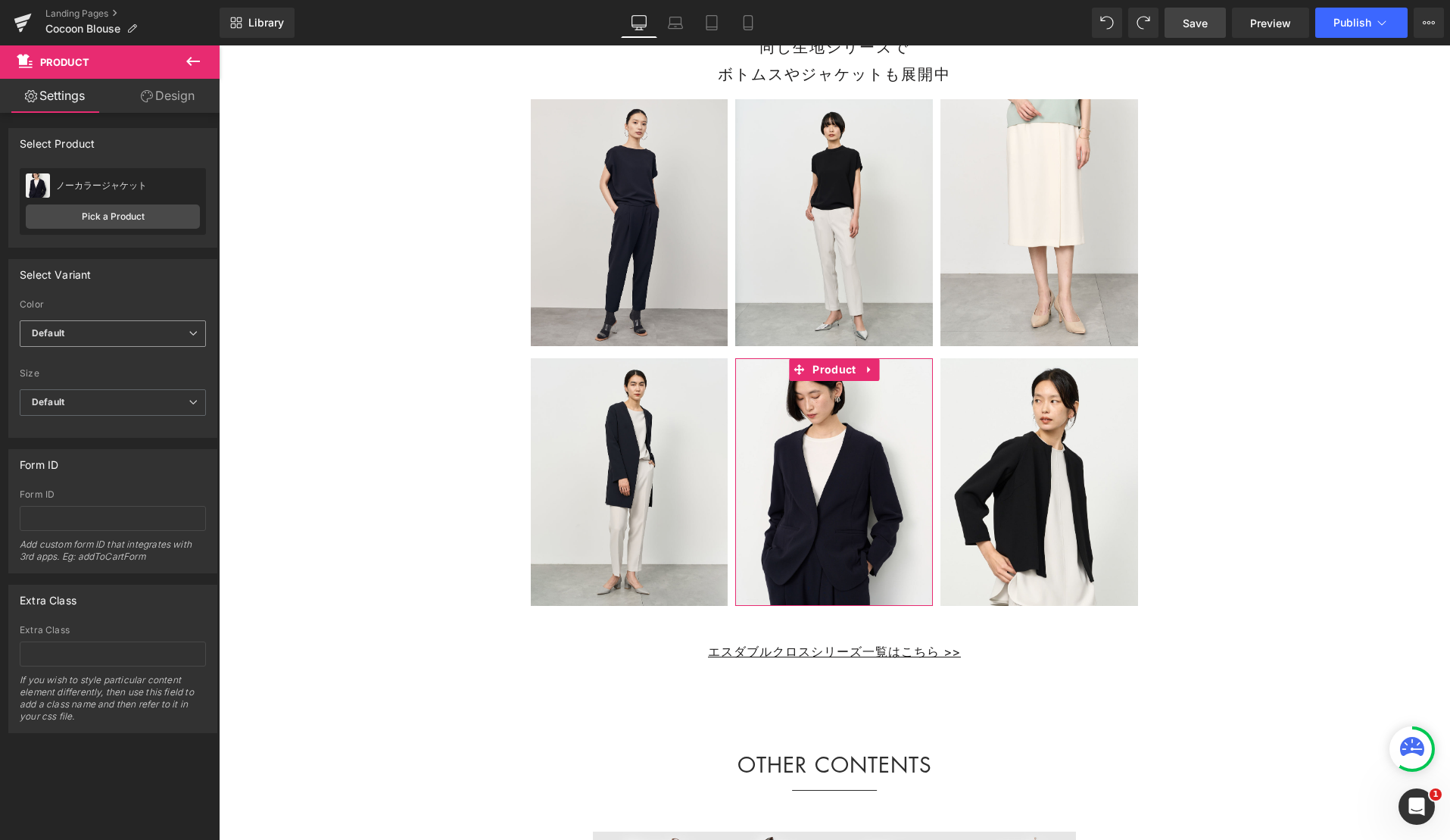
click at [100, 335] on span "Default" at bounding box center [113, 333] width 187 height 26
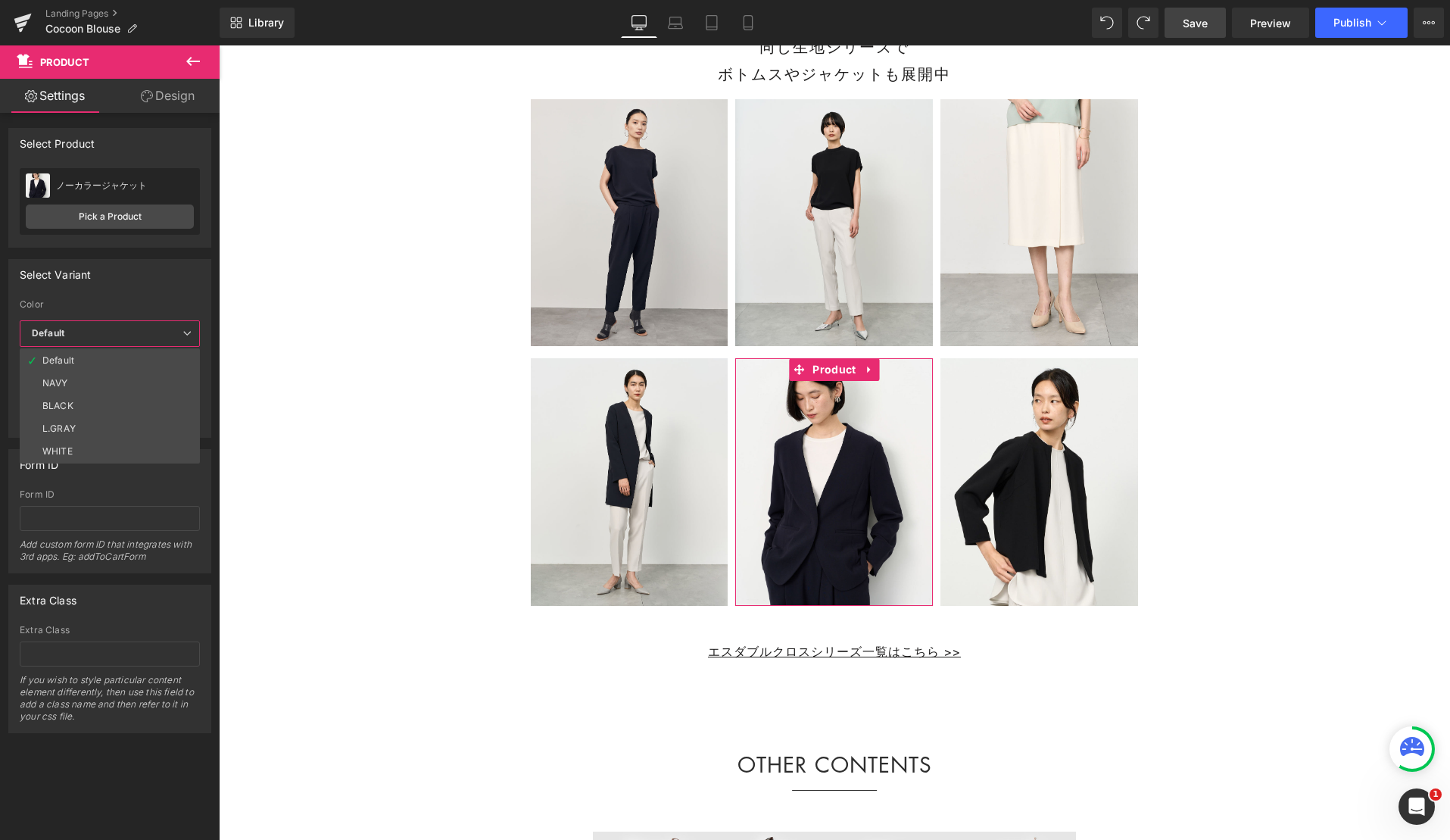
click at [96, 378] on li "NAVY" at bounding box center [109, 383] width 180 height 23
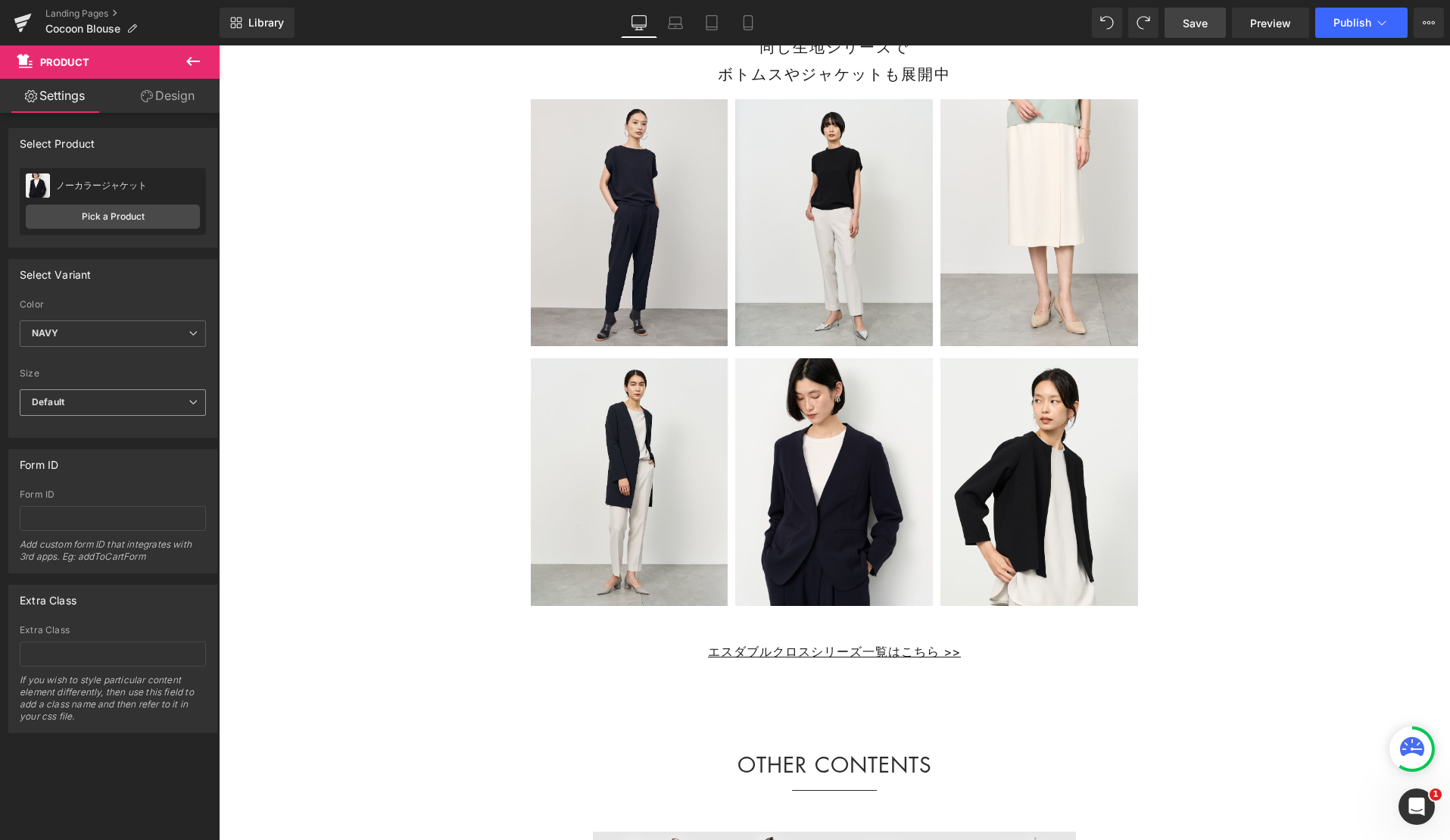
click at [97, 403] on span "Default" at bounding box center [113, 402] width 187 height 26
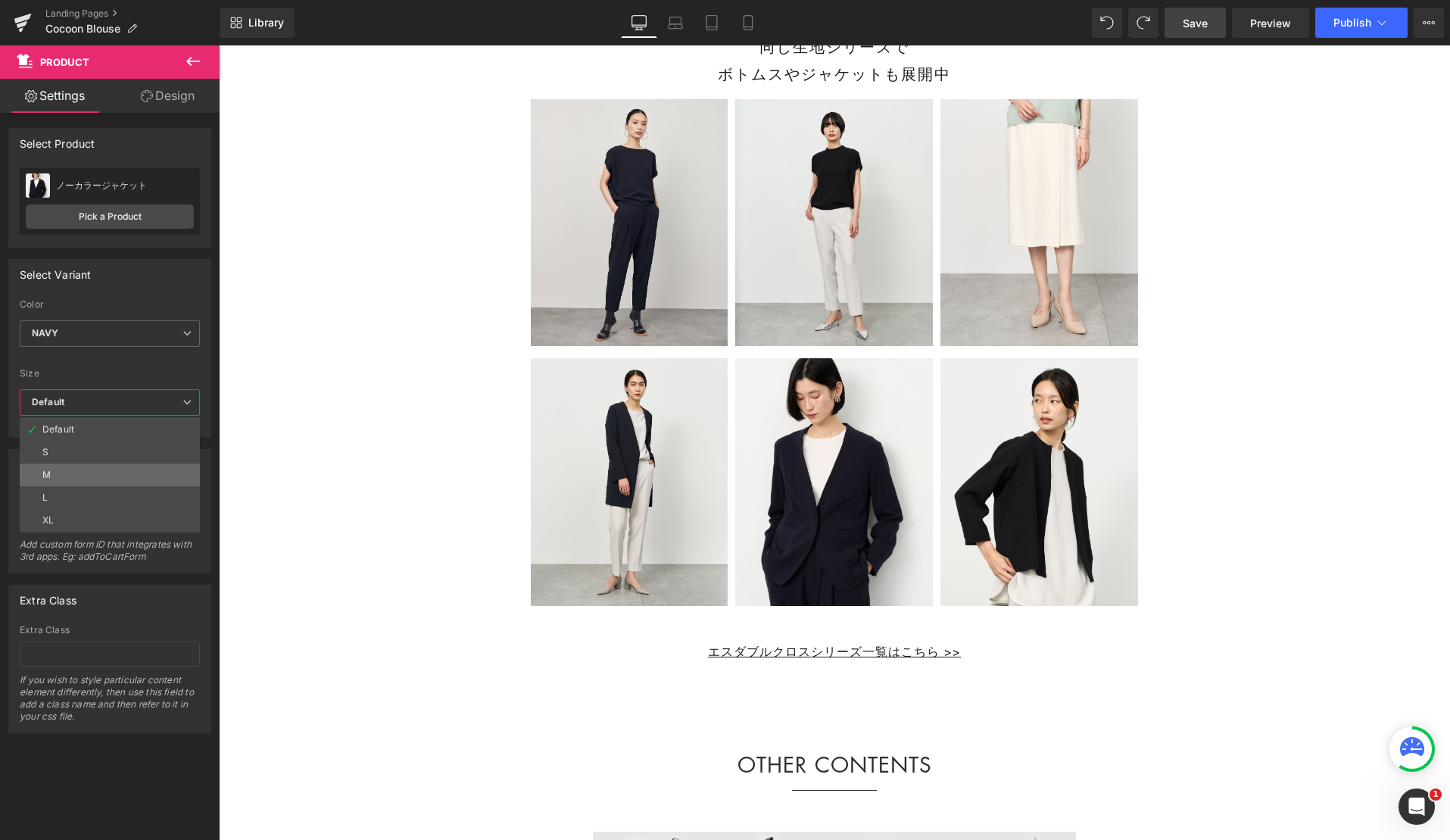
click at [92, 473] on li "M" at bounding box center [109, 475] width 180 height 23
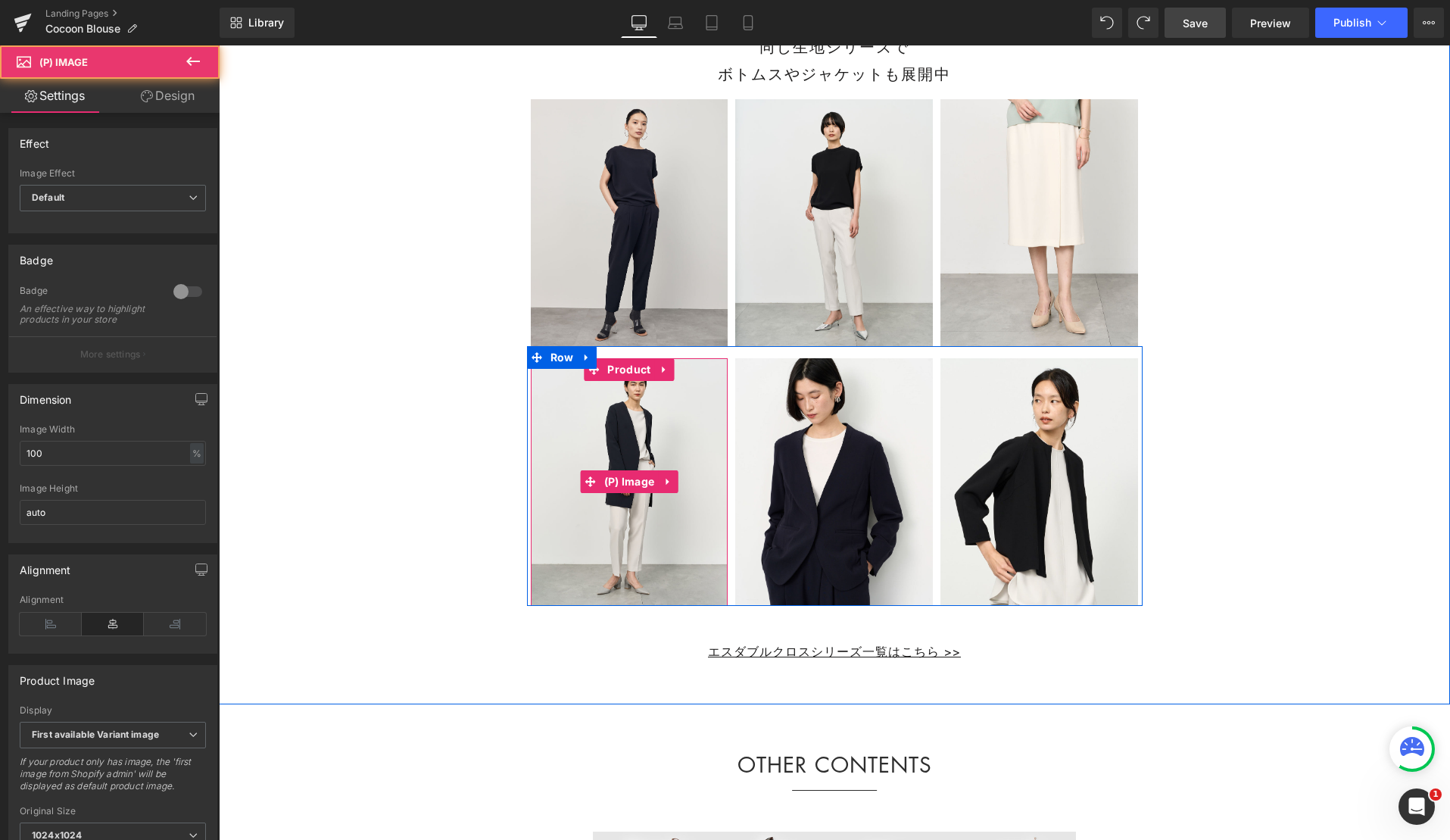
click at [566, 449] on img at bounding box center [629, 481] width 198 height 247
click at [633, 381] on span "Product" at bounding box center [629, 369] width 51 height 23
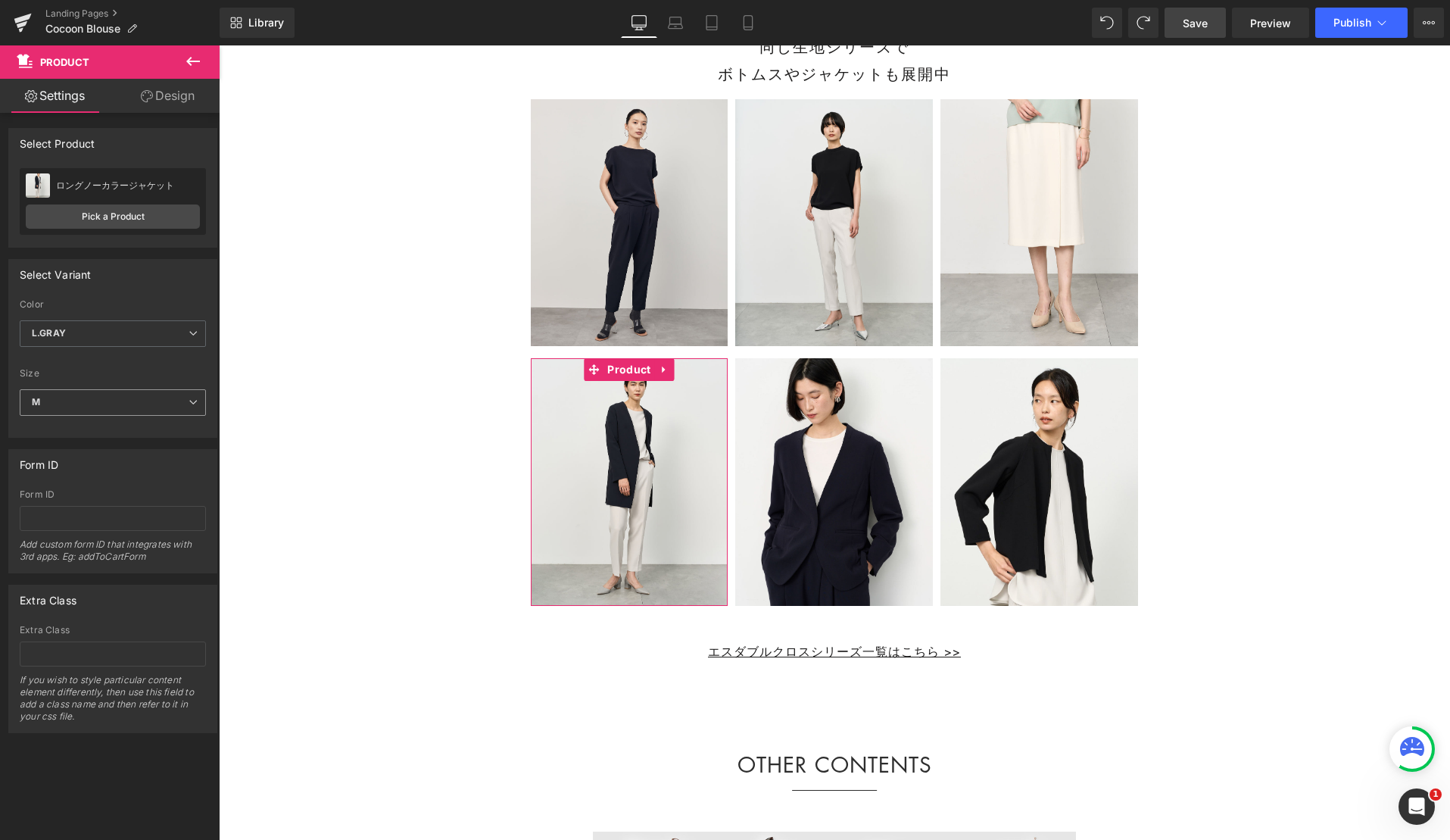
click at [142, 397] on span "M" at bounding box center [113, 402] width 187 height 26
click at [141, 397] on span "M" at bounding box center [109, 402] width 180 height 26
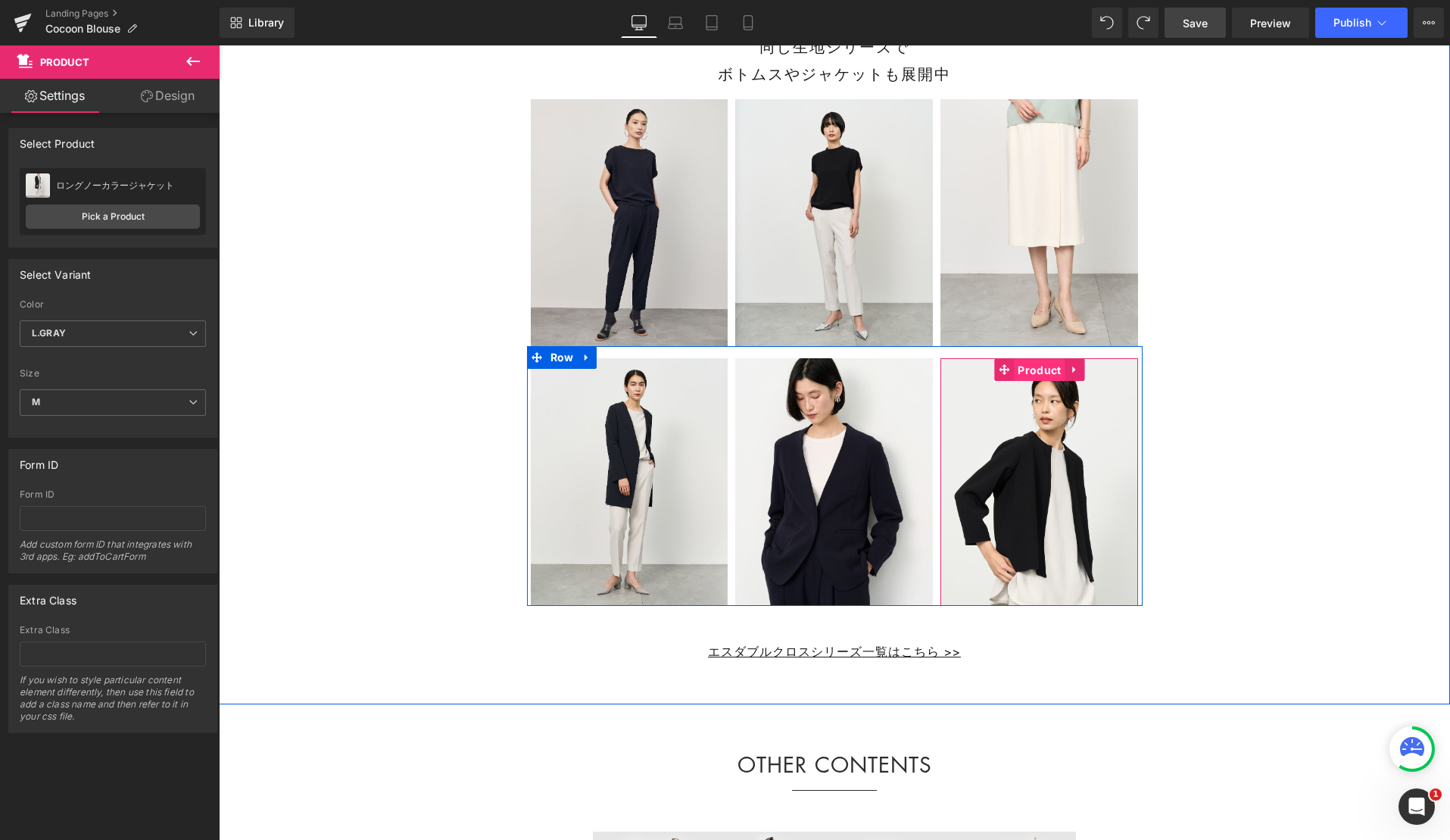
click at [1032, 382] on span "Product" at bounding box center [1040, 370] width 51 height 23
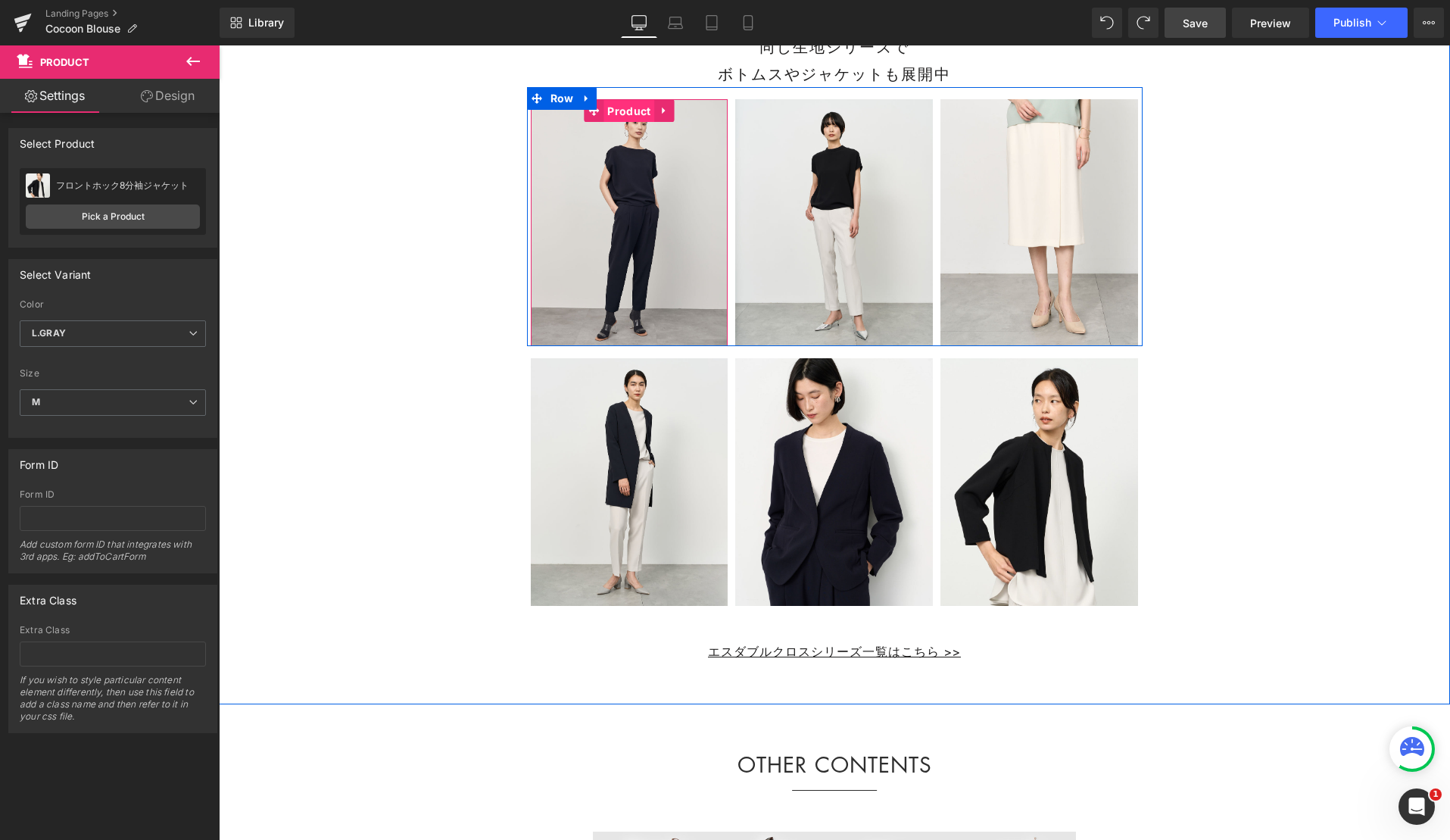
click at [641, 122] on span "Product" at bounding box center [629, 112] width 51 height 23
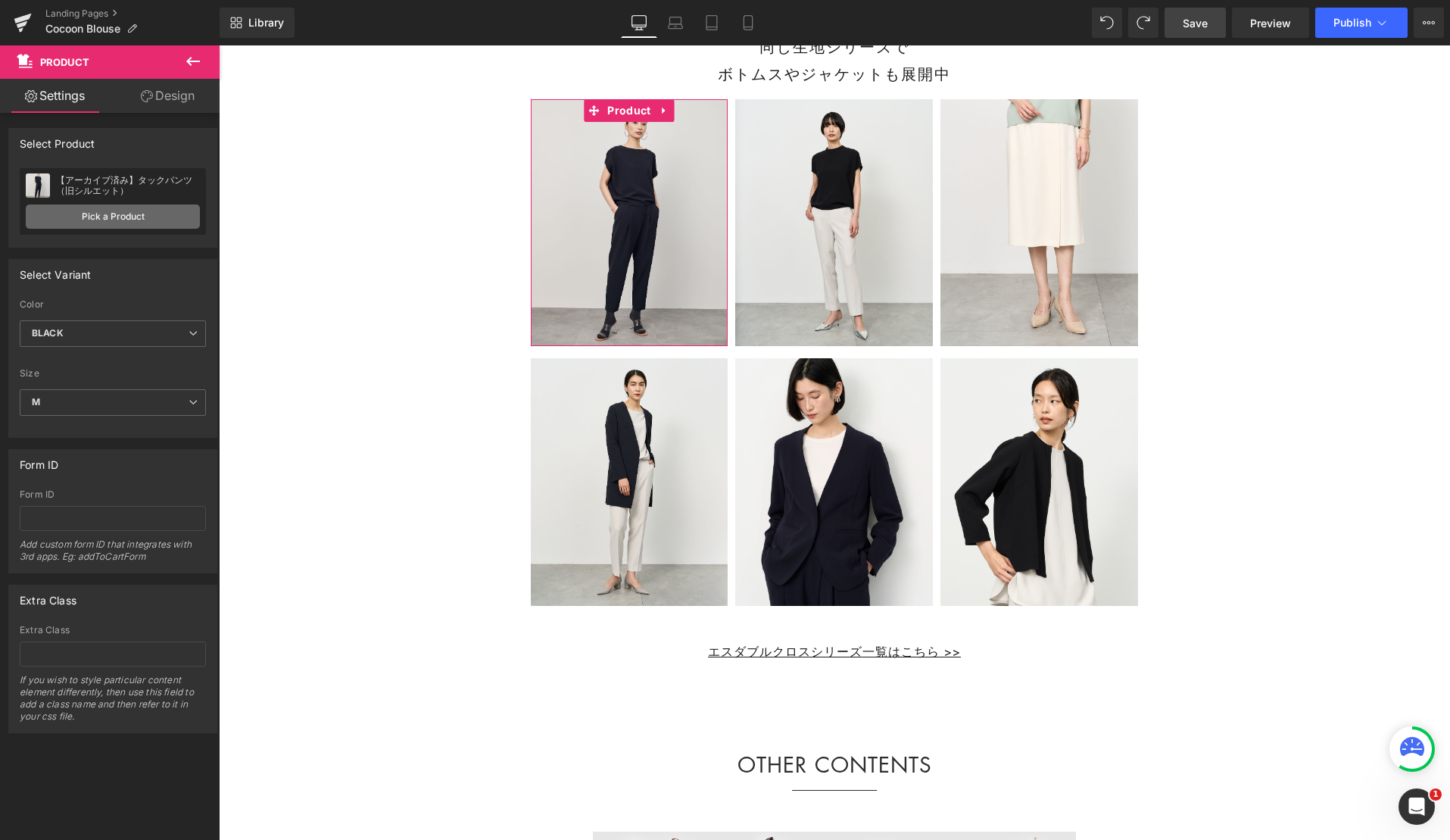
click at [150, 218] on link "Pick a Product" at bounding box center [113, 216] width 174 height 25
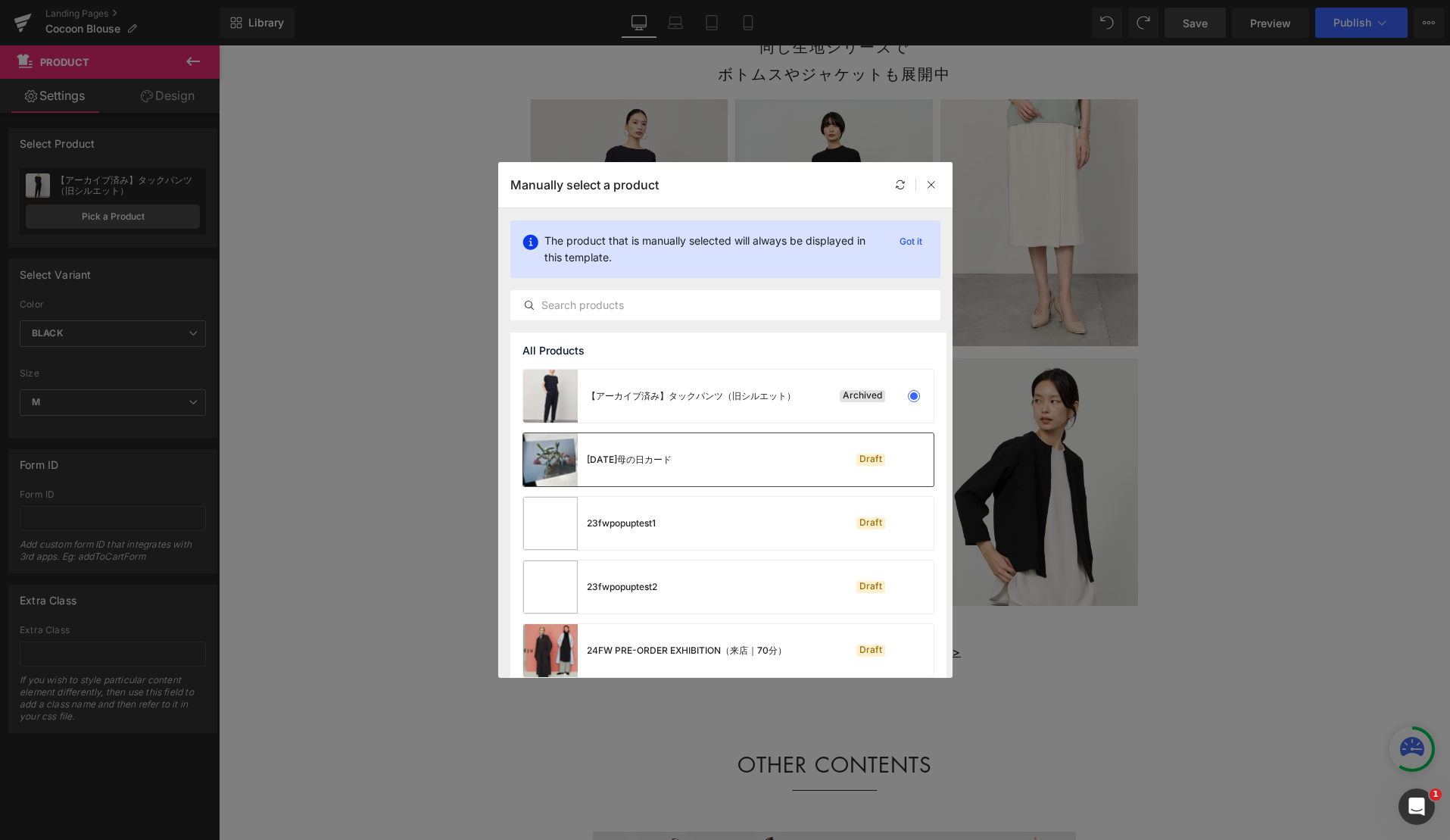
click at [678, 450] on div "[DATE]母の日カード Draft" at bounding box center [729, 459] width 411 height 53
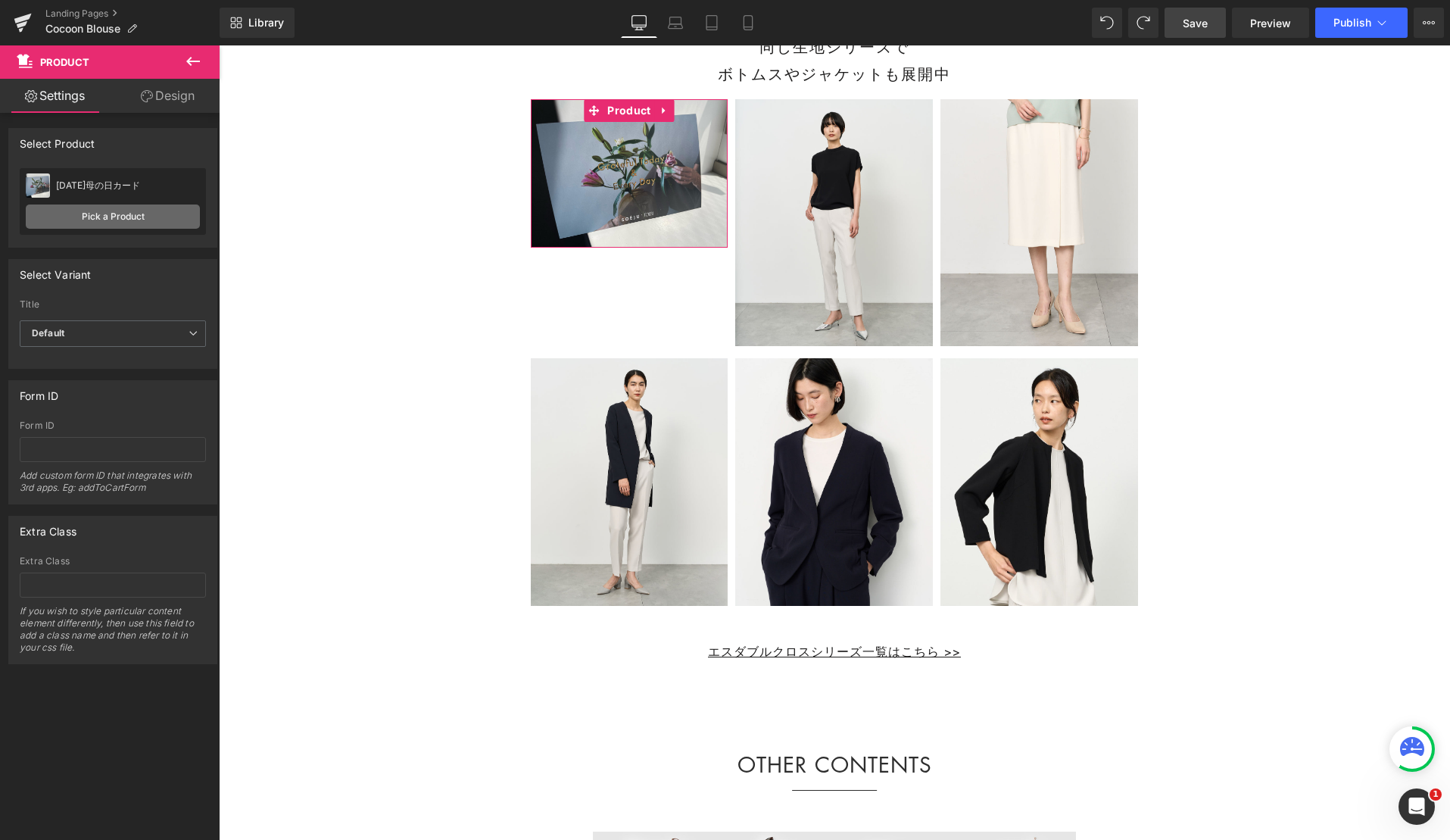
click at [140, 210] on link "Pick a Product" at bounding box center [113, 216] width 174 height 25
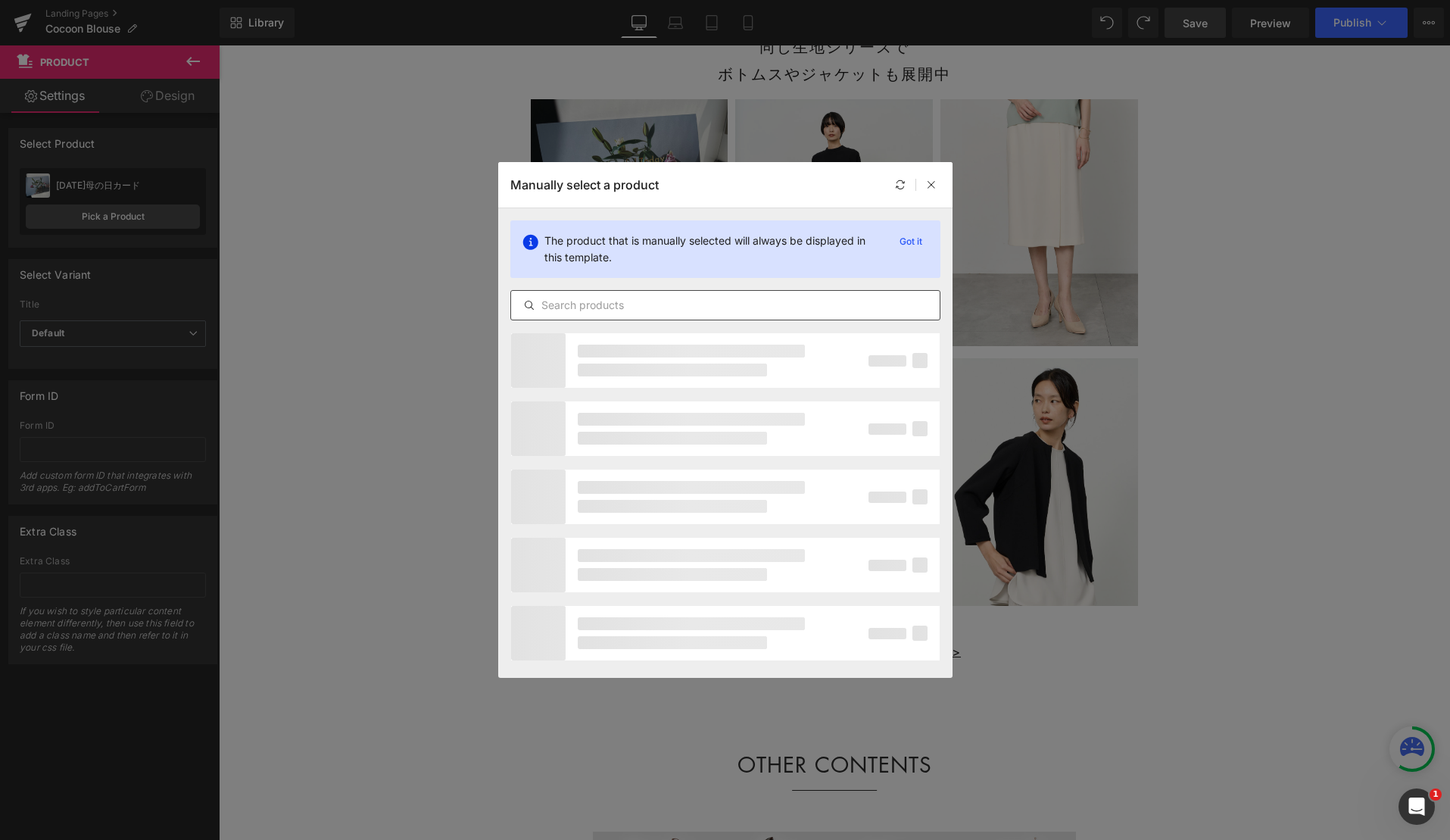
click at [606, 307] on input "text" at bounding box center [725, 305] width 428 height 18
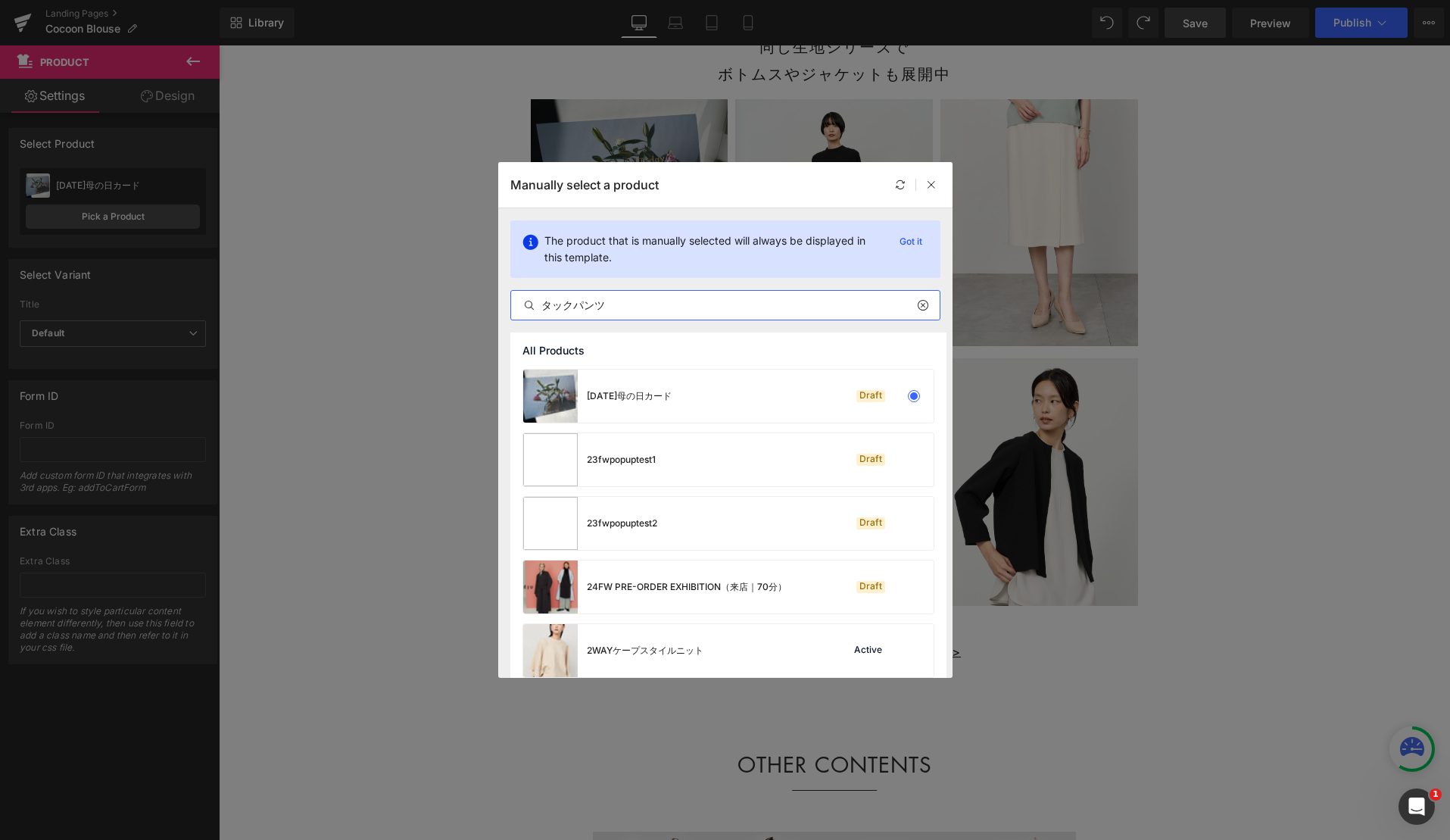
type input "タックパンツ"
click at [641, 301] on input "タックパンツ" at bounding box center [725, 305] width 428 height 18
drag, startPoint x: 641, startPoint y: 302, endPoint x: 298, endPoint y: 300, distance: 343.0
click at [297, 300] on div "Manually select a product The product that is manually selected will always be …" at bounding box center [725, 420] width 1450 height 840
type input "タックパンツ"
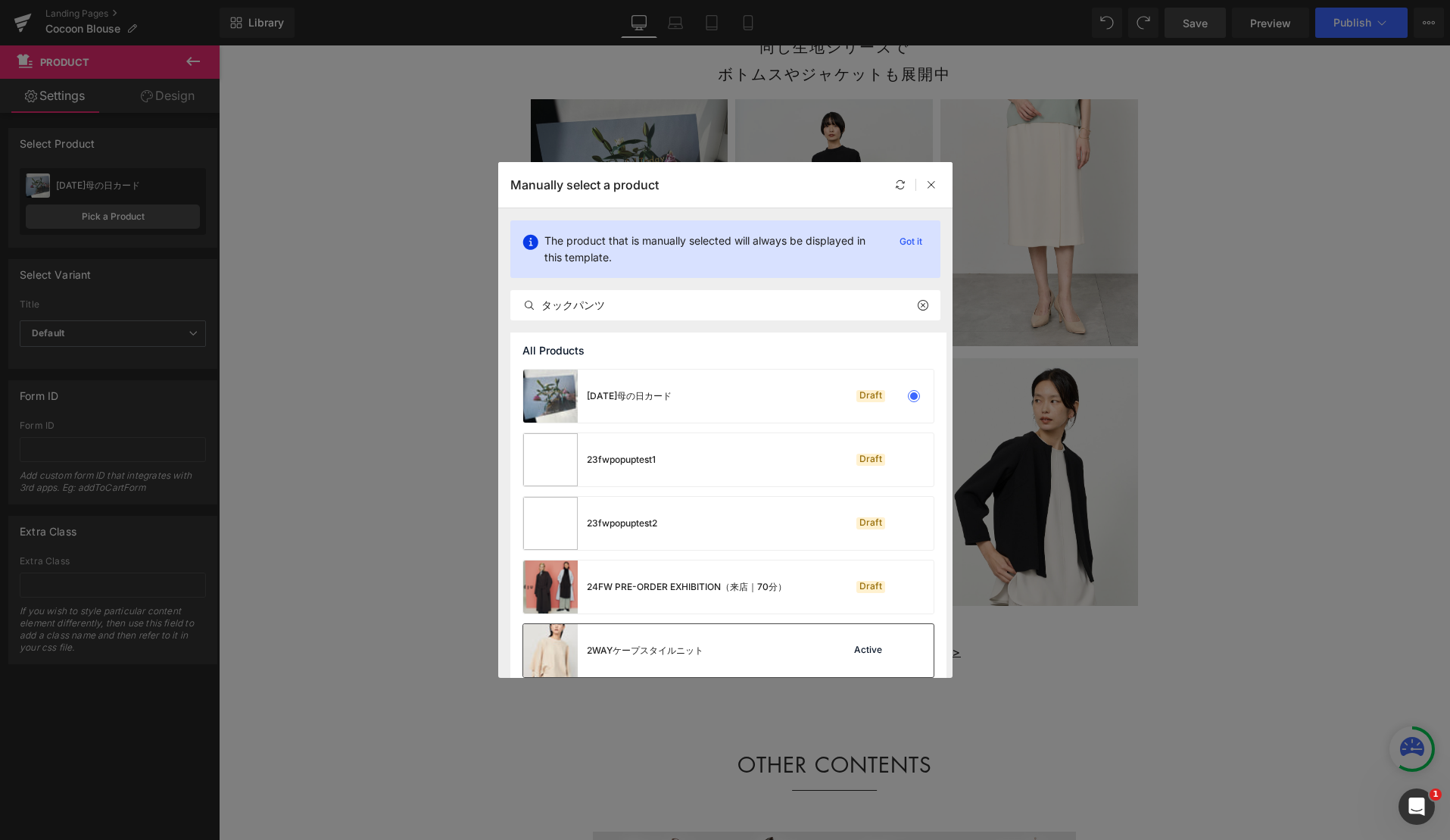
click at [662, 637] on div "2WAYケープスタイルニット" at bounding box center [645, 650] width 117 height 13
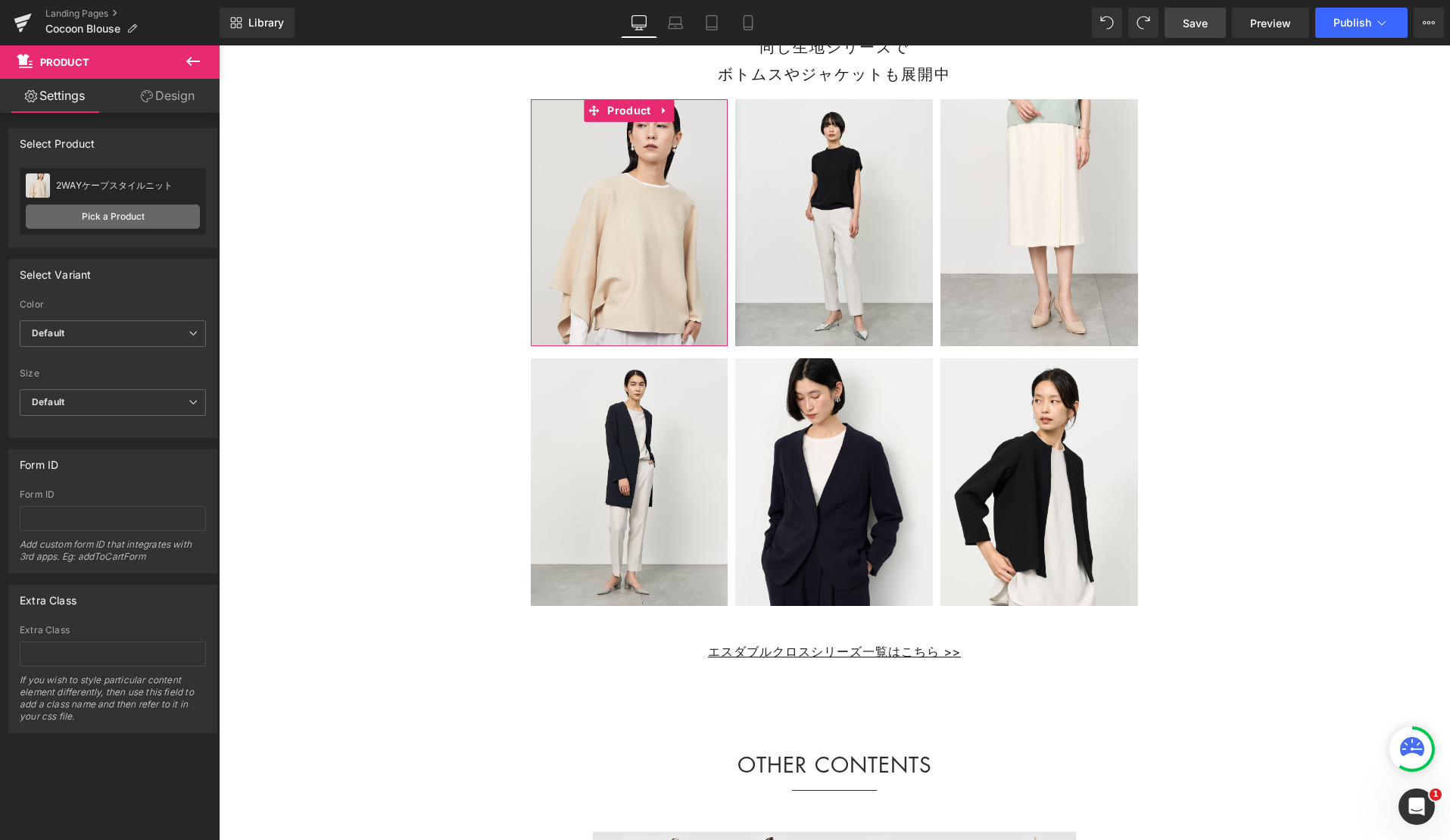
click at [135, 214] on link "Pick a Product" at bounding box center [113, 216] width 174 height 25
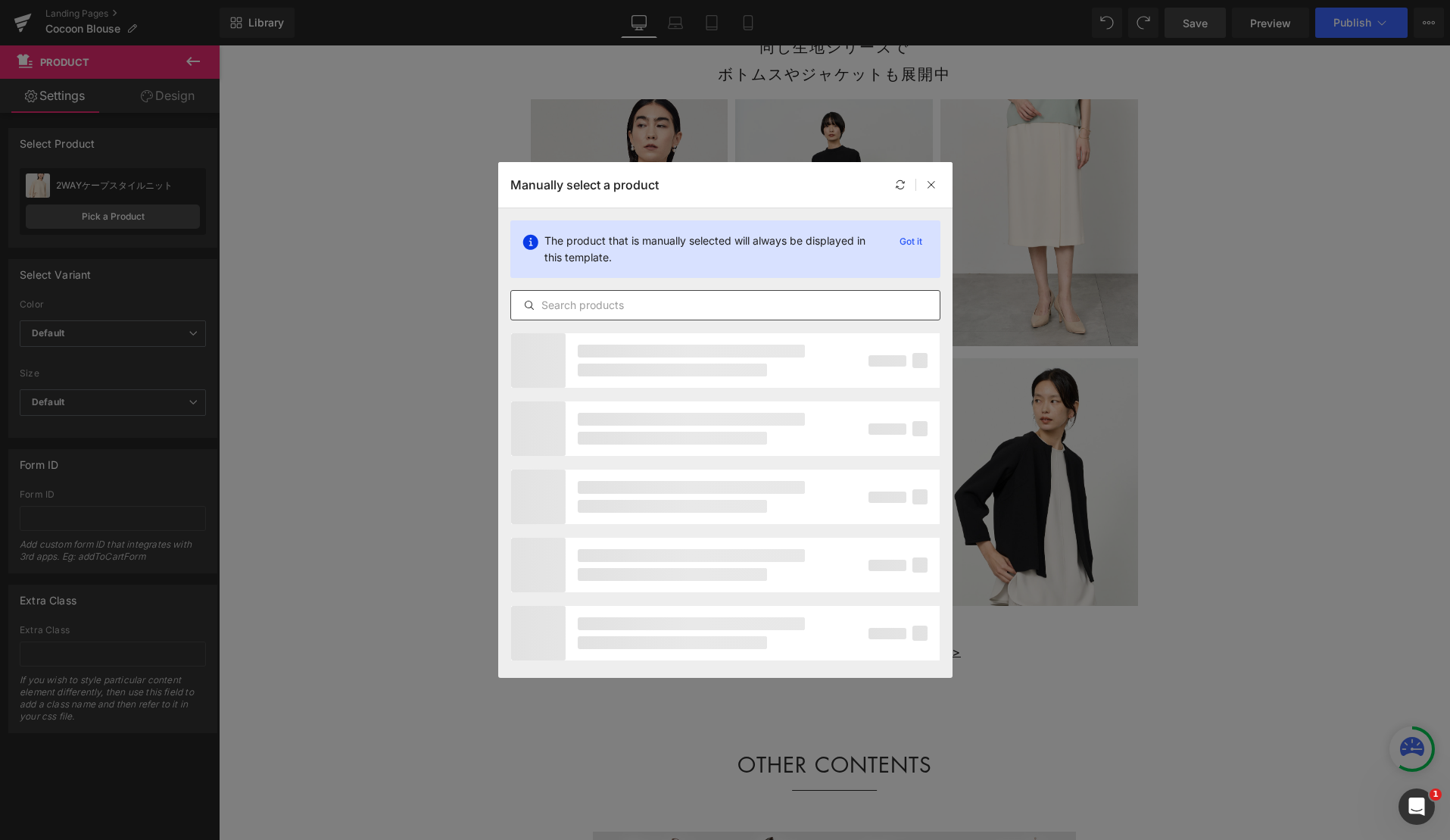
click at [600, 303] on input "text" at bounding box center [725, 305] width 428 height 18
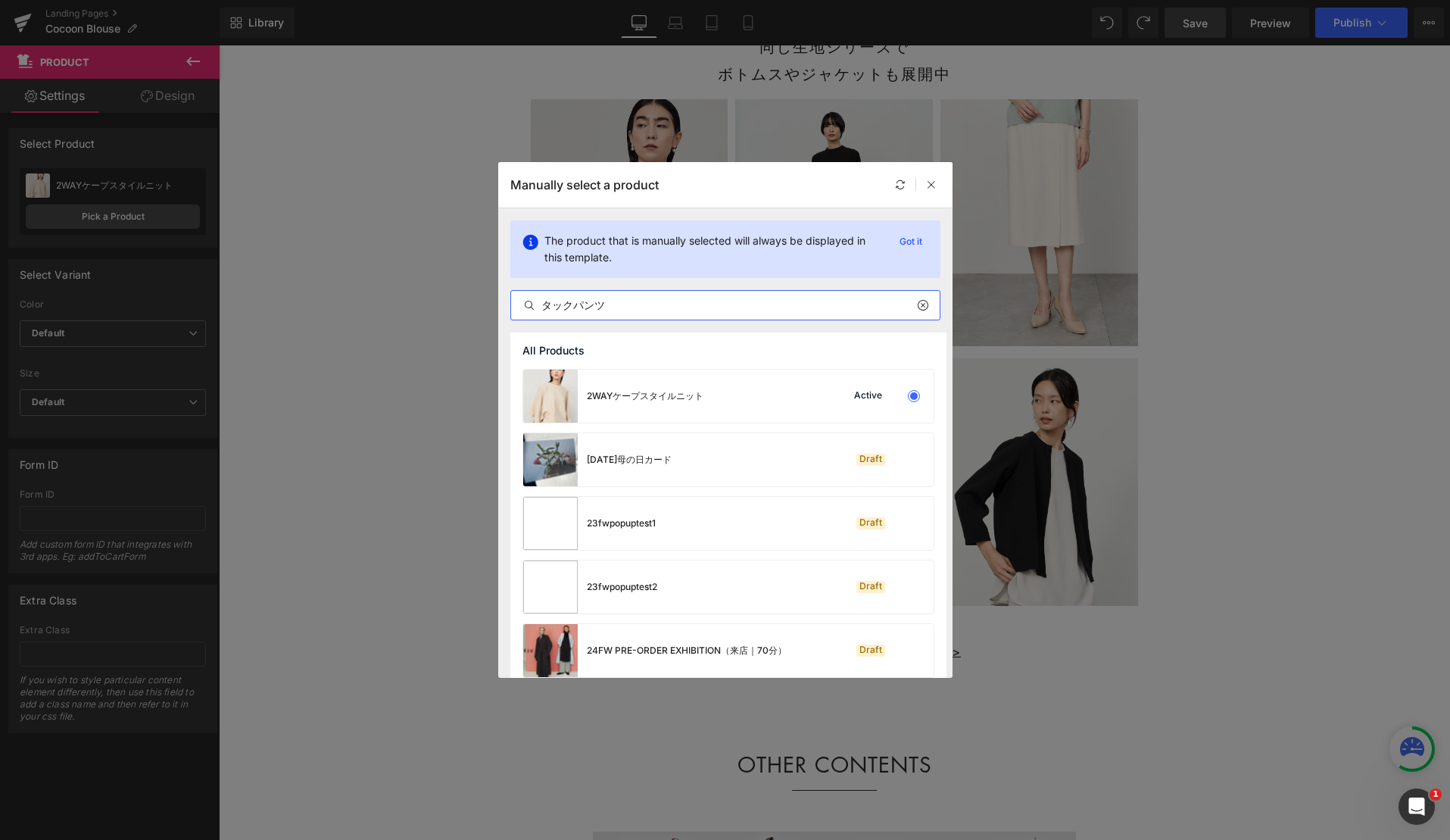
click at [618, 307] on input "タックパンツ" at bounding box center [725, 305] width 428 height 18
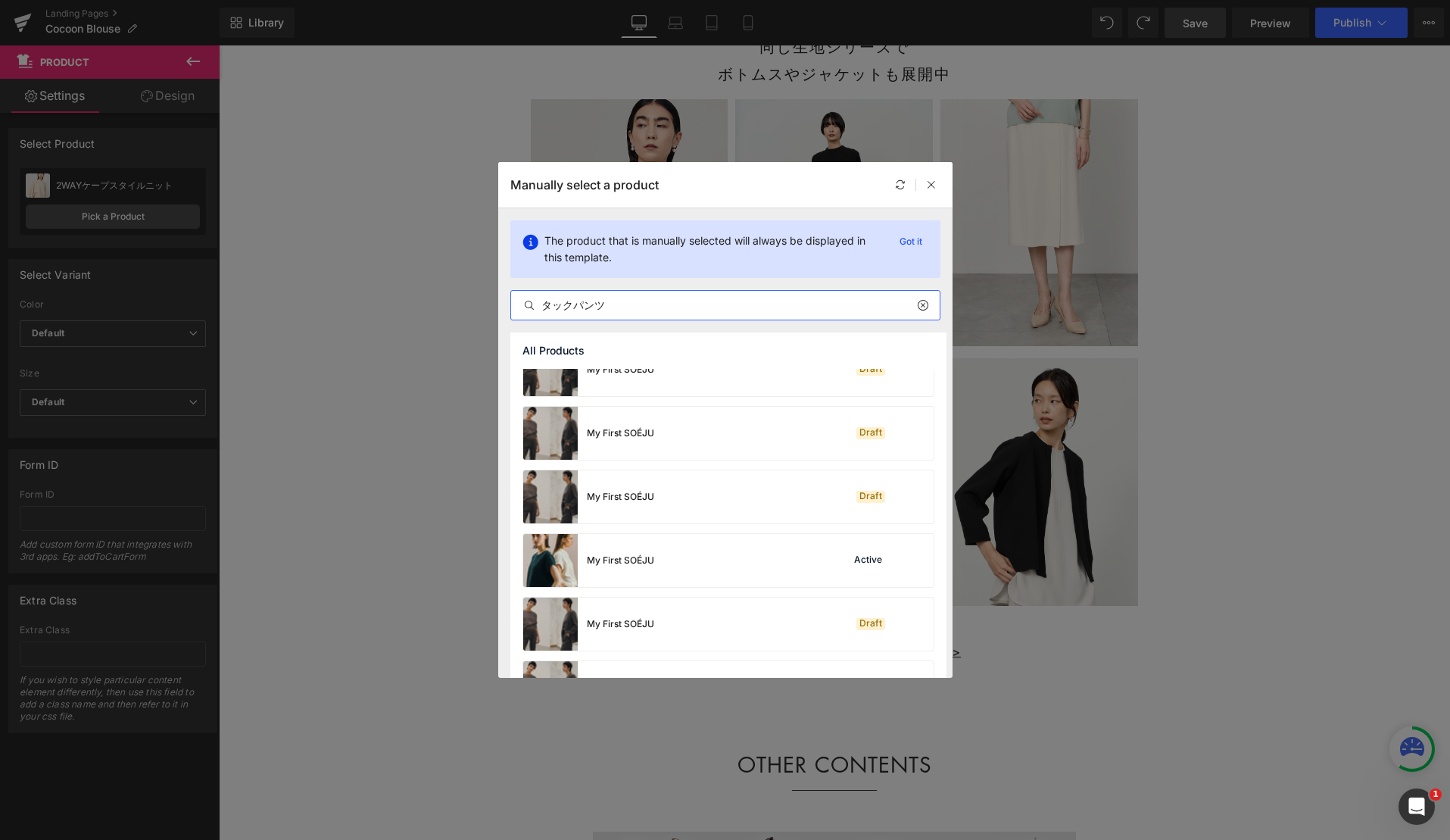
scroll to position [4847, 0]
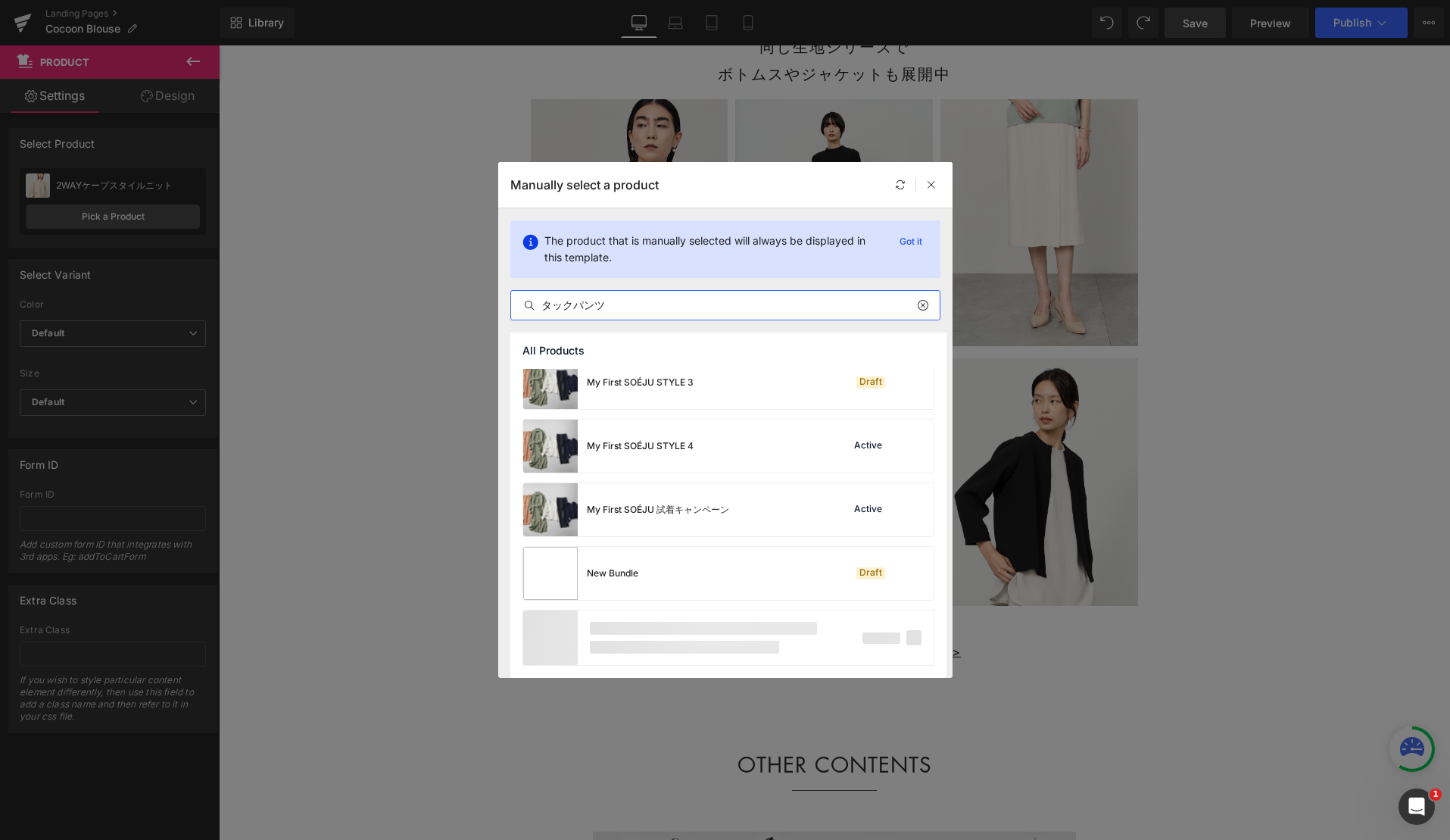
click at [626, 305] on input "タックパンツ" at bounding box center [725, 305] width 428 height 18
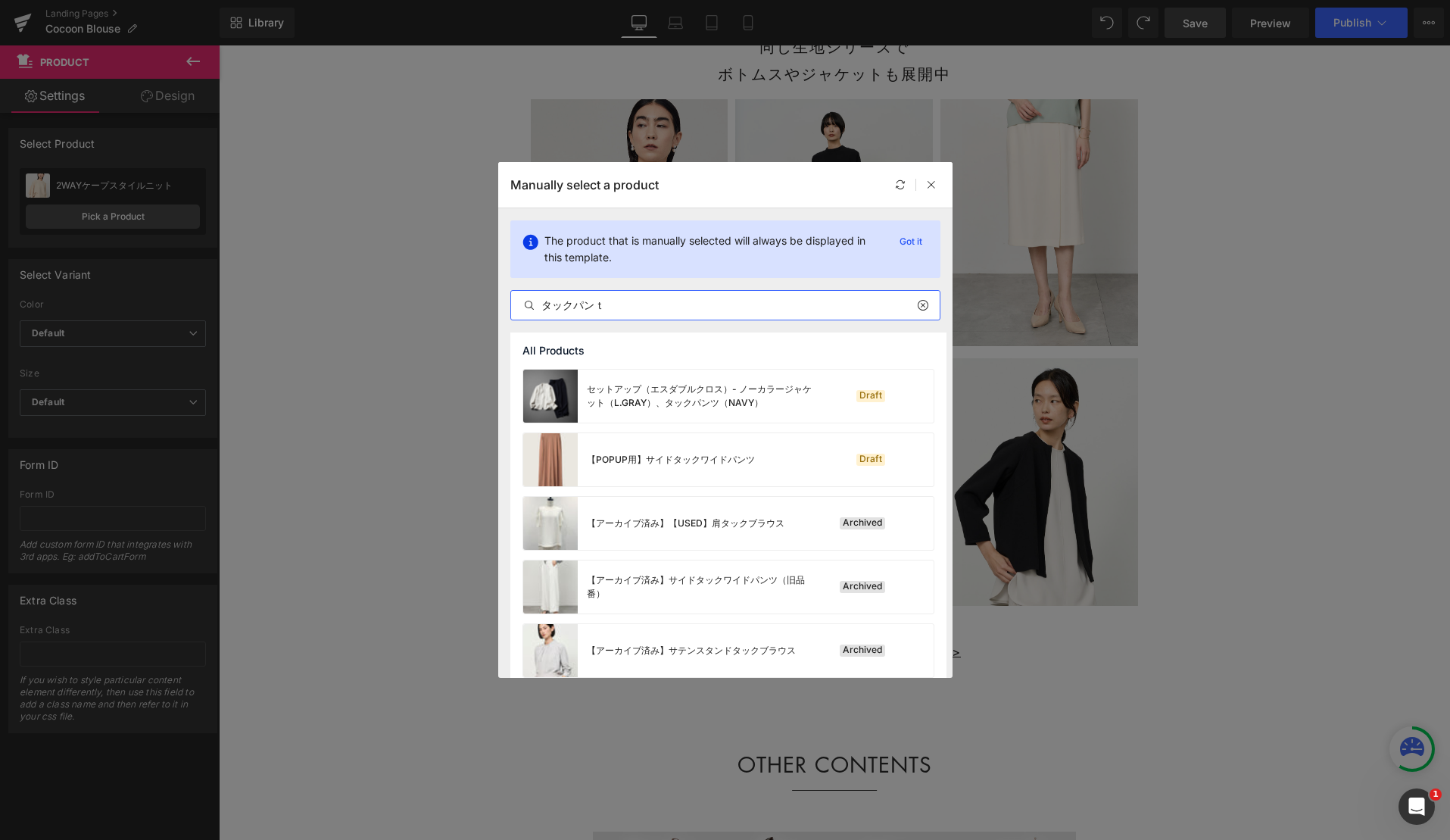
type input "タックパンツ"
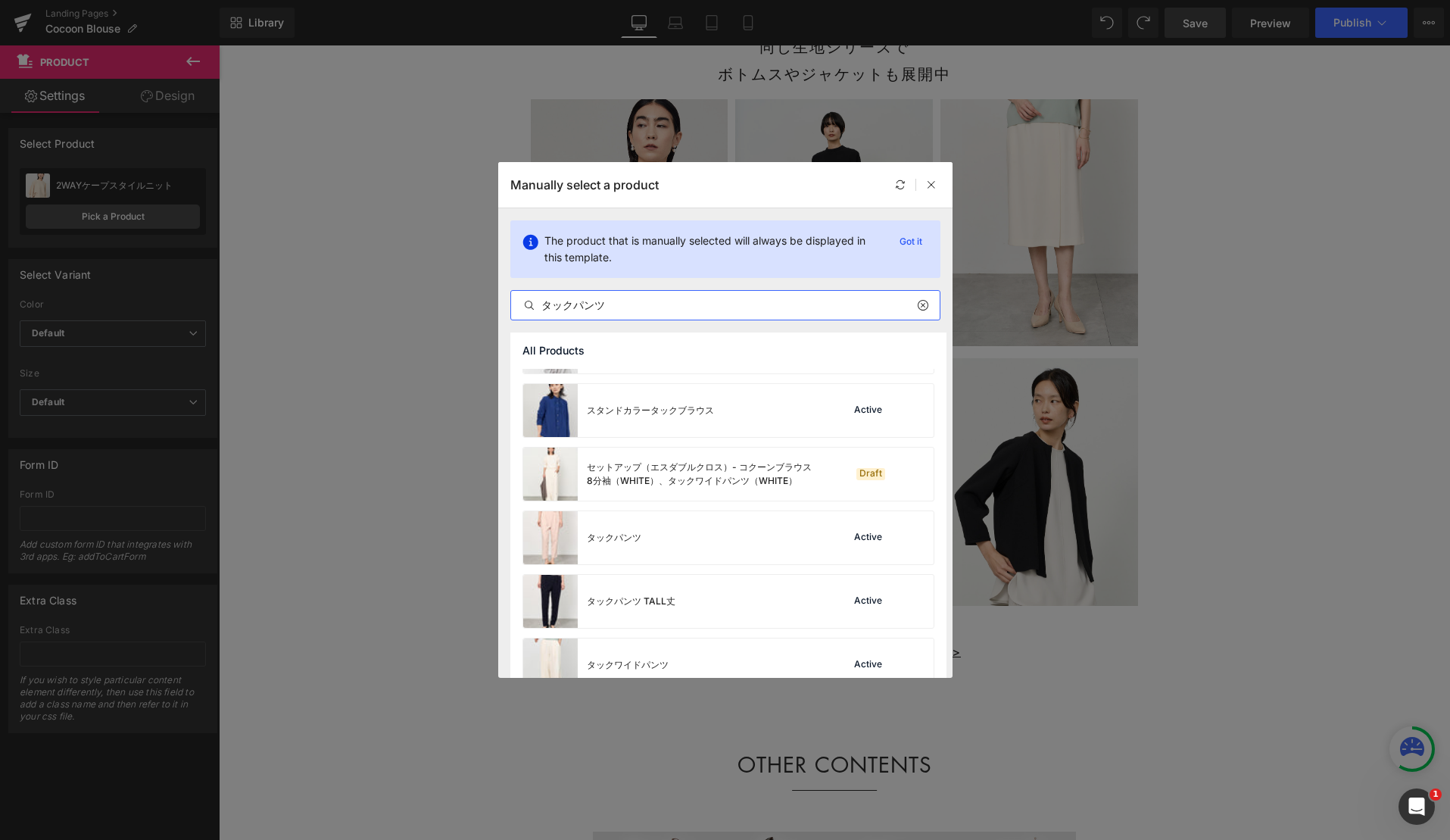
scroll to position [1324, 0]
click at [722, 526] on div "タックパンツ Active" at bounding box center [729, 535] width 411 height 53
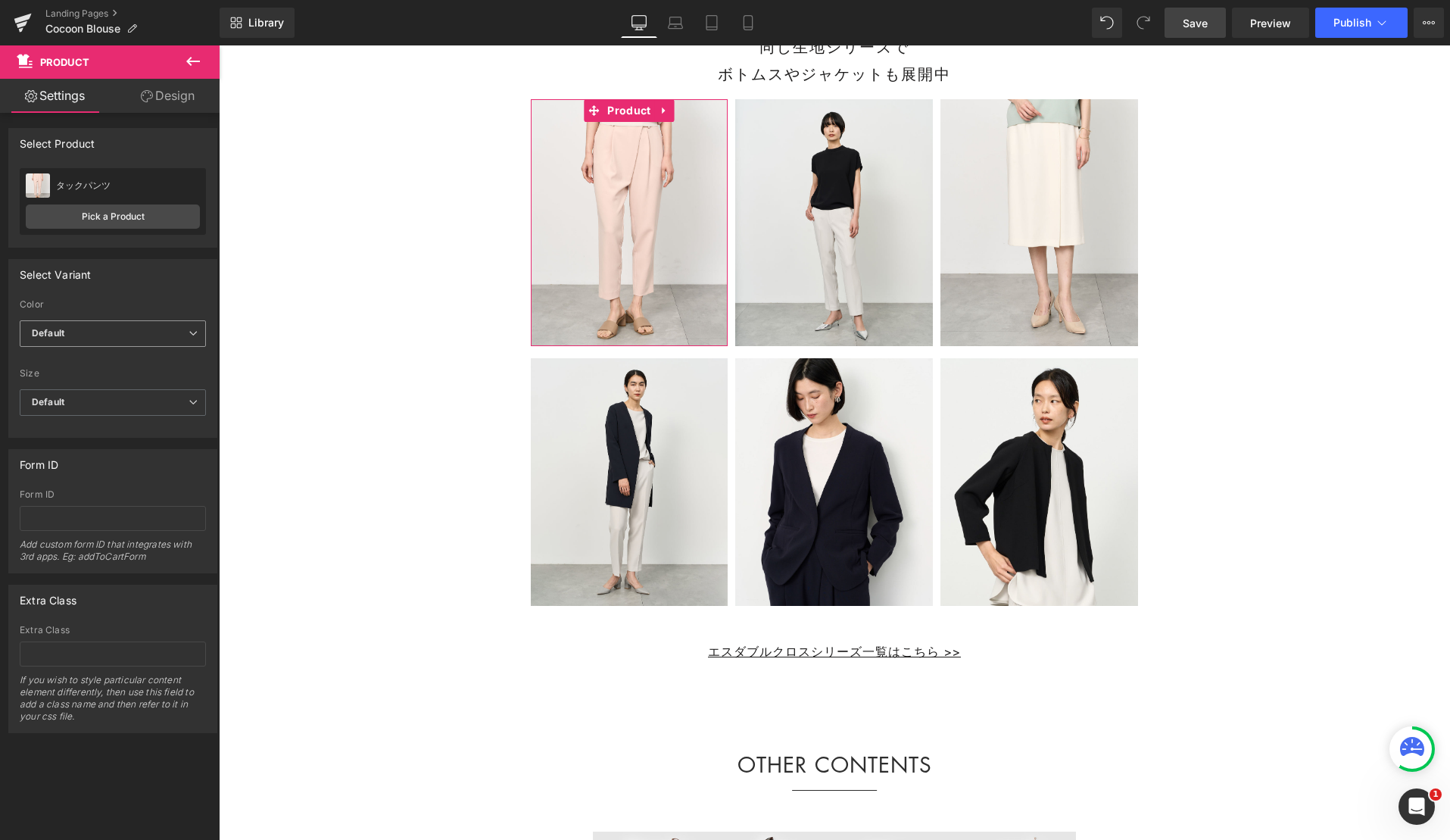
click at [113, 330] on span "Default" at bounding box center [113, 333] width 187 height 26
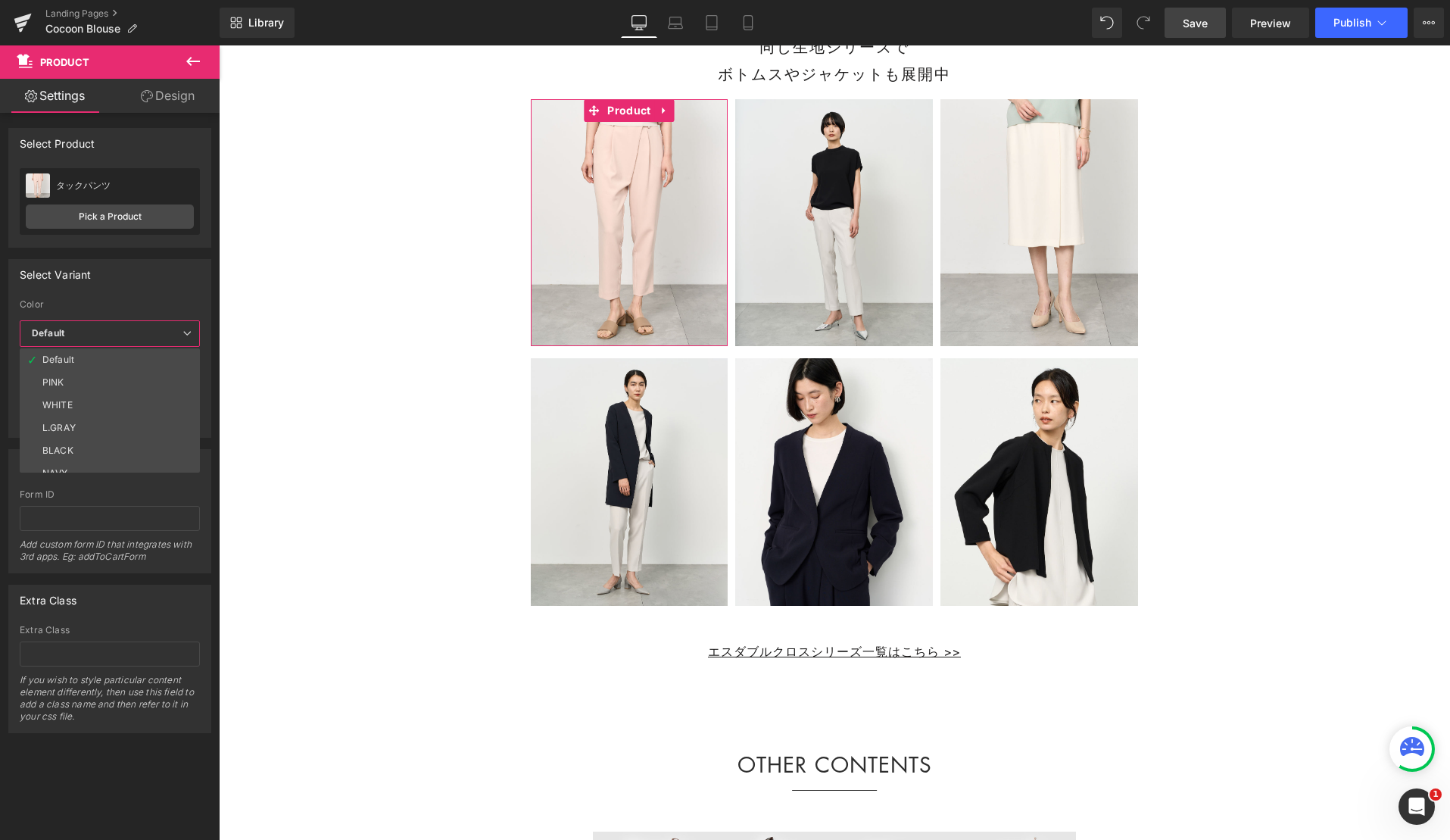
click at [100, 451] on li "BLACK" at bounding box center [113, 450] width 187 height 23
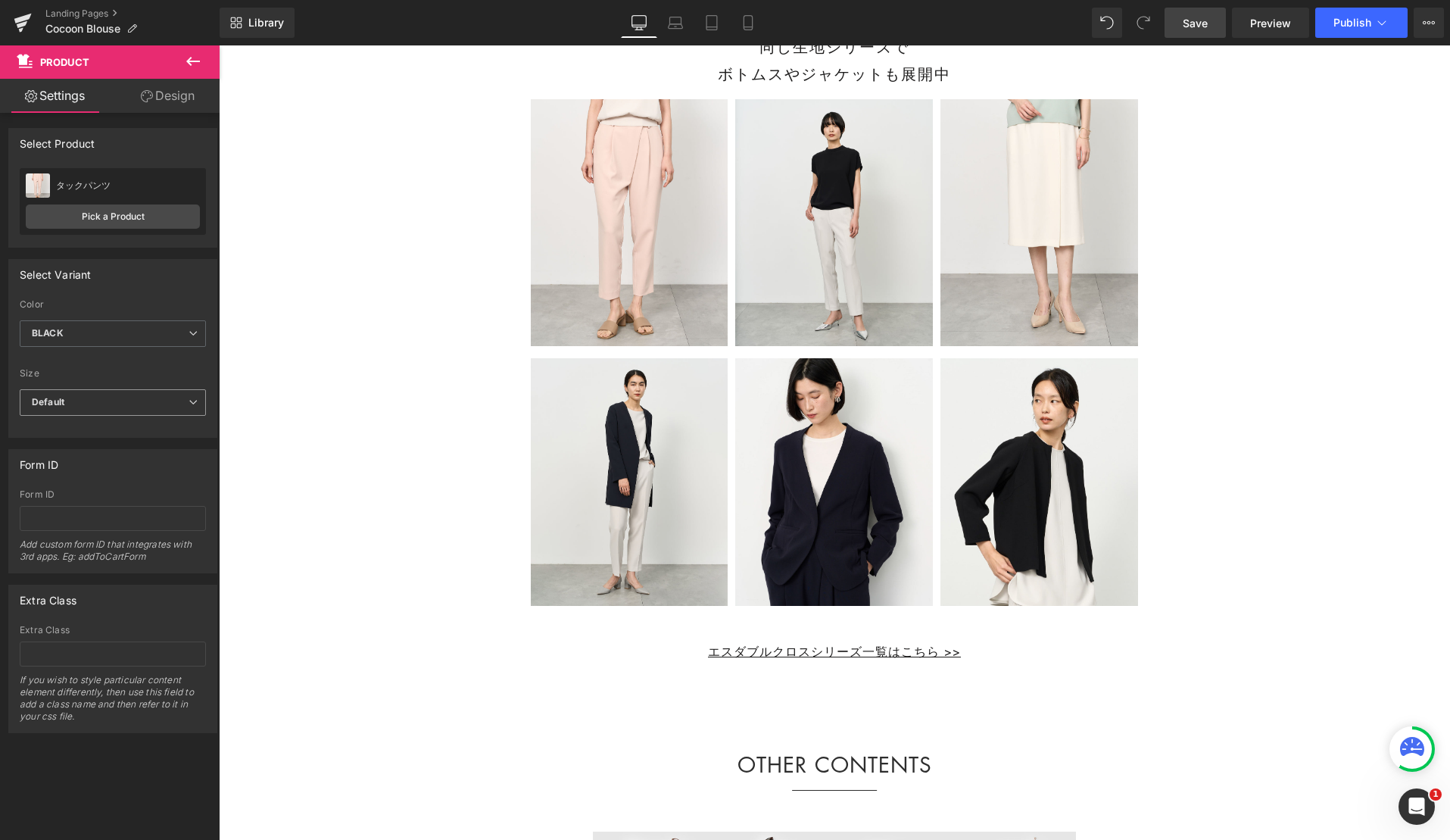
click at [95, 400] on span "Default" at bounding box center [113, 402] width 187 height 26
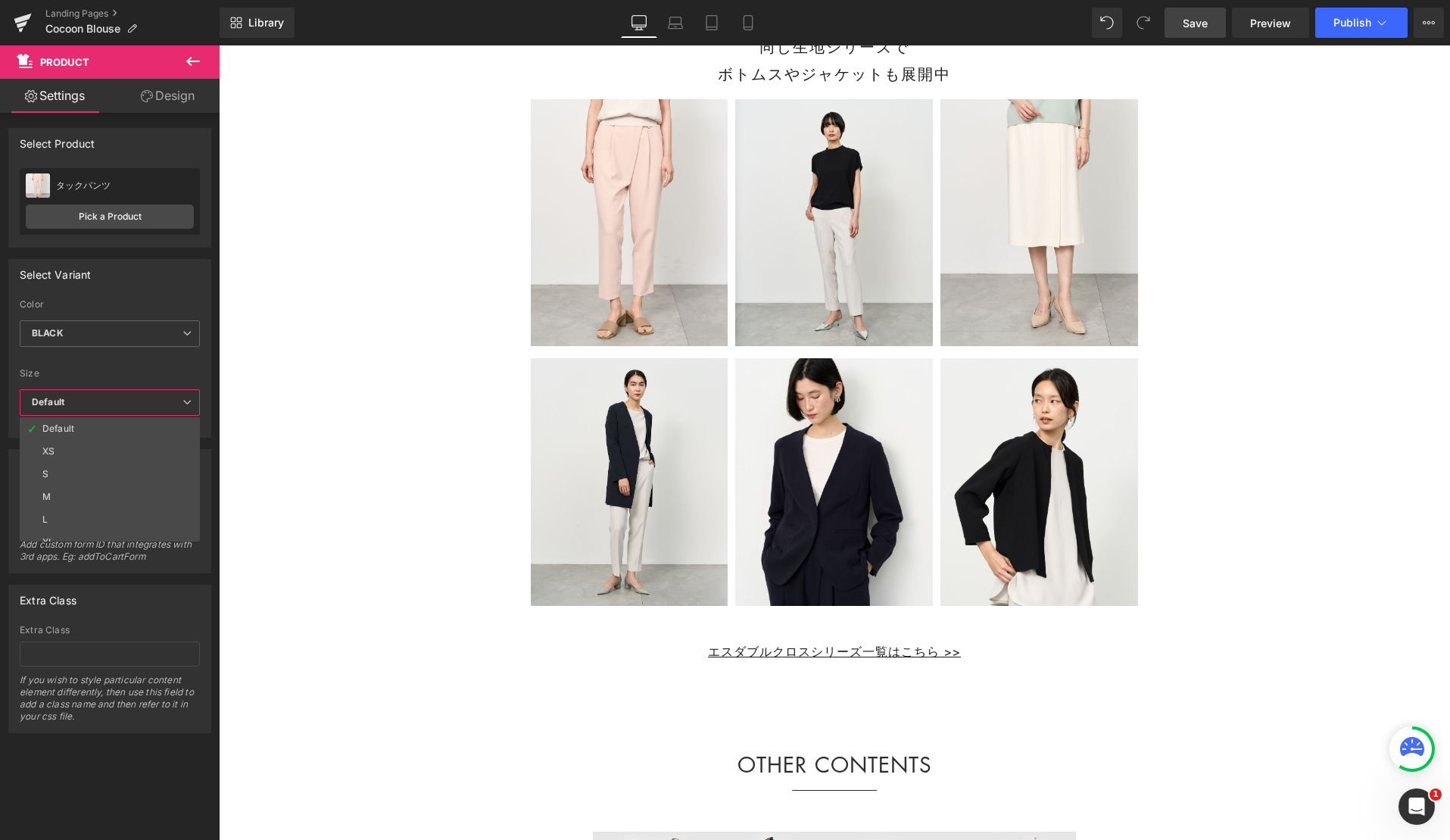
click at [99, 491] on li "M" at bounding box center [113, 497] width 187 height 23
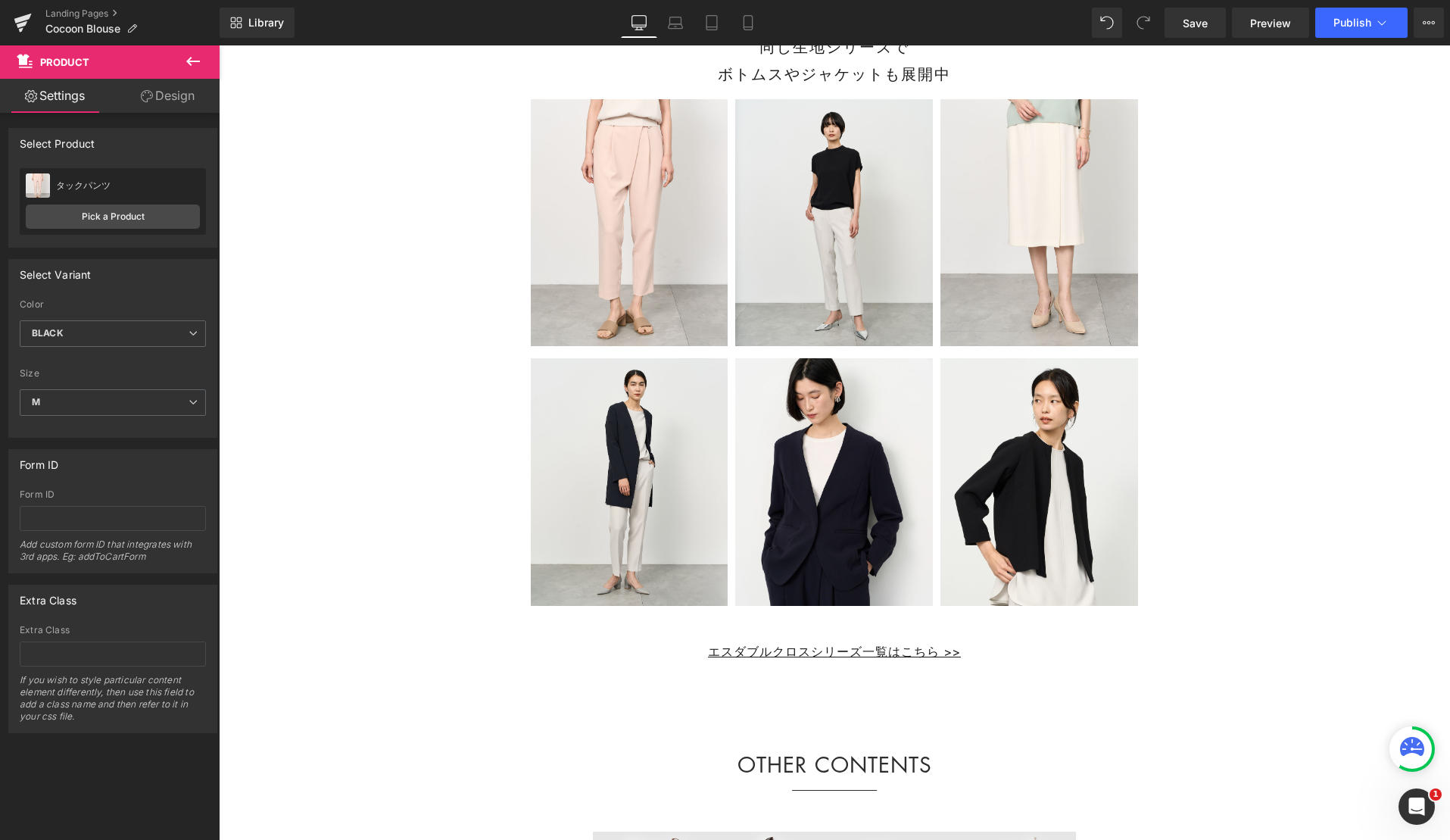
drag, startPoint x: 1188, startPoint y: 18, endPoint x: 1095, endPoint y: 13, distance: 93.1
click at [1188, 18] on span "Save" at bounding box center [1195, 23] width 25 height 16
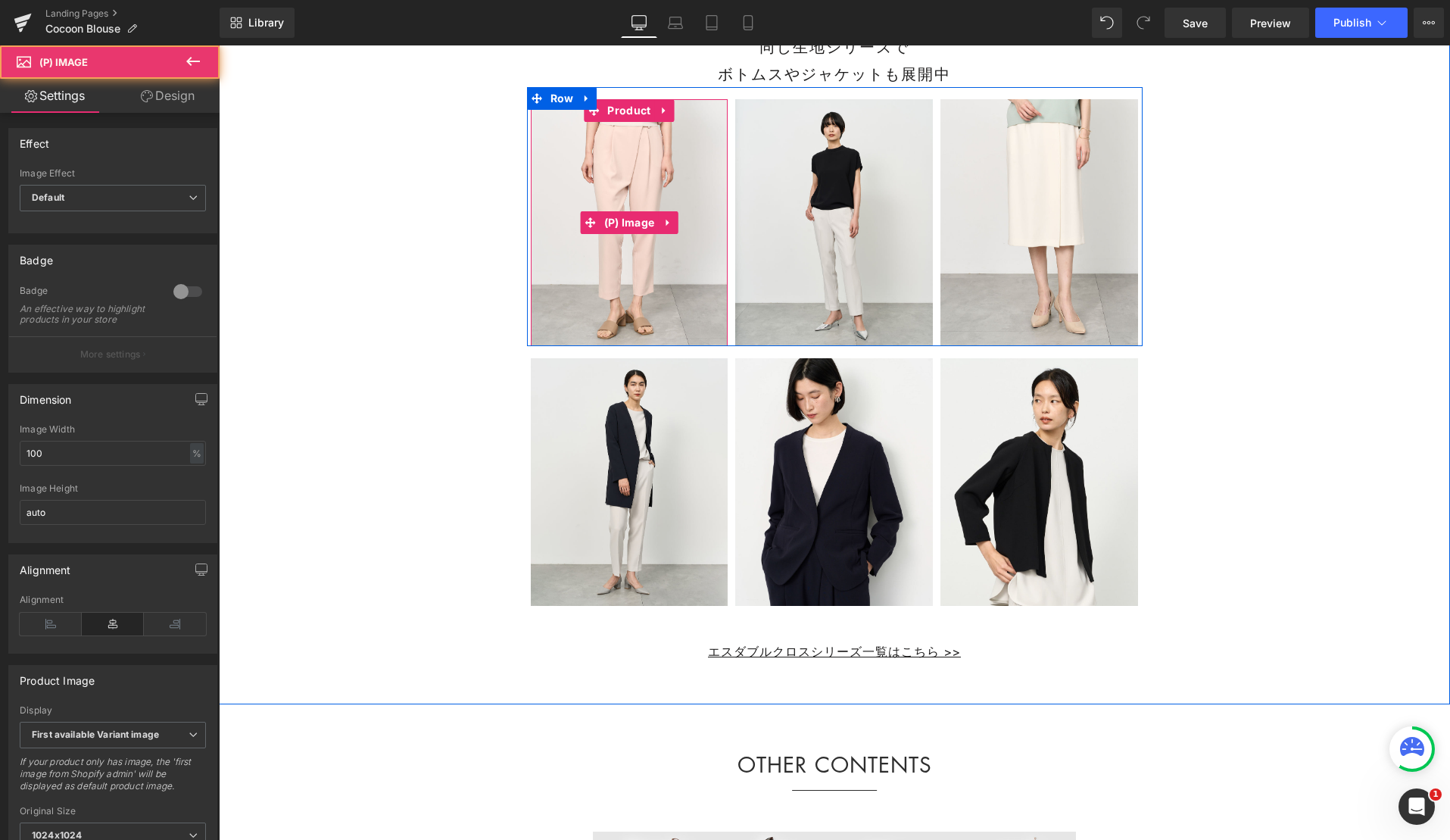
click at [628, 177] on img at bounding box center [629, 223] width 198 height 247
click at [624, 234] on span "(P) Image" at bounding box center [630, 223] width 58 height 23
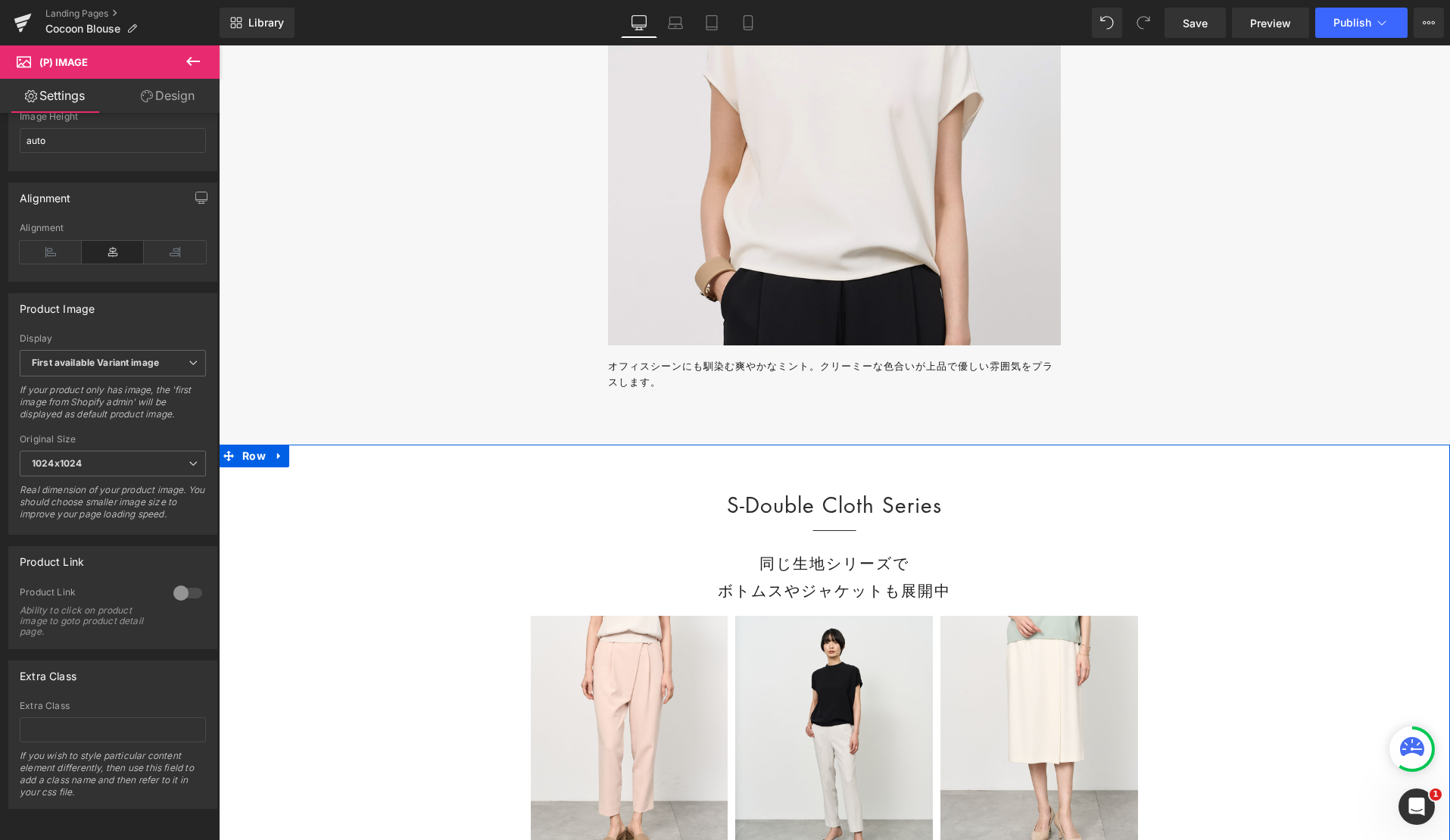
scroll to position [19578, 0]
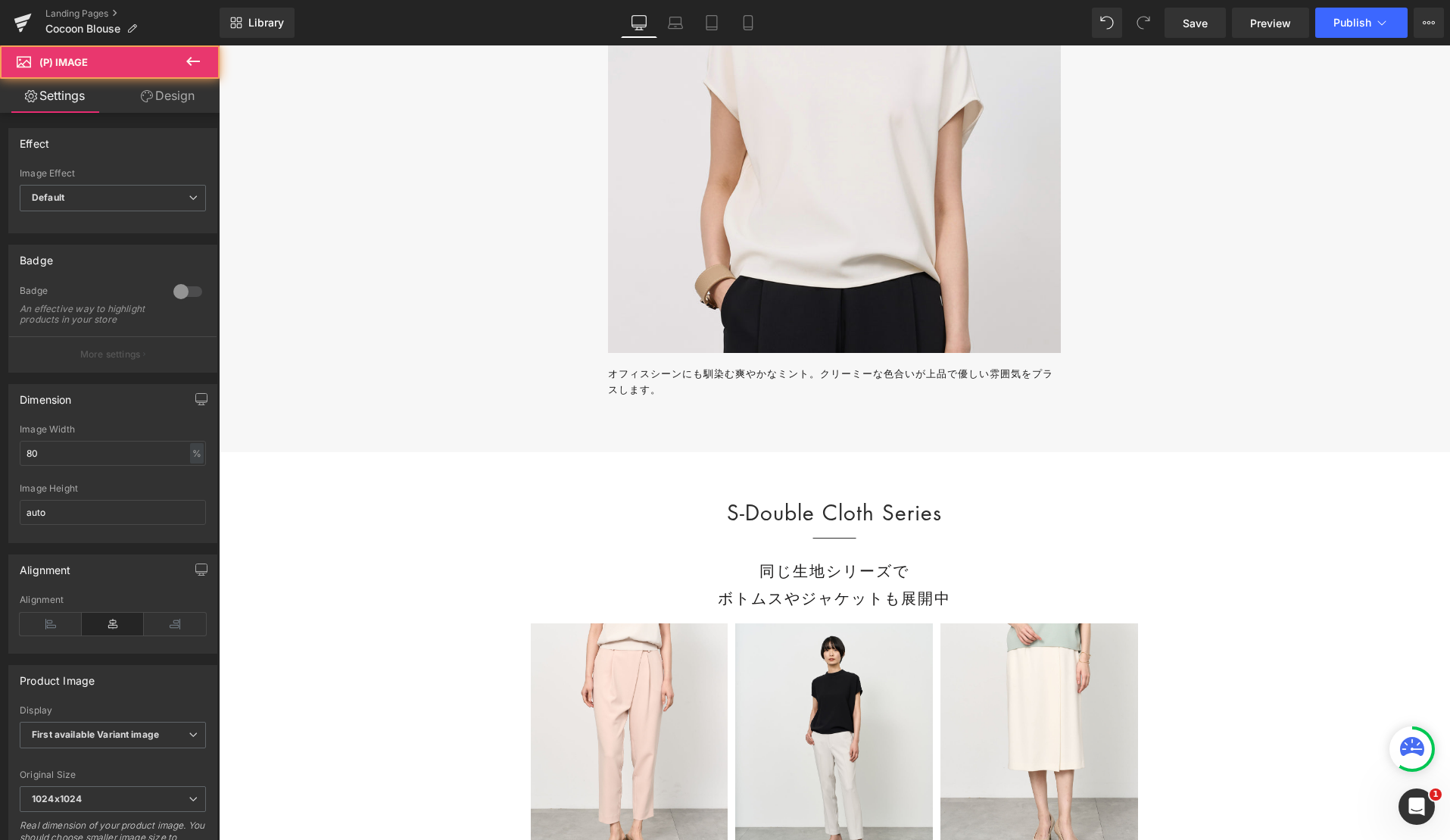
click at [707, 309] on img at bounding box center [834, 70] width 453 height 565
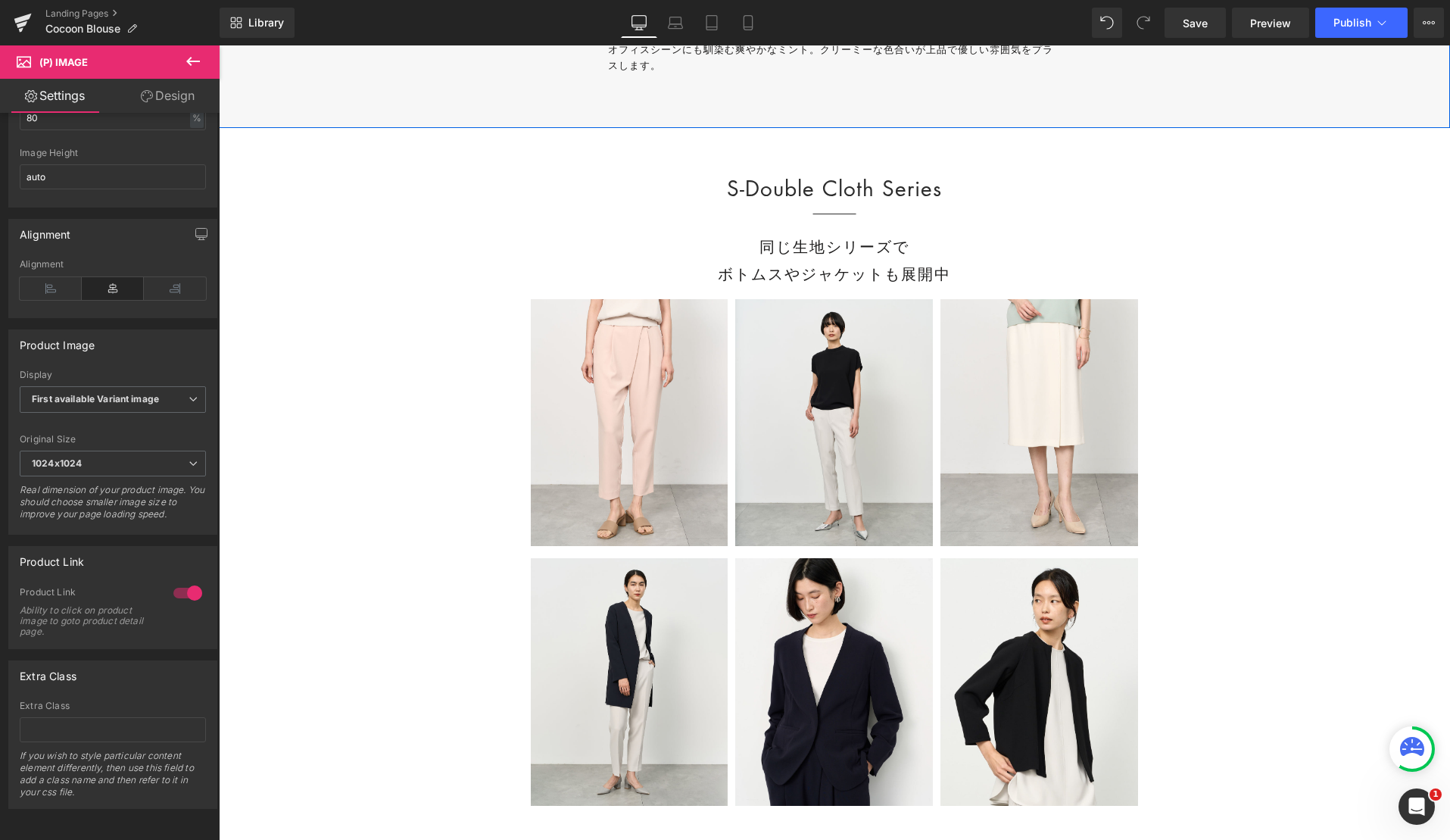
scroll to position [19923, 0]
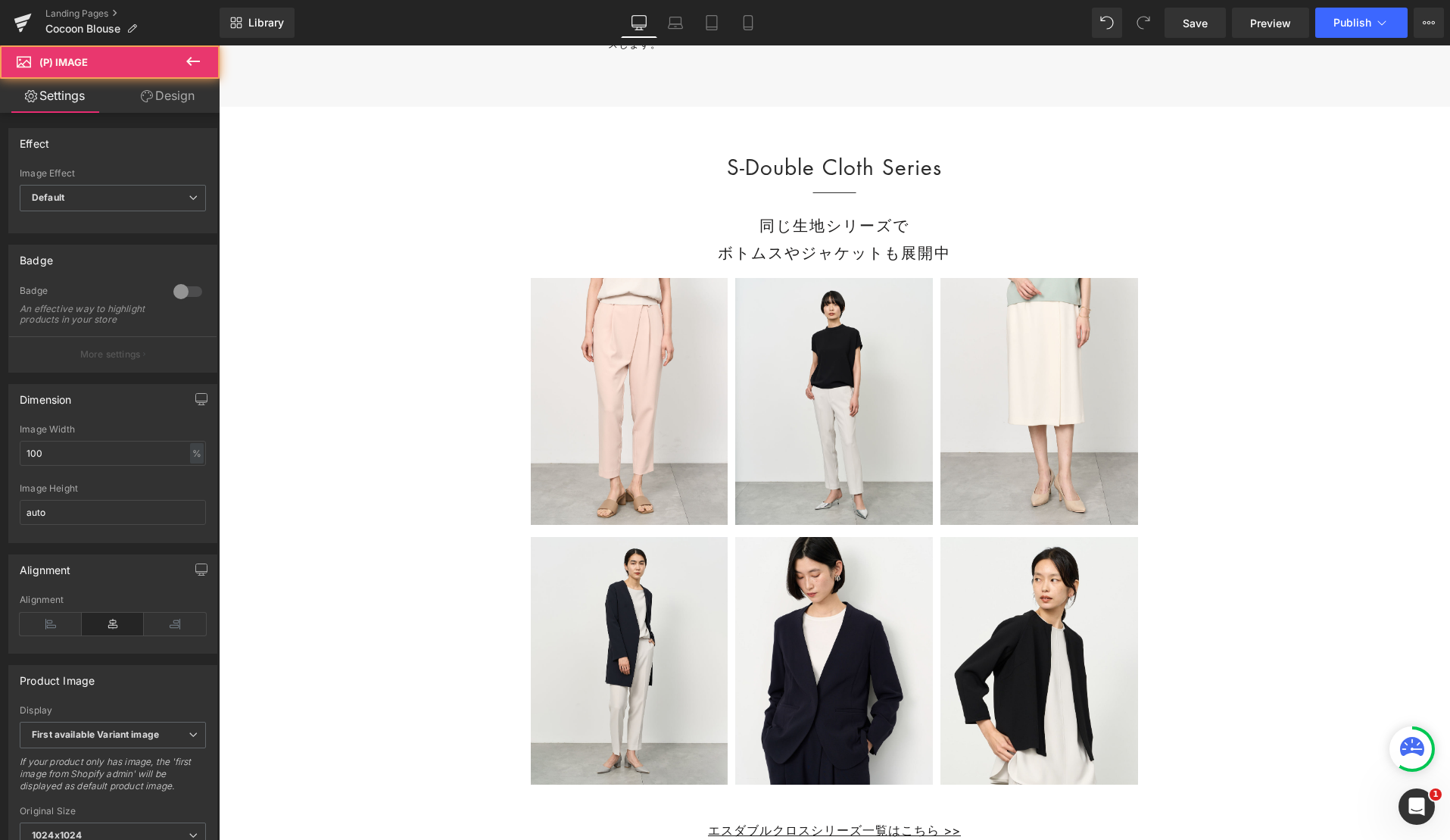
click at [653, 432] on div "Sale Off (P) Image" at bounding box center [629, 401] width 198 height 247
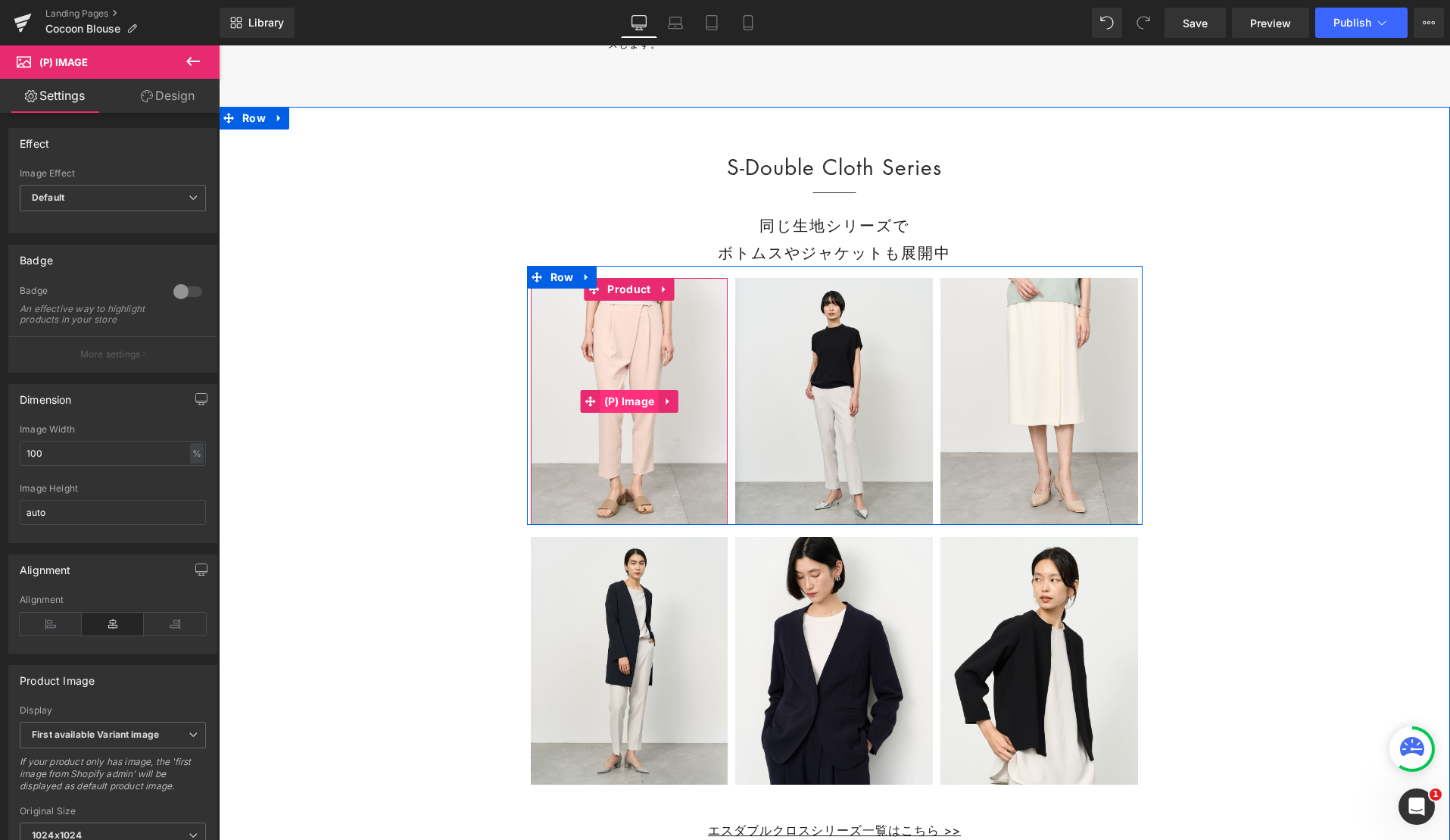
click at [628, 413] on span "(P) Image" at bounding box center [630, 401] width 58 height 23
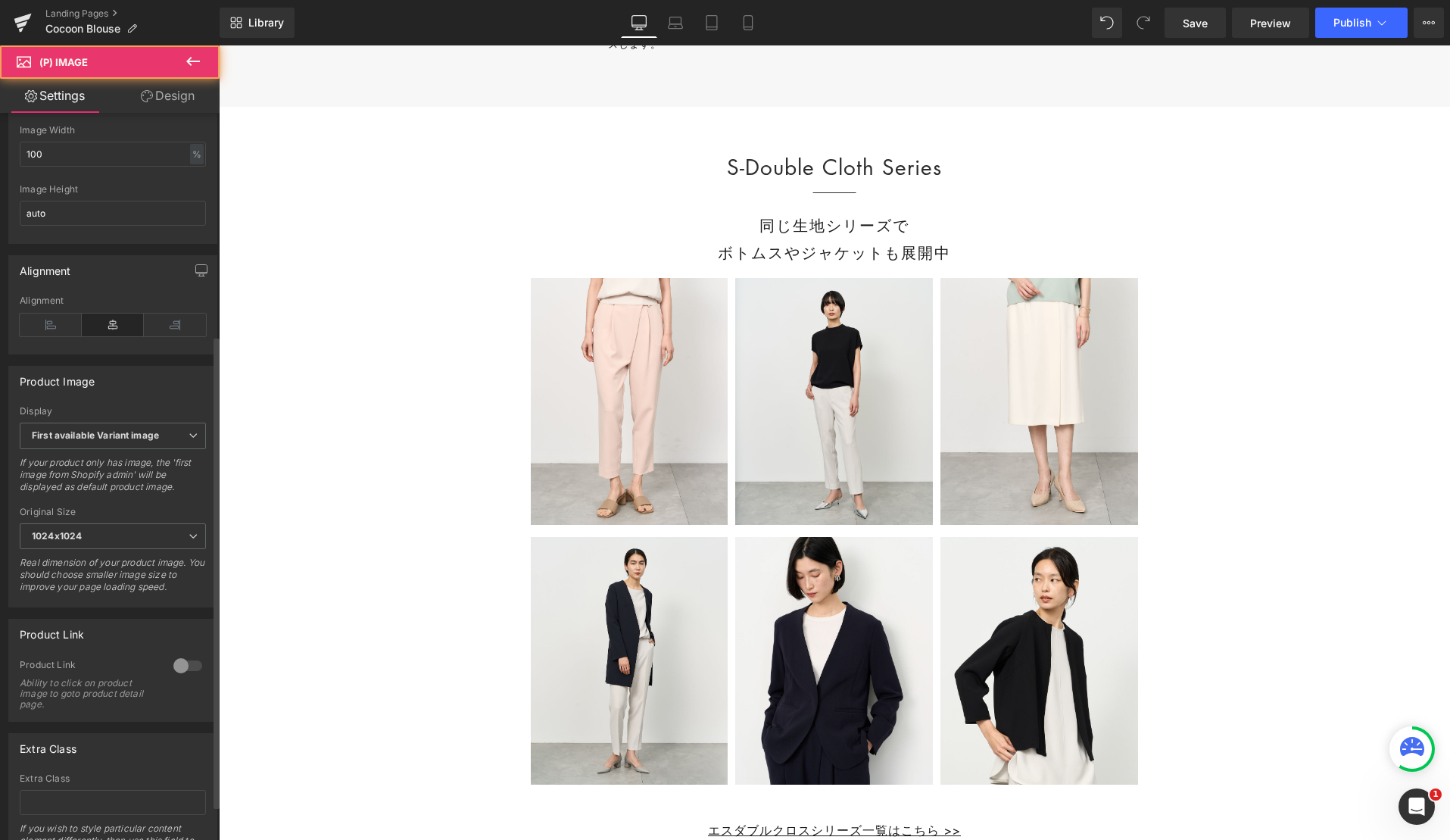
scroll to position [394, 0]
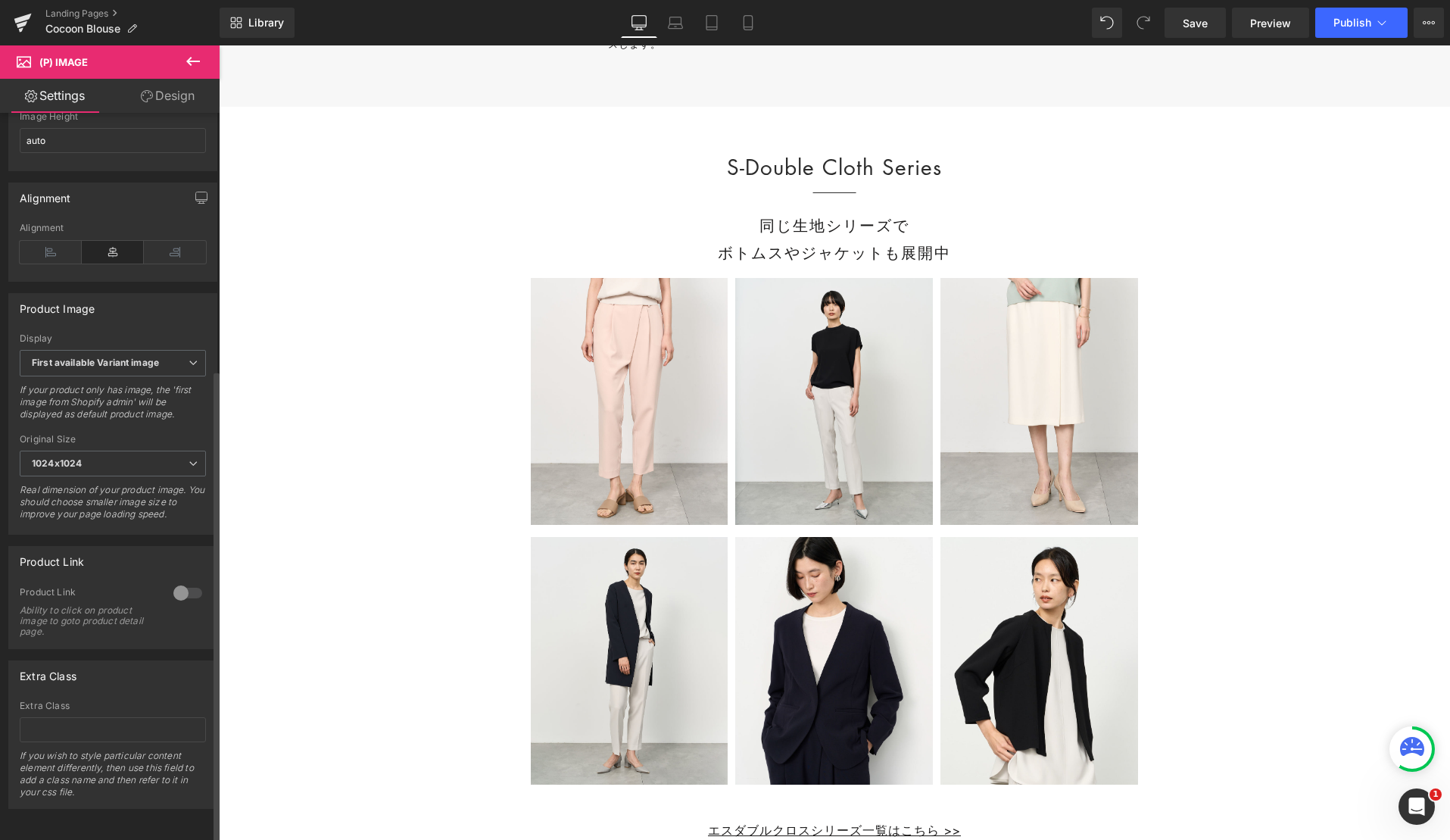
click at [191, 581] on div at bounding box center [187, 593] width 36 height 25
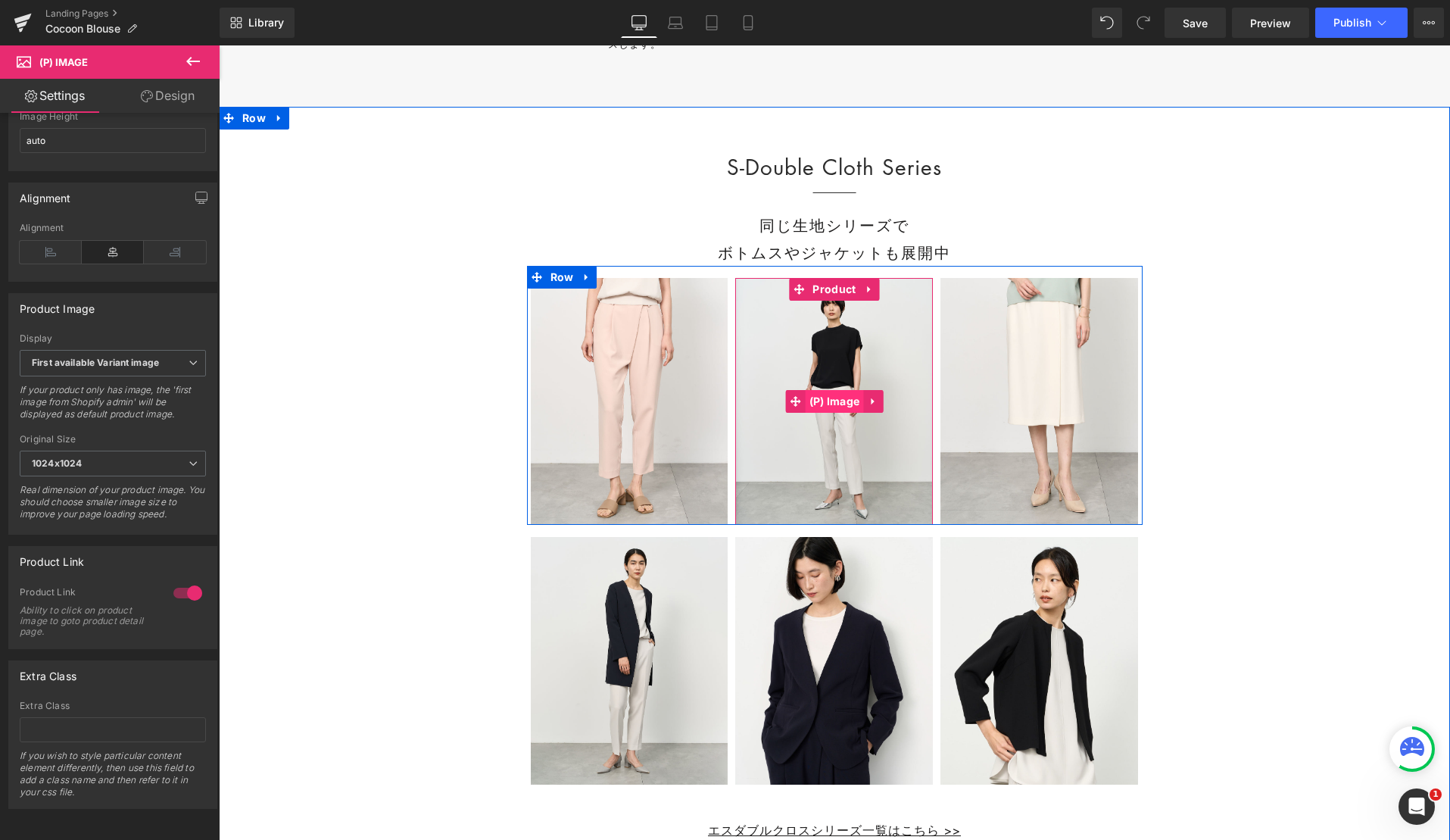
click at [833, 413] on span "(P) Image" at bounding box center [835, 401] width 58 height 23
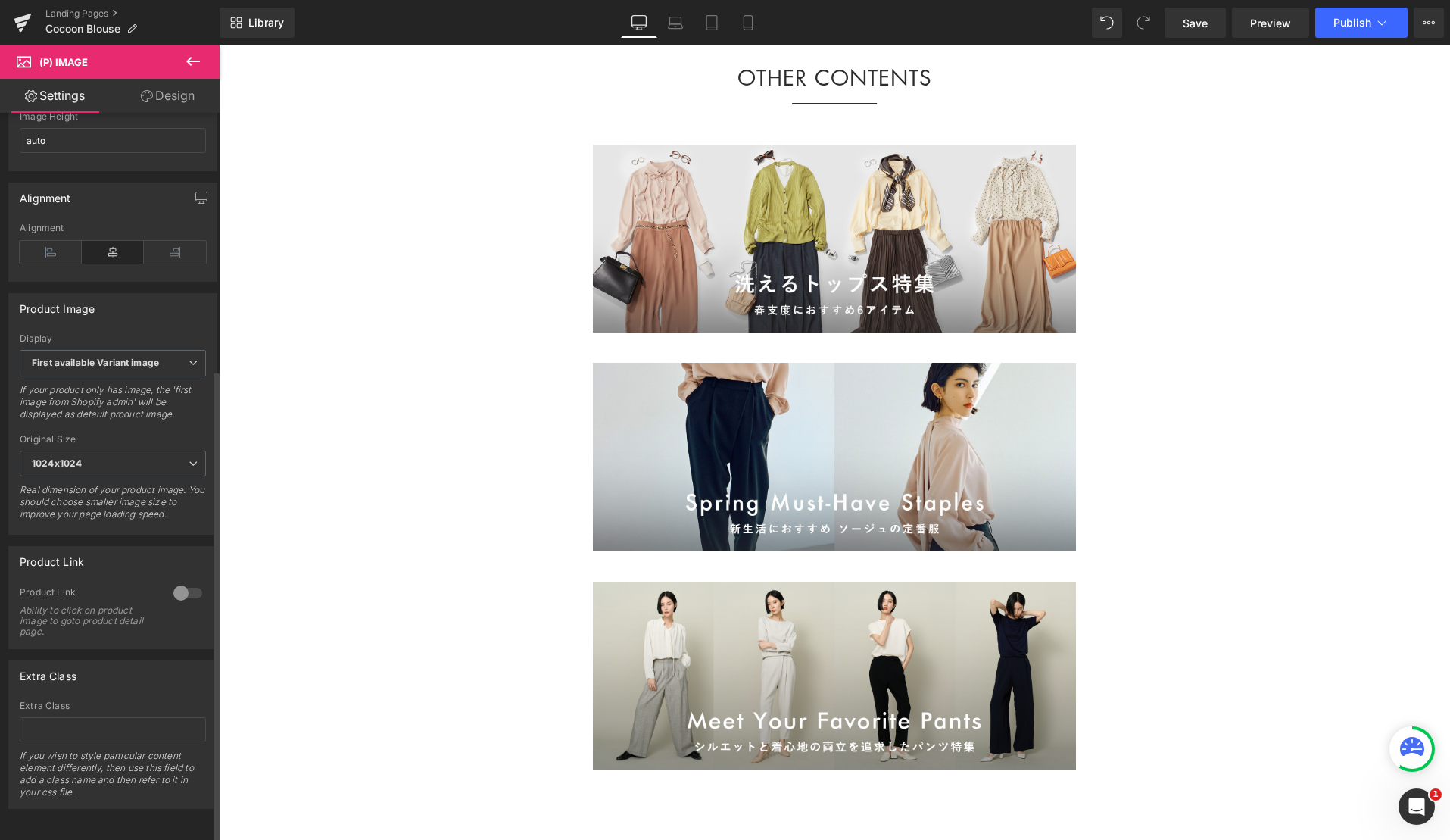
click at [180, 581] on div at bounding box center [187, 593] width 36 height 25
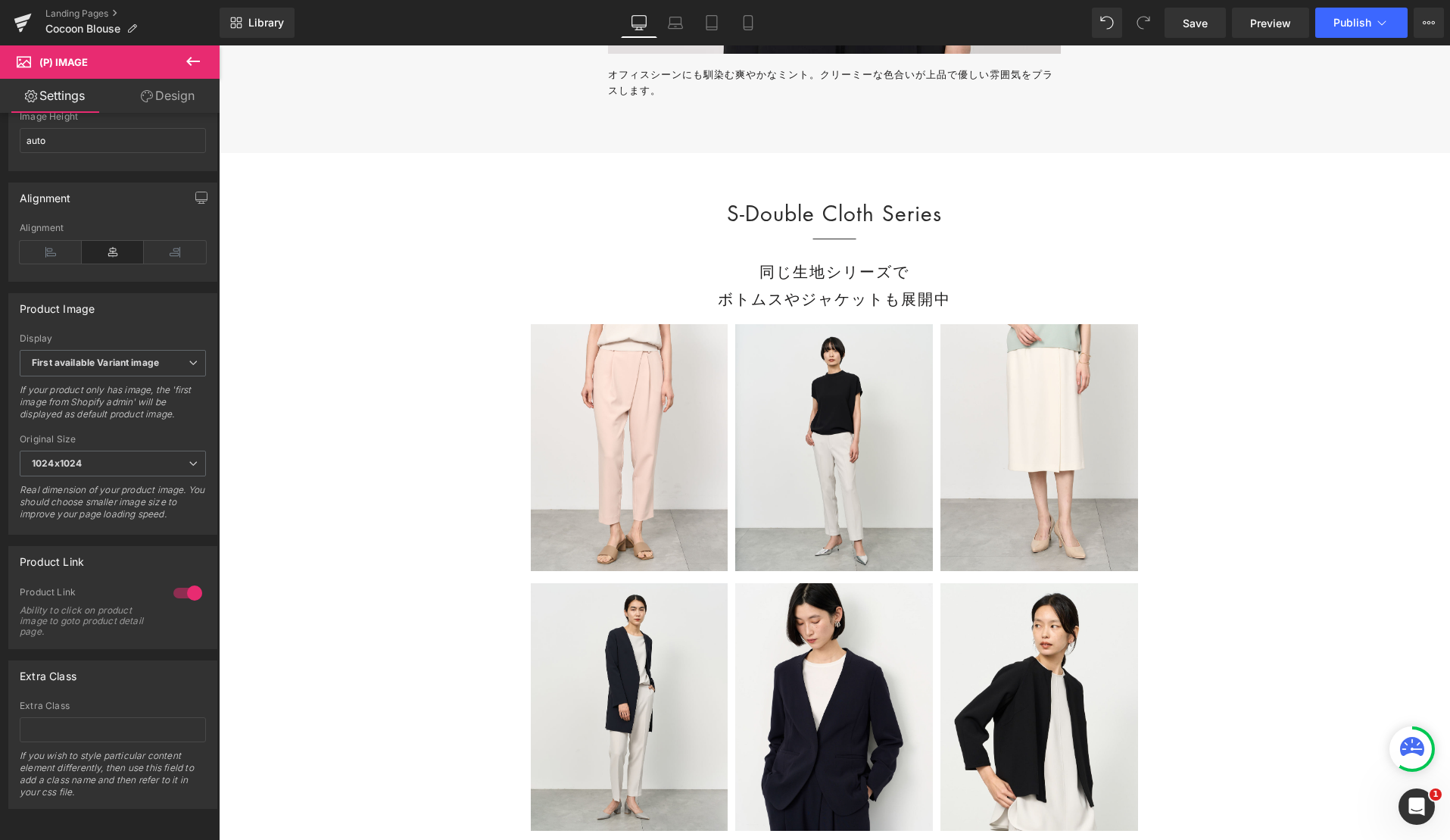
scroll to position [19953, 0]
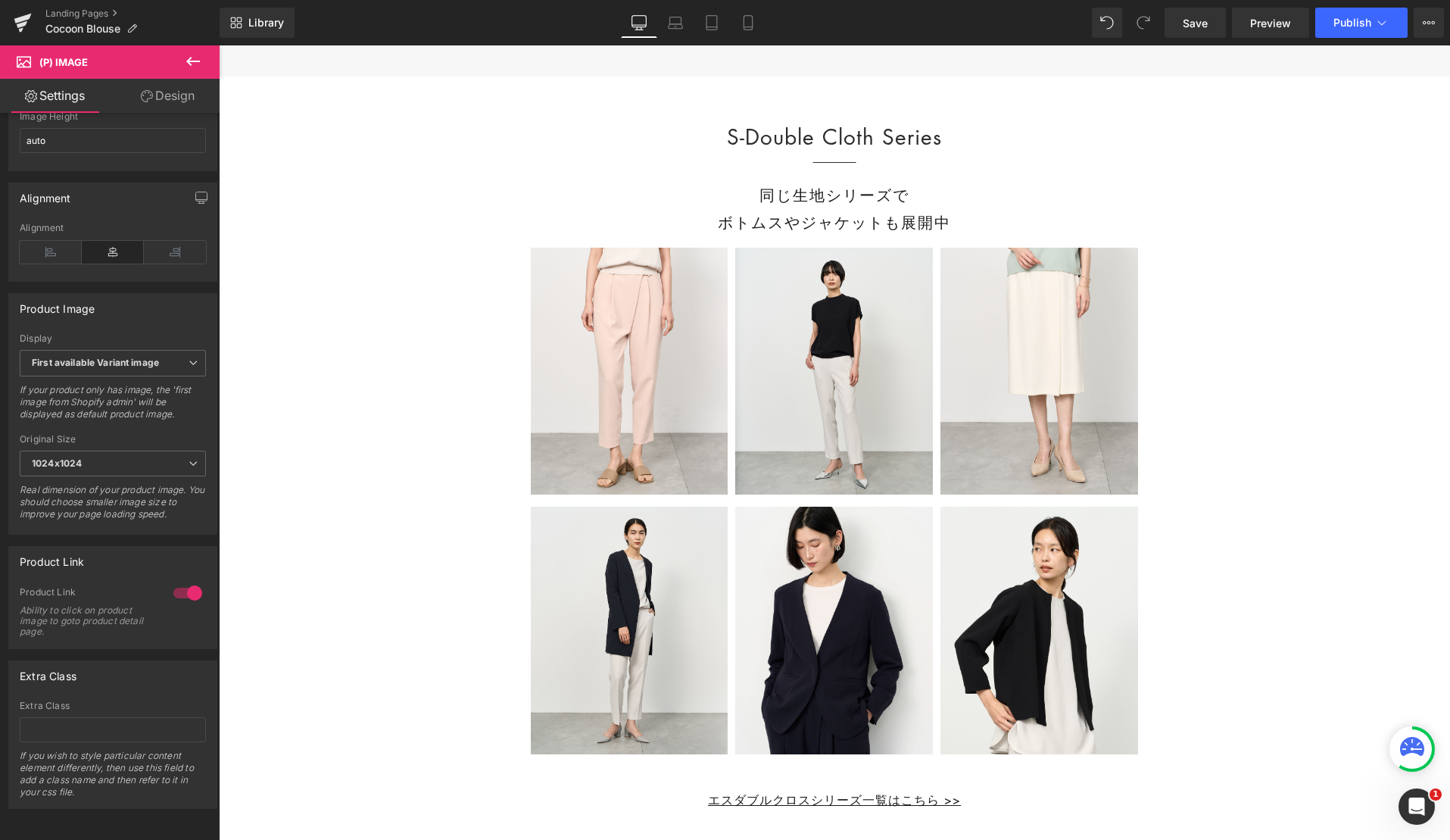
click at [1029, 356] on img at bounding box center [1039, 370] width 198 height 247
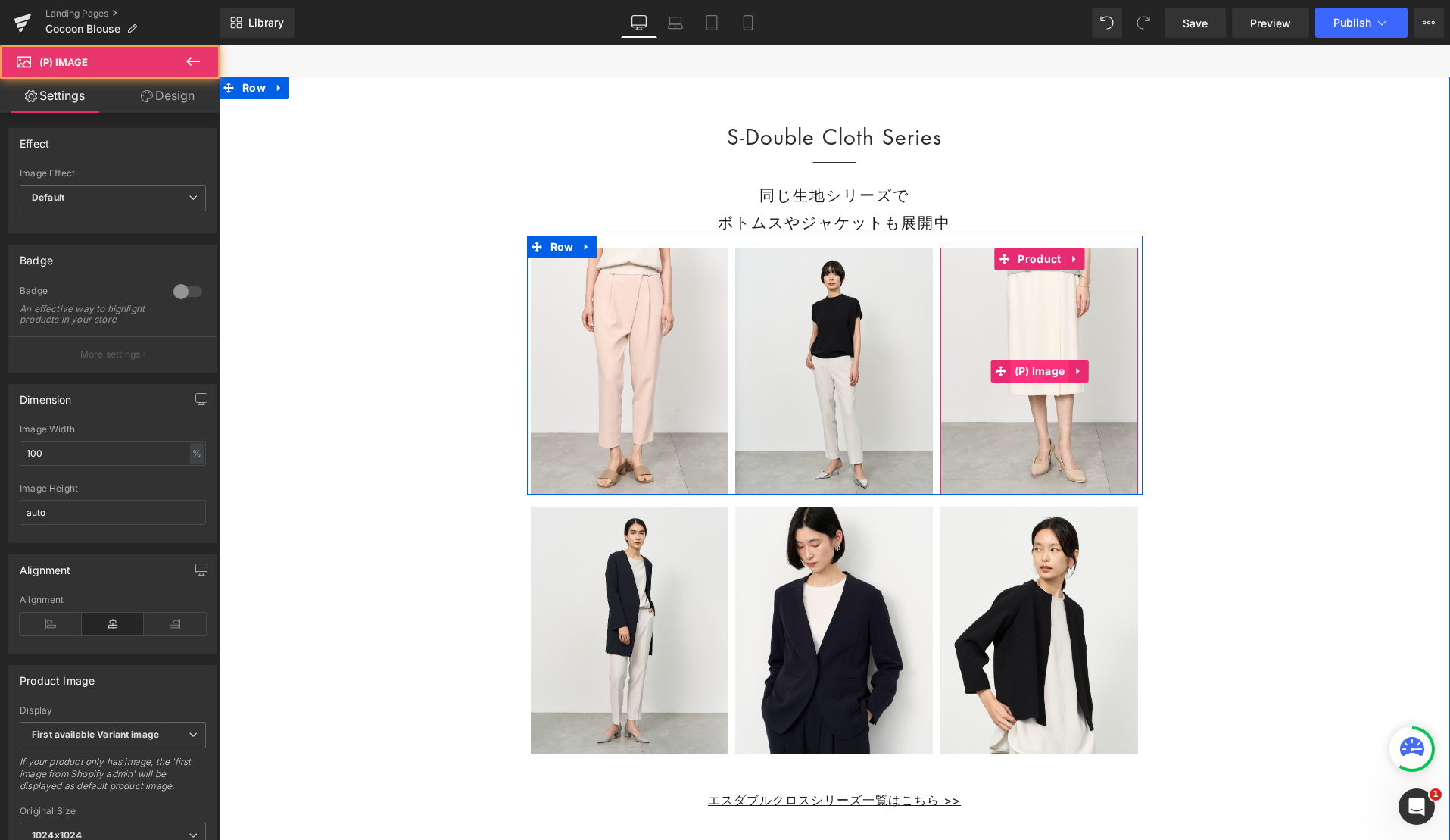
click at [1031, 383] on span "(P) Image" at bounding box center [1040, 371] width 58 height 23
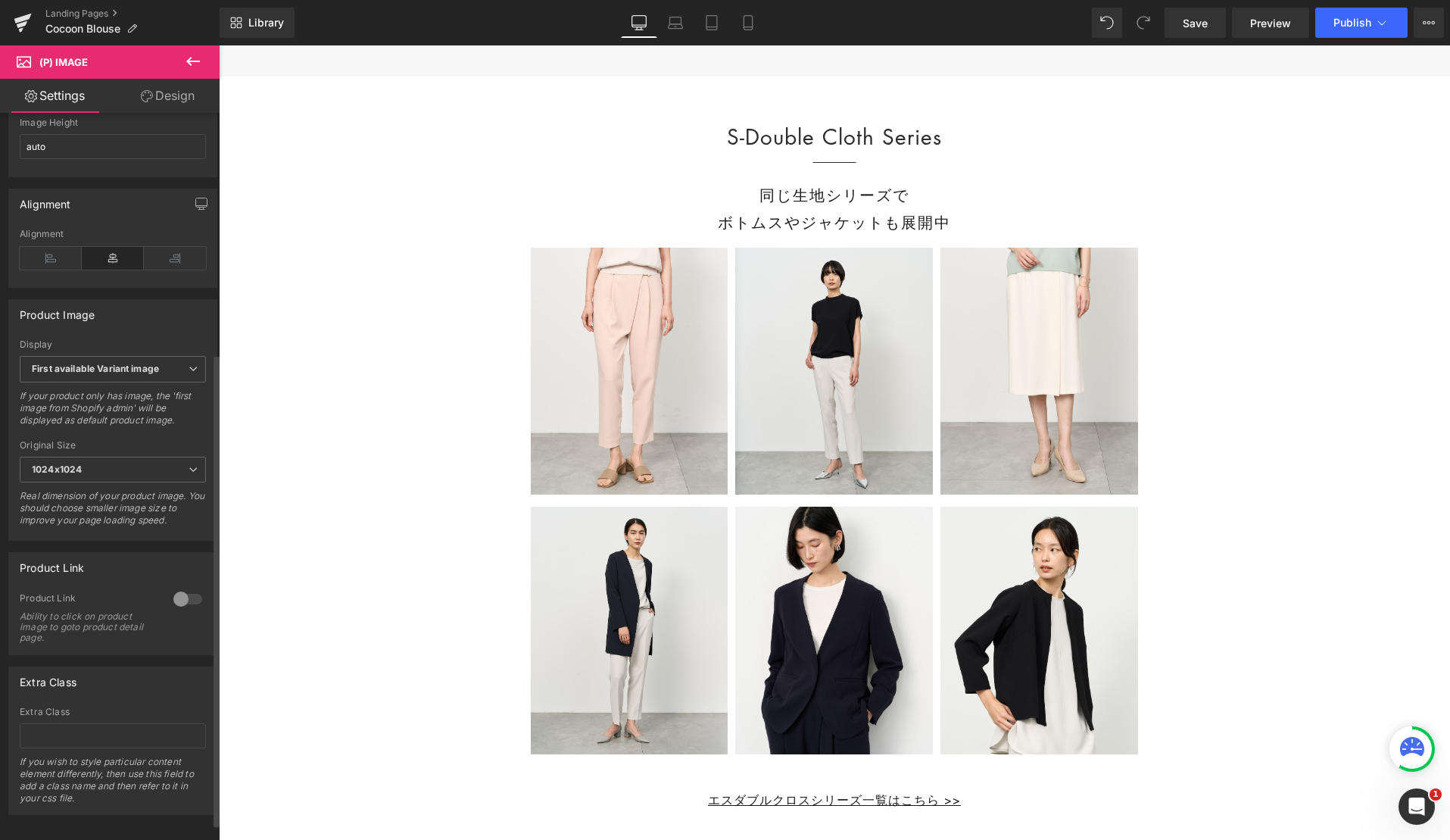
scroll to position [394, 0]
click at [188, 581] on div at bounding box center [187, 593] width 36 height 25
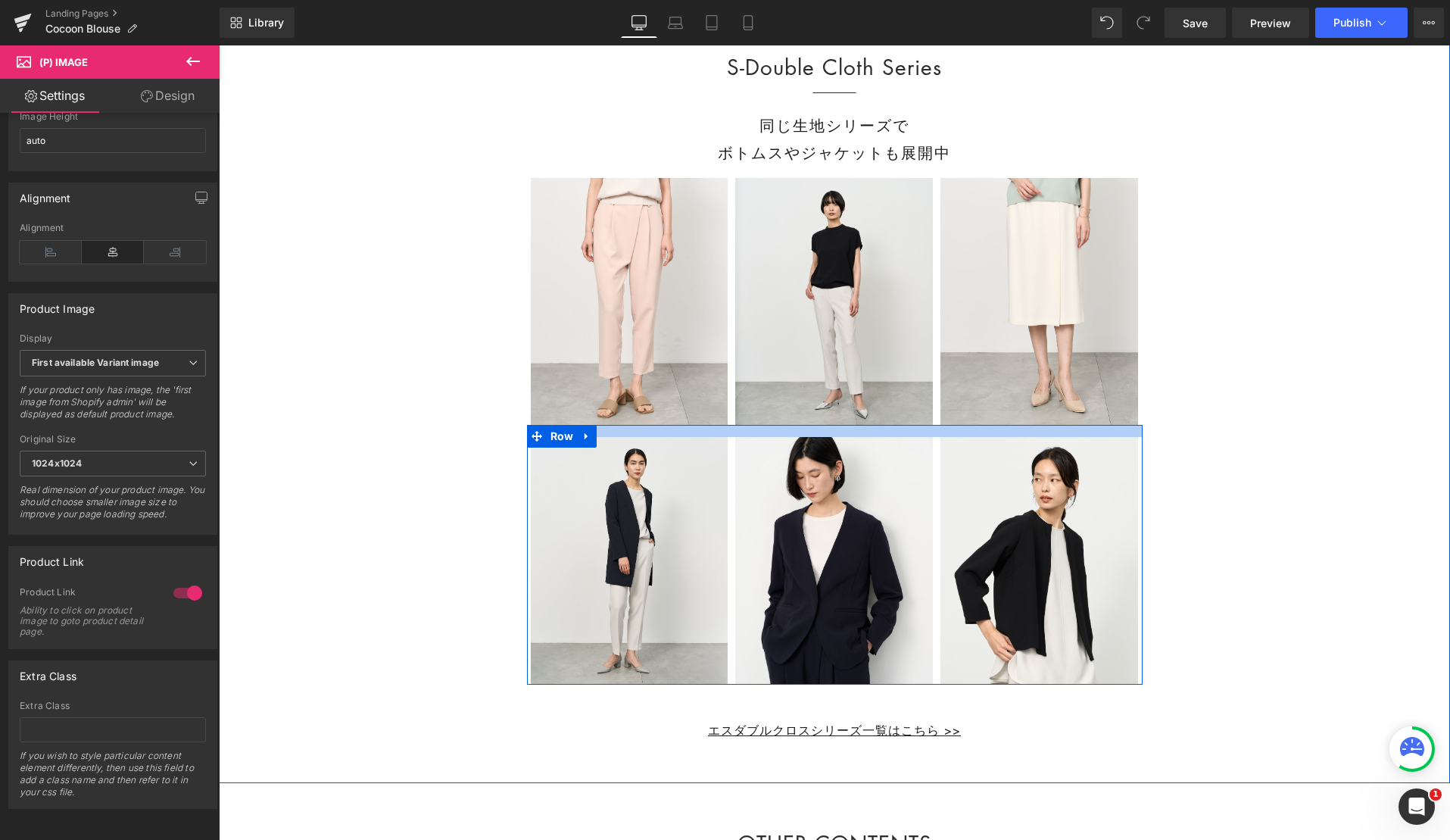
scroll to position [20043, 0]
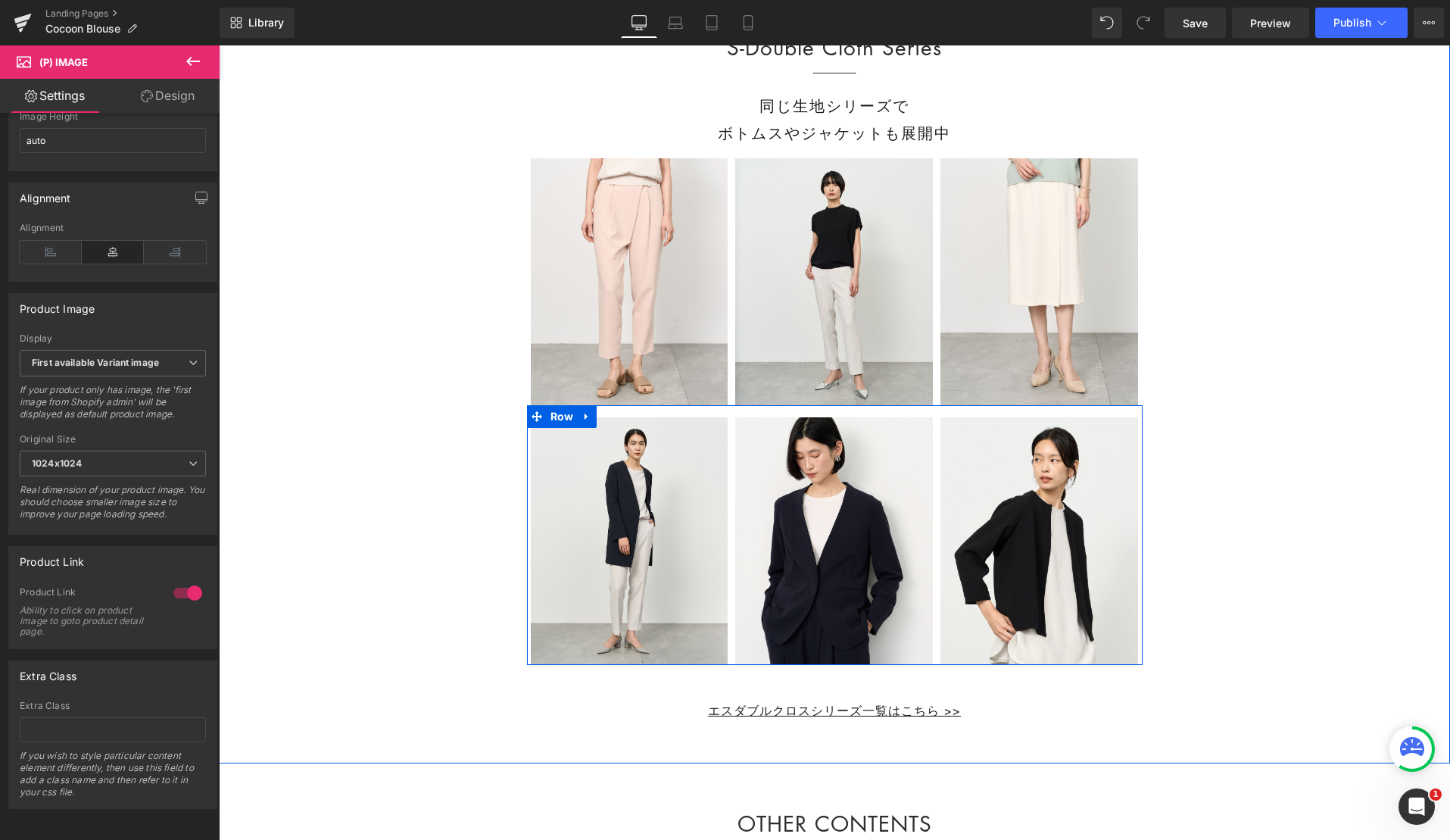
click at [691, 525] on img at bounding box center [629, 540] width 198 height 247
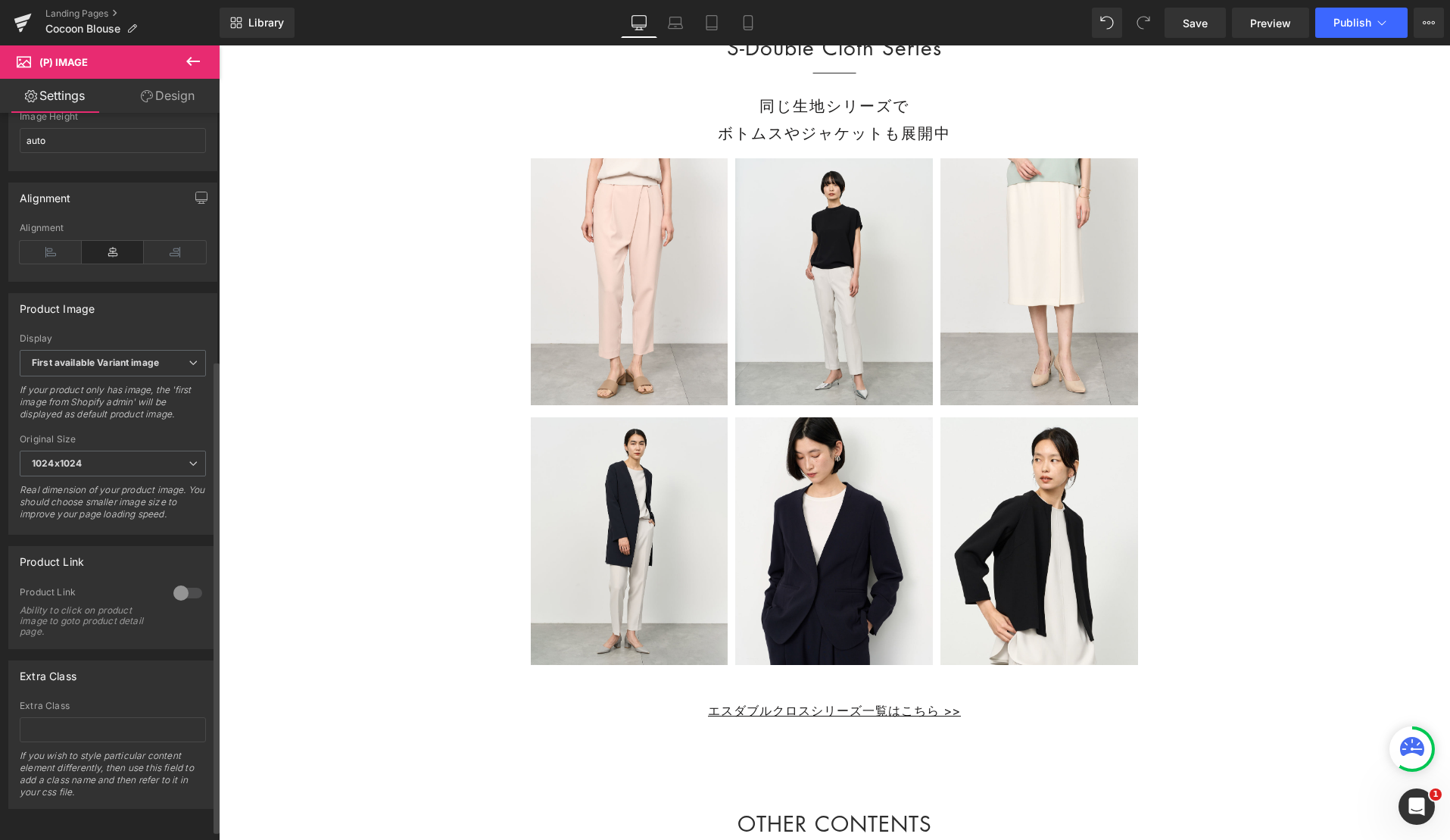
scroll to position [394, 0]
click at [191, 581] on div at bounding box center [187, 593] width 36 height 25
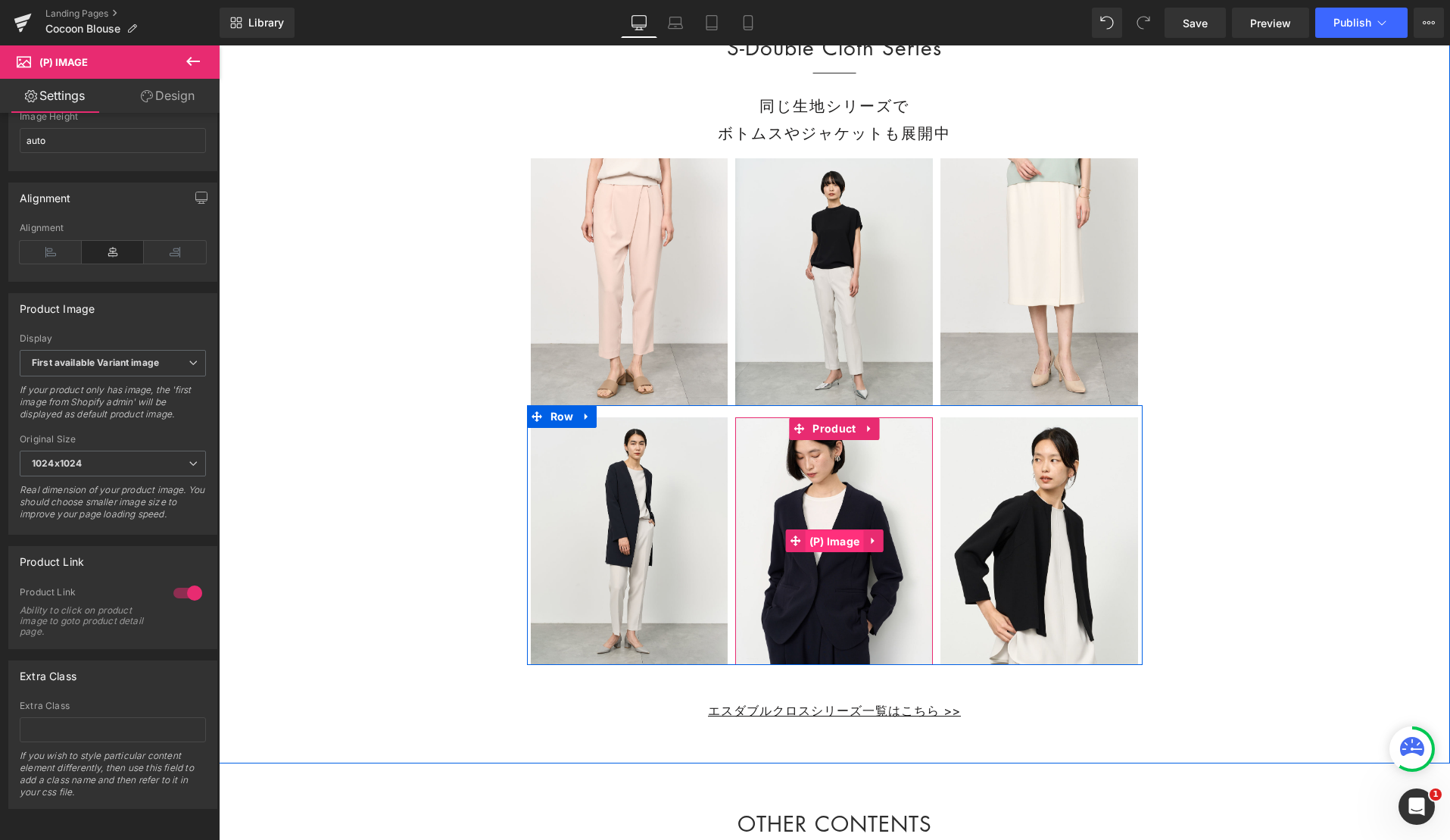
click at [821, 552] on span "(P) Image" at bounding box center [835, 542] width 58 height 23
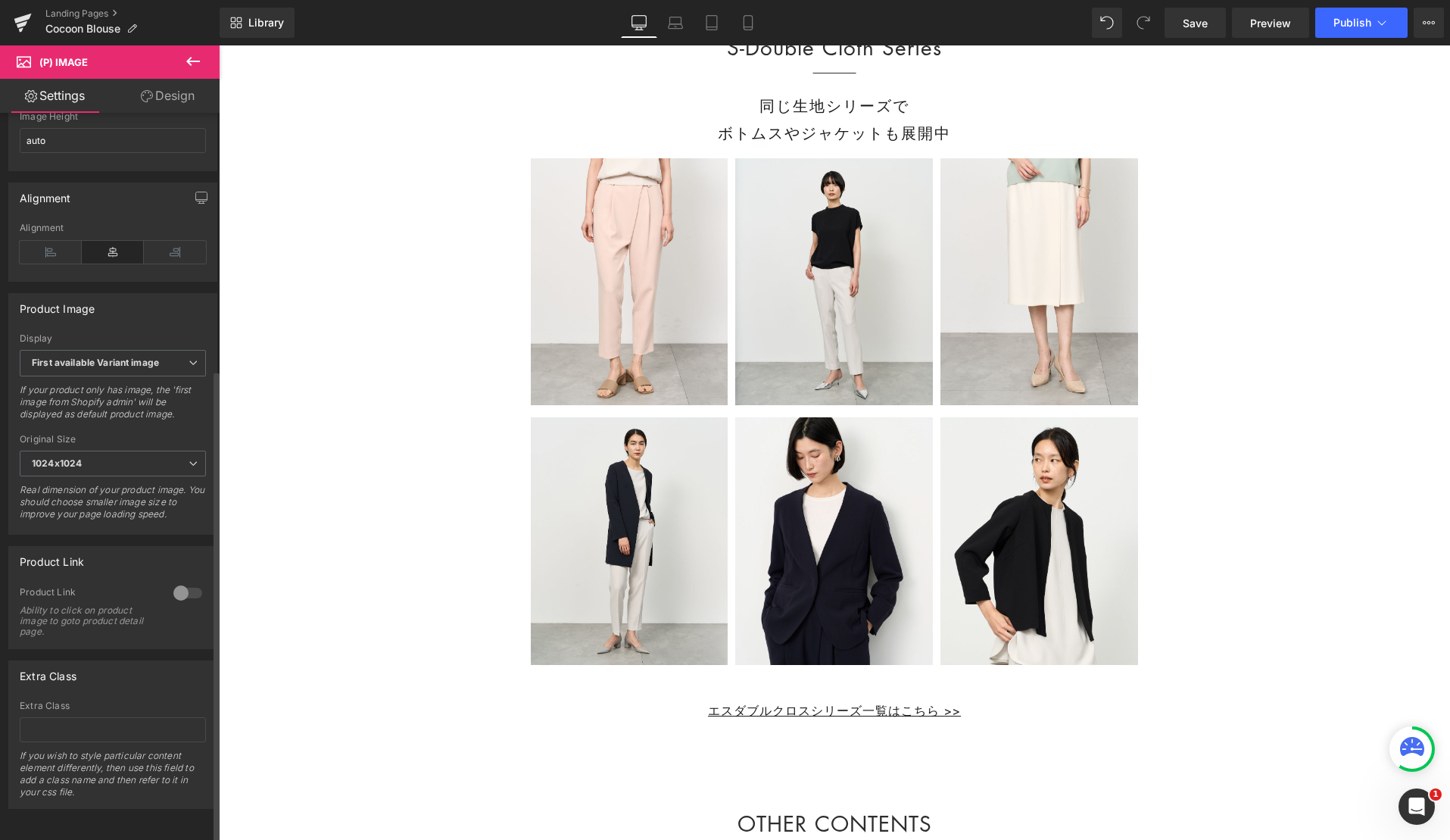
click at [190, 583] on div at bounding box center [187, 593] width 36 height 25
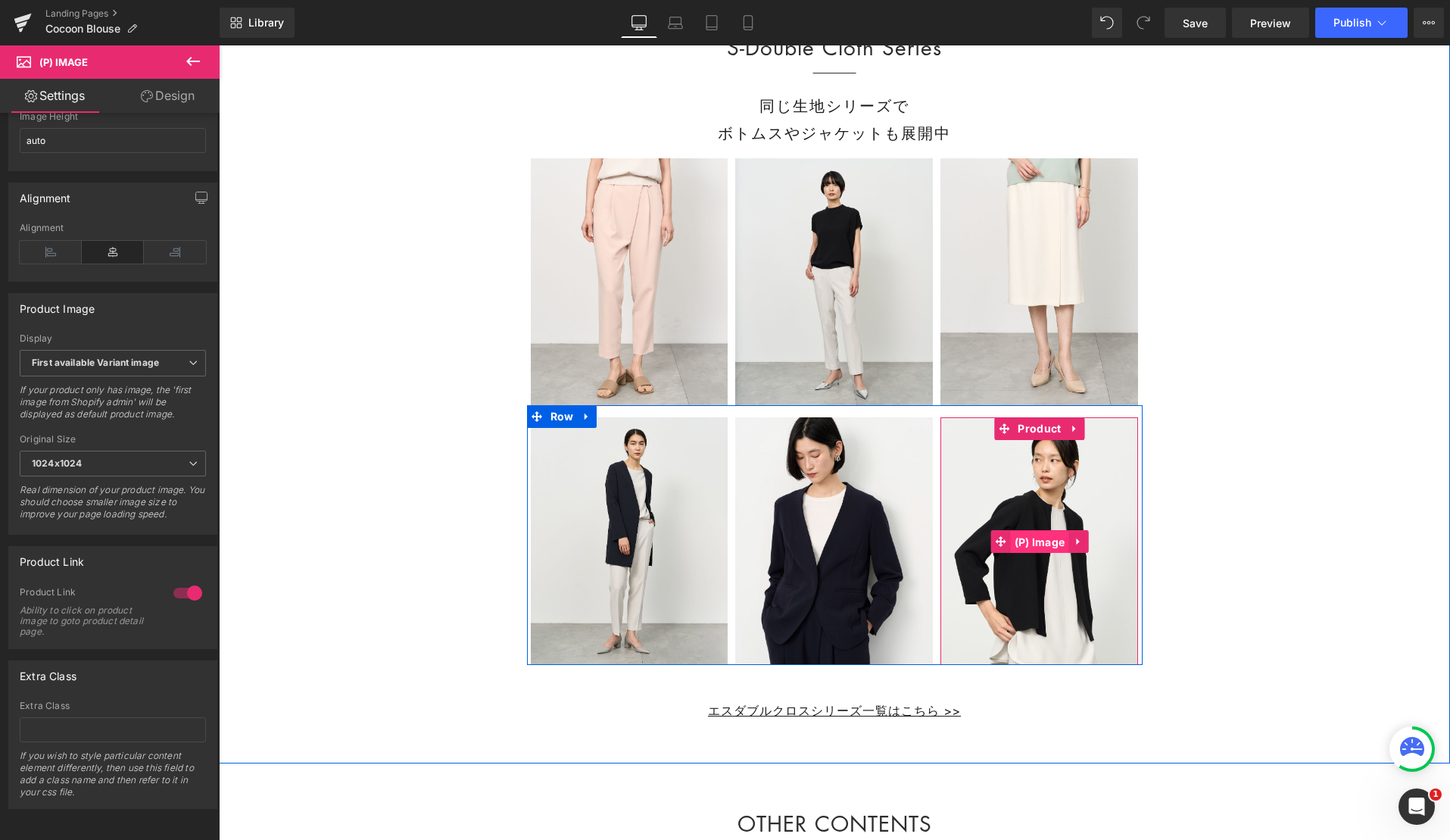
click at [1023, 553] on span "(P) Image" at bounding box center [1040, 542] width 58 height 23
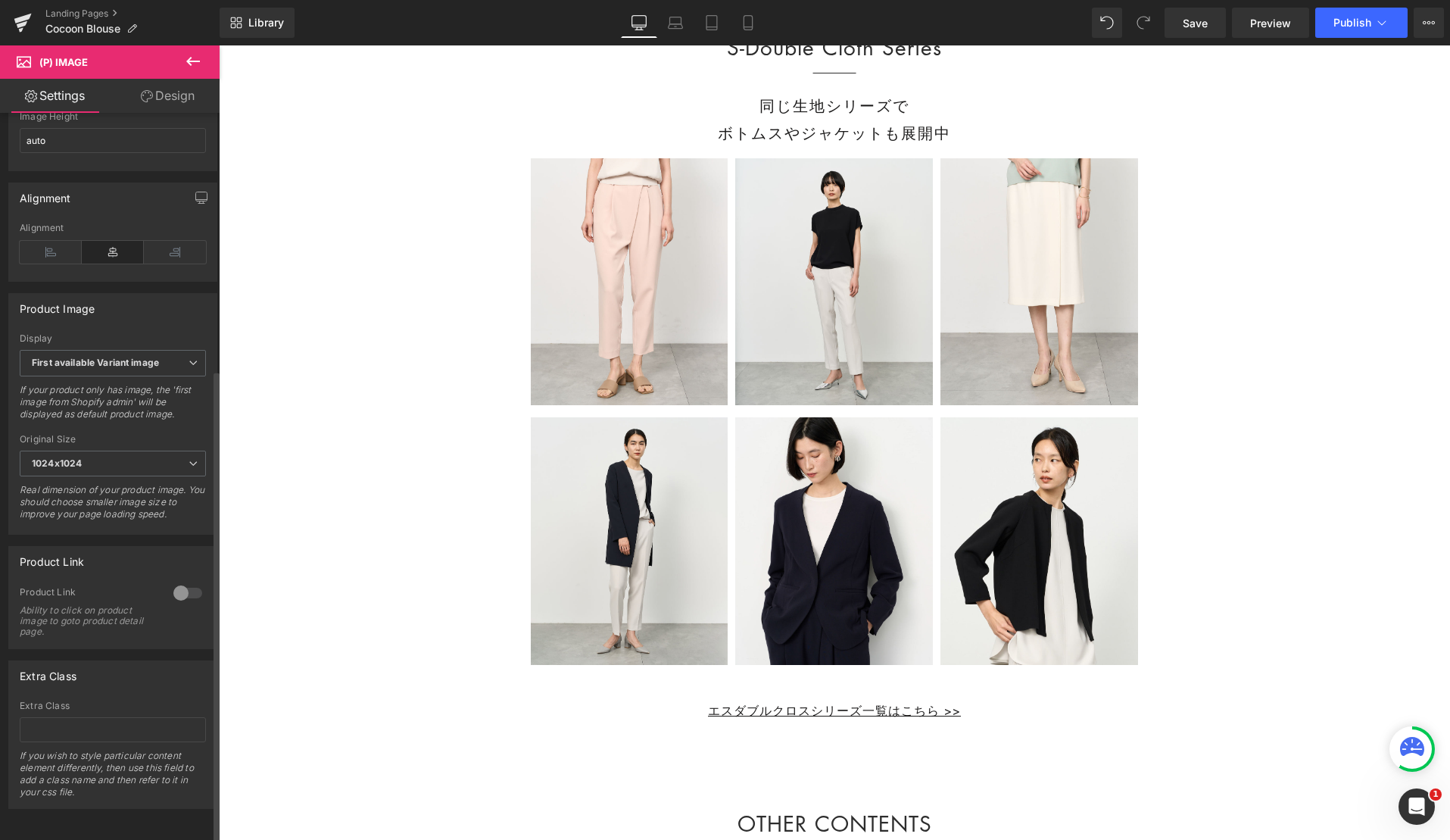
click at [184, 581] on div at bounding box center [187, 593] width 36 height 25
click at [1191, 21] on span "Save" at bounding box center [1195, 23] width 25 height 16
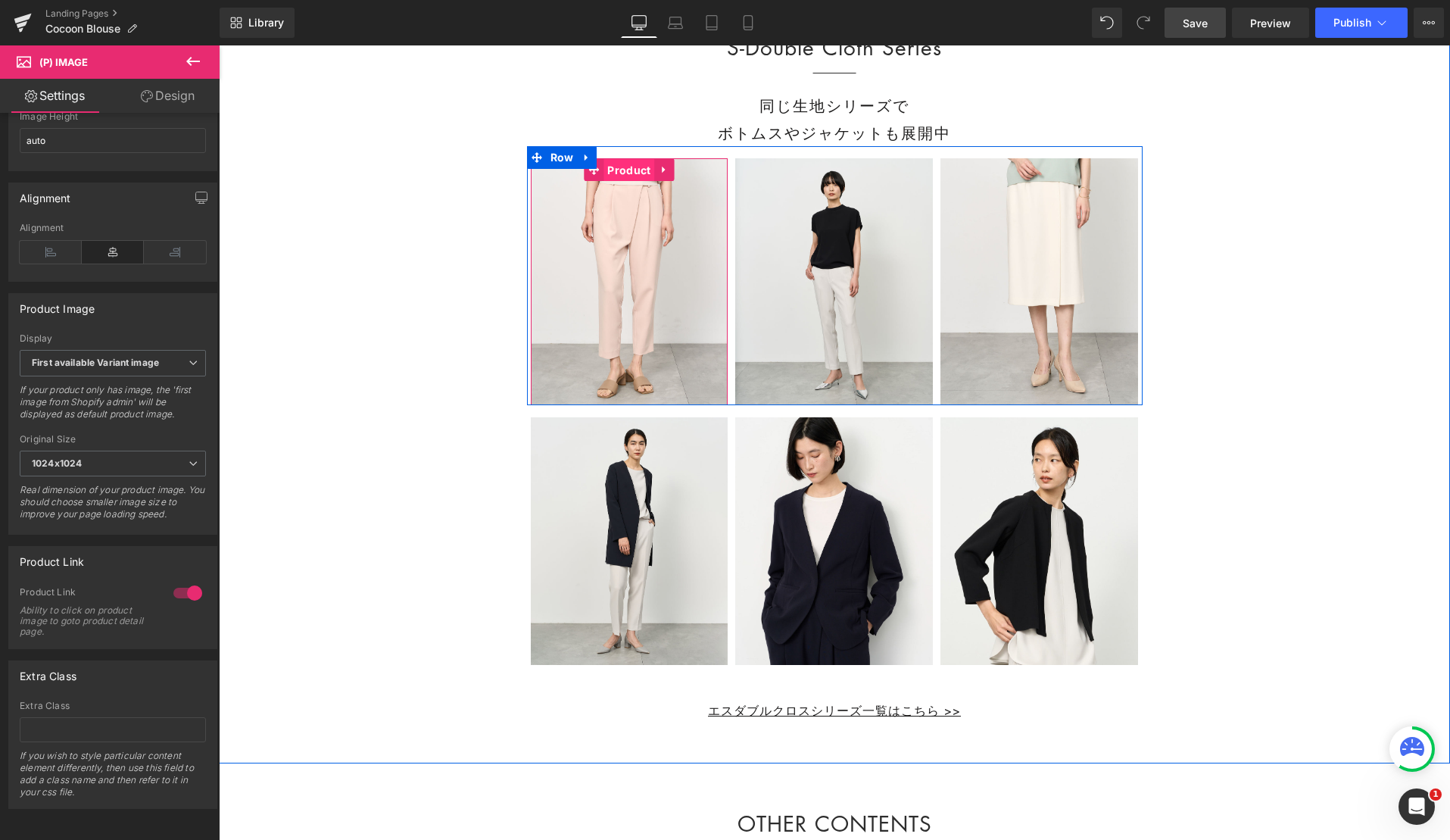
click at [630, 182] on span "Product" at bounding box center [629, 171] width 51 height 23
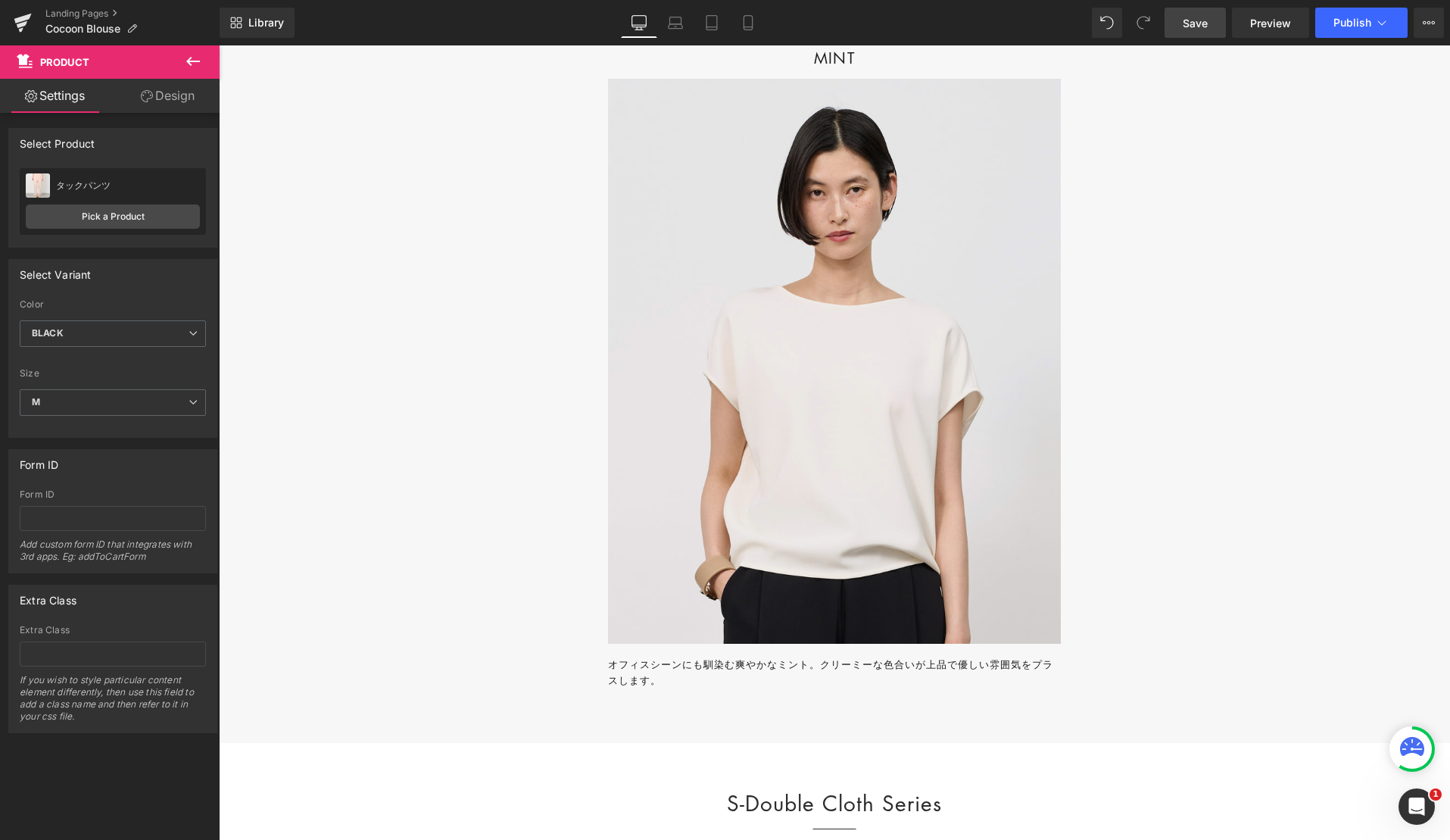
scroll to position [19266, 0]
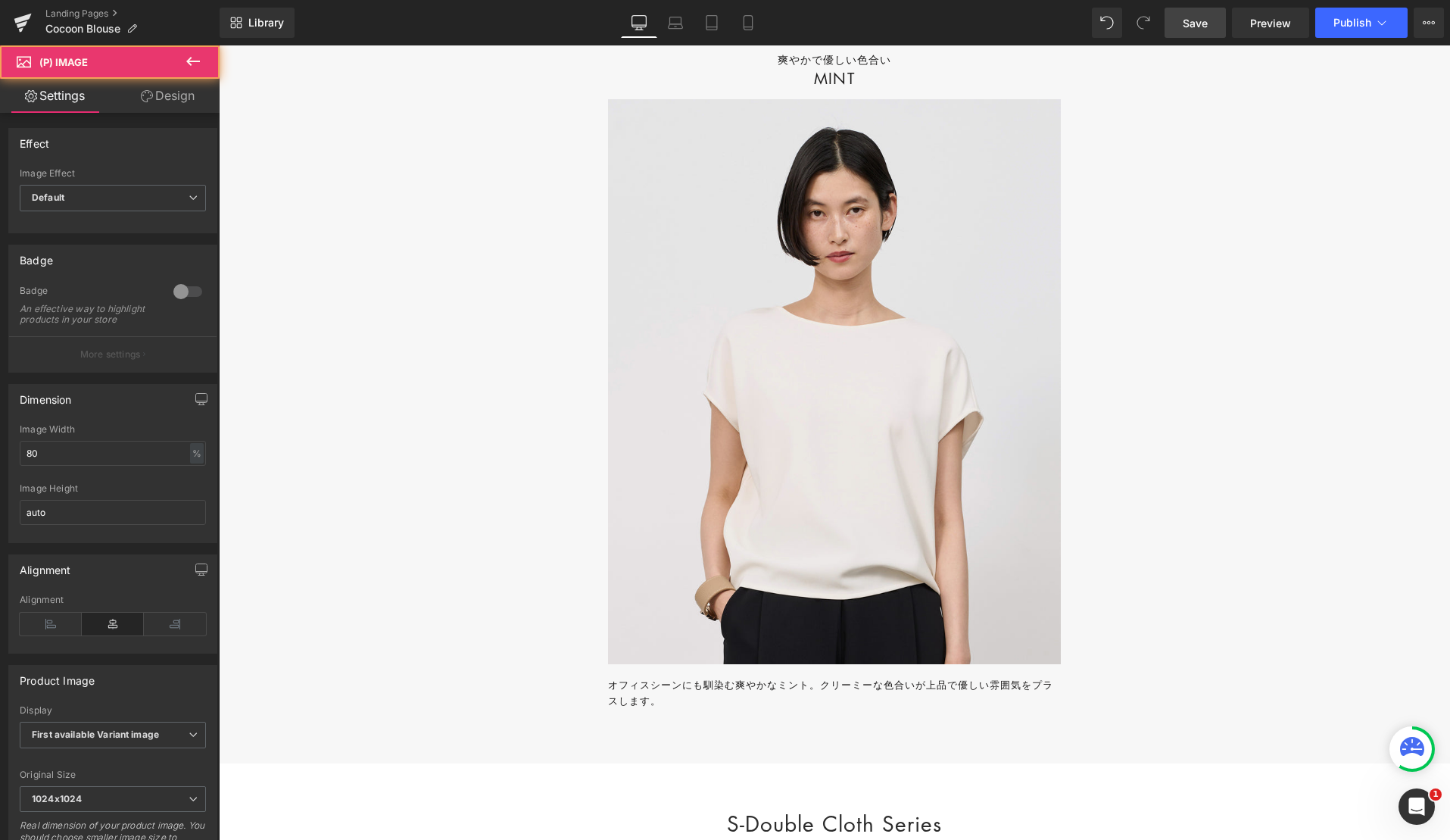
click at [837, 182] on img at bounding box center [834, 382] width 453 height 565
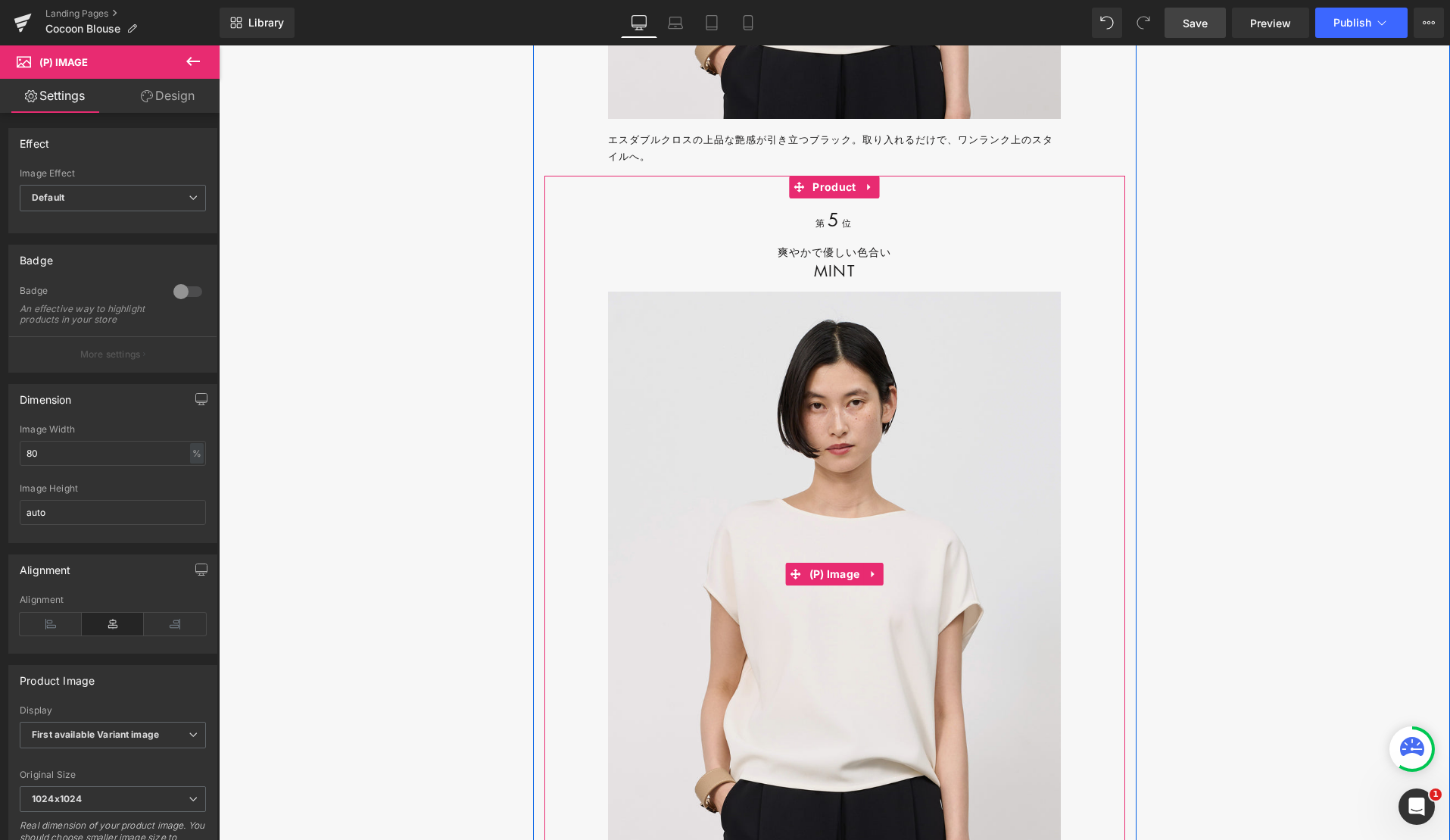
scroll to position [19068, 0]
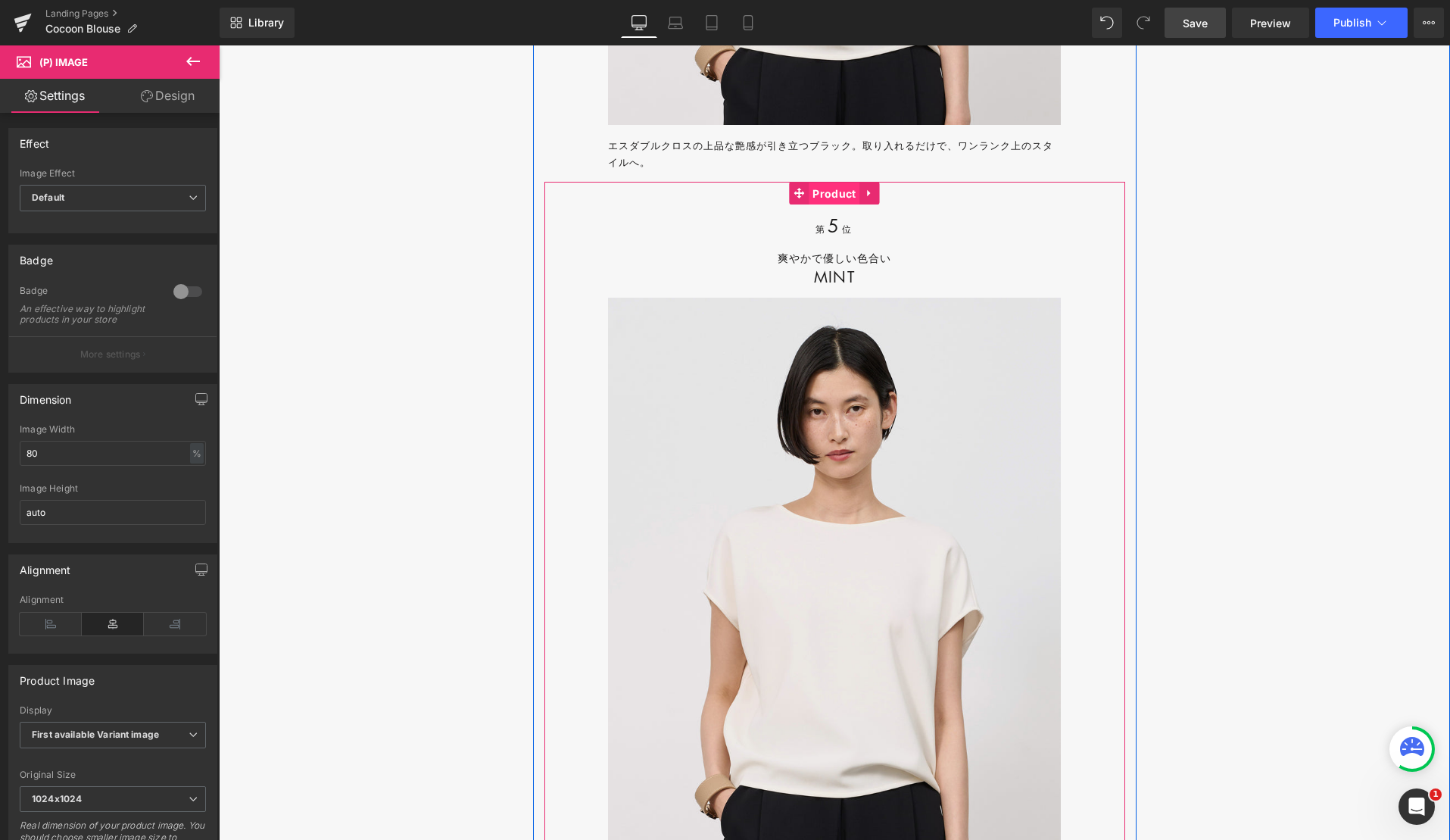
click at [824, 205] on span "Product" at bounding box center [834, 194] width 51 height 23
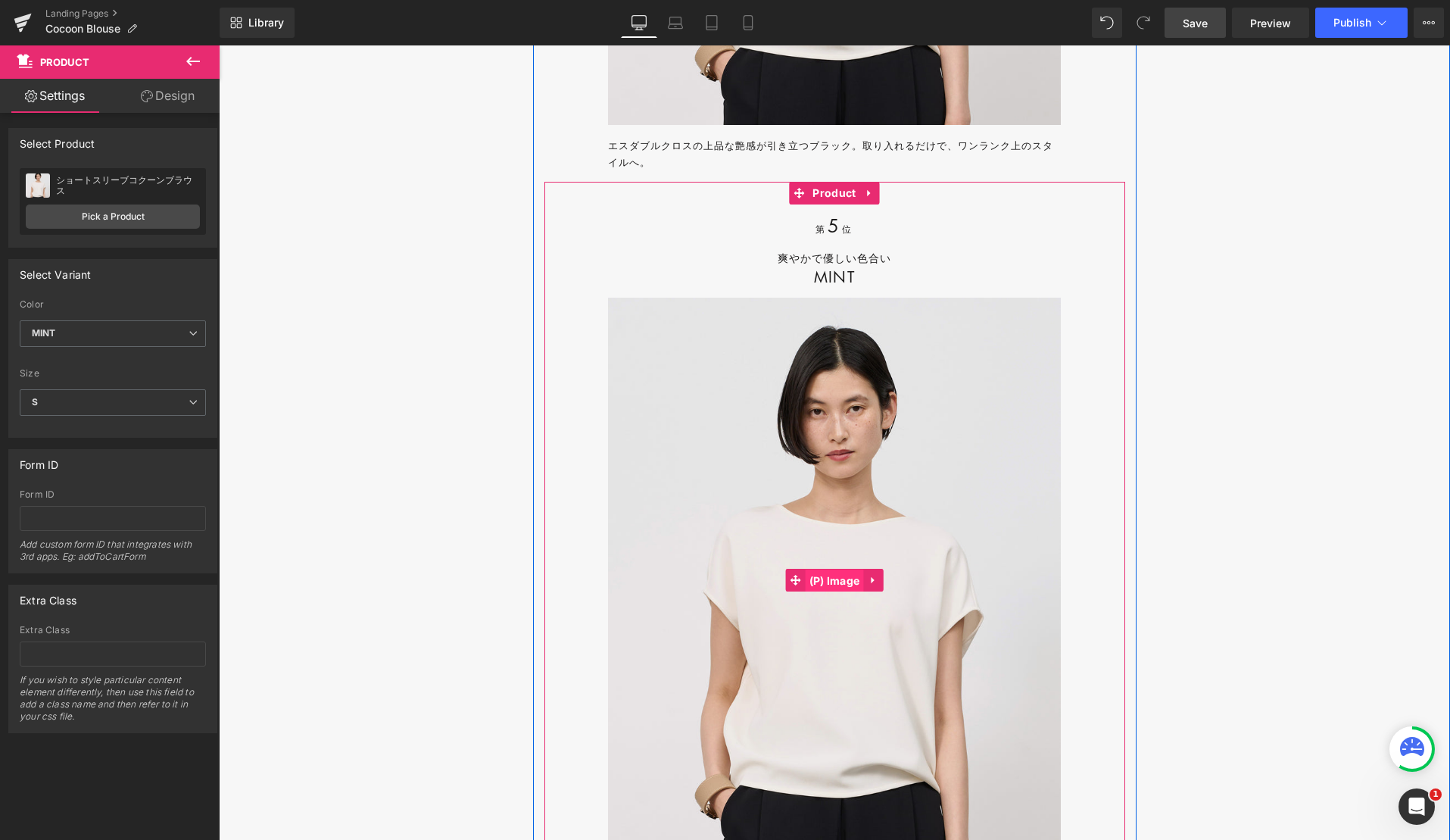
click at [846, 592] on span "(P) Image" at bounding box center [835, 581] width 58 height 23
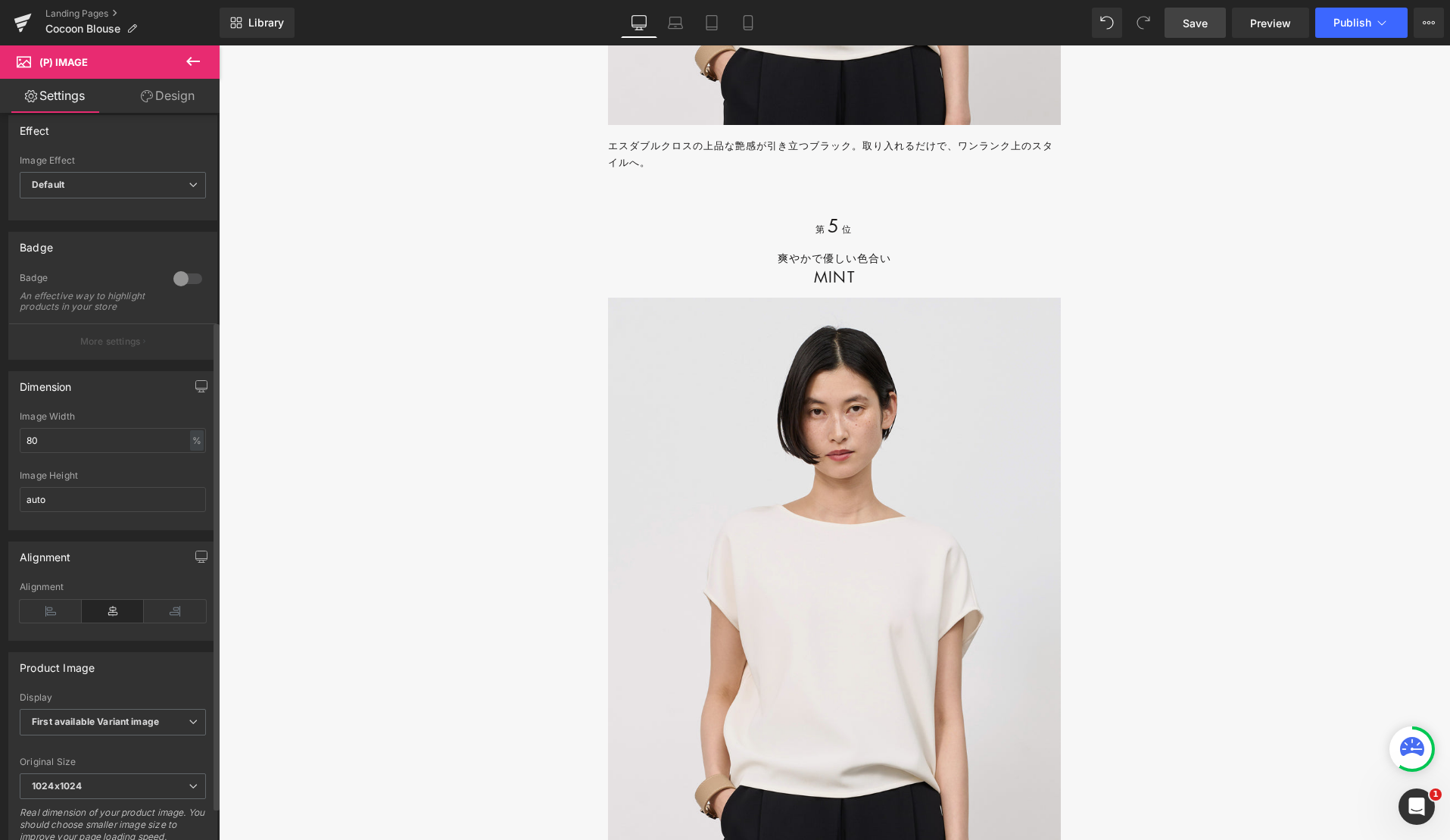
scroll to position [0, 0]
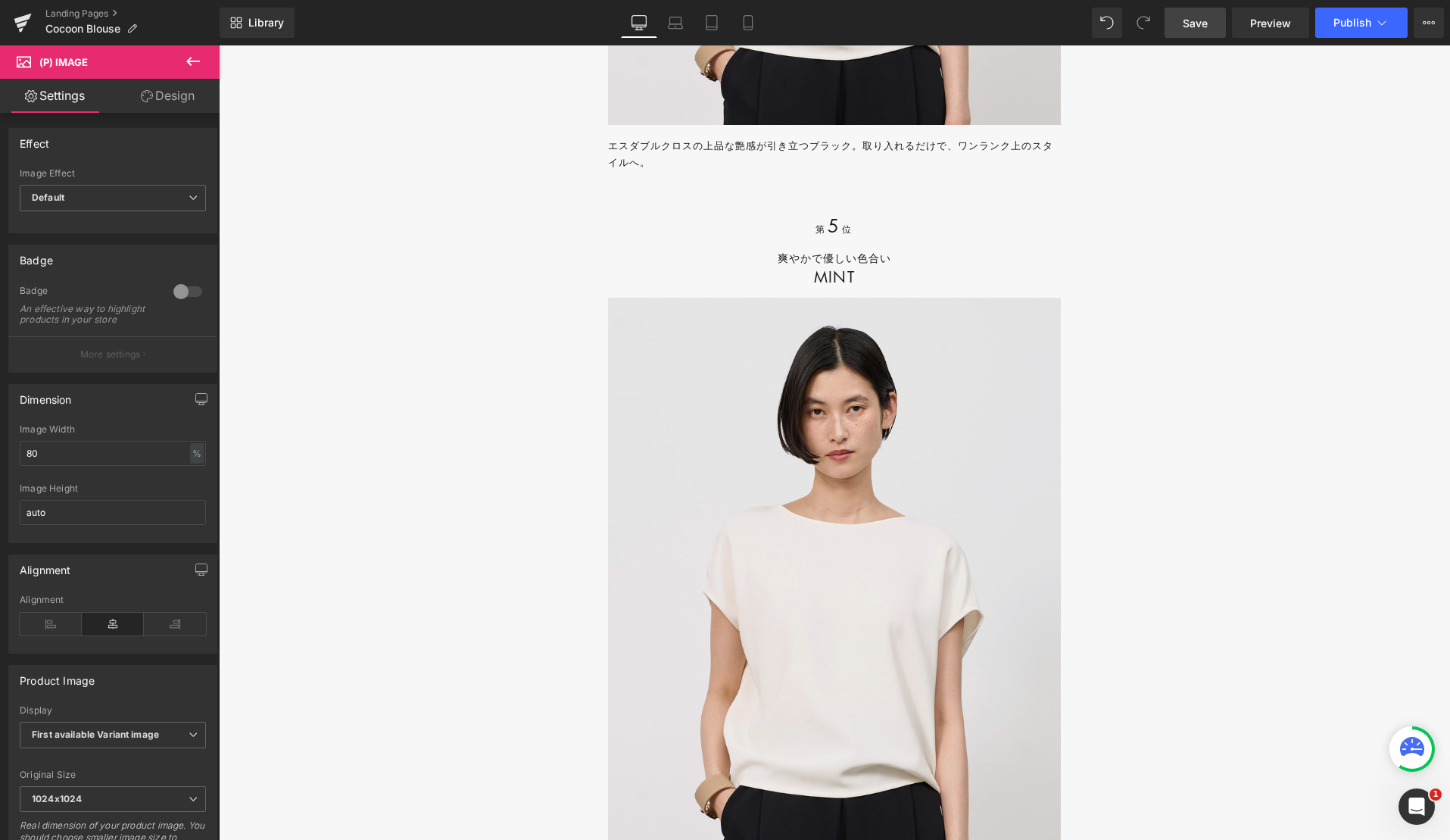
click at [1198, 30] on span "Save" at bounding box center [1195, 23] width 25 height 16
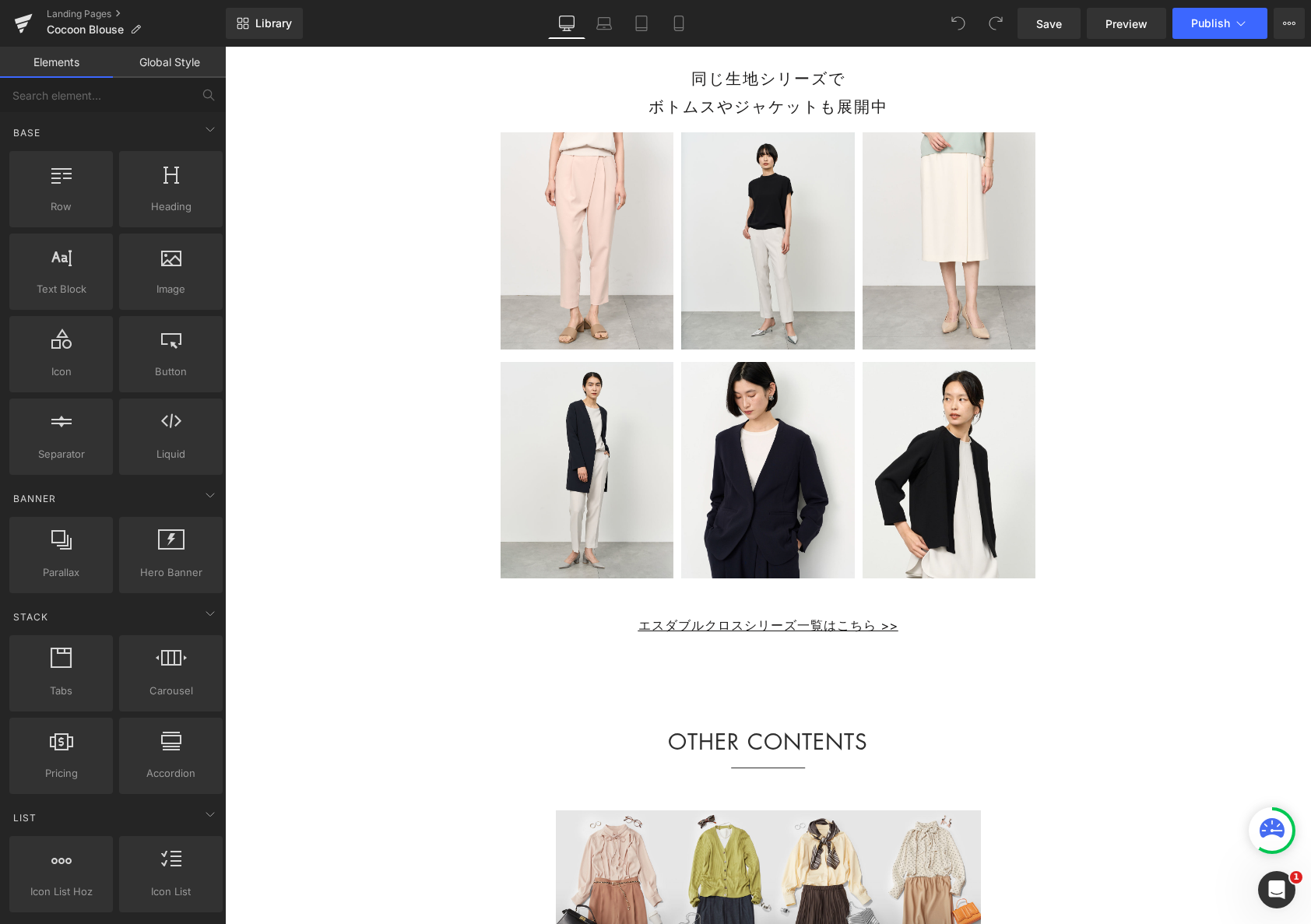
scroll to position [19393, 0]
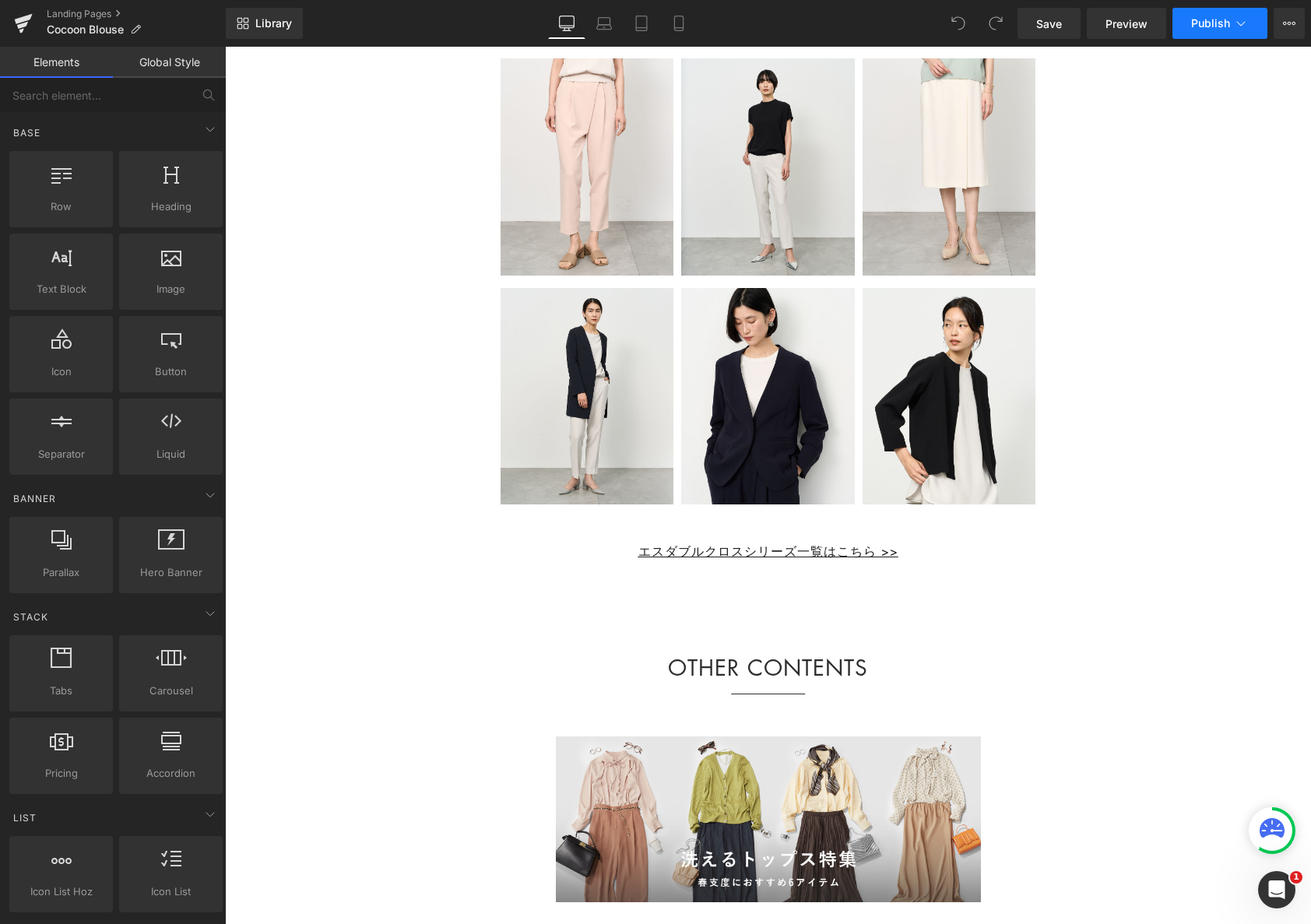
click at [1201, 29] on span "Publish" at bounding box center [1210, 24] width 39 height 13
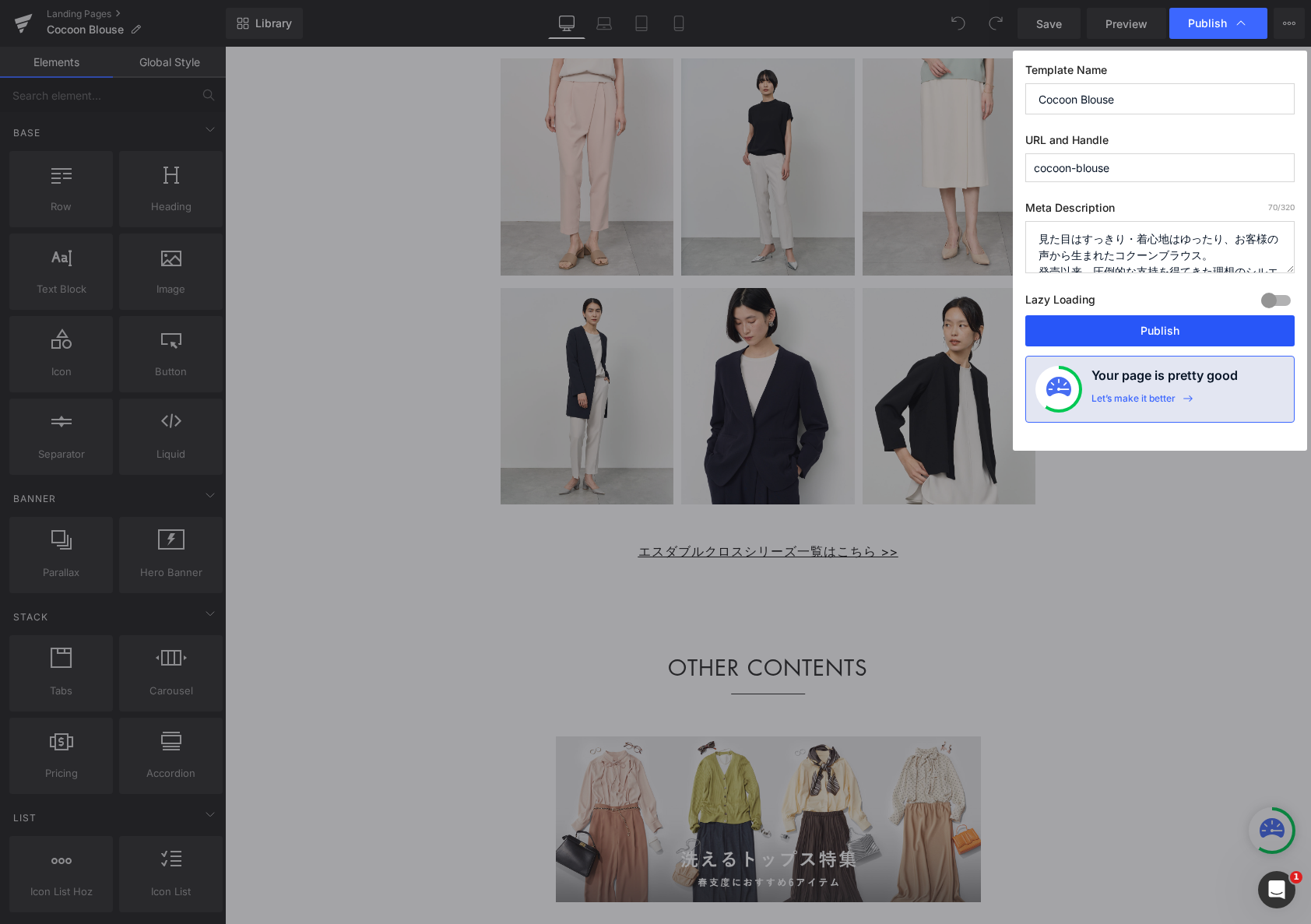
click at [1165, 329] on button "Publish" at bounding box center [1160, 331] width 269 height 31
